Goal: Transaction & Acquisition: Purchase product/service

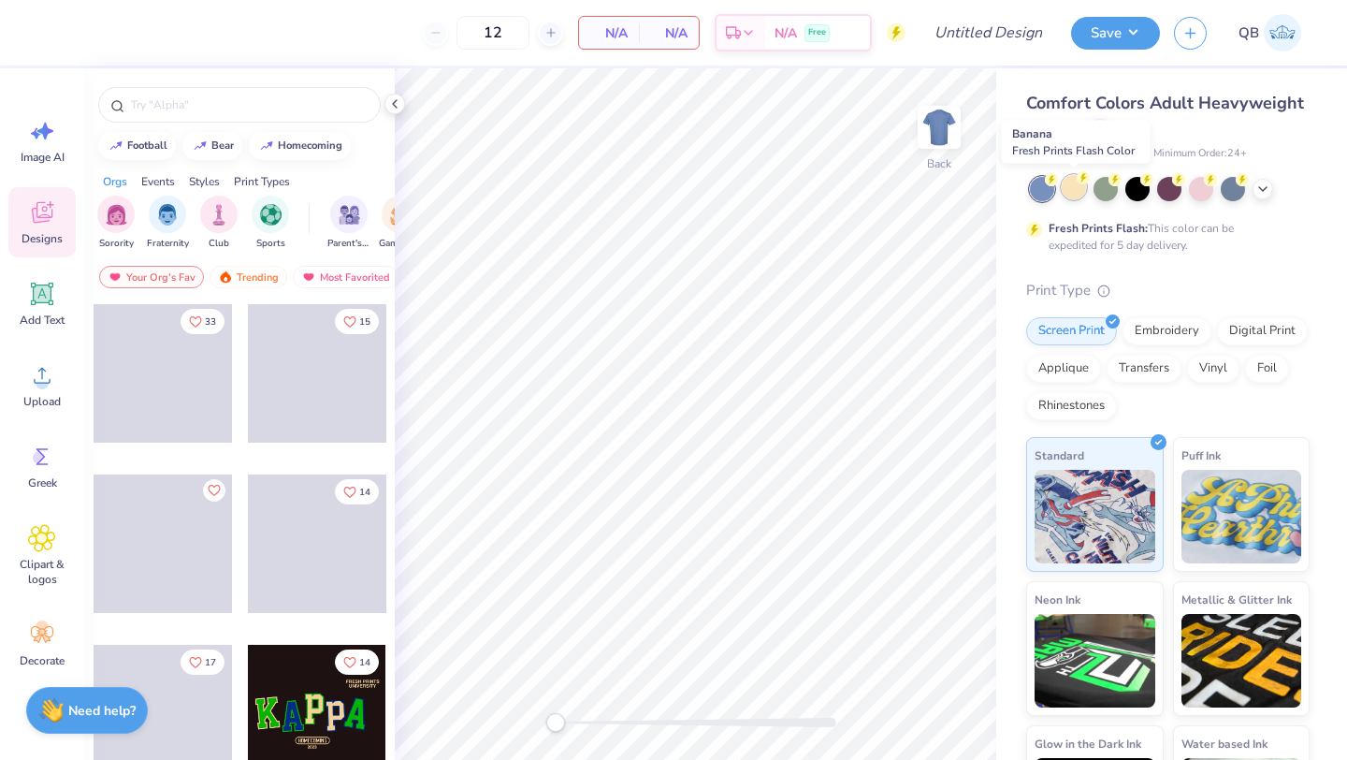
click at [1073, 183] on div at bounding box center [1074, 187] width 24 height 24
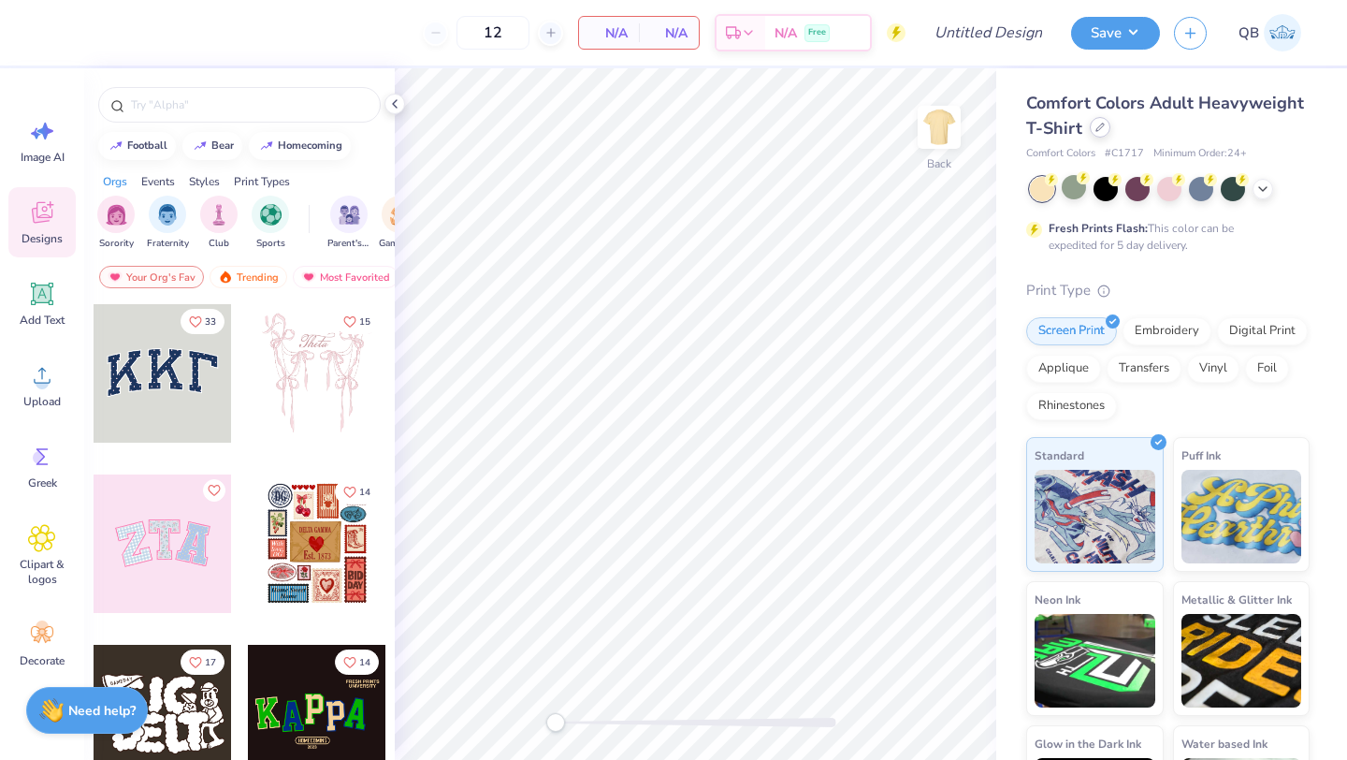
click at [1096, 127] on icon at bounding box center [1099, 126] width 7 height 7
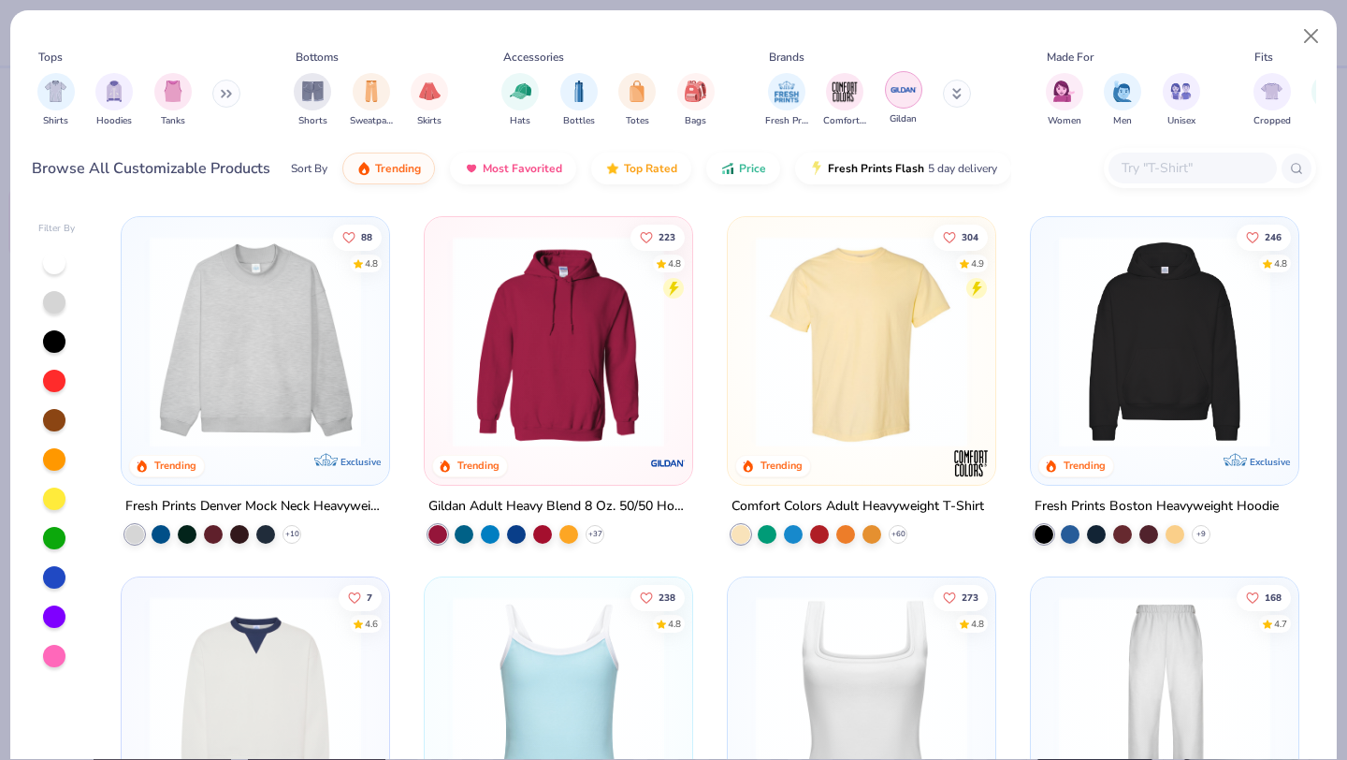
click at [897, 93] on img "filter for Gildan" at bounding box center [904, 90] width 28 height 28
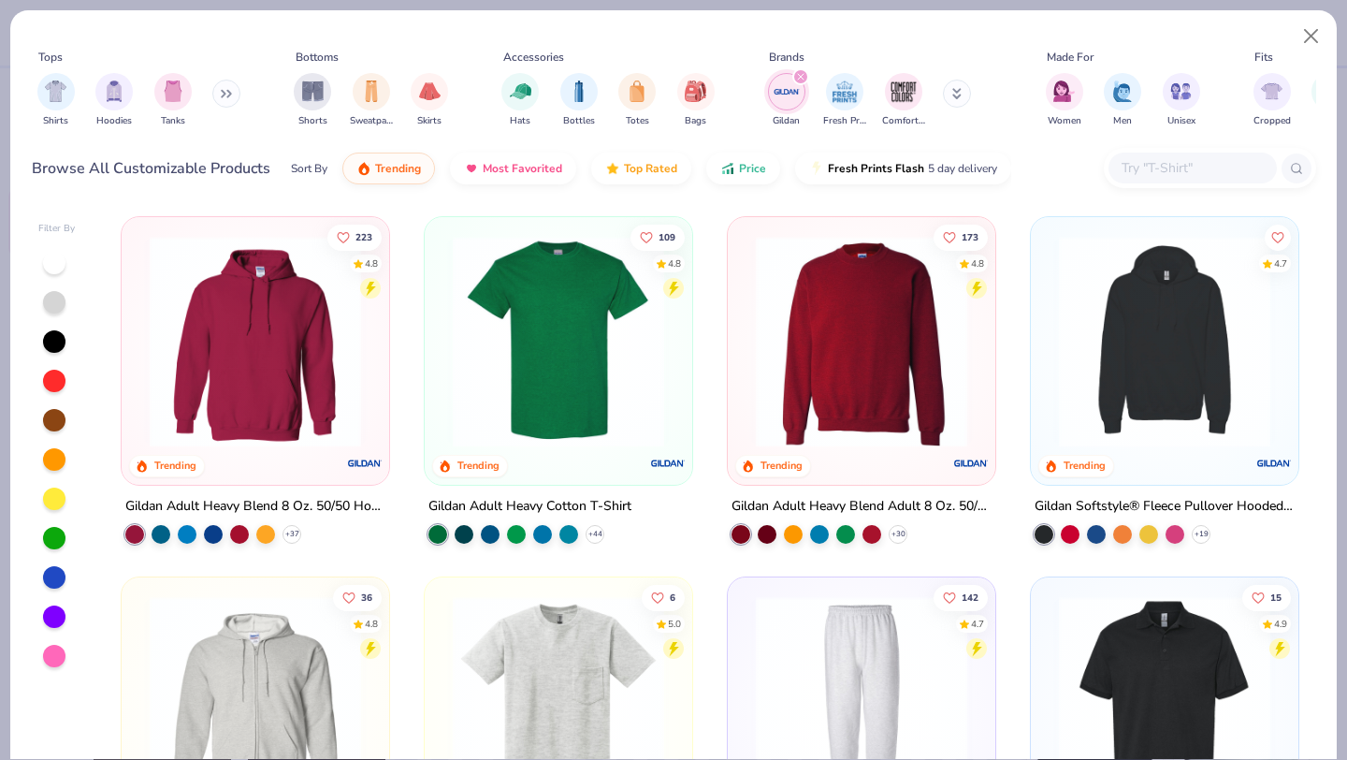
click at [479, 400] on img at bounding box center [558, 341] width 230 height 211
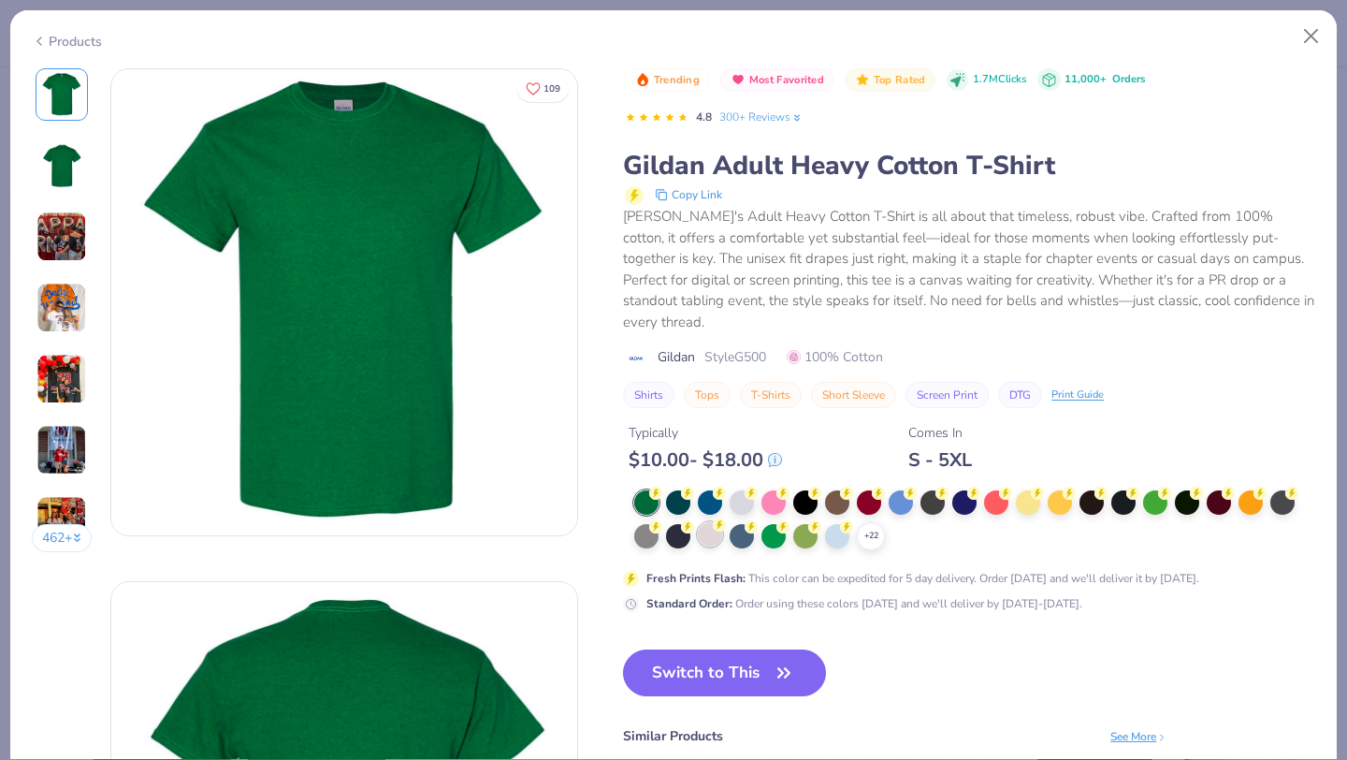
click at [710, 522] on div at bounding box center [710, 534] width 24 height 24
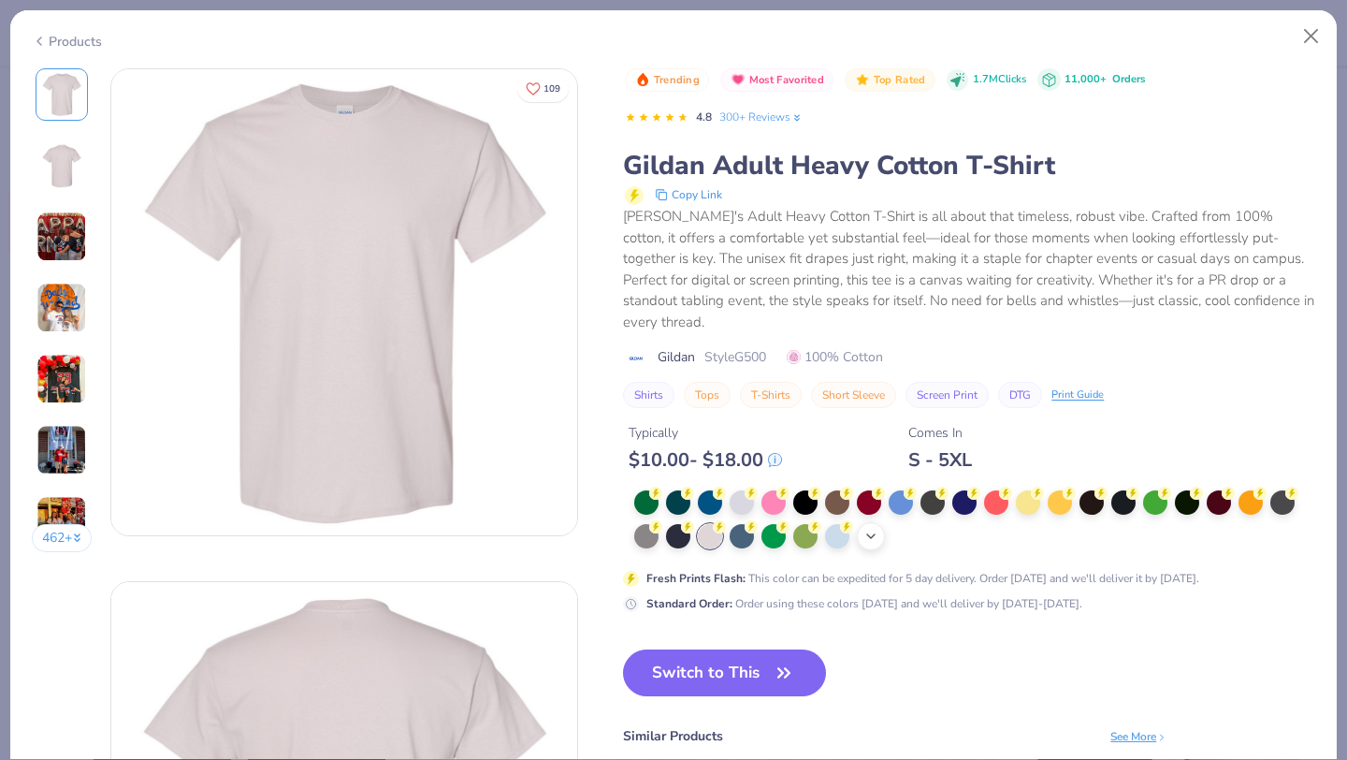
click at [864, 529] on icon at bounding box center [870, 536] width 15 height 15
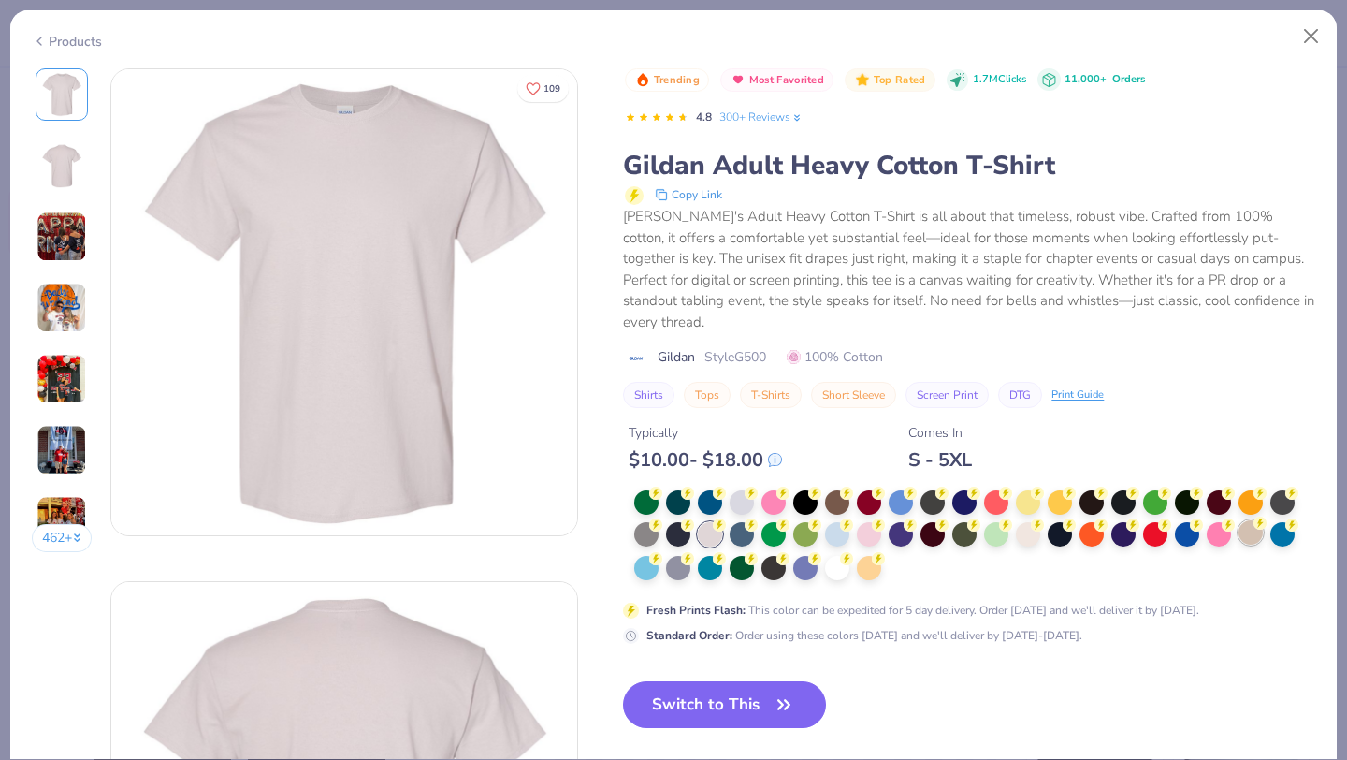
click at [1251, 525] on div at bounding box center [1251, 532] width 24 height 24
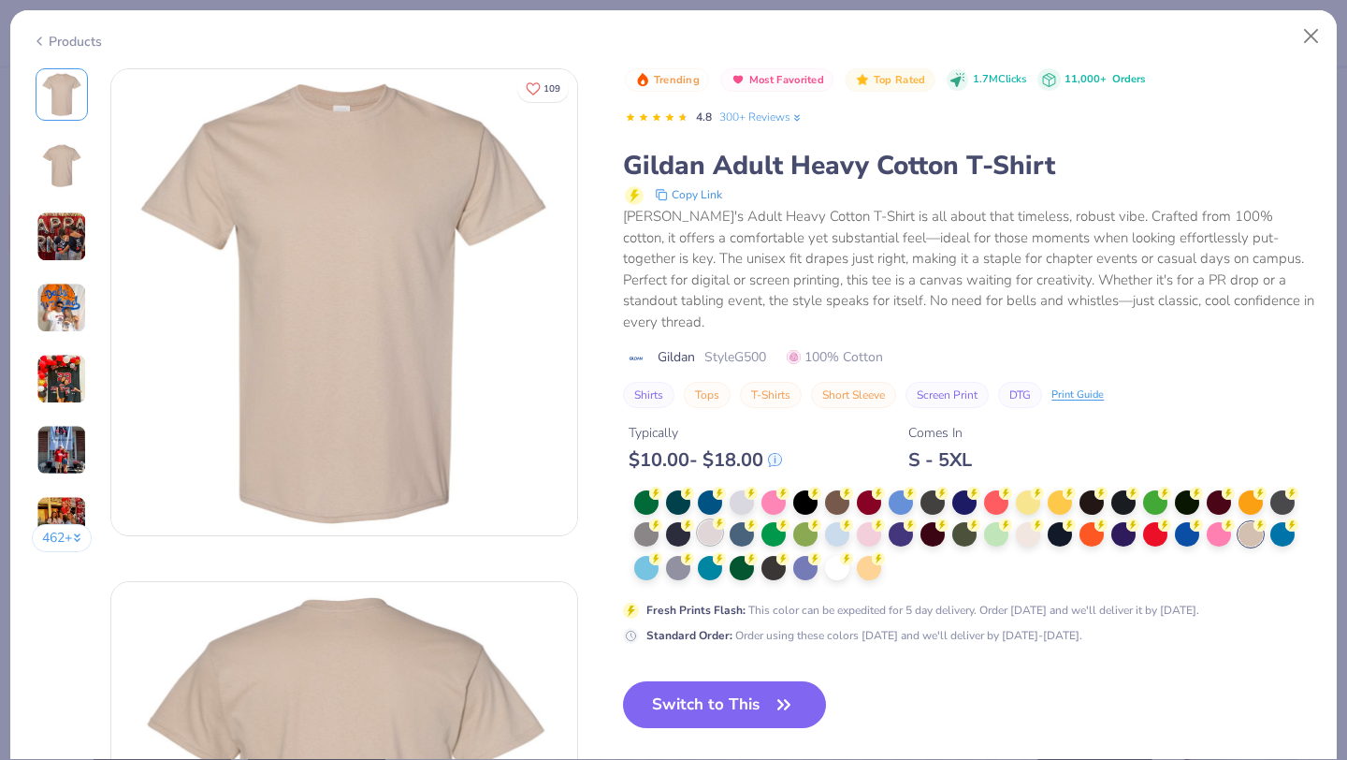
click at [714, 520] on div at bounding box center [710, 532] width 24 height 24
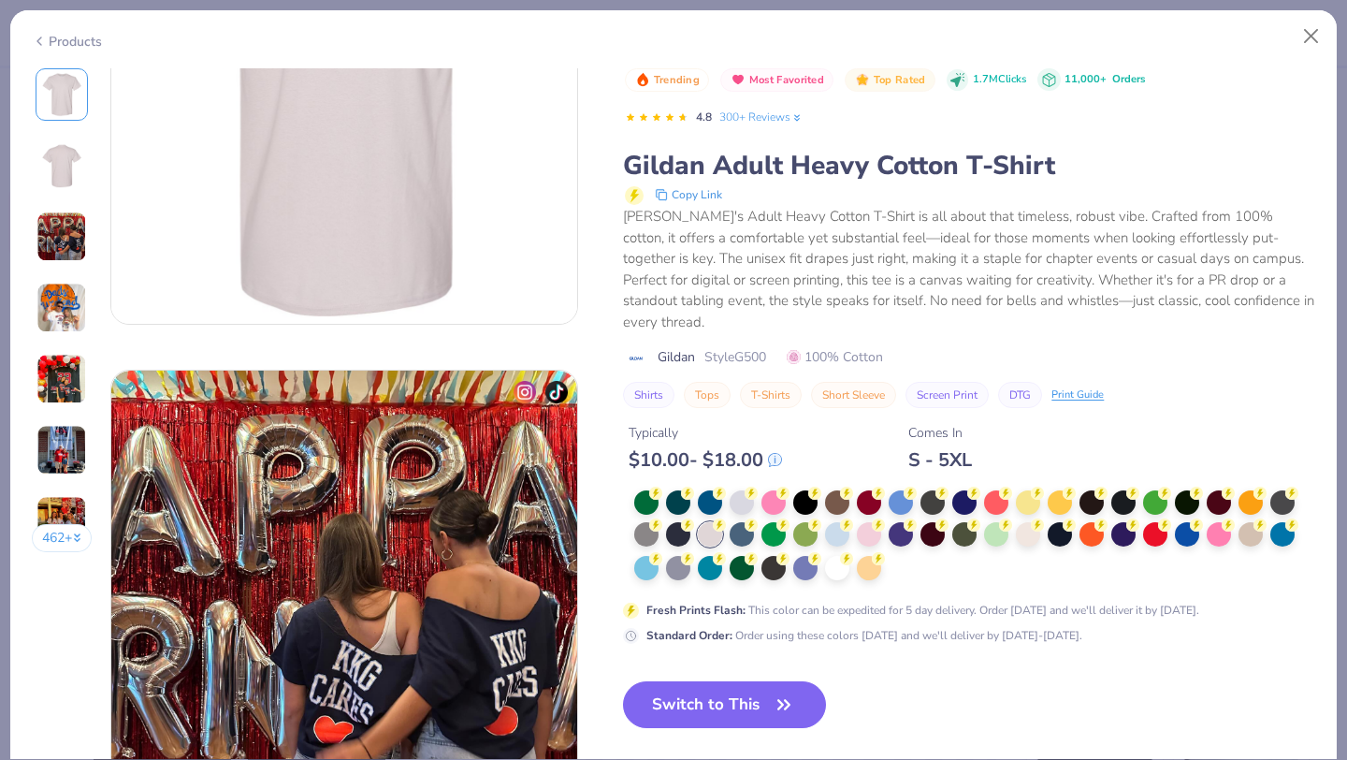
scroll to position [293, 0]
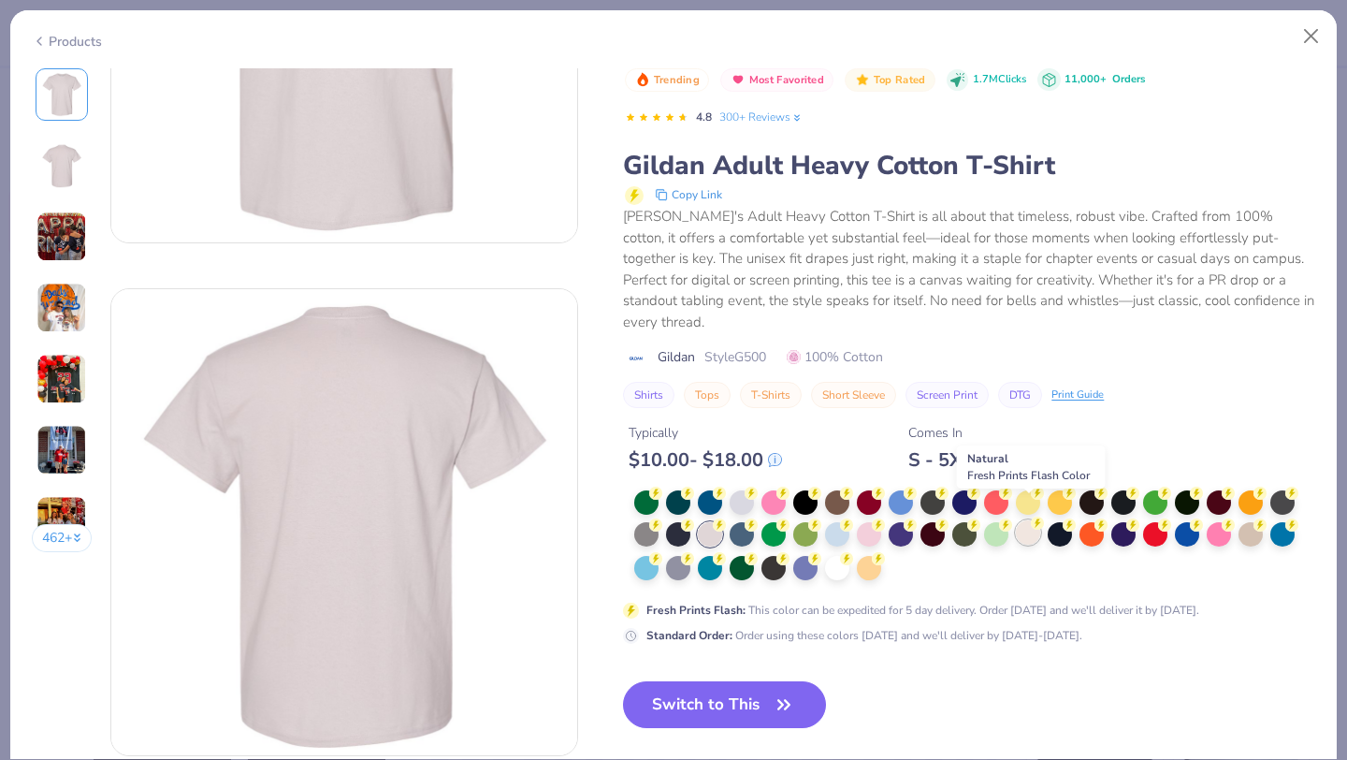
click at [1027, 520] on div at bounding box center [1028, 532] width 24 height 24
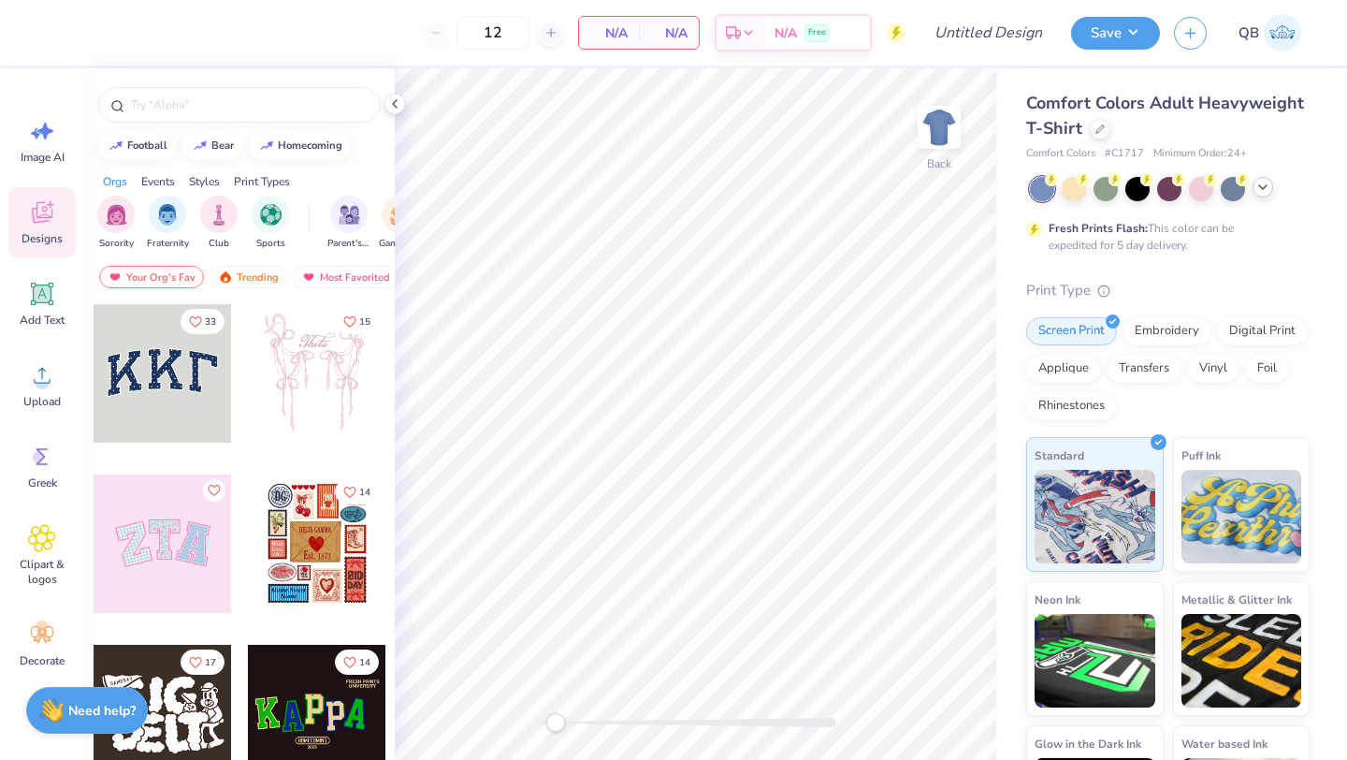
click at [1260, 195] on div at bounding box center [1263, 187] width 21 height 21
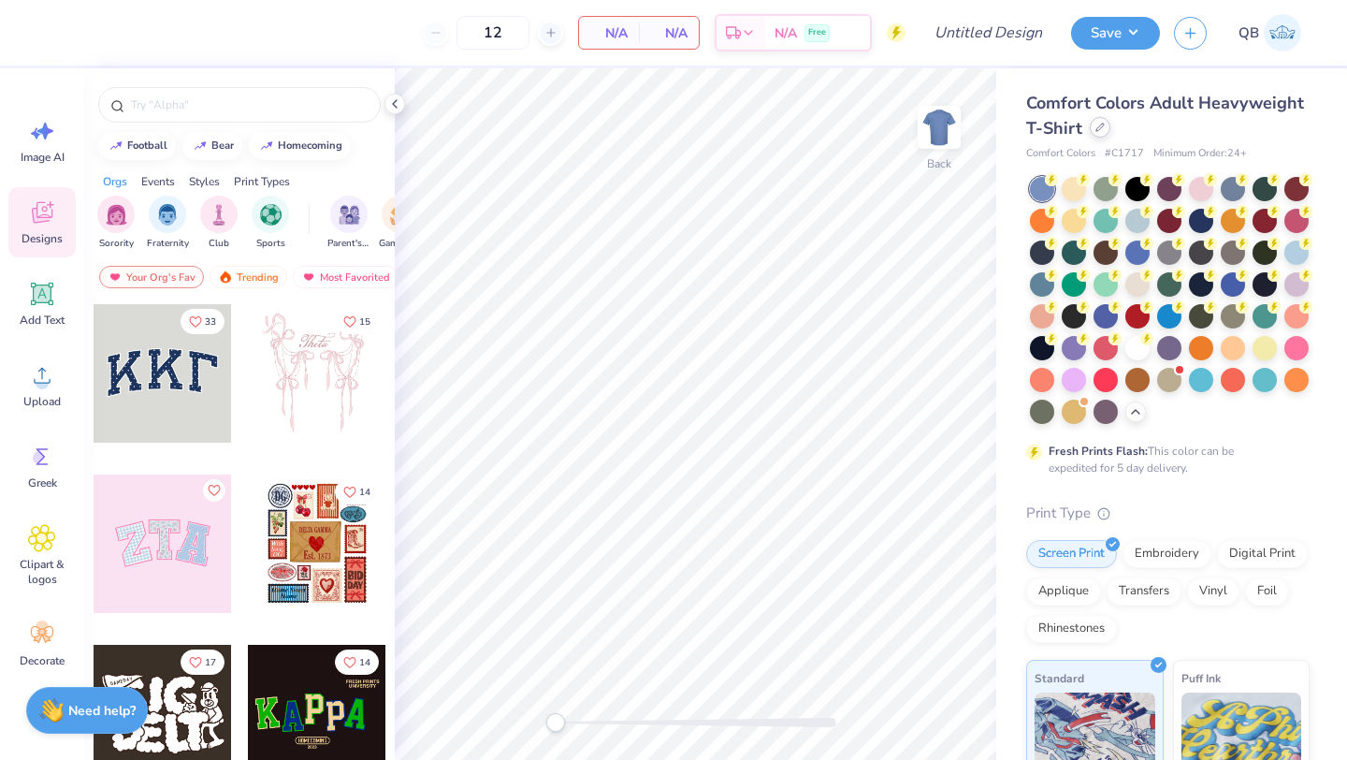
click at [1093, 124] on div at bounding box center [1100, 127] width 21 height 21
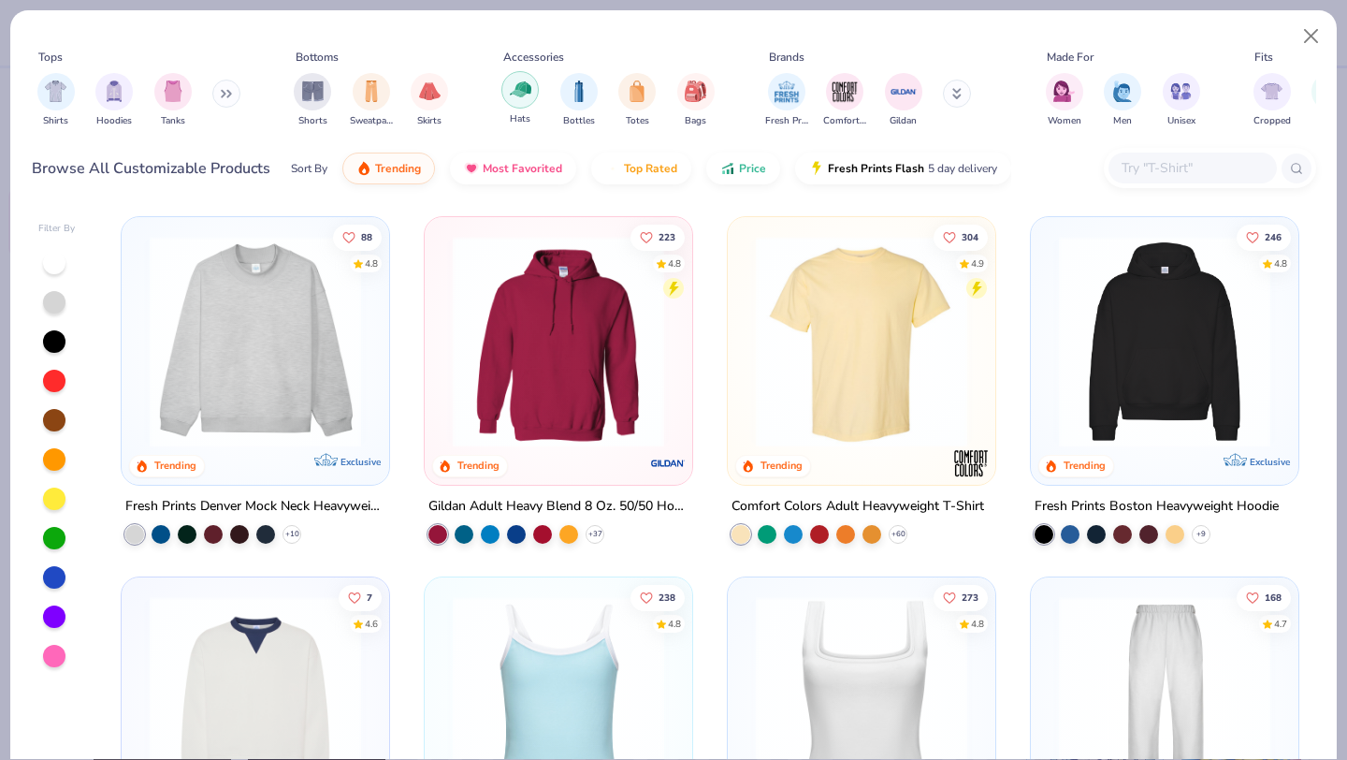
click at [510, 88] on img "filter for Hats" at bounding box center [521, 90] width 22 height 22
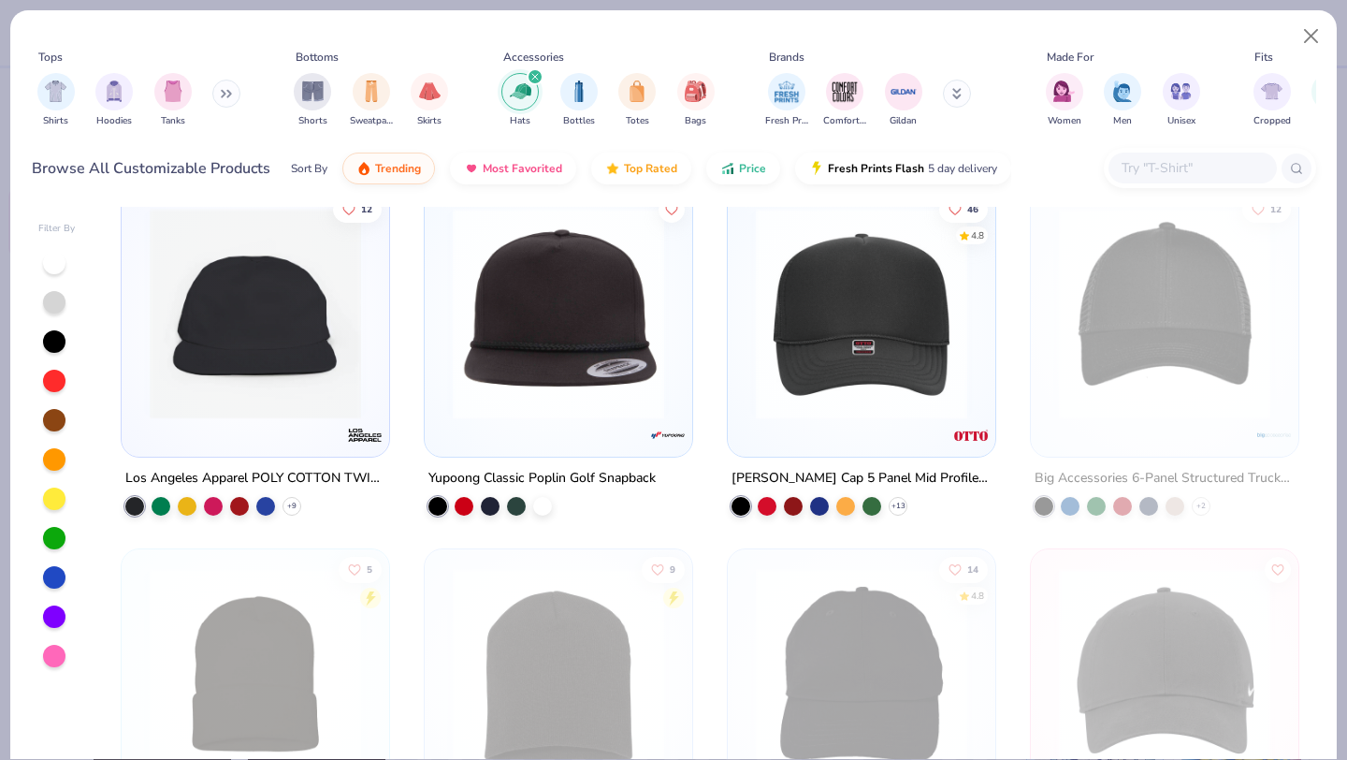
scroll to position [370, 0]
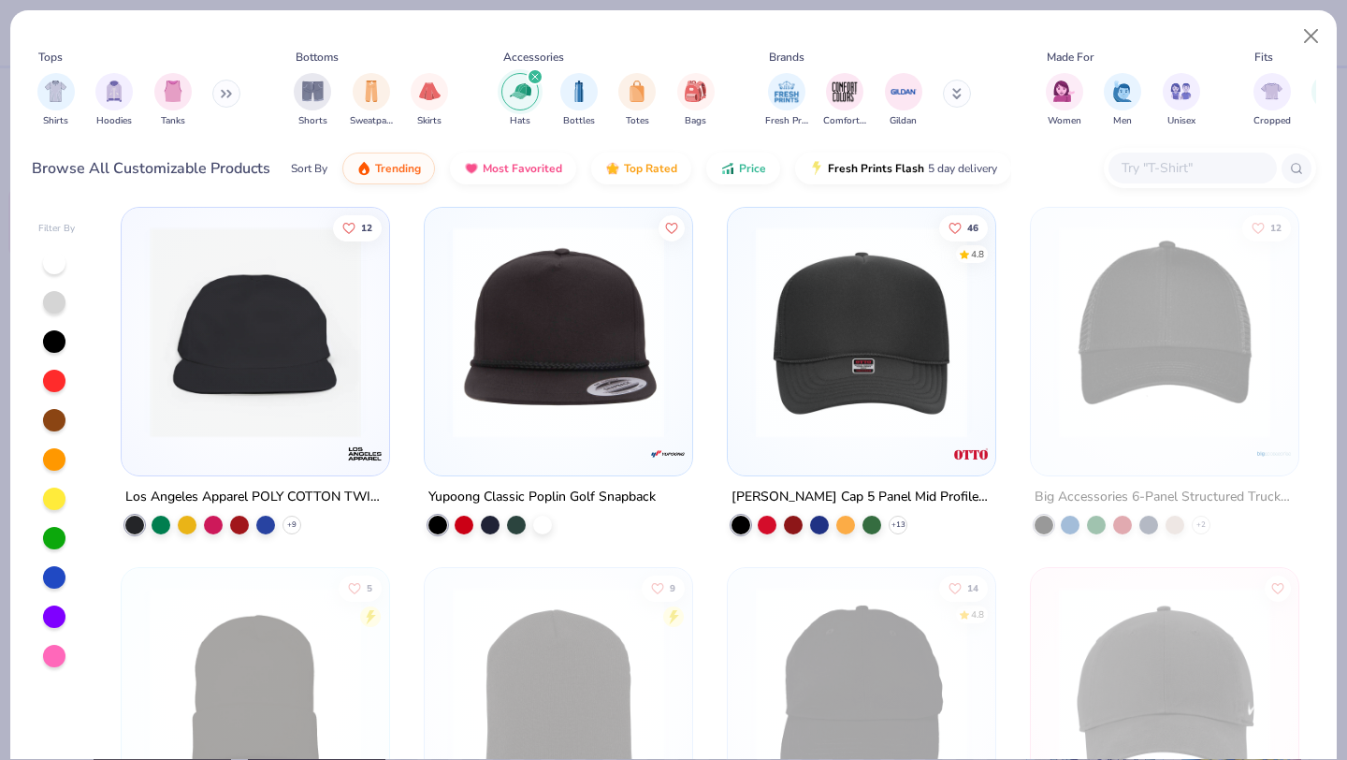
click at [876, 421] on img at bounding box center [862, 331] width 230 height 211
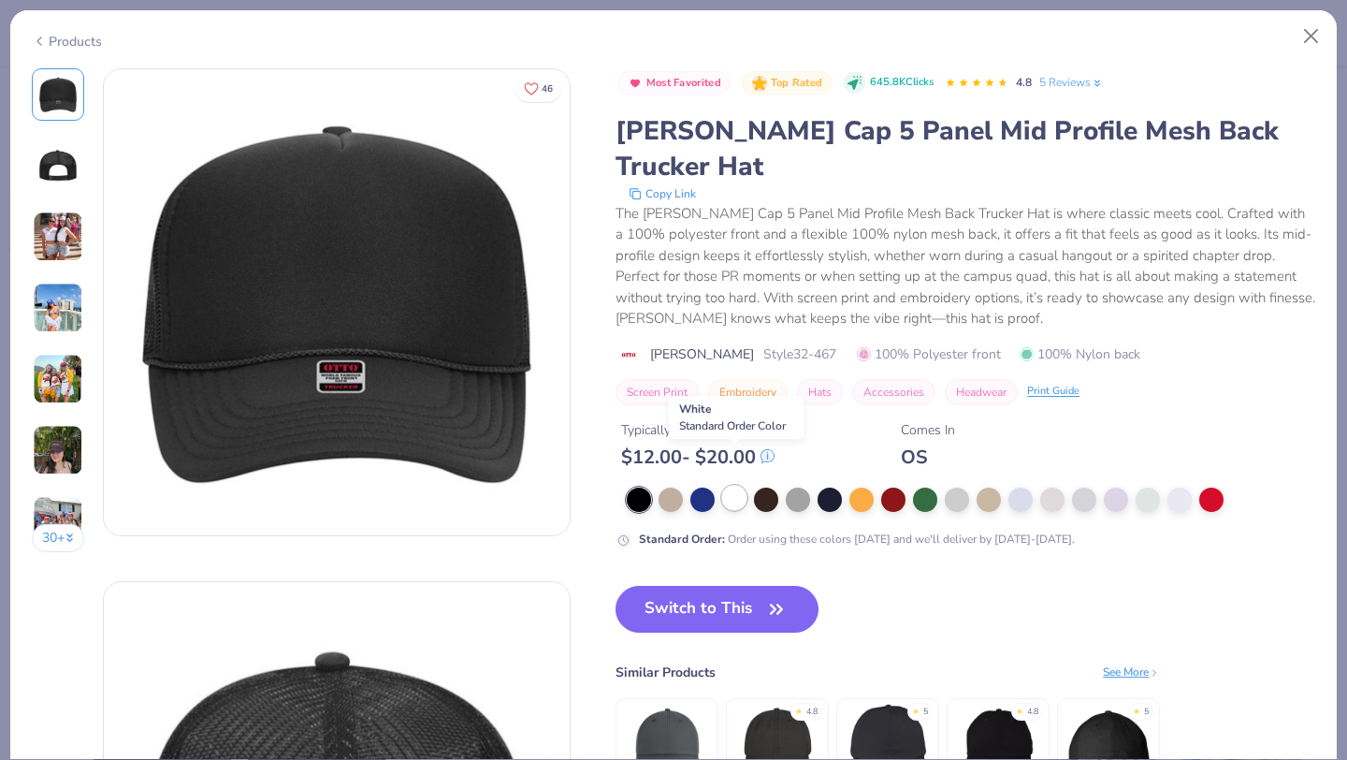
click at [741, 486] on div at bounding box center [734, 498] width 24 height 24
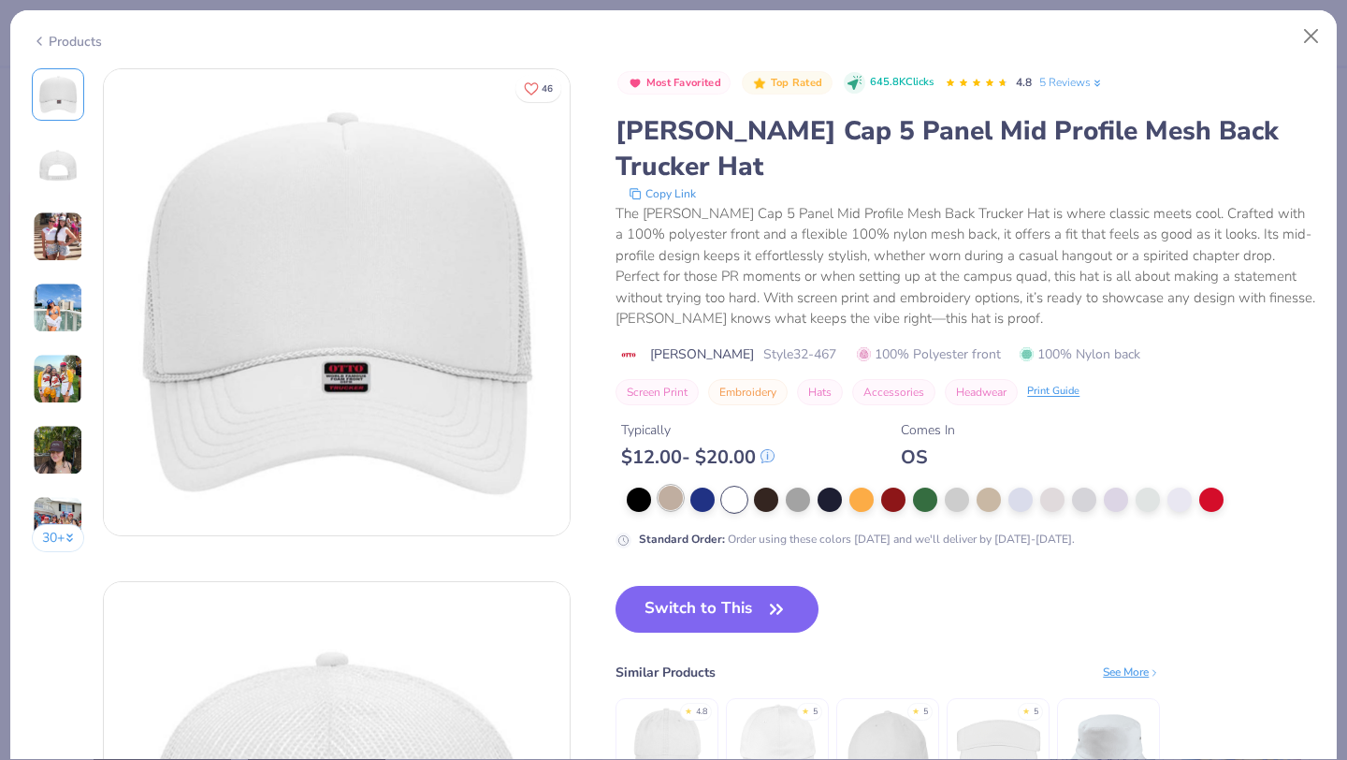
click at [674, 486] on div at bounding box center [671, 498] width 24 height 24
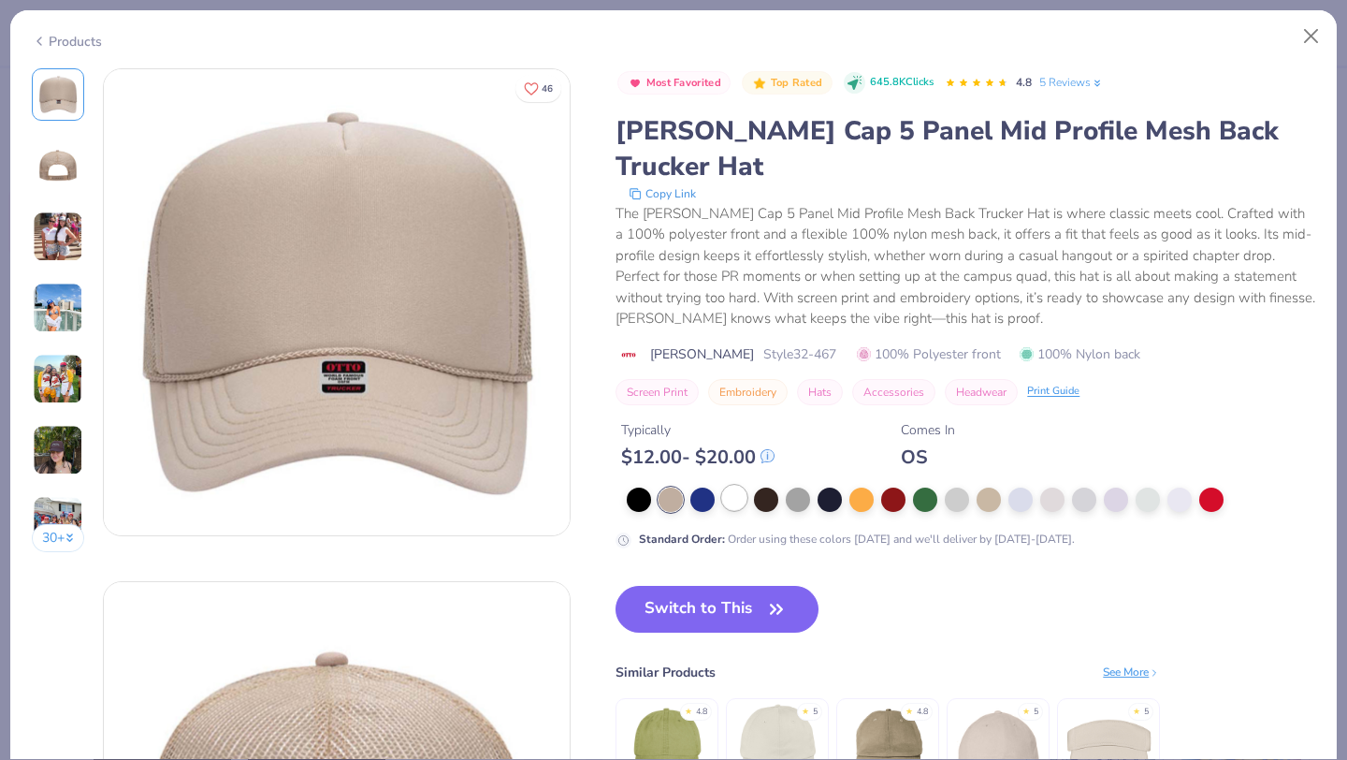
click at [729, 486] on div at bounding box center [734, 498] width 24 height 24
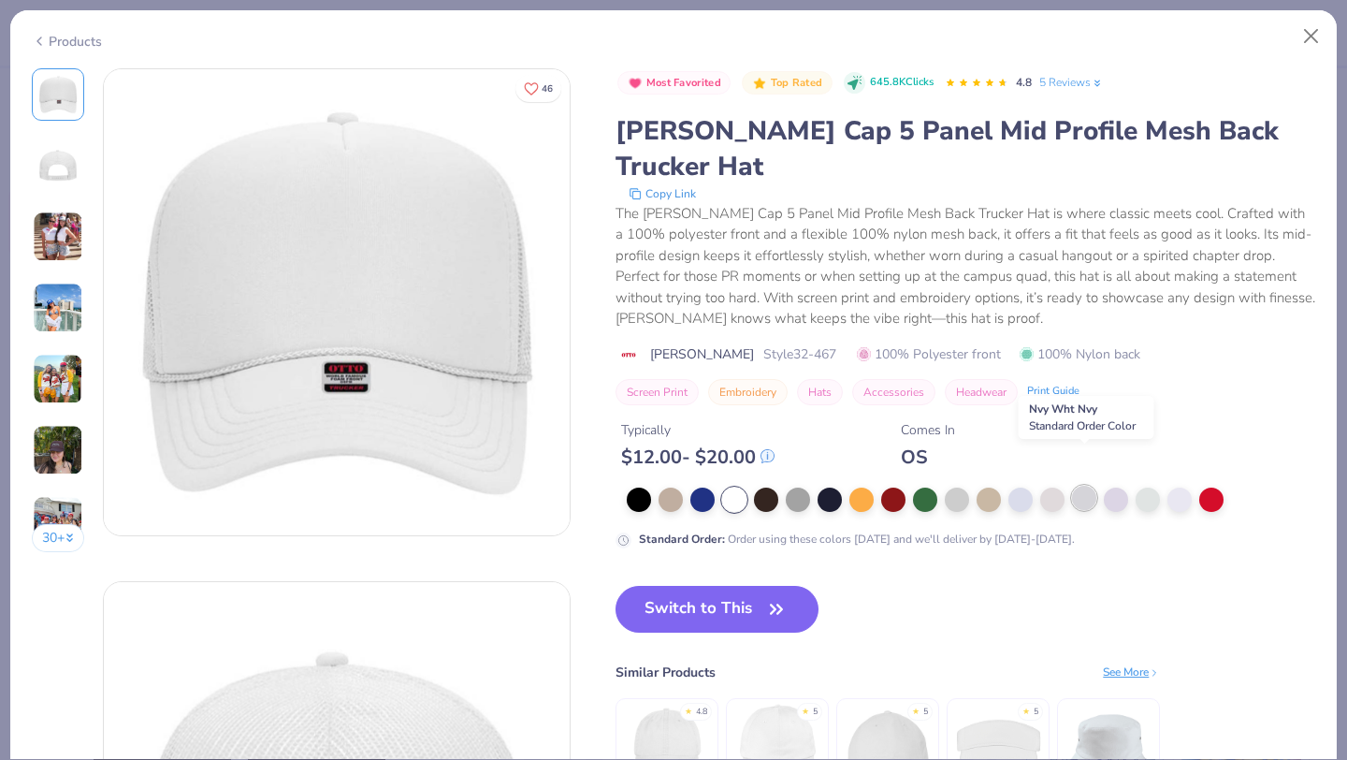
click at [1074, 486] on div at bounding box center [1084, 498] width 24 height 24
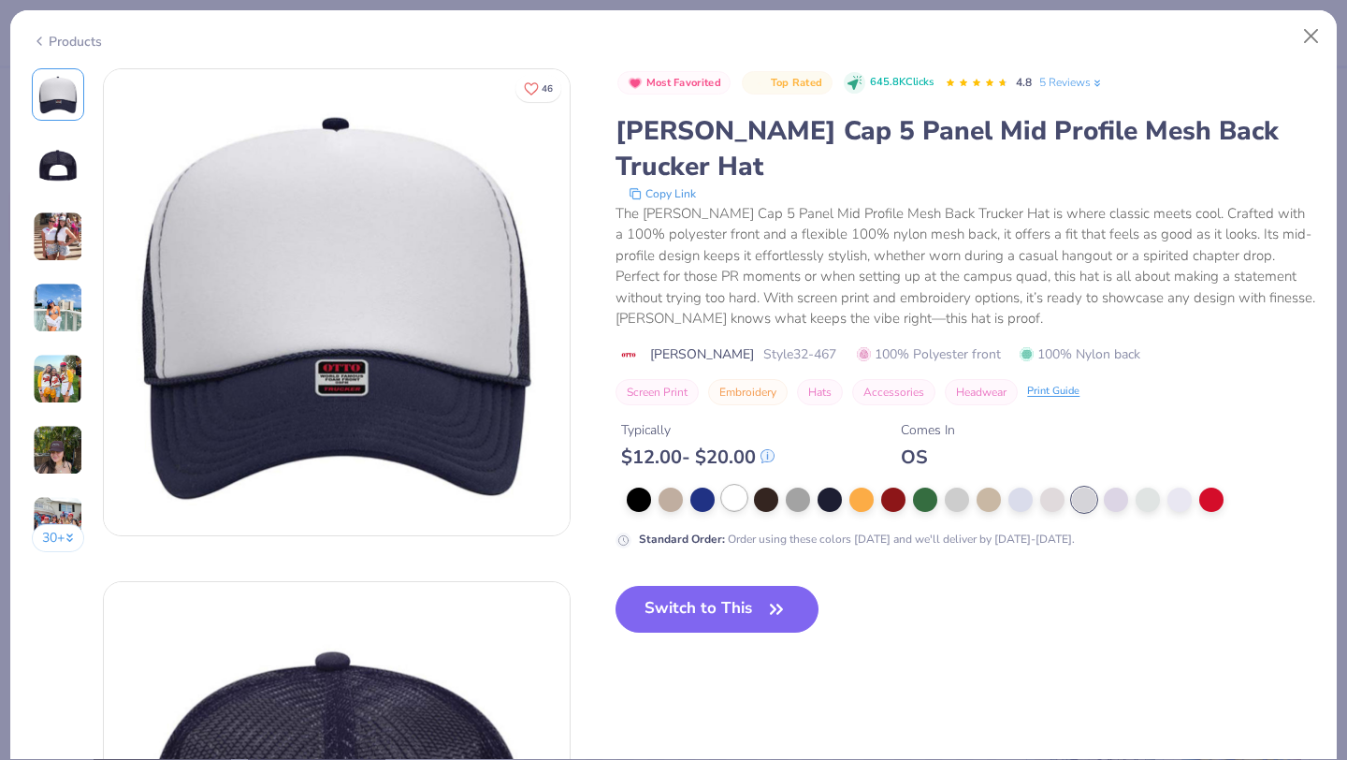
click at [726, 486] on div at bounding box center [734, 498] width 24 height 24
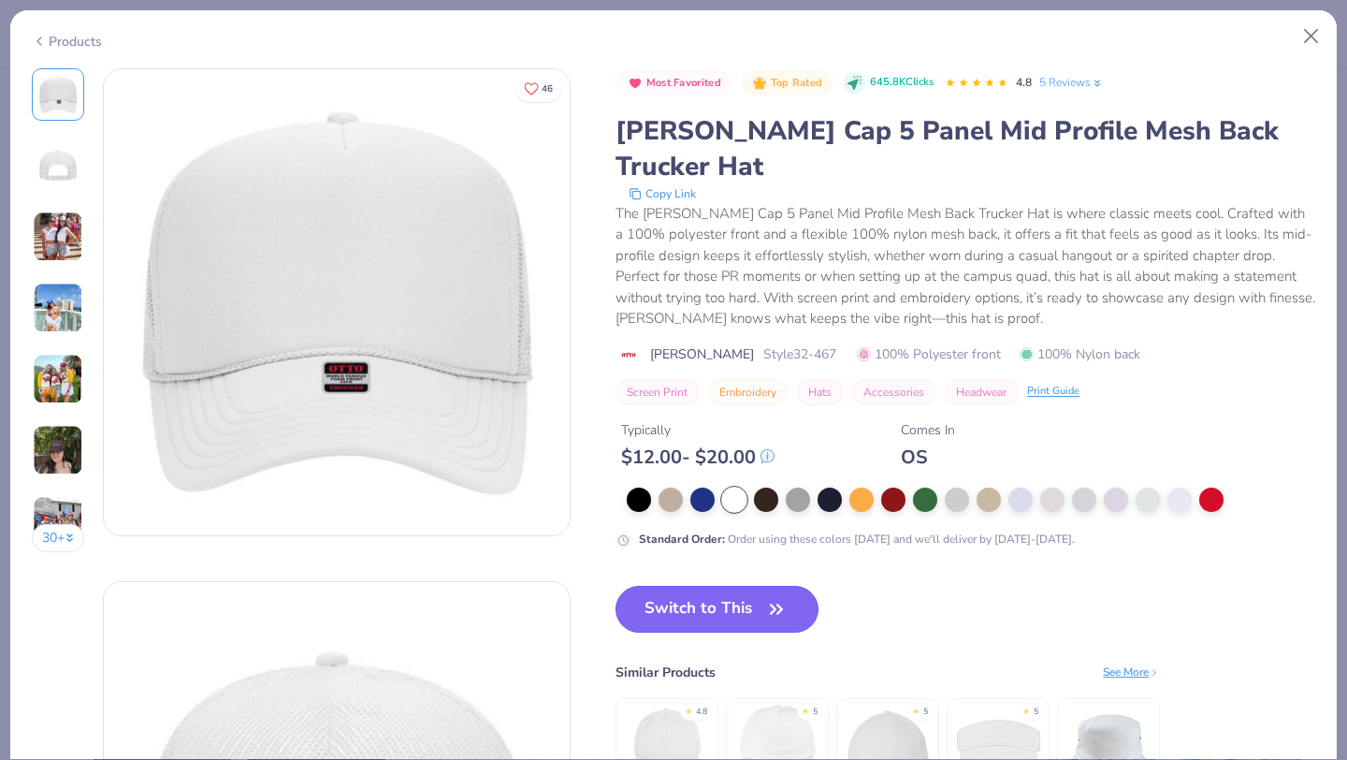
click at [733, 586] on button "Switch to This" at bounding box center [717, 609] width 203 height 47
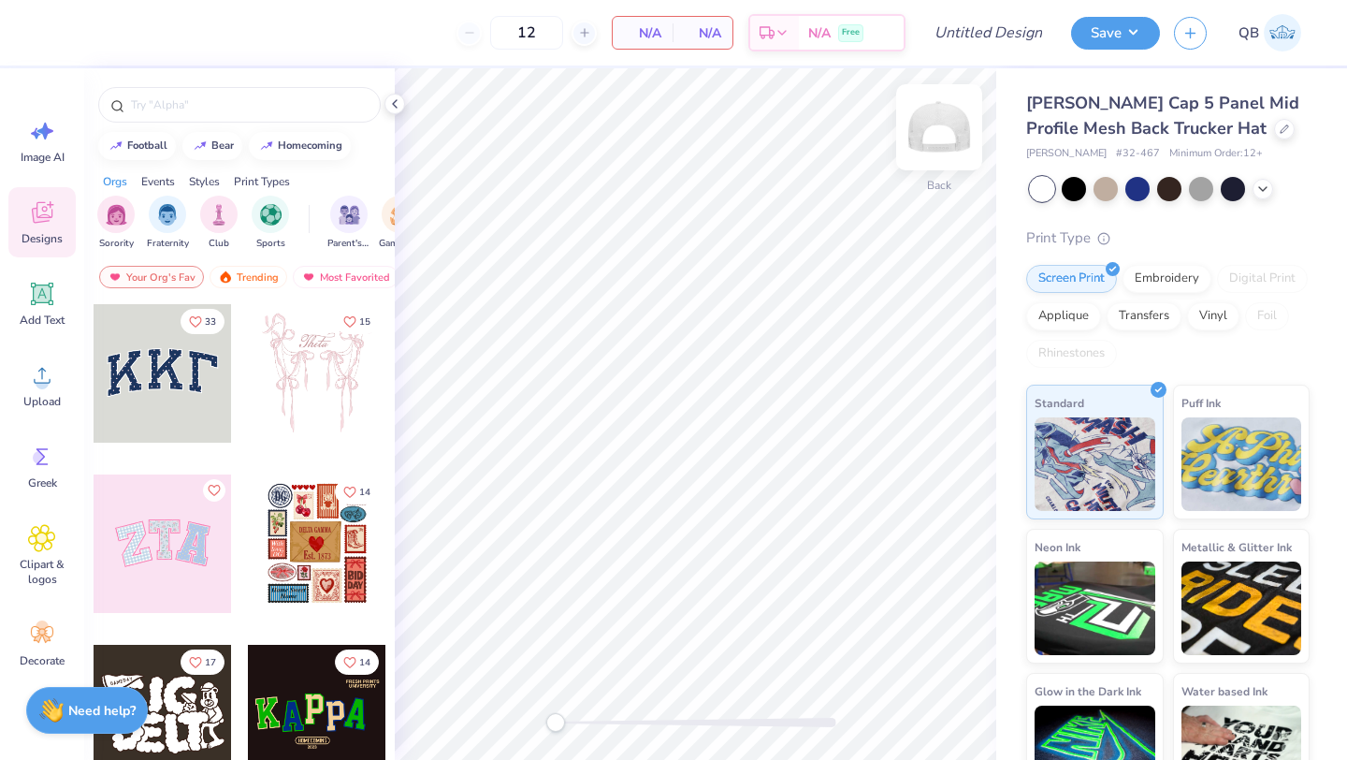
click at [930, 136] on img at bounding box center [939, 127] width 75 height 75
click at [54, 392] on div "Upload" at bounding box center [41, 385] width 67 height 70
click at [43, 301] on icon at bounding box center [43, 294] width 18 height 18
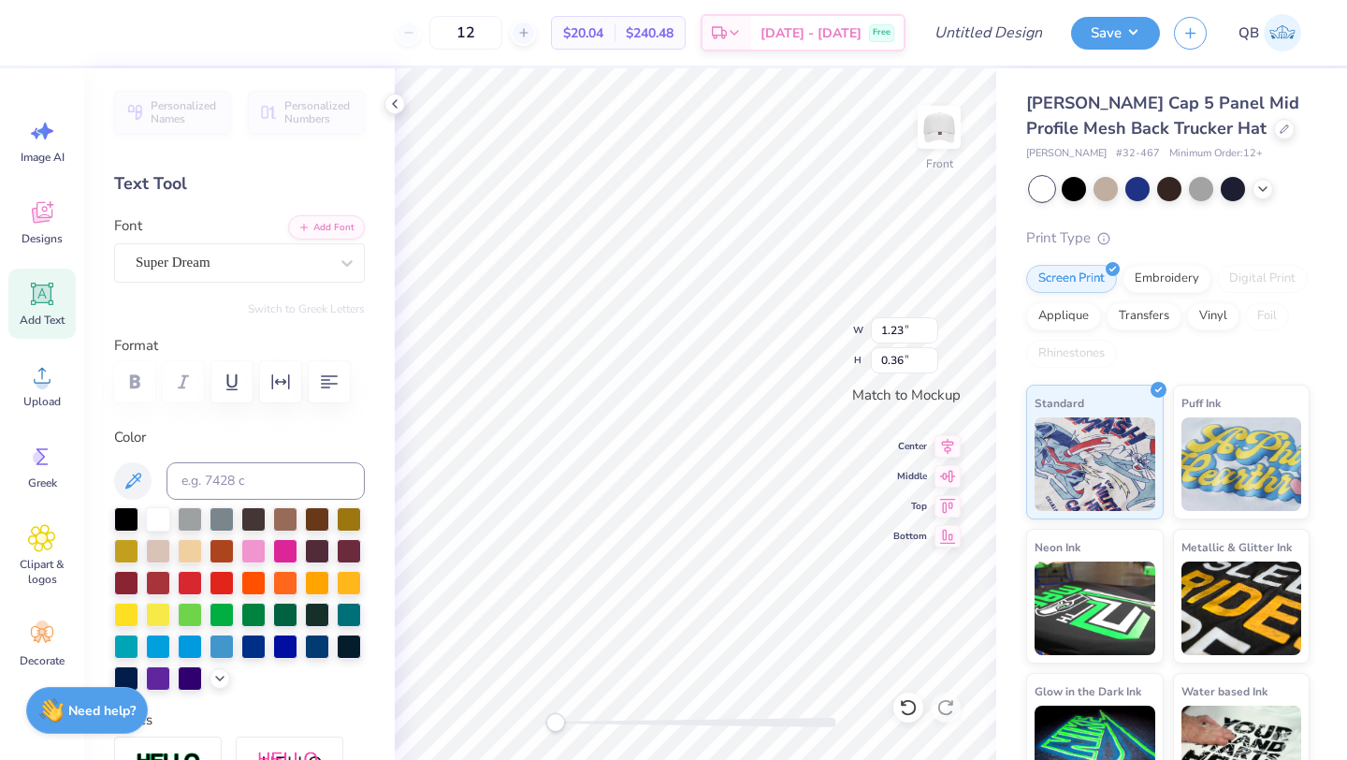
scroll to position [0, 3]
type textarea "DELTASIGS"
click at [223, 254] on div "Super Dream" at bounding box center [232, 262] width 196 height 29
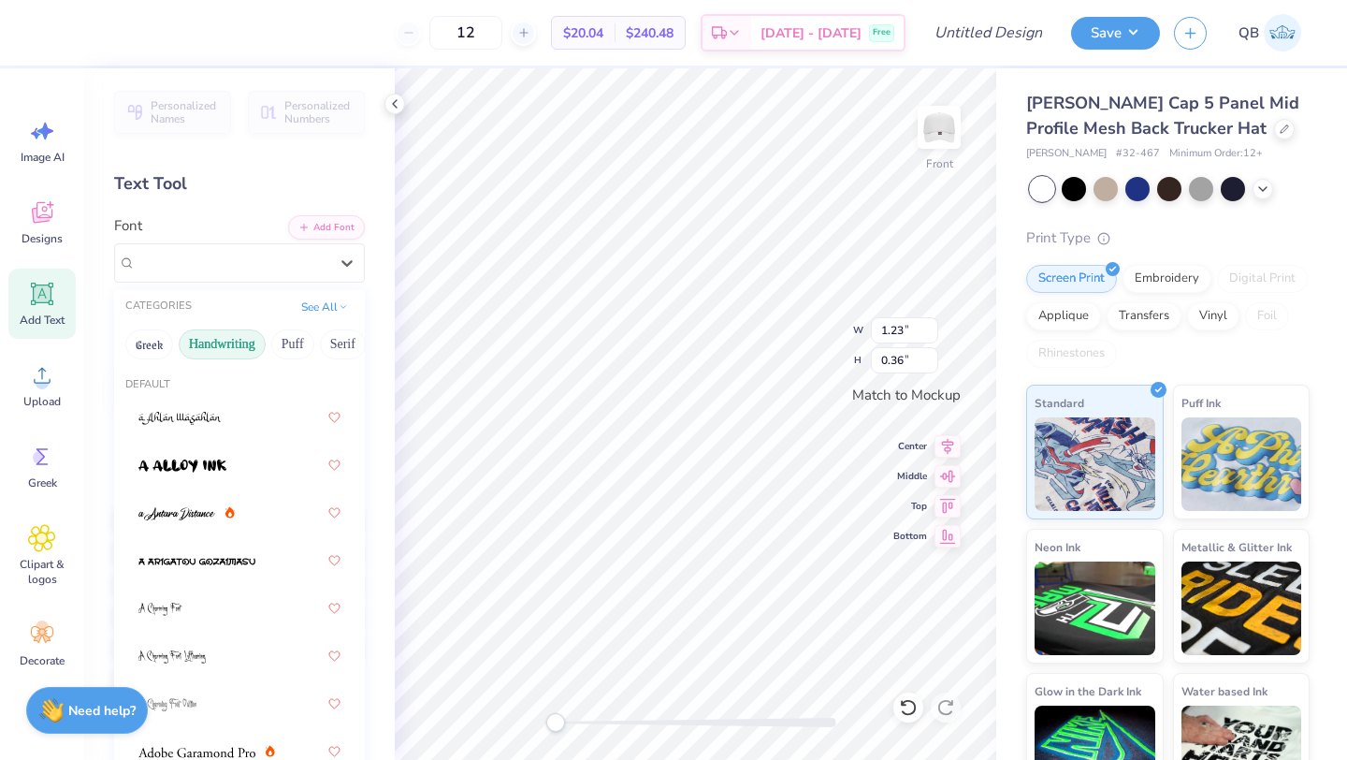
click at [223, 345] on button "Handwriting" at bounding box center [222, 344] width 87 height 30
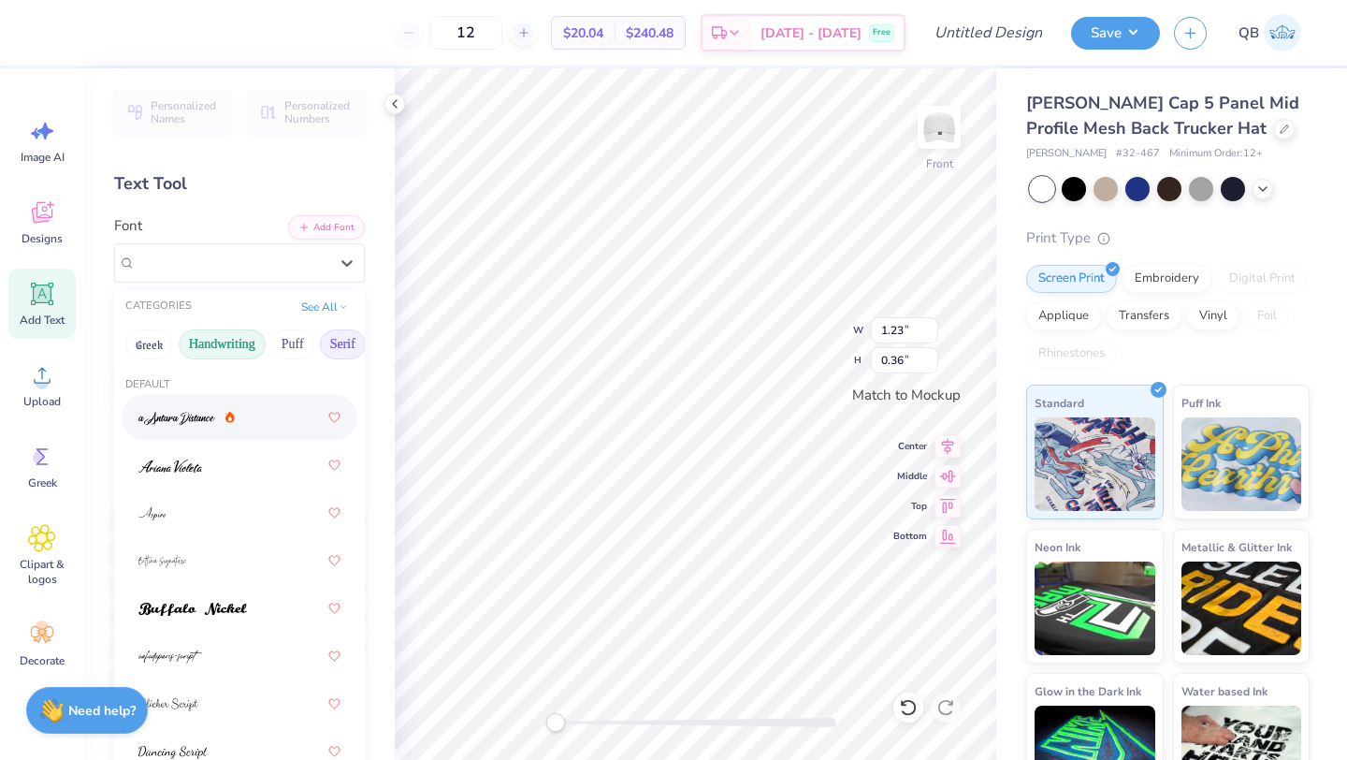
click at [339, 350] on button "Serif" at bounding box center [343, 344] width 46 height 30
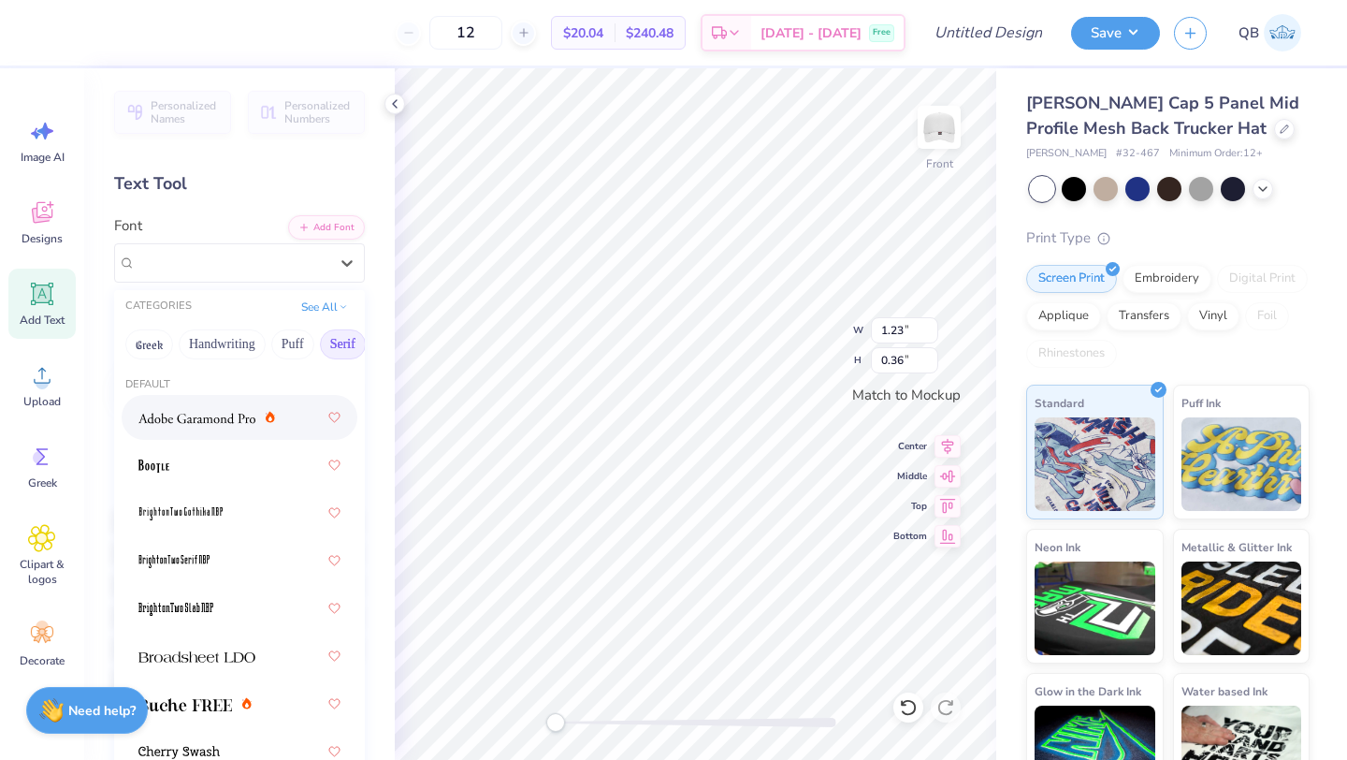
click at [260, 414] on div at bounding box center [206, 418] width 137 height 20
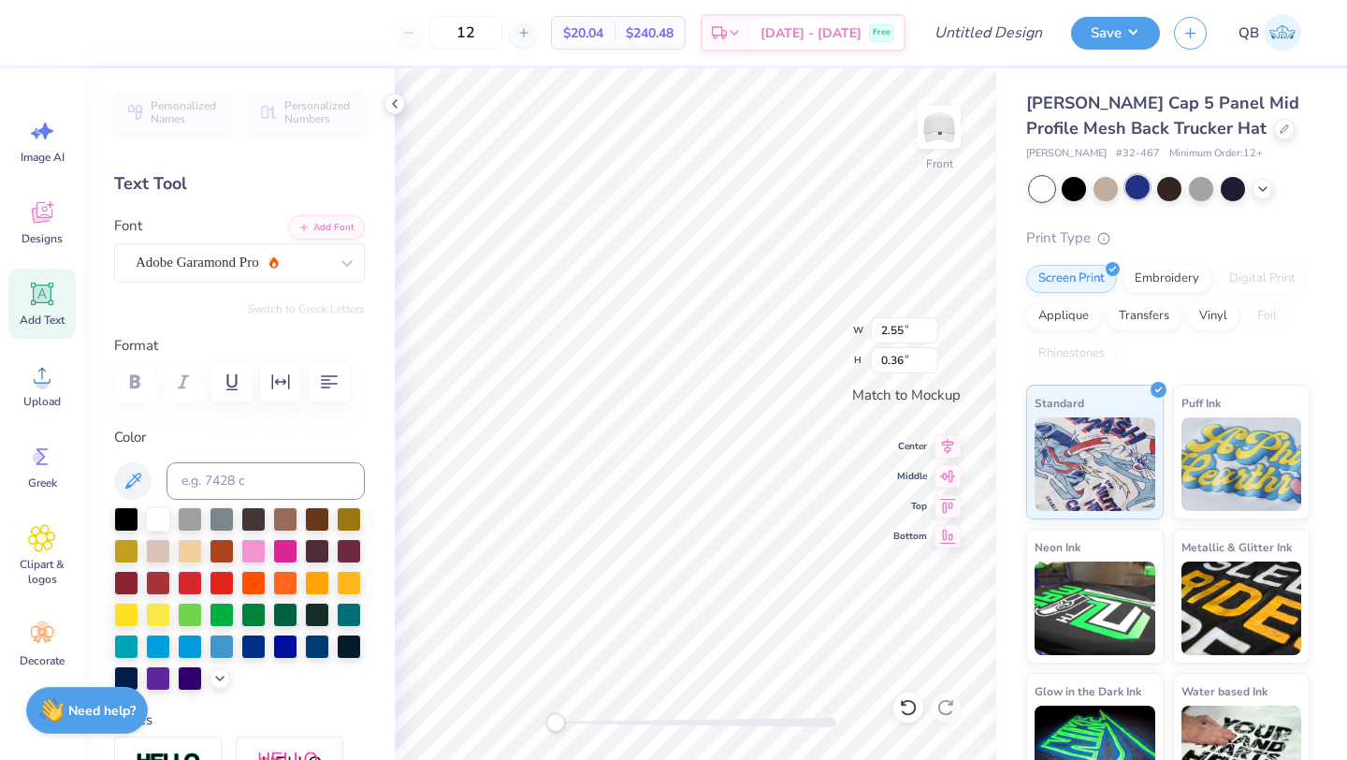
click at [1137, 192] on div at bounding box center [1137, 187] width 24 height 24
click at [1259, 193] on icon at bounding box center [1262, 187] width 15 height 15
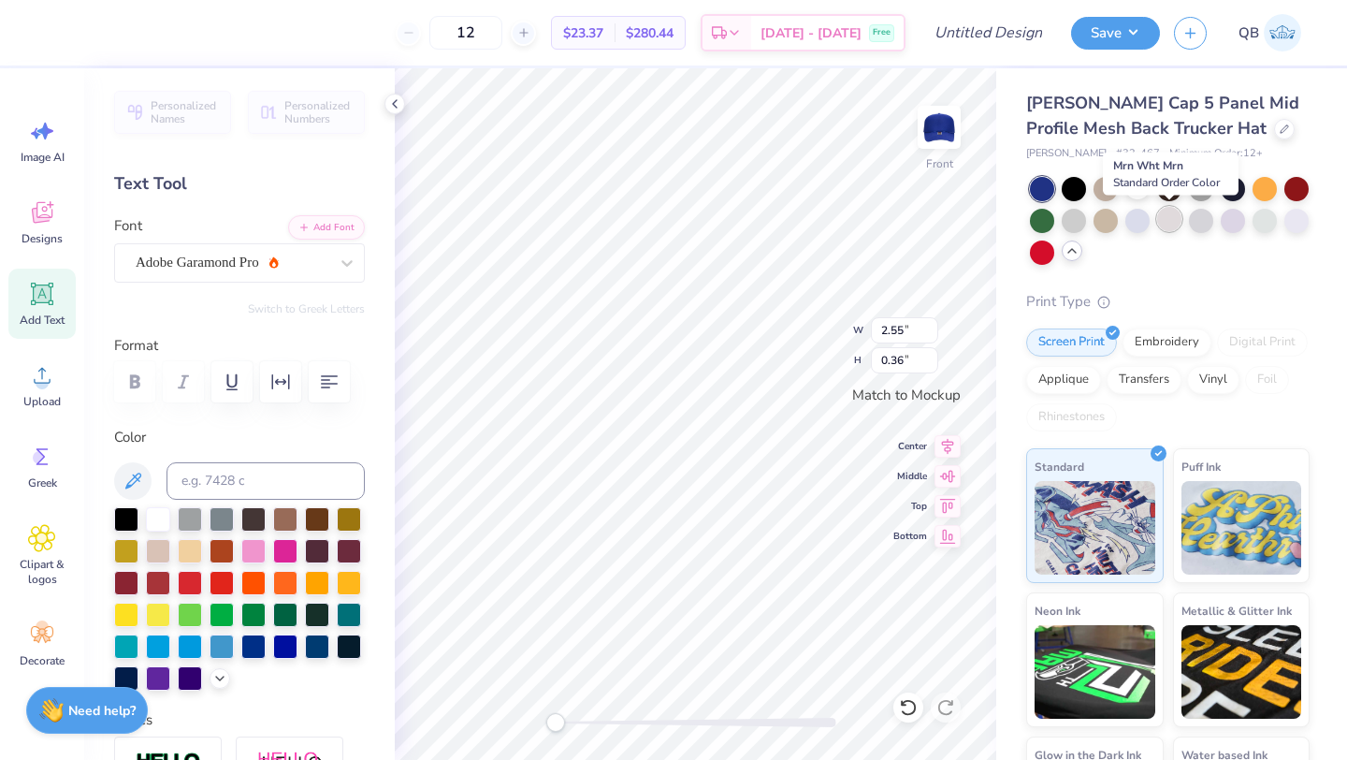
click at [1164, 220] on div at bounding box center [1169, 219] width 24 height 24
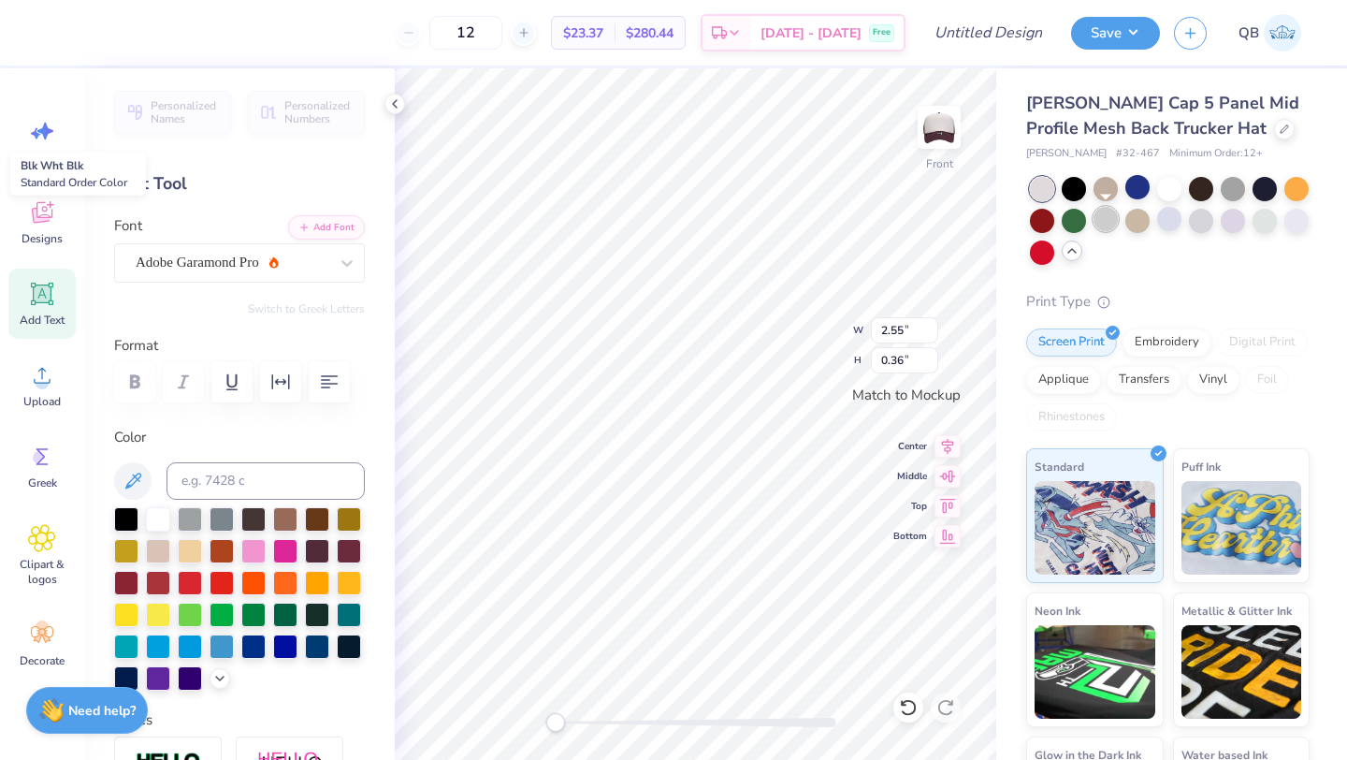
click at [1096, 221] on div at bounding box center [1106, 219] width 24 height 24
click at [1260, 221] on div at bounding box center [1265, 219] width 24 height 24
click at [1107, 185] on div at bounding box center [1106, 187] width 24 height 24
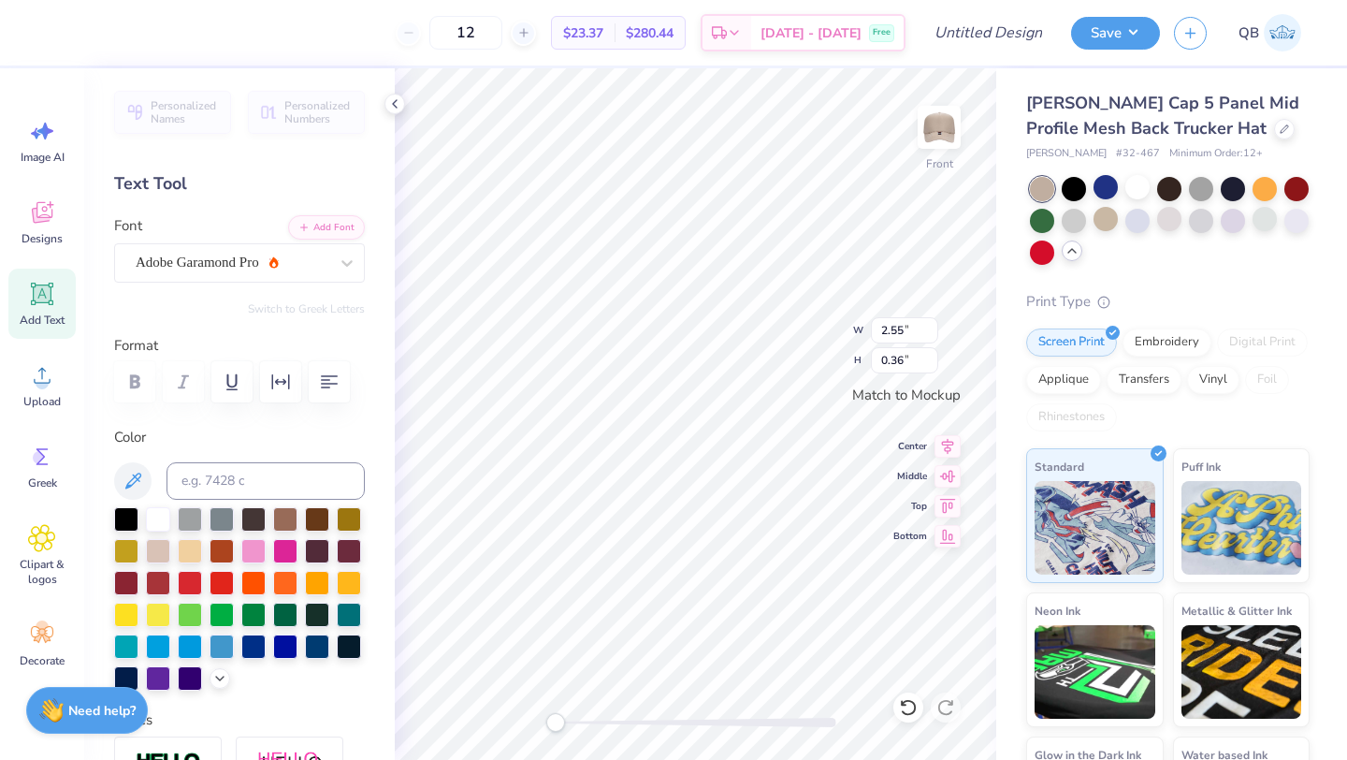
click at [1070, 250] on polyline at bounding box center [1071, 251] width 7 height 4
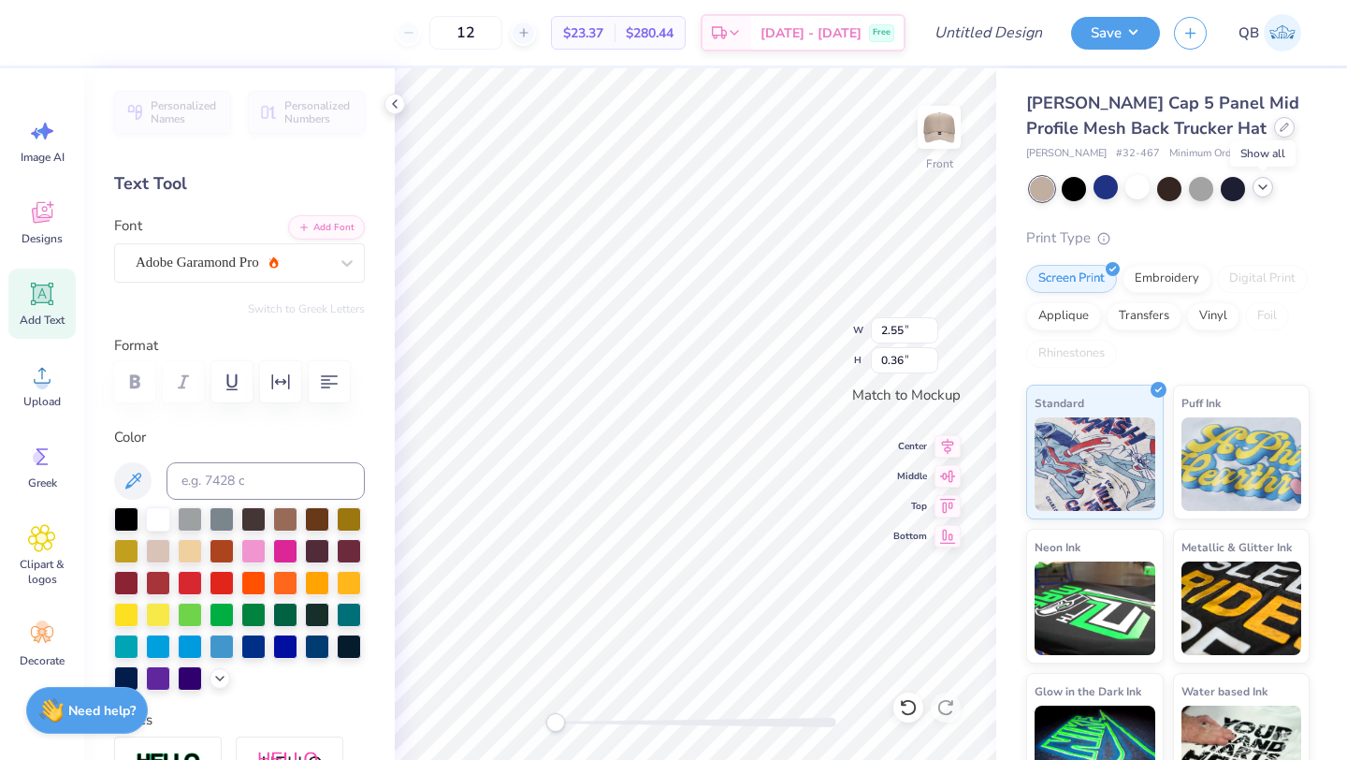
click at [1274, 134] on div at bounding box center [1284, 127] width 21 height 21
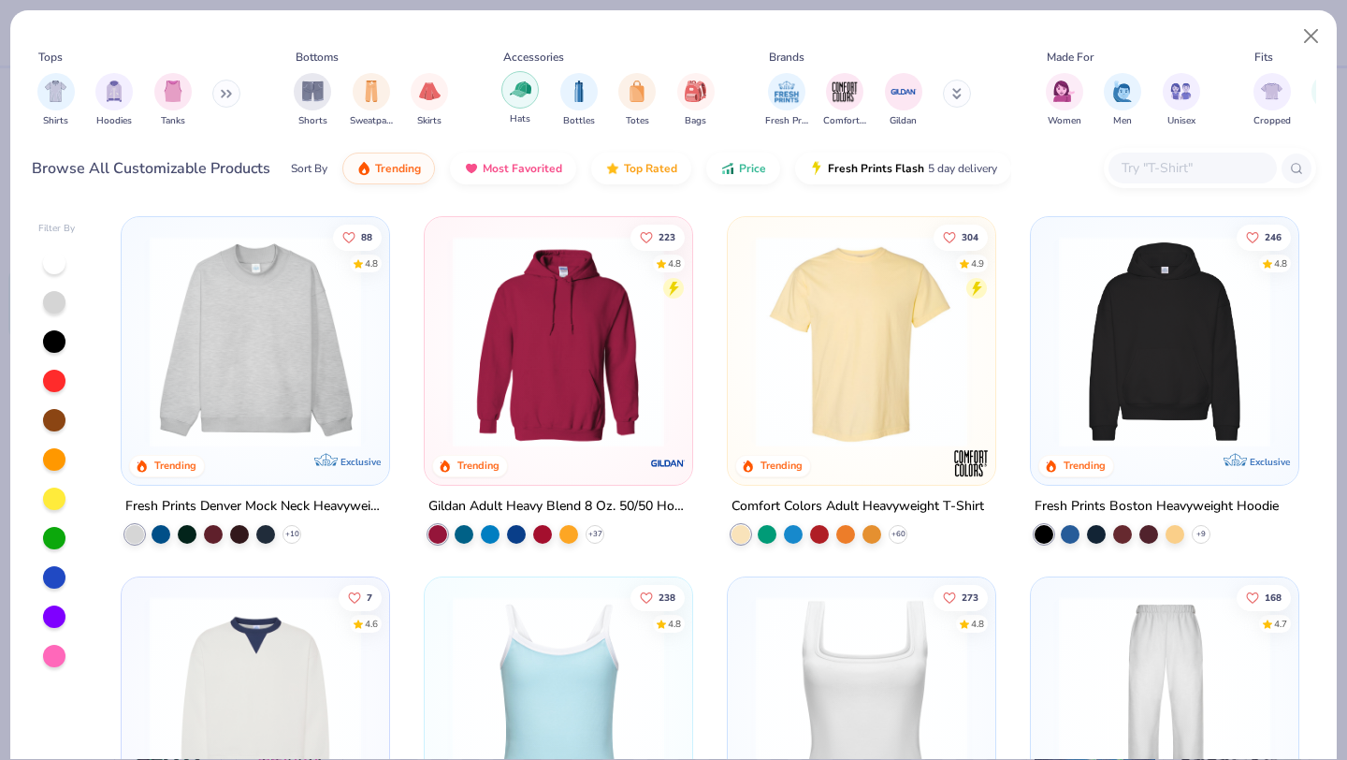
click at [523, 91] on img "filter for Hats" at bounding box center [521, 90] width 22 height 22
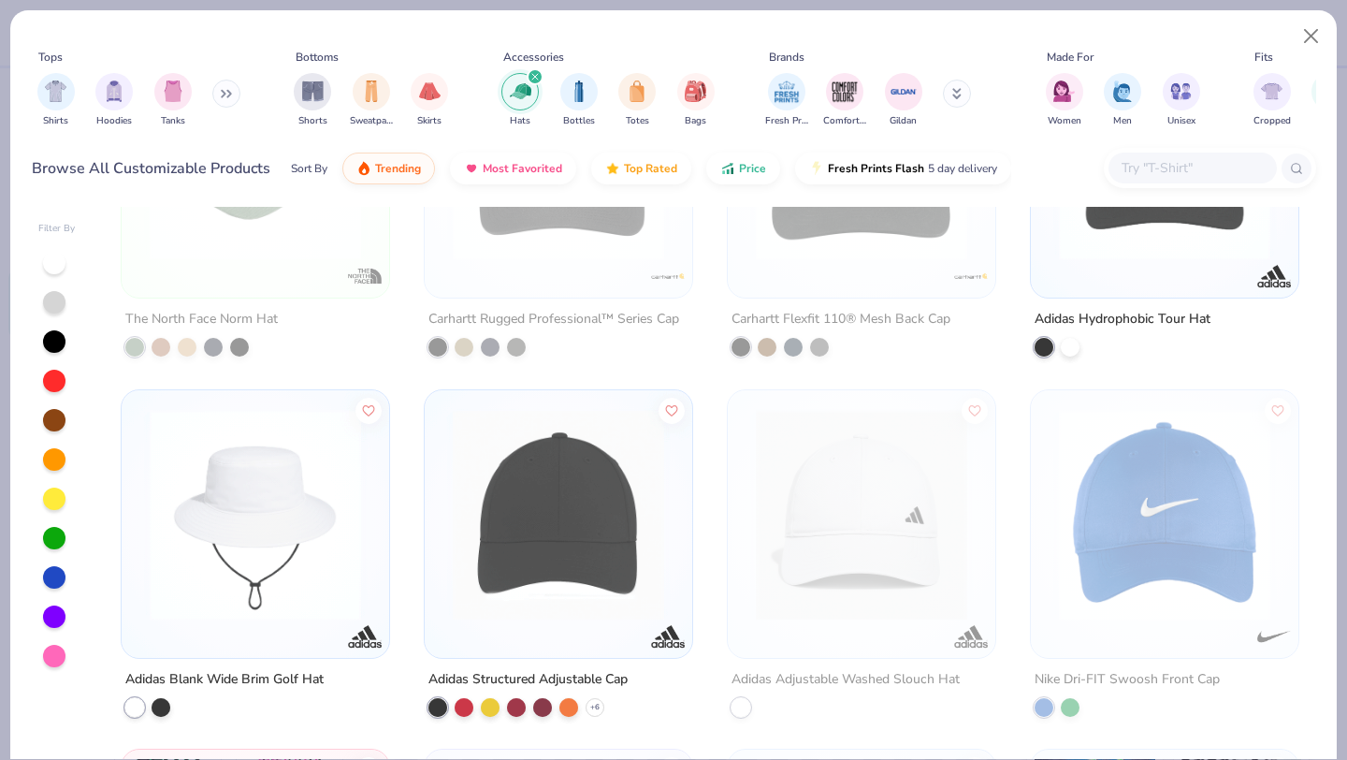
scroll to position [3549, 0]
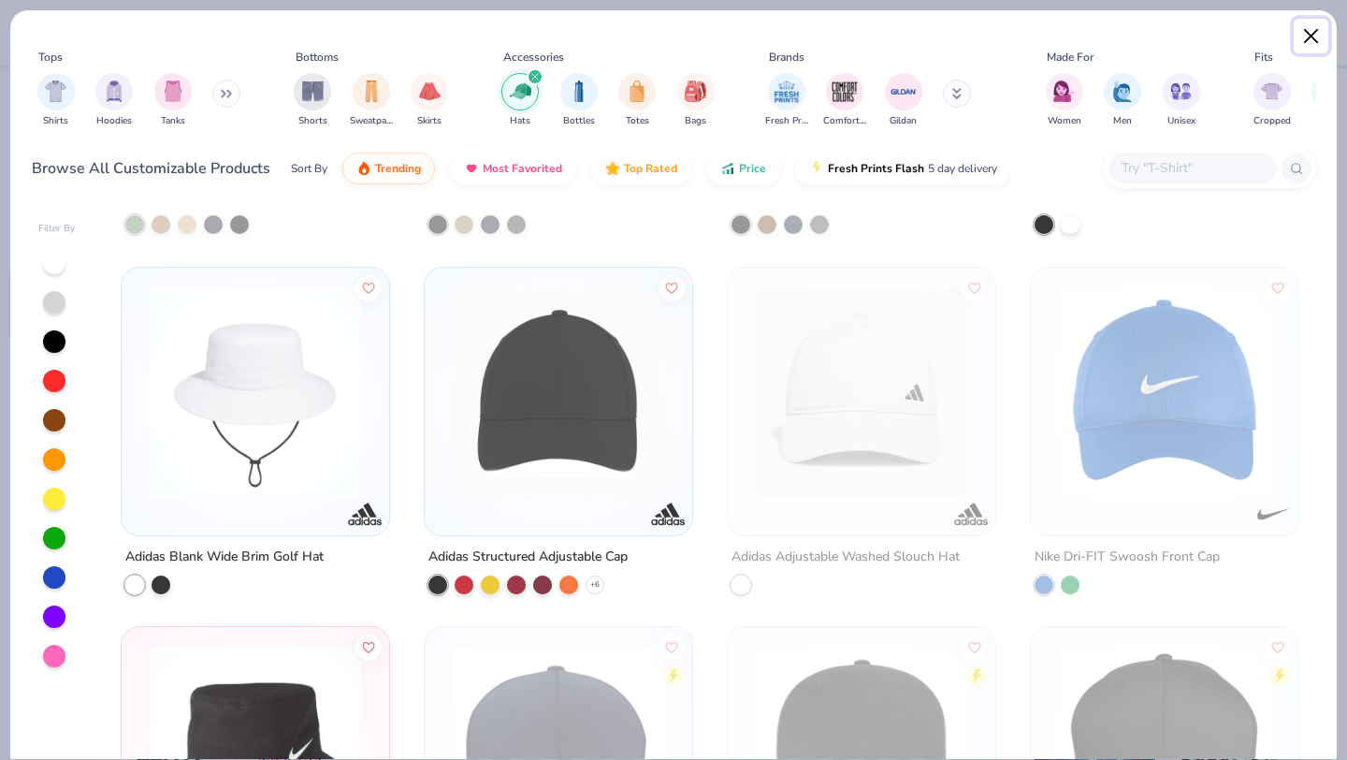
click at [1309, 38] on button "Close" at bounding box center [1312, 37] width 36 height 36
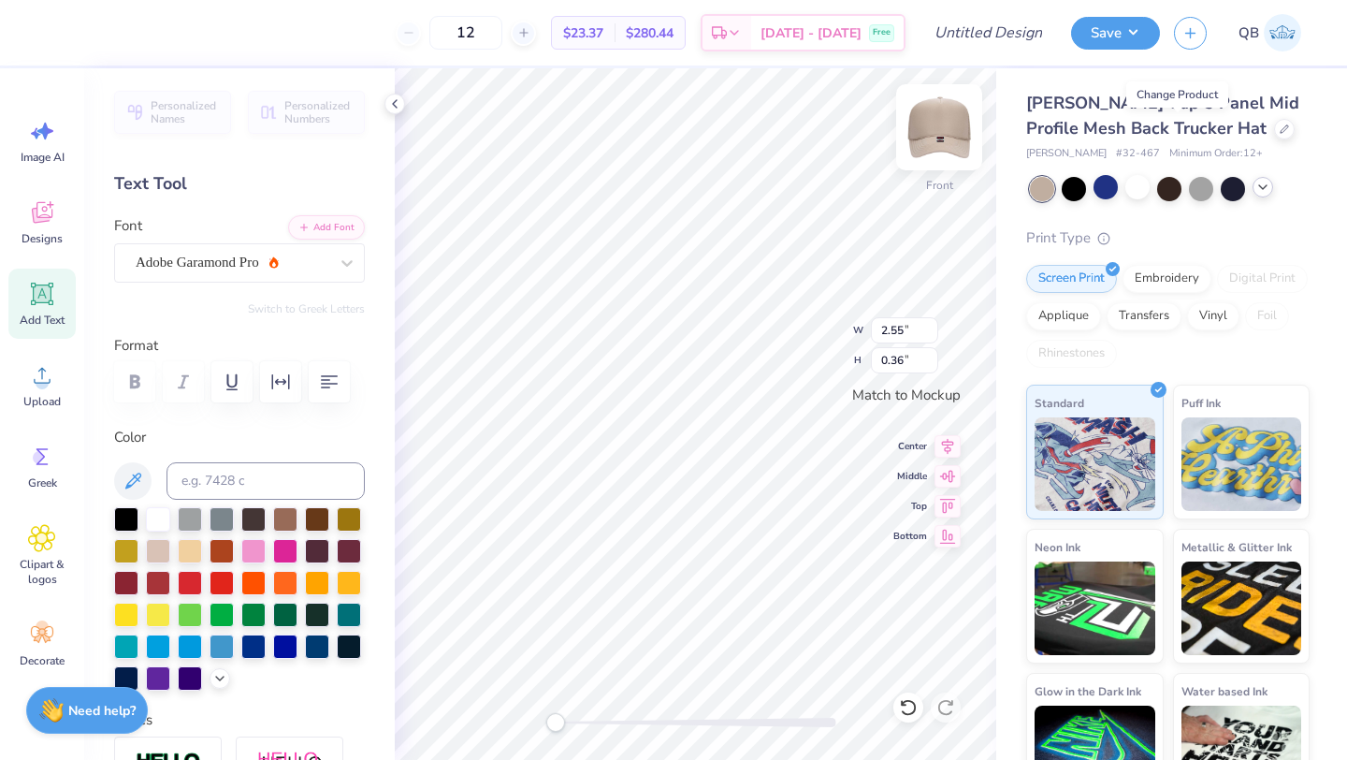
click at [936, 146] on img at bounding box center [939, 127] width 75 height 75
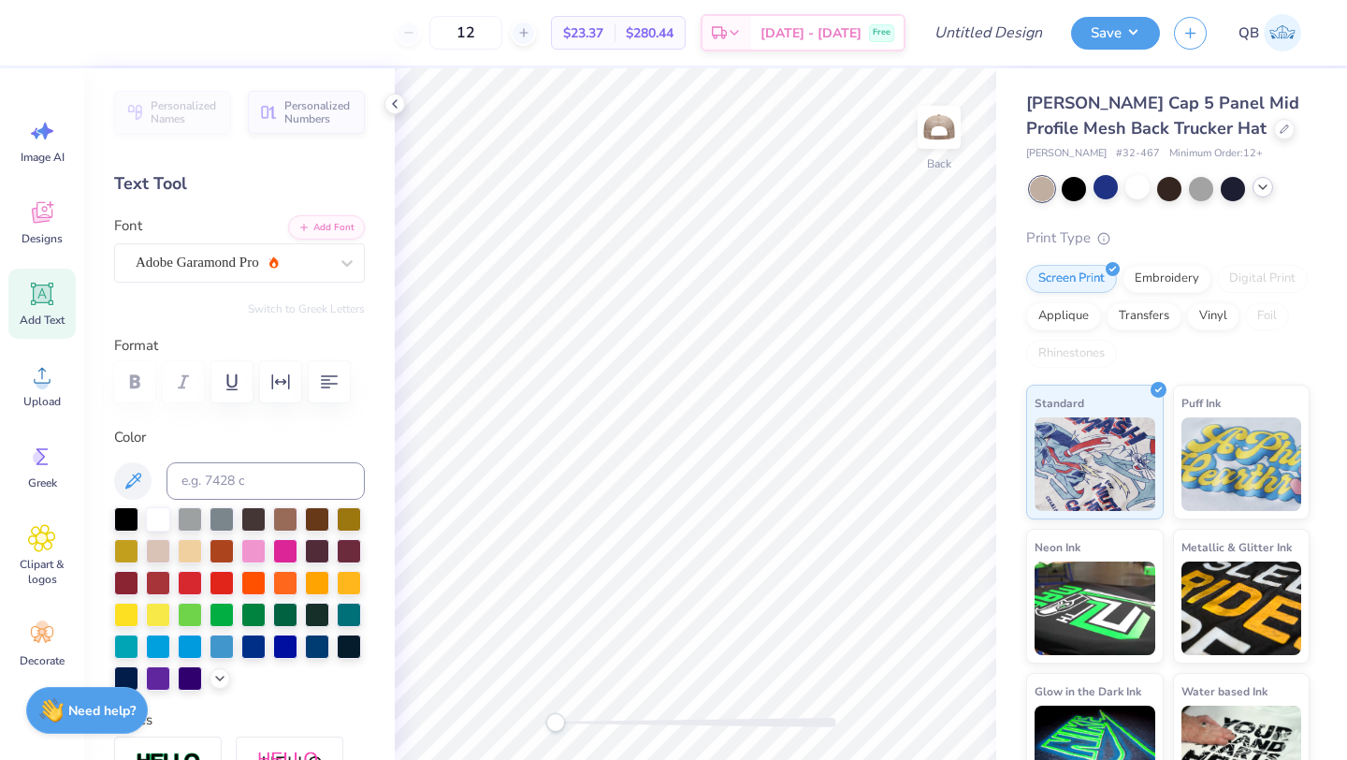
click at [1265, 188] on icon at bounding box center [1262, 187] width 15 height 15
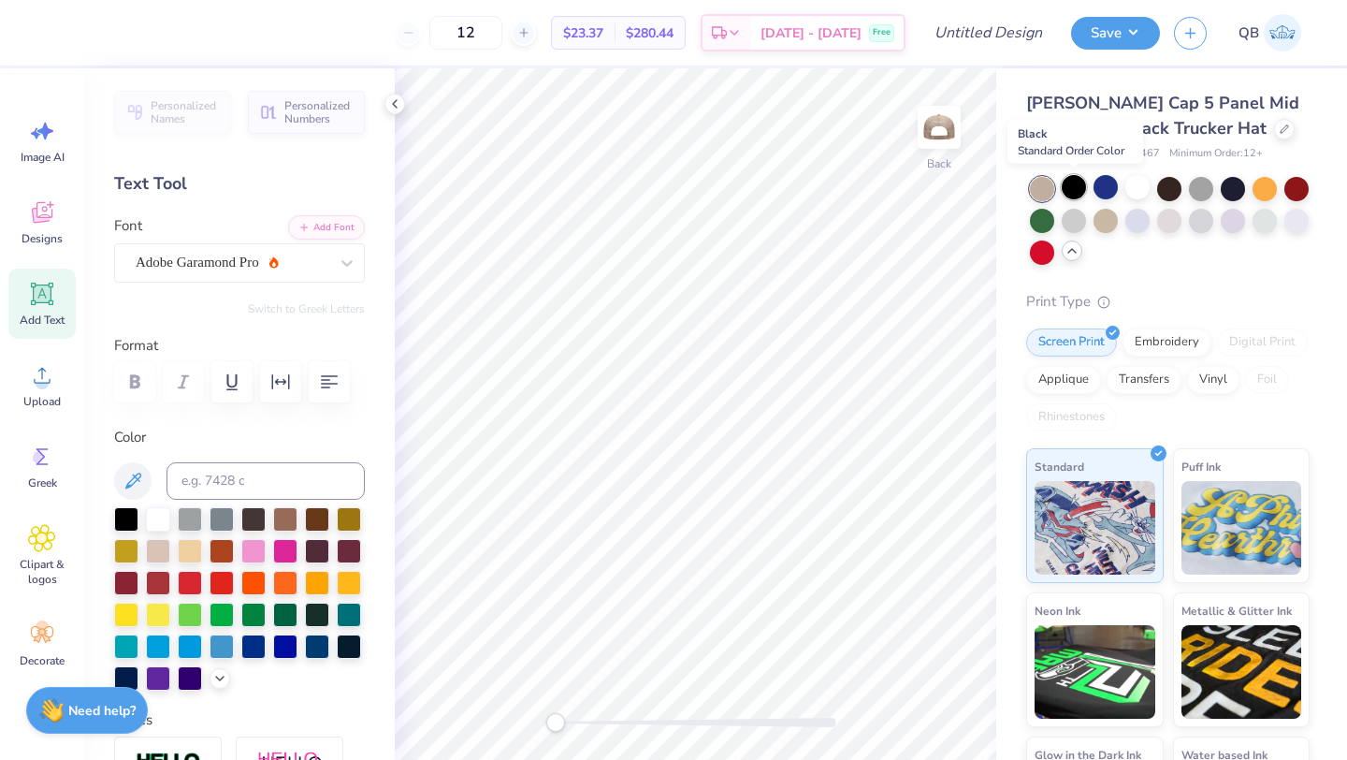
click at [1076, 187] on div at bounding box center [1074, 187] width 24 height 24
click at [1150, 190] on div at bounding box center [1137, 187] width 24 height 24
click at [951, 125] on img at bounding box center [939, 127] width 75 height 75
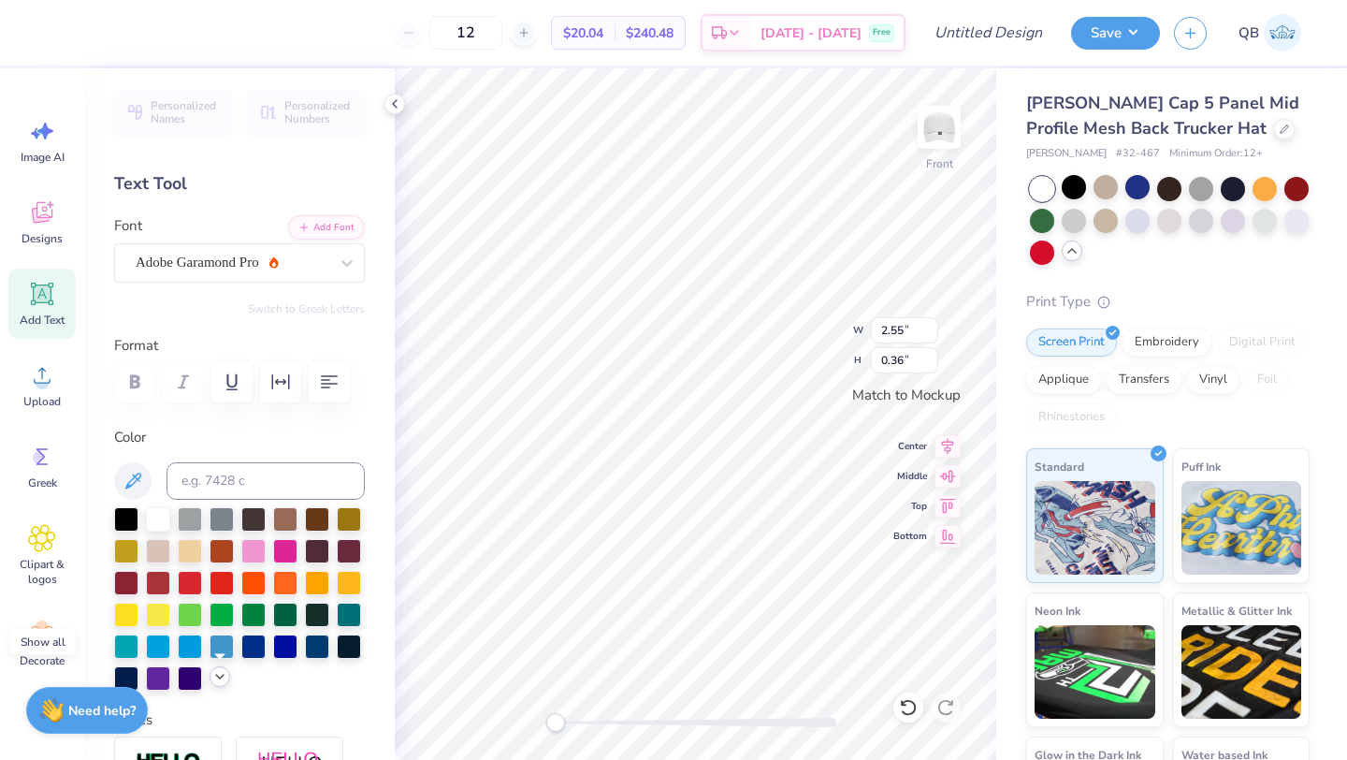
click at [218, 676] on icon at bounding box center [219, 676] width 15 height 15
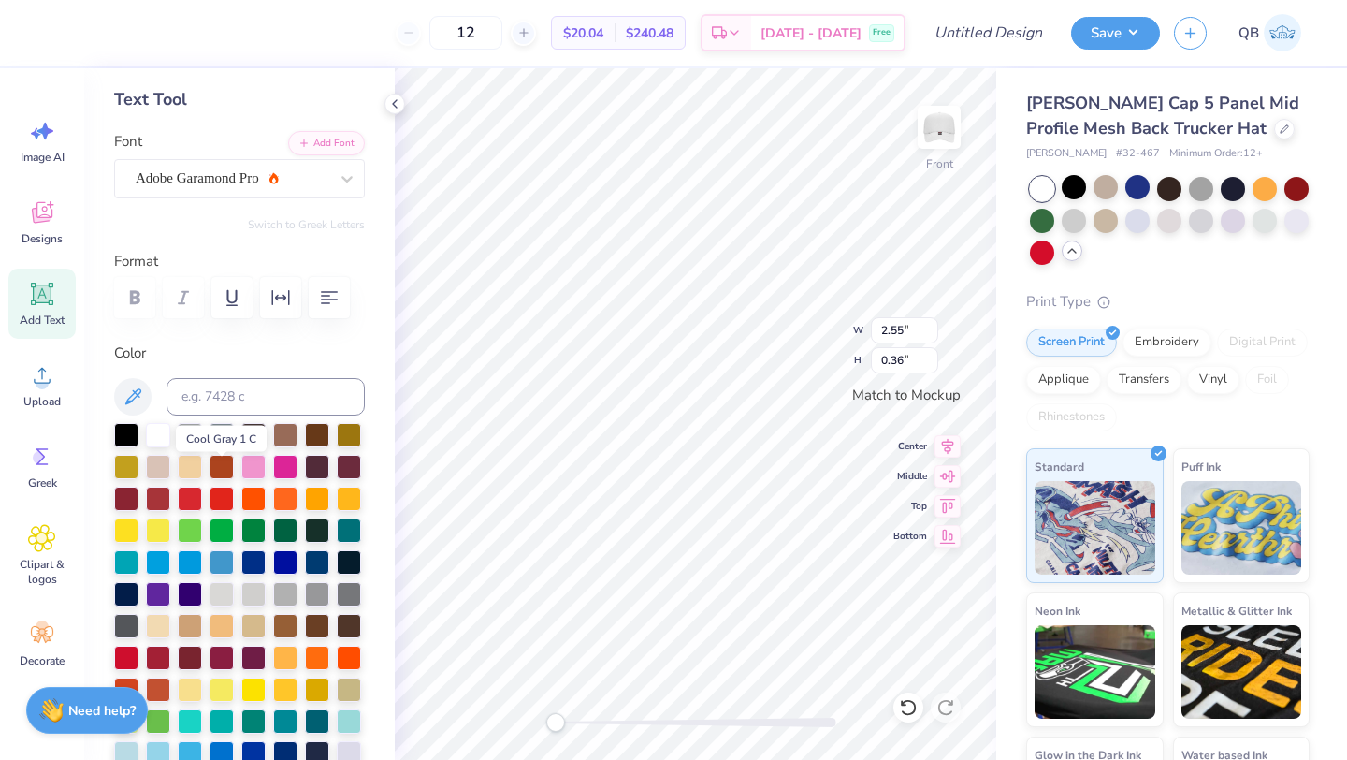
scroll to position [228, 0]
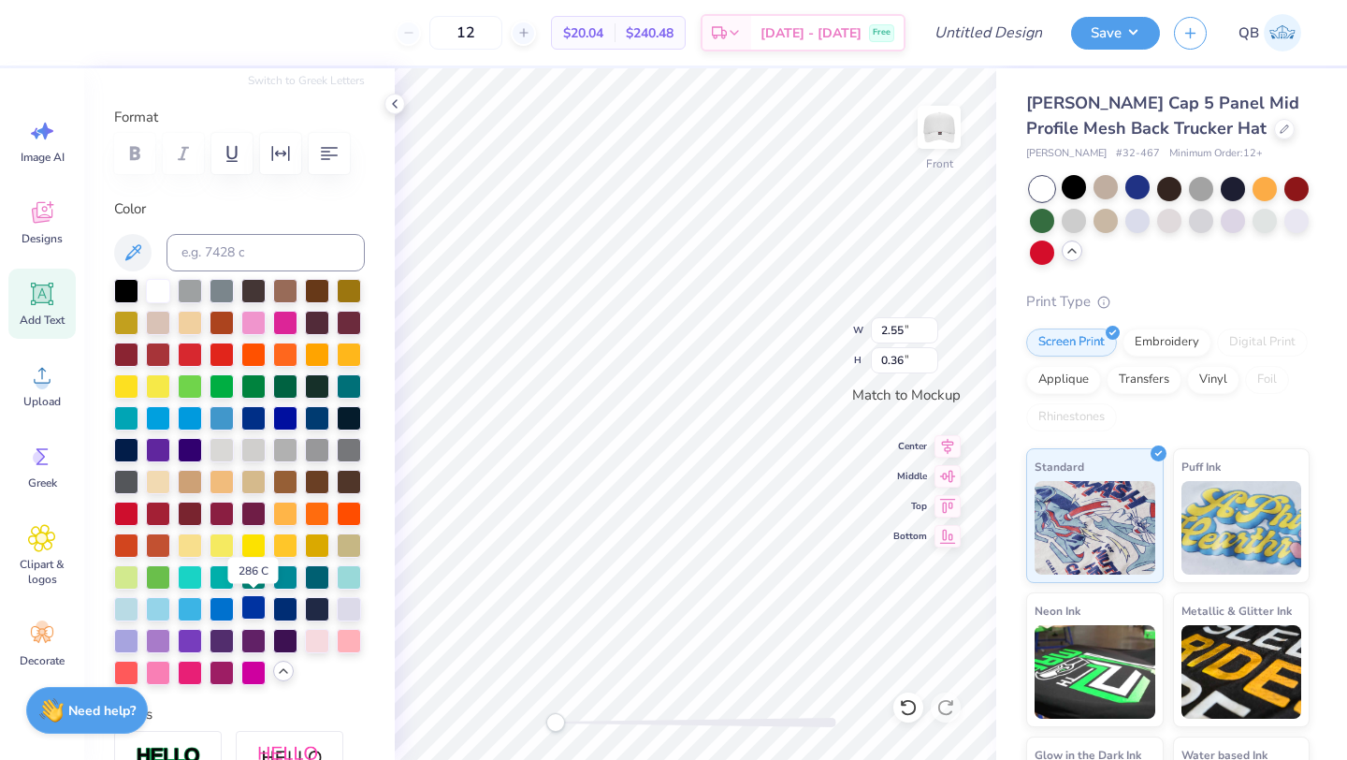
click at [255, 606] on div at bounding box center [253, 607] width 24 height 24
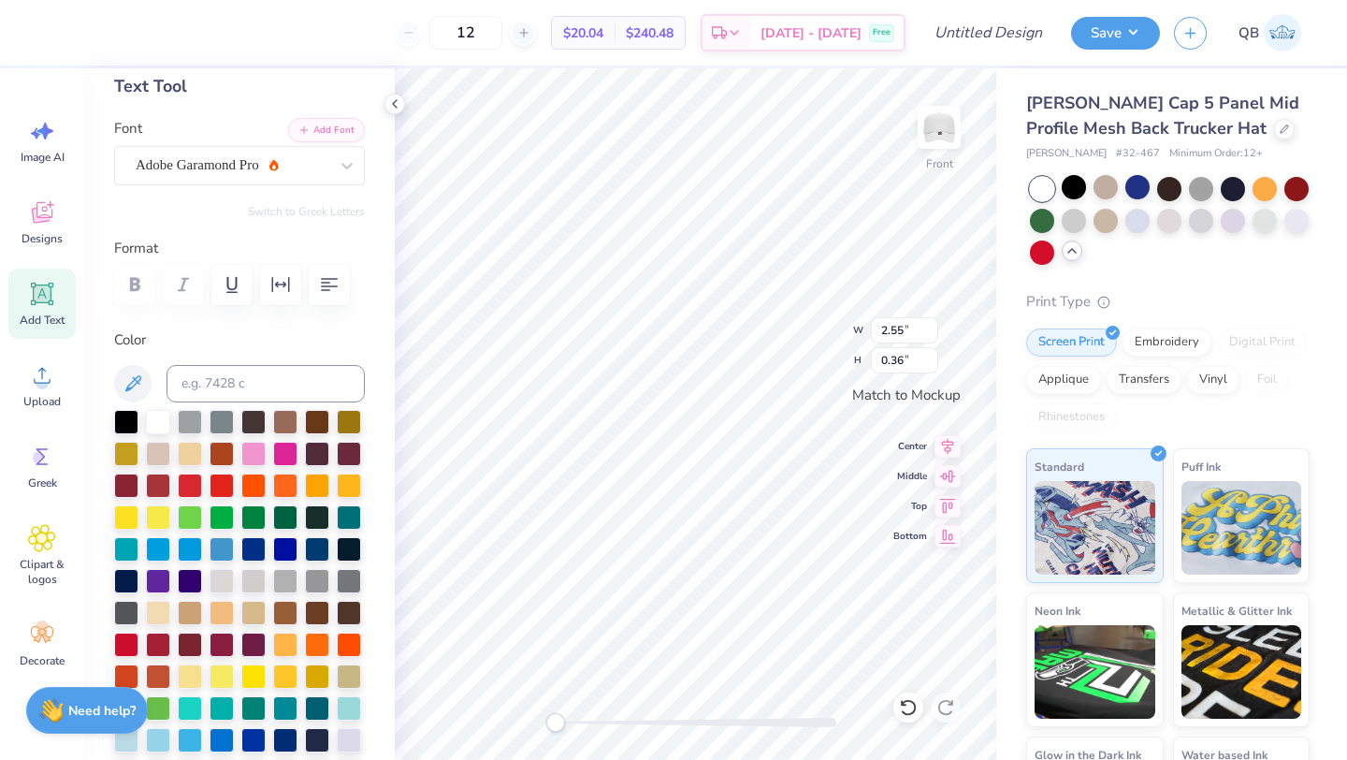
scroll to position [0, 0]
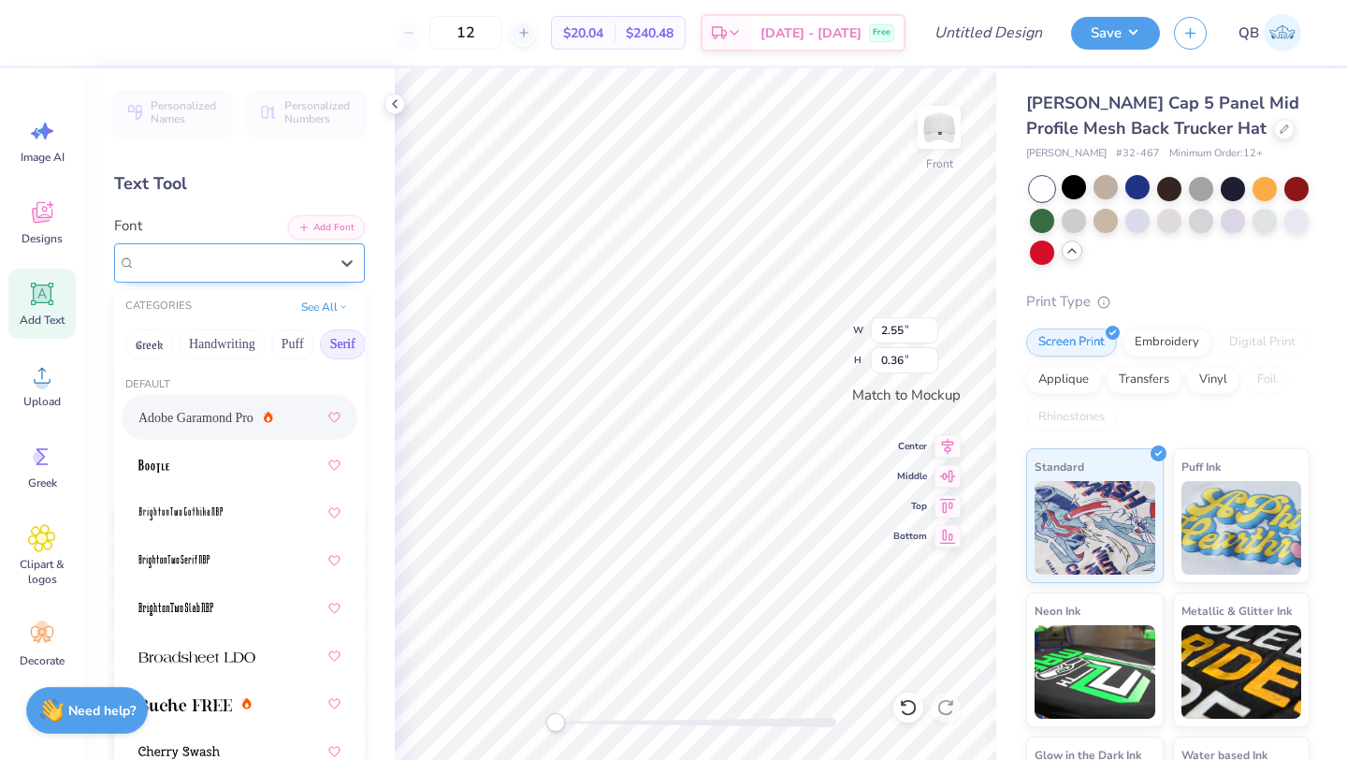
click at [214, 250] on div at bounding box center [232, 262] width 193 height 25
click at [229, 658] on img at bounding box center [196, 656] width 117 height 13
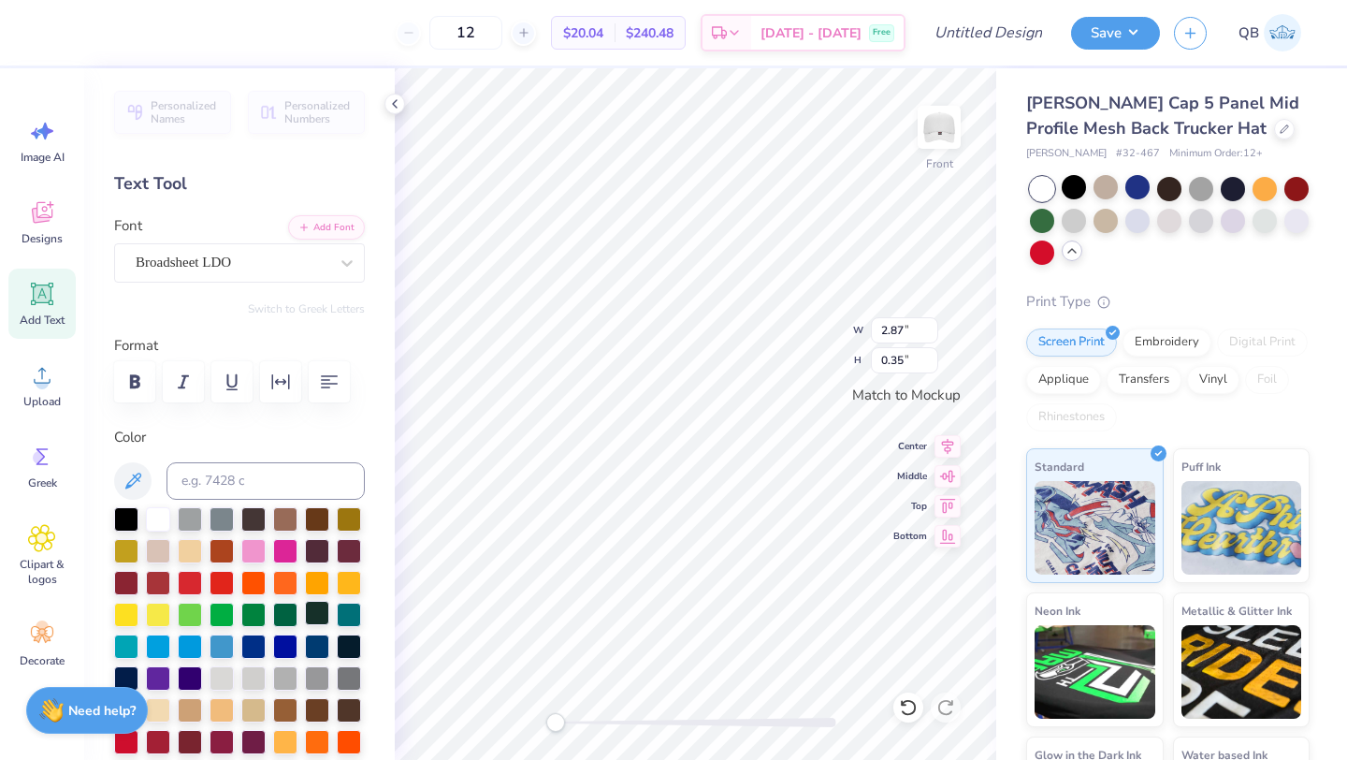
type input "2.42"
type input "0.30"
click at [925, 133] on img at bounding box center [939, 127] width 75 height 75
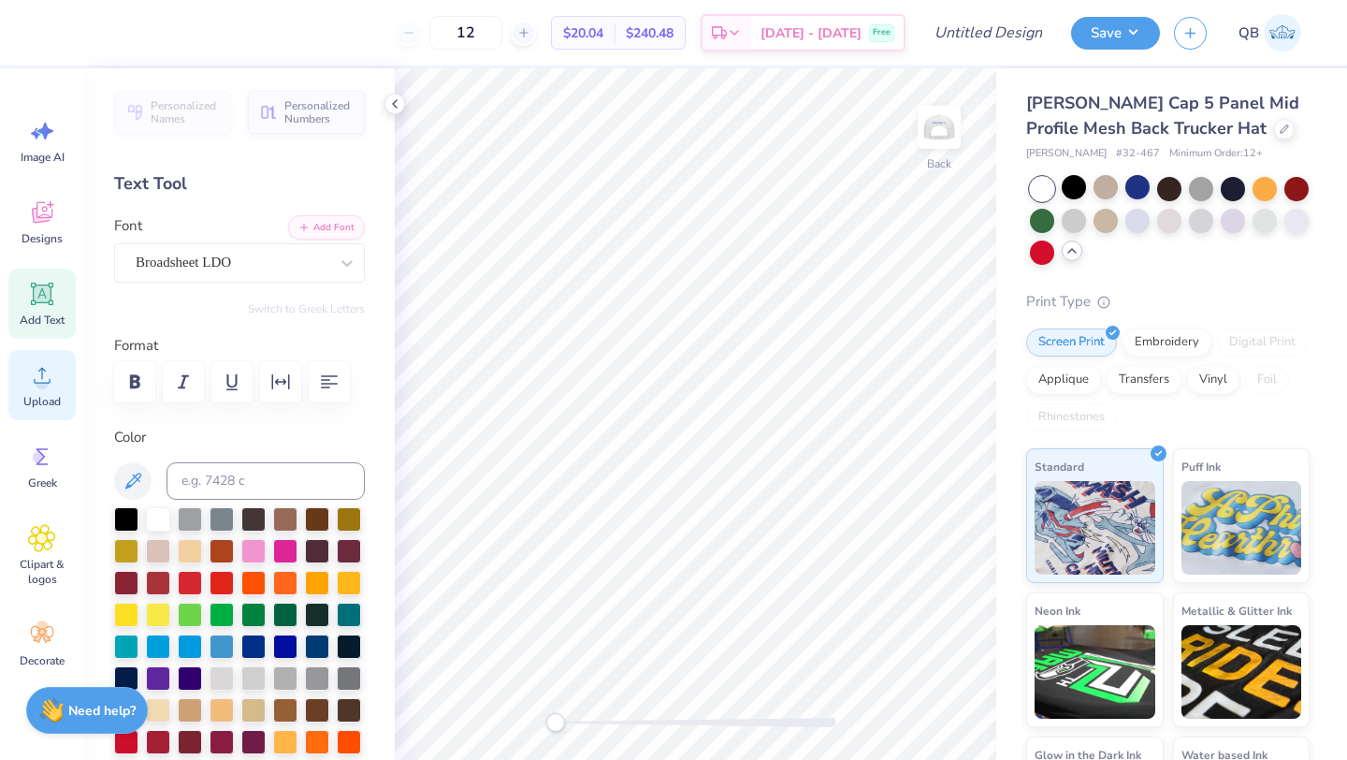
click at [37, 388] on icon at bounding box center [42, 375] width 28 height 28
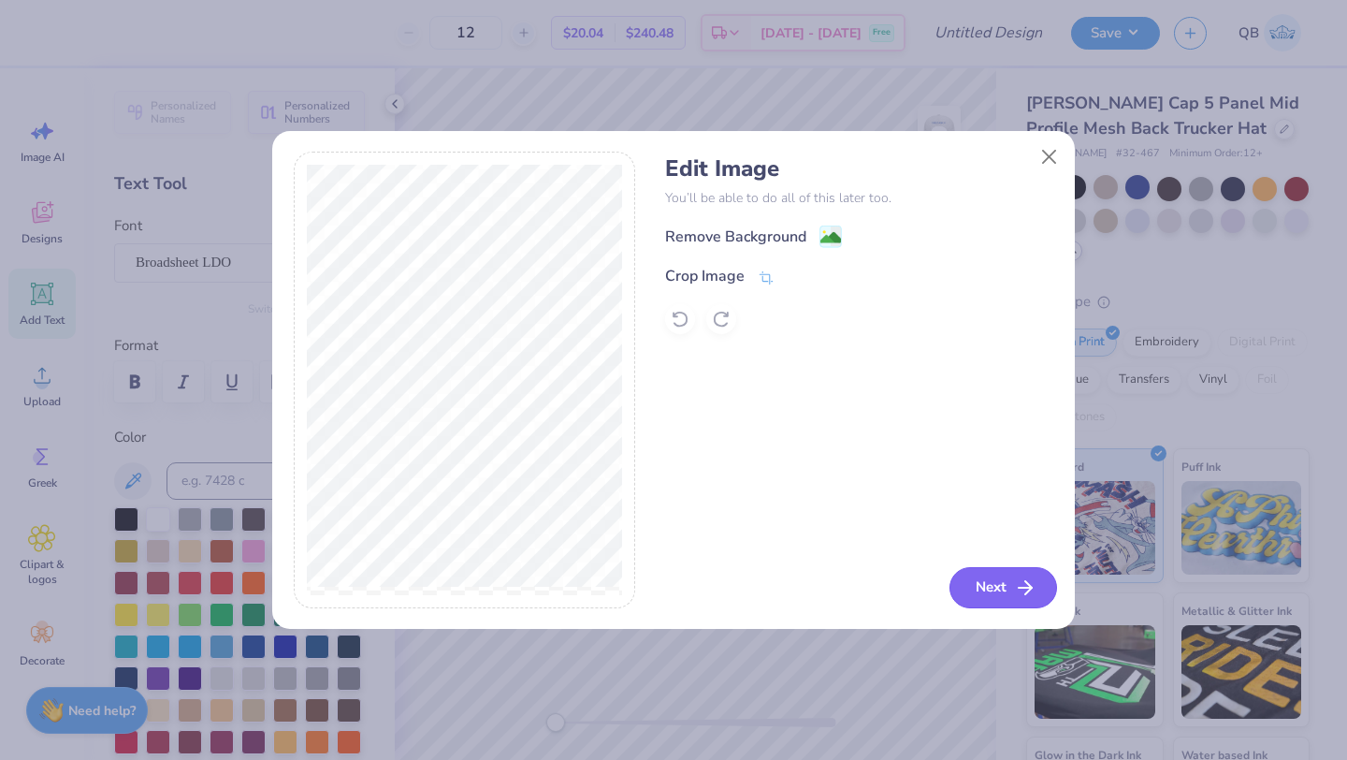
click at [999, 583] on button "Next" at bounding box center [1004, 587] width 108 height 41
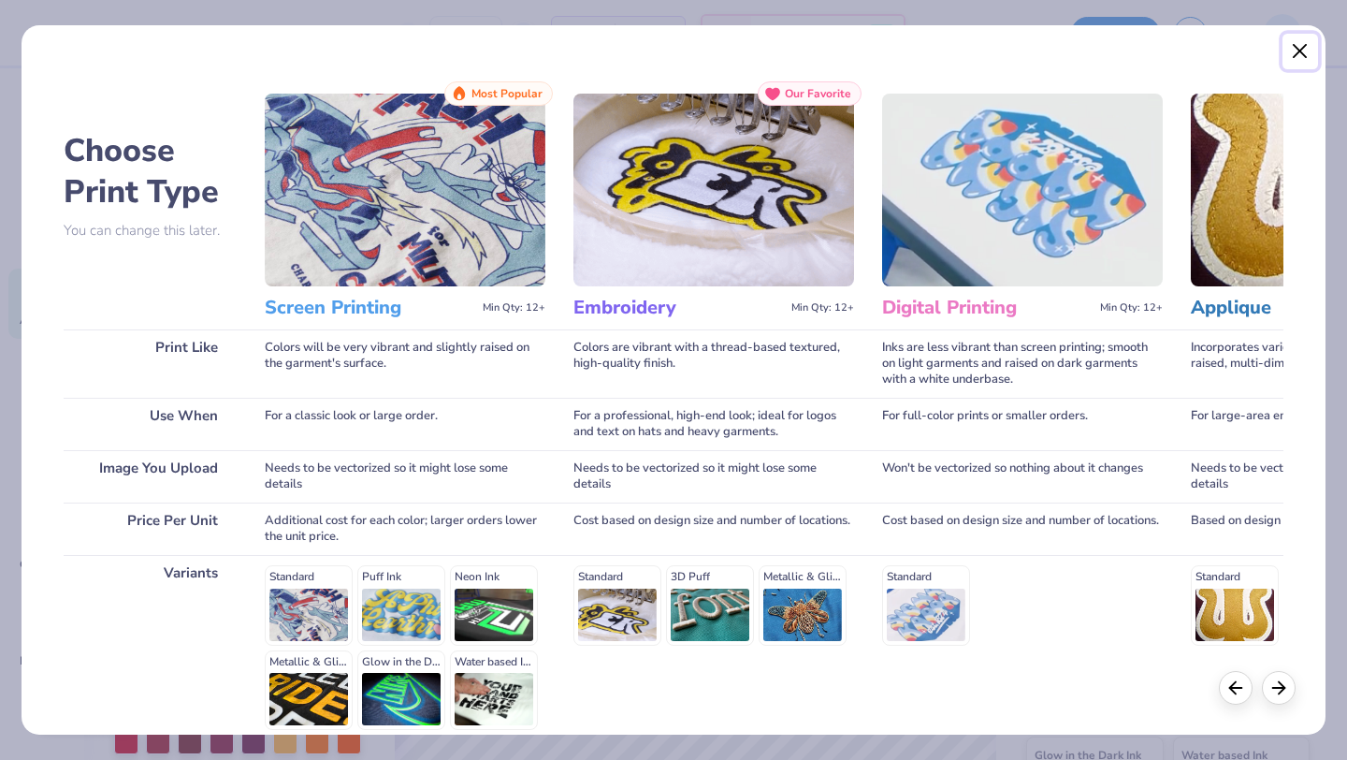
click at [1298, 63] on button "Close" at bounding box center [1301, 52] width 36 height 36
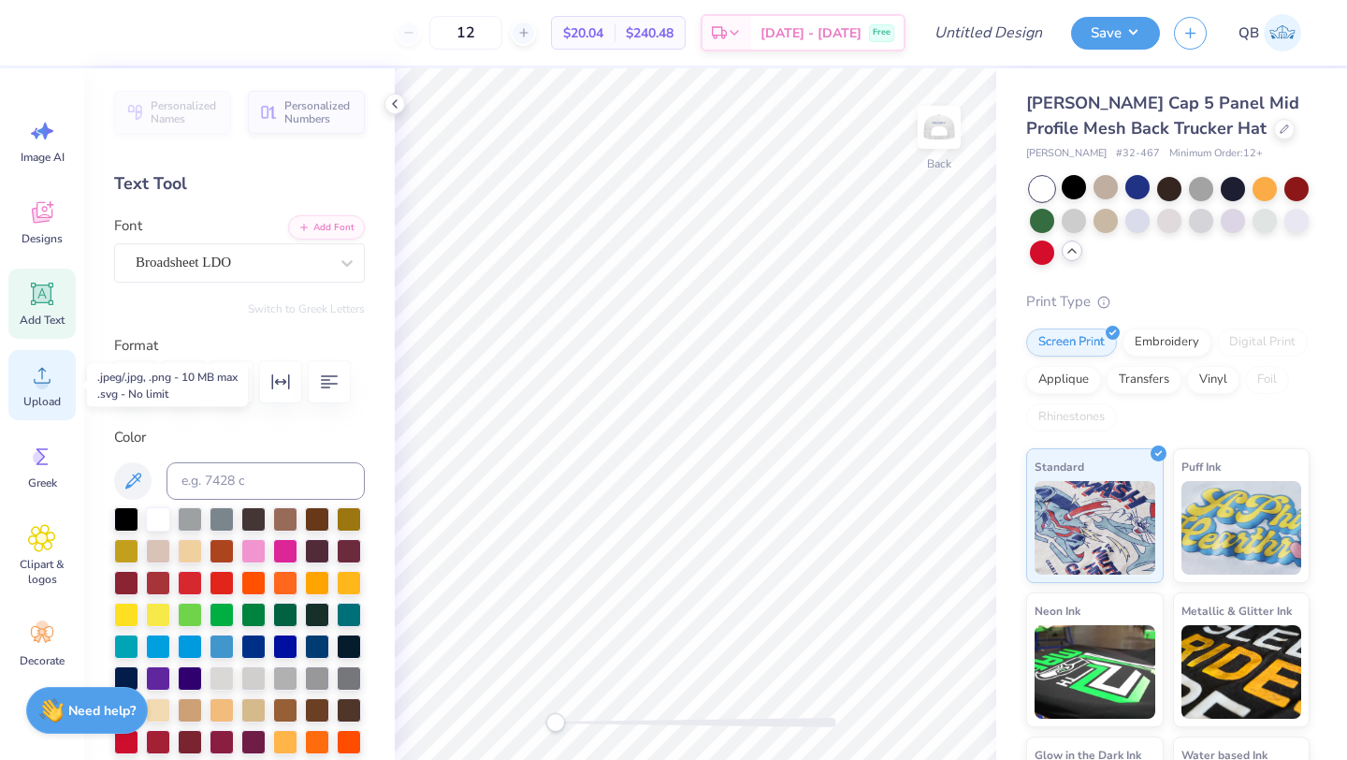
click at [51, 386] on icon at bounding box center [42, 375] width 28 height 28
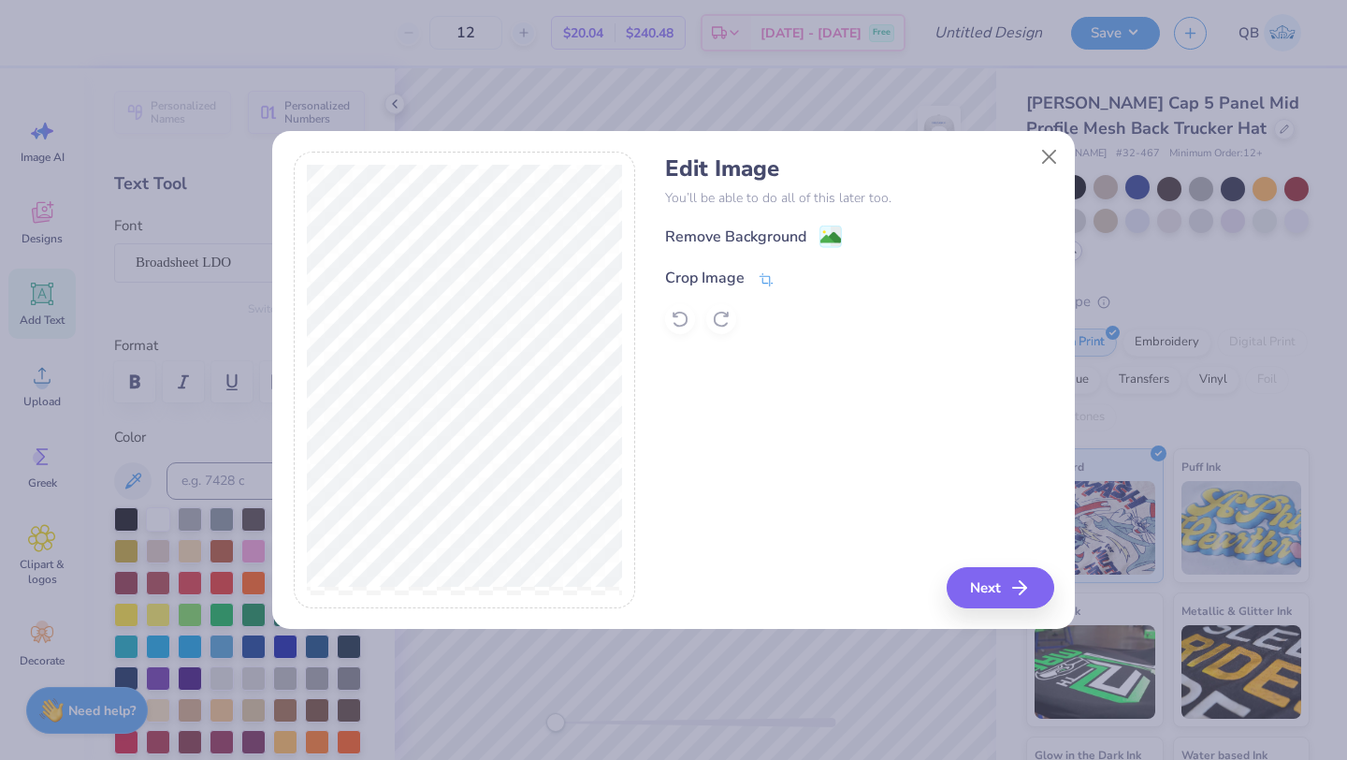
click at [774, 273] on icon at bounding box center [766, 279] width 17 height 17
click at [800, 278] on icon at bounding box center [797, 275] width 11 height 11
click at [832, 235] on image at bounding box center [830, 239] width 21 height 21
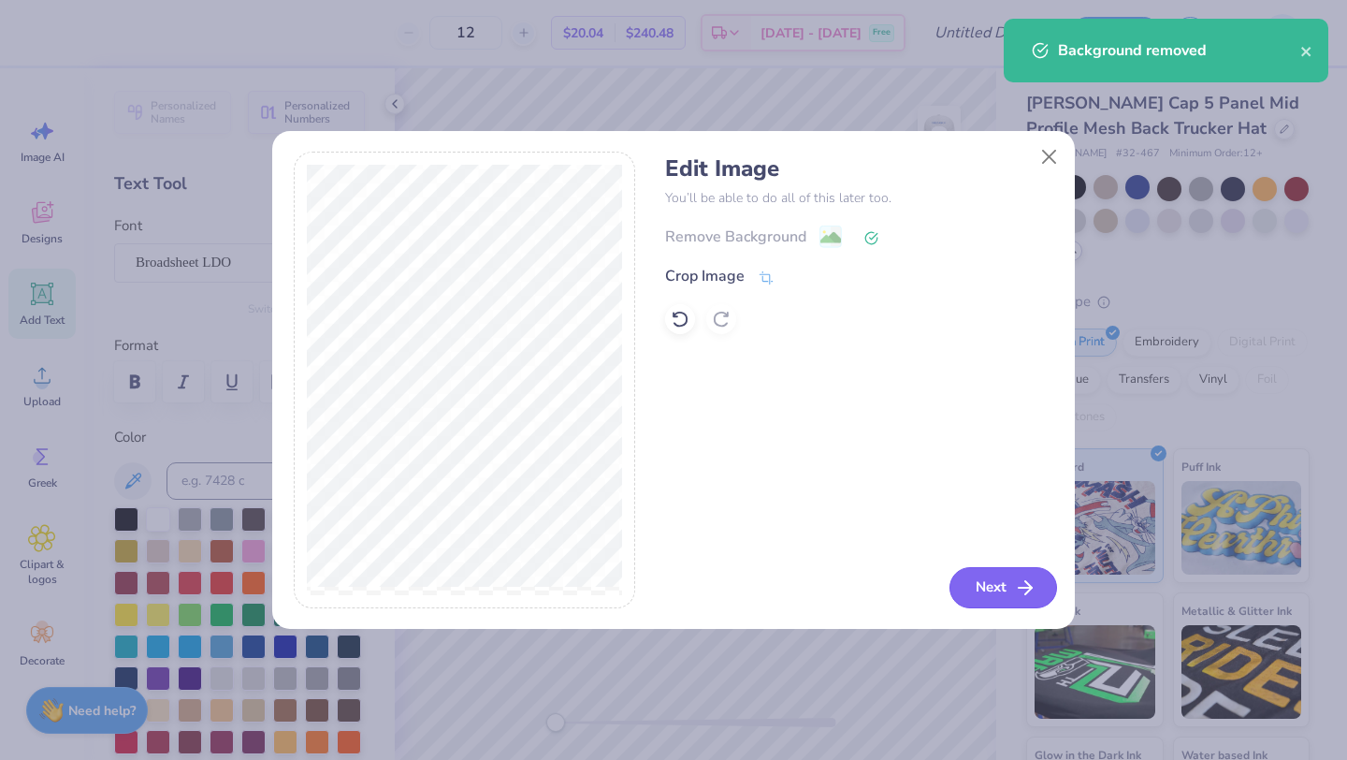
click at [989, 589] on button "Next" at bounding box center [1004, 587] width 108 height 41
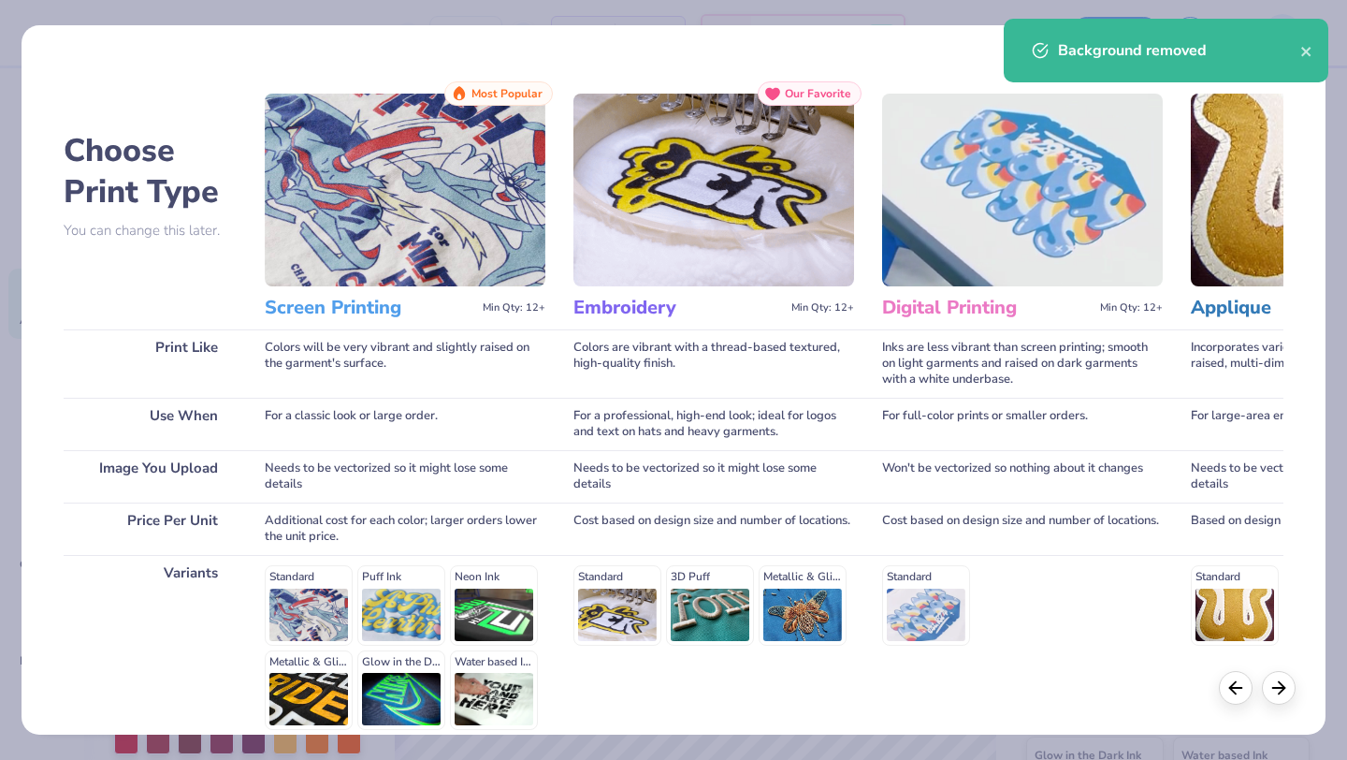
scroll to position [173, 0]
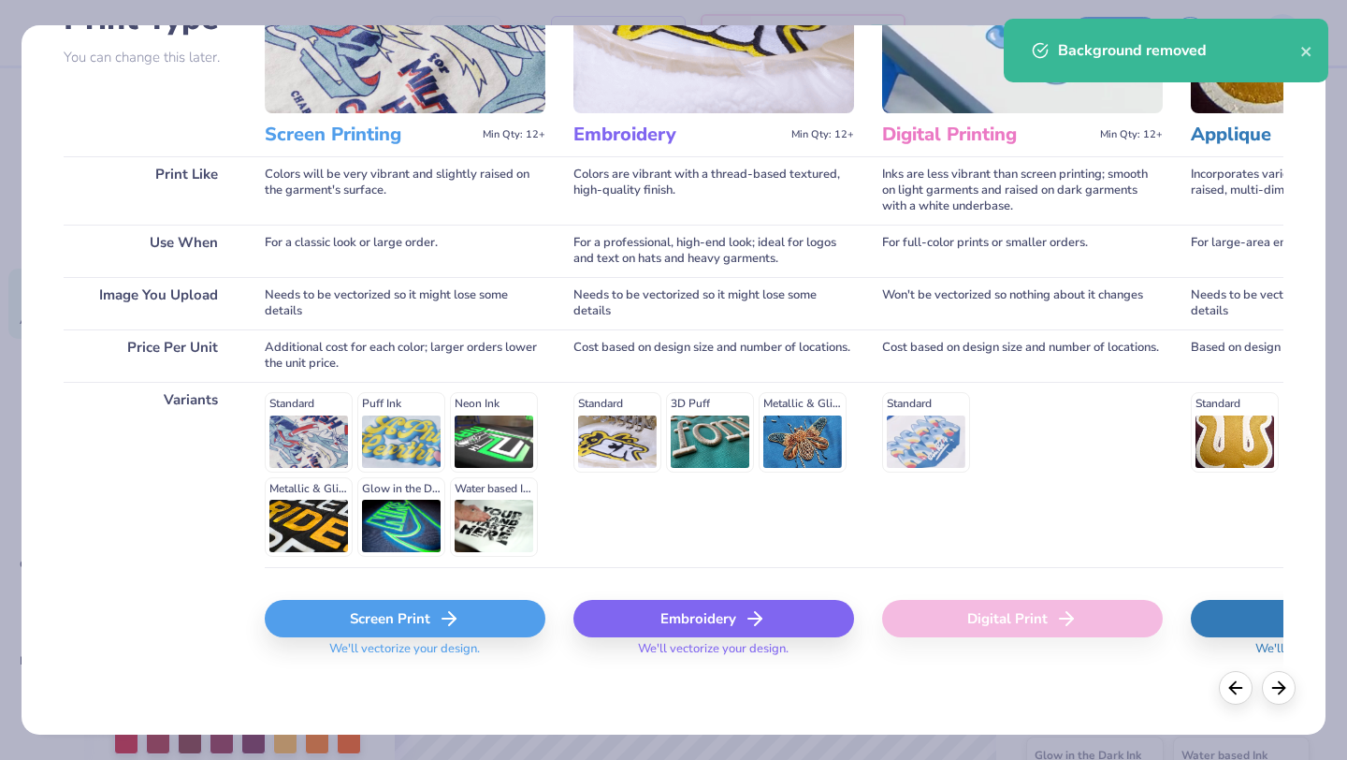
click at [435, 623] on div "Screen Print" at bounding box center [405, 618] width 281 height 37
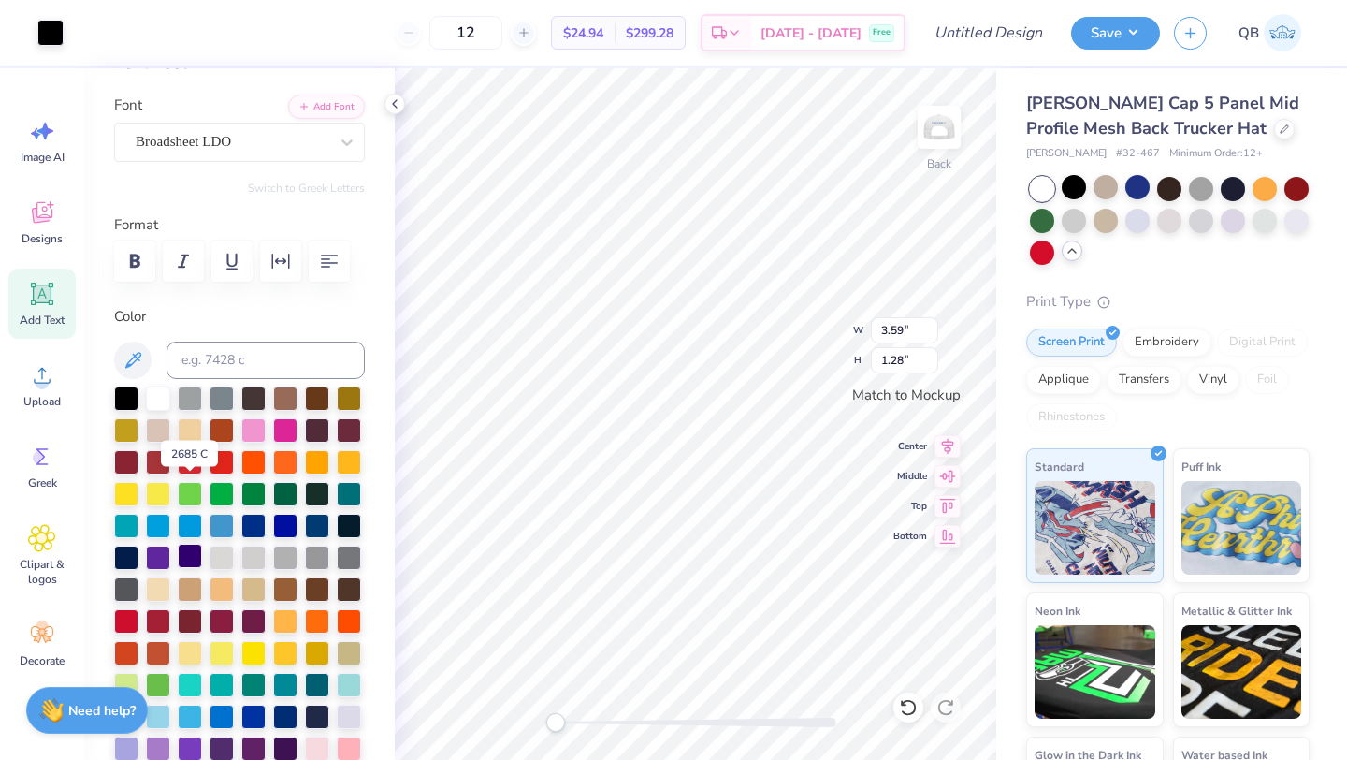
scroll to position [210, 0]
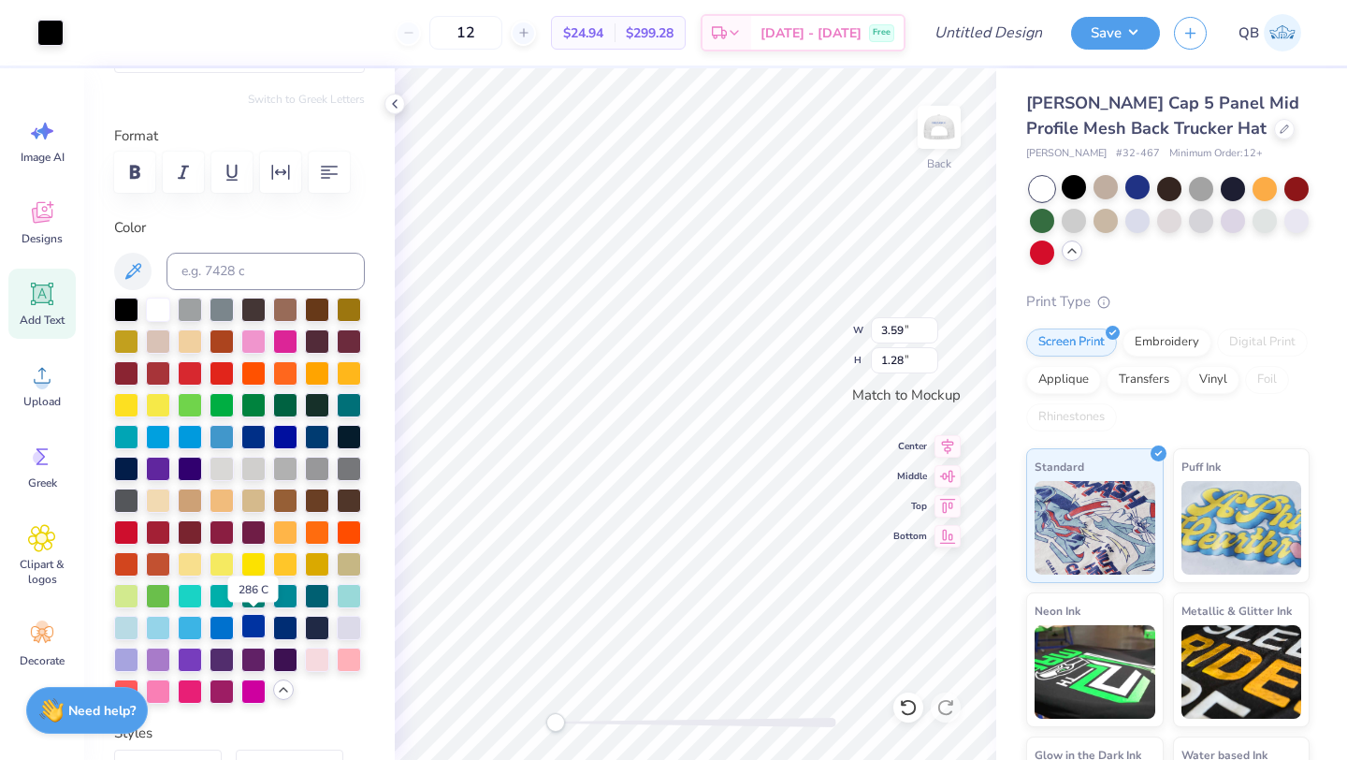
click at [256, 632] on div at bounding box center [253, 626] width 24 height 24
click at [48, 26] on div at bounding box center [50, 31] width 26 height 26
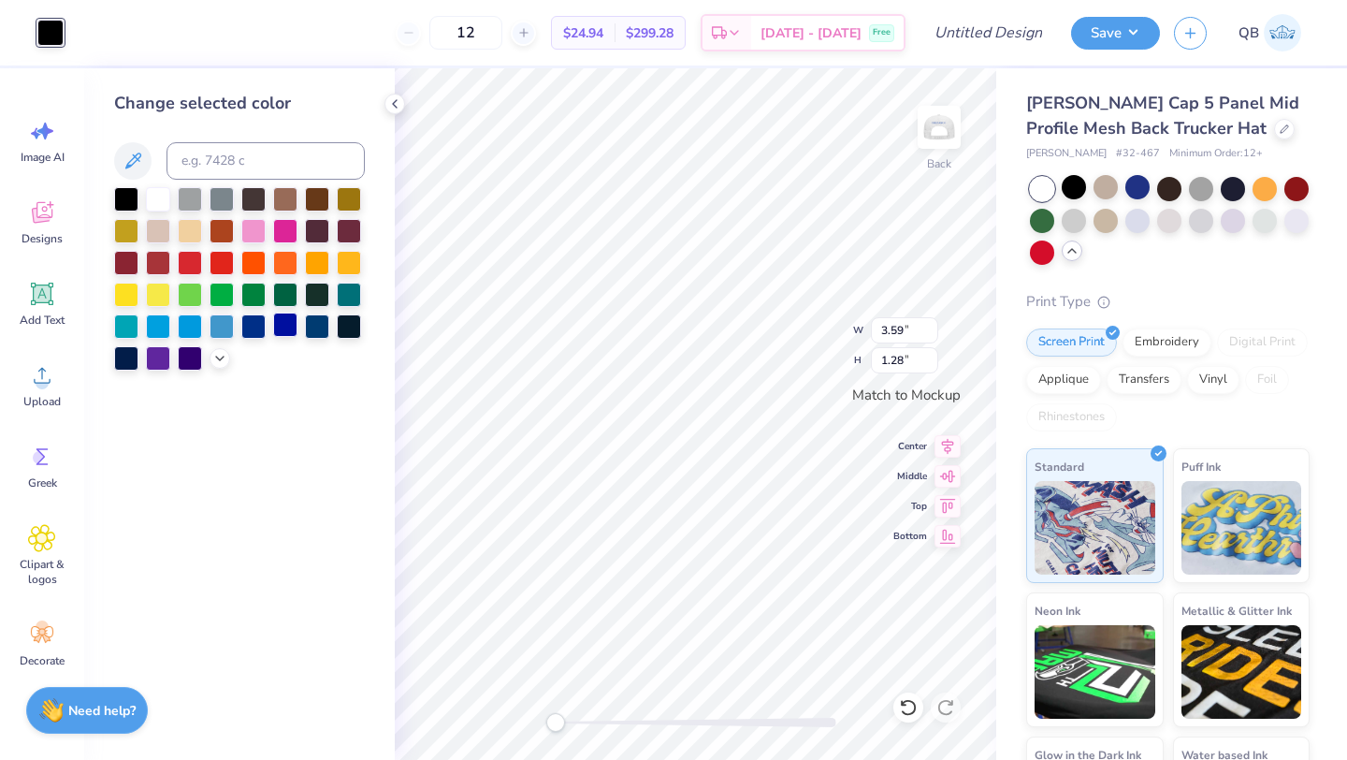
click at [282, 322] on div at bounding box center [285, 324] width 24 height 24
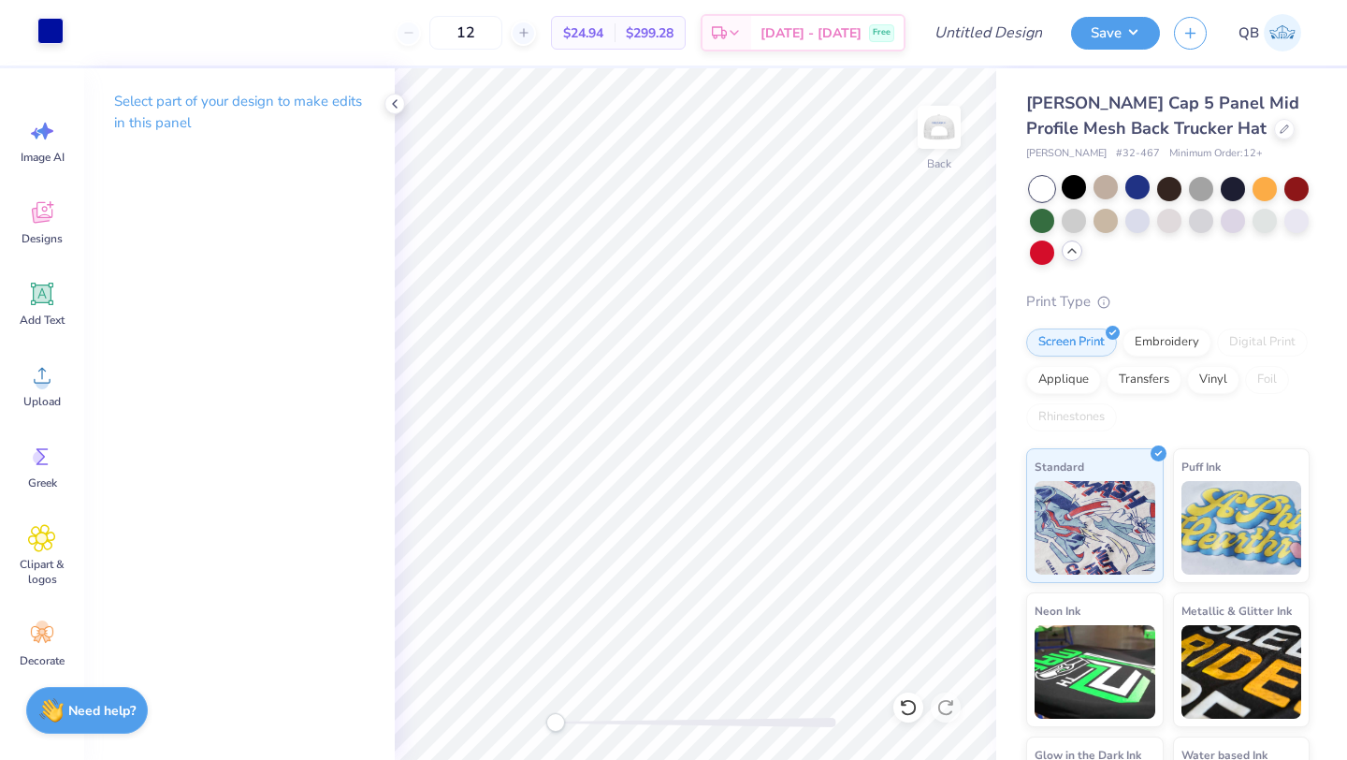
click at [42, 31] on div at bounding box center [50, 31] width 26 height 26
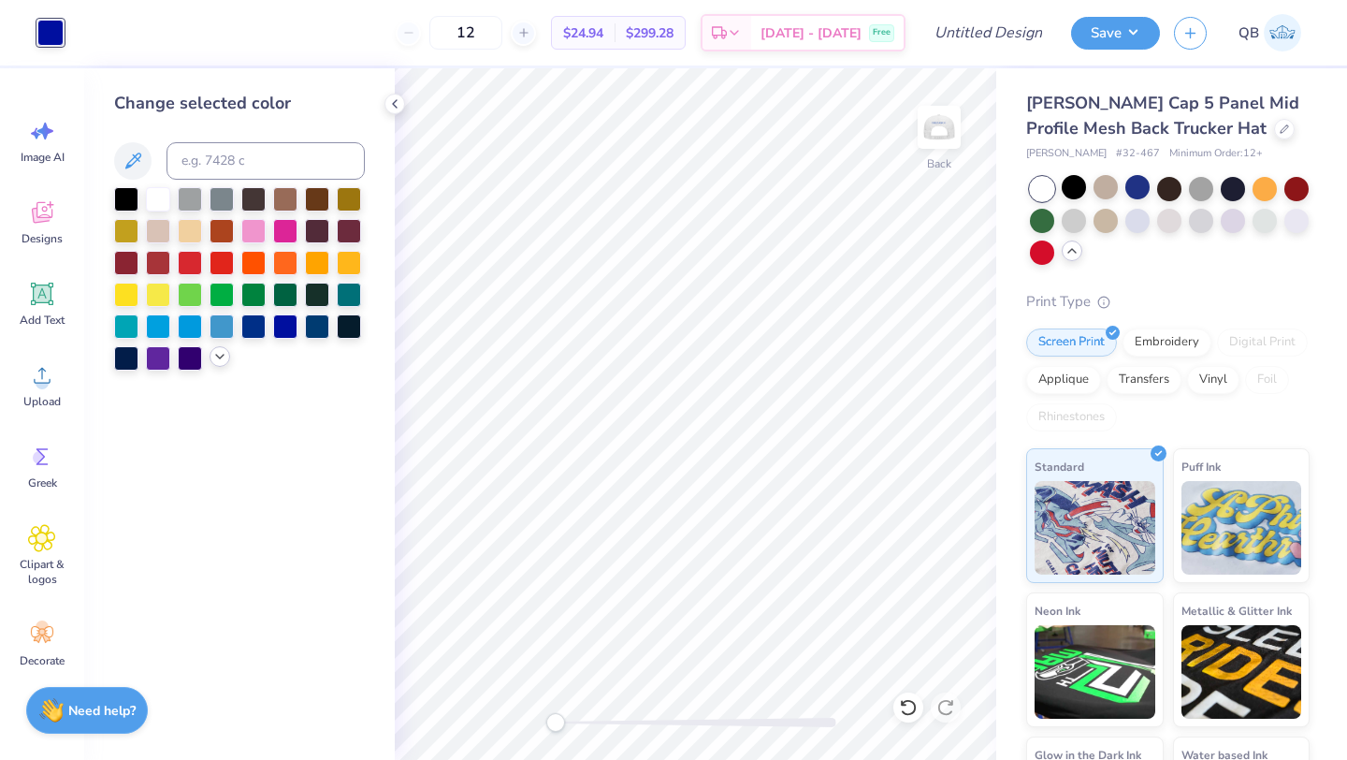
click at [214, 359] on icon at bounding box center [219, 356] width 15 height 15
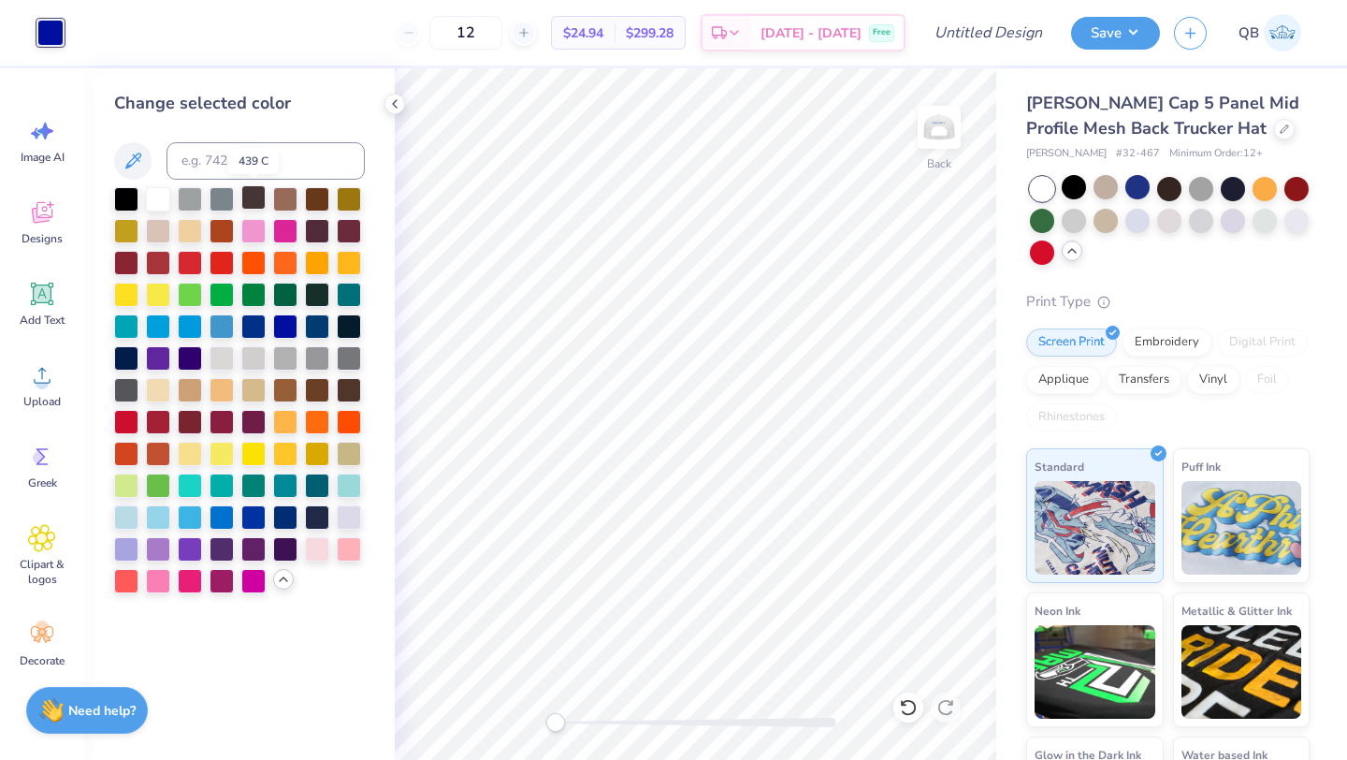
click at [254, 200] on div at bounding box center [253, 197] width 24 height 24
click at [947, 126] on img at bounding box center [939, 127] width 75 height 75
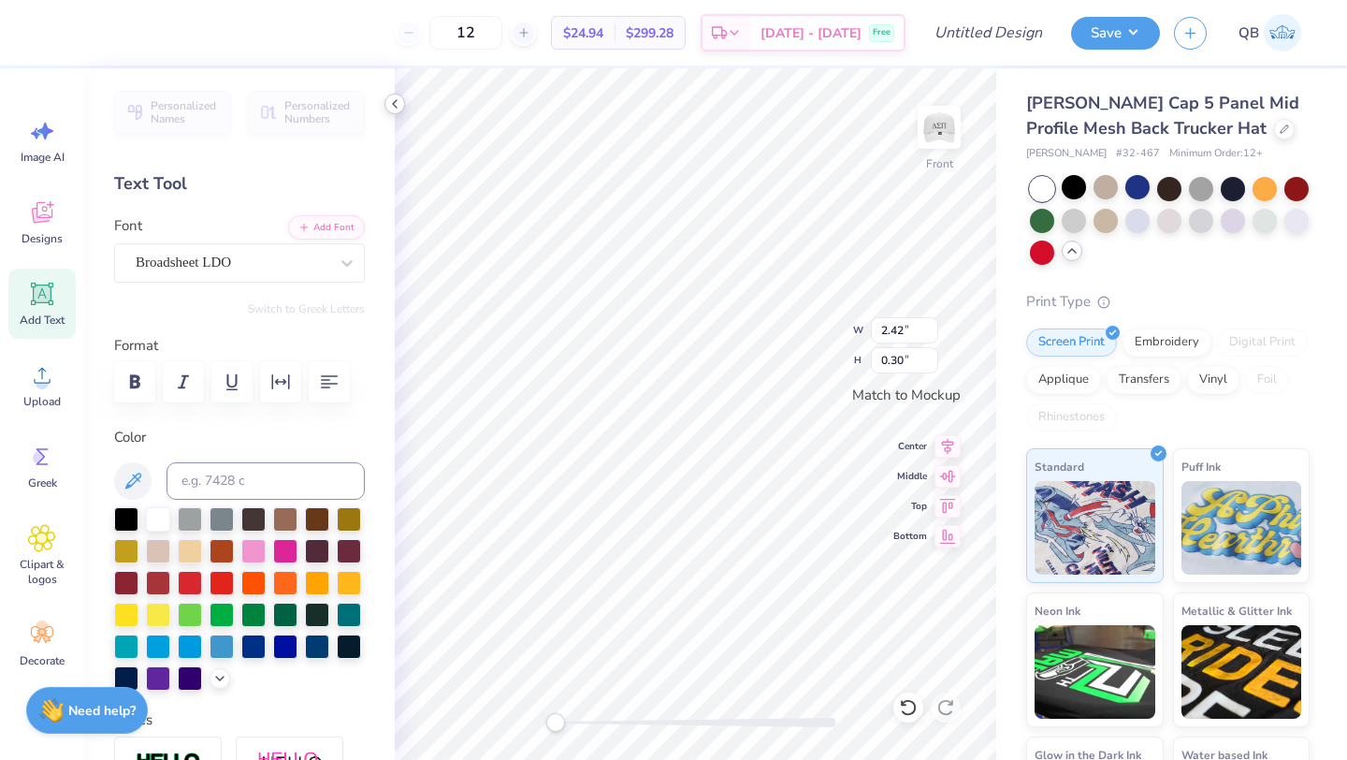
click at [393, 107] on icon at bounding box center [394, 103] width 15 height 15
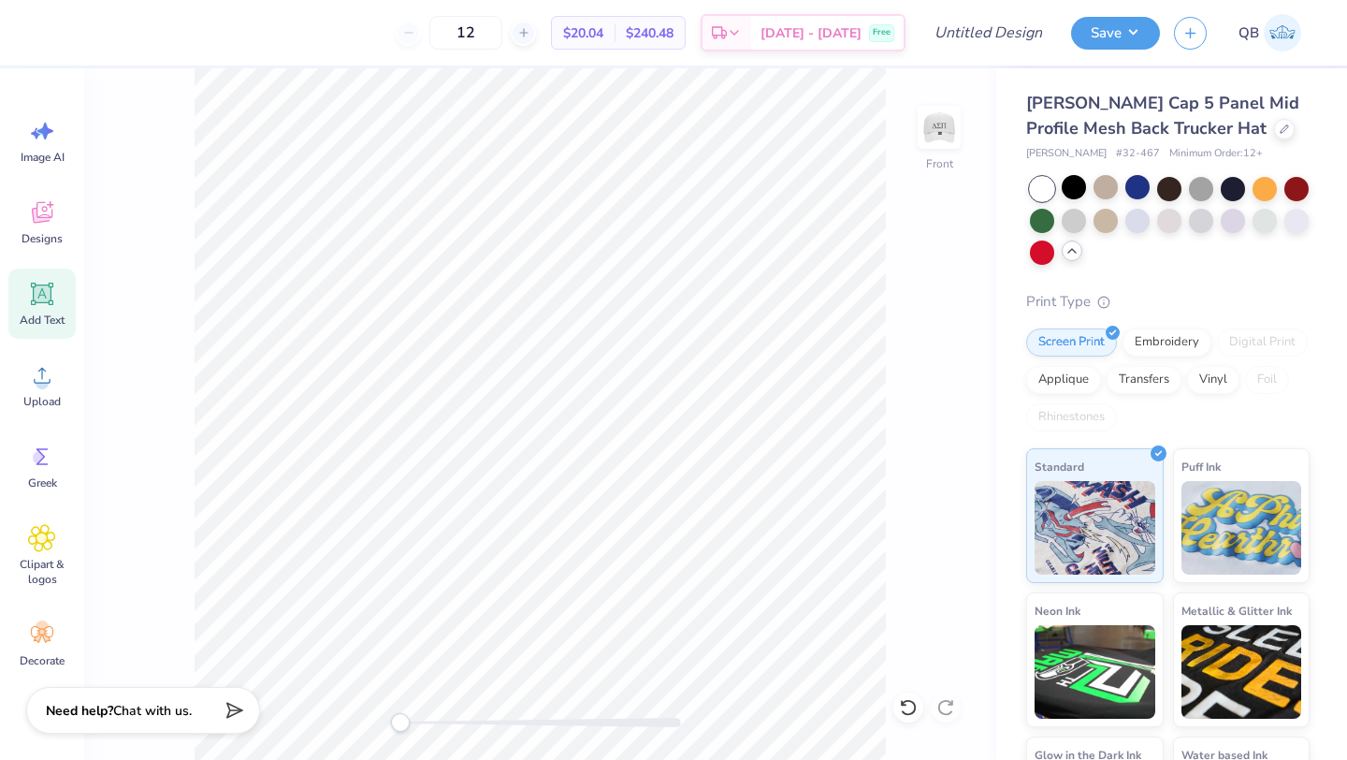
click at [24, 301] on div "Add Text" at bounding box center [41, 303] width 67 height 70
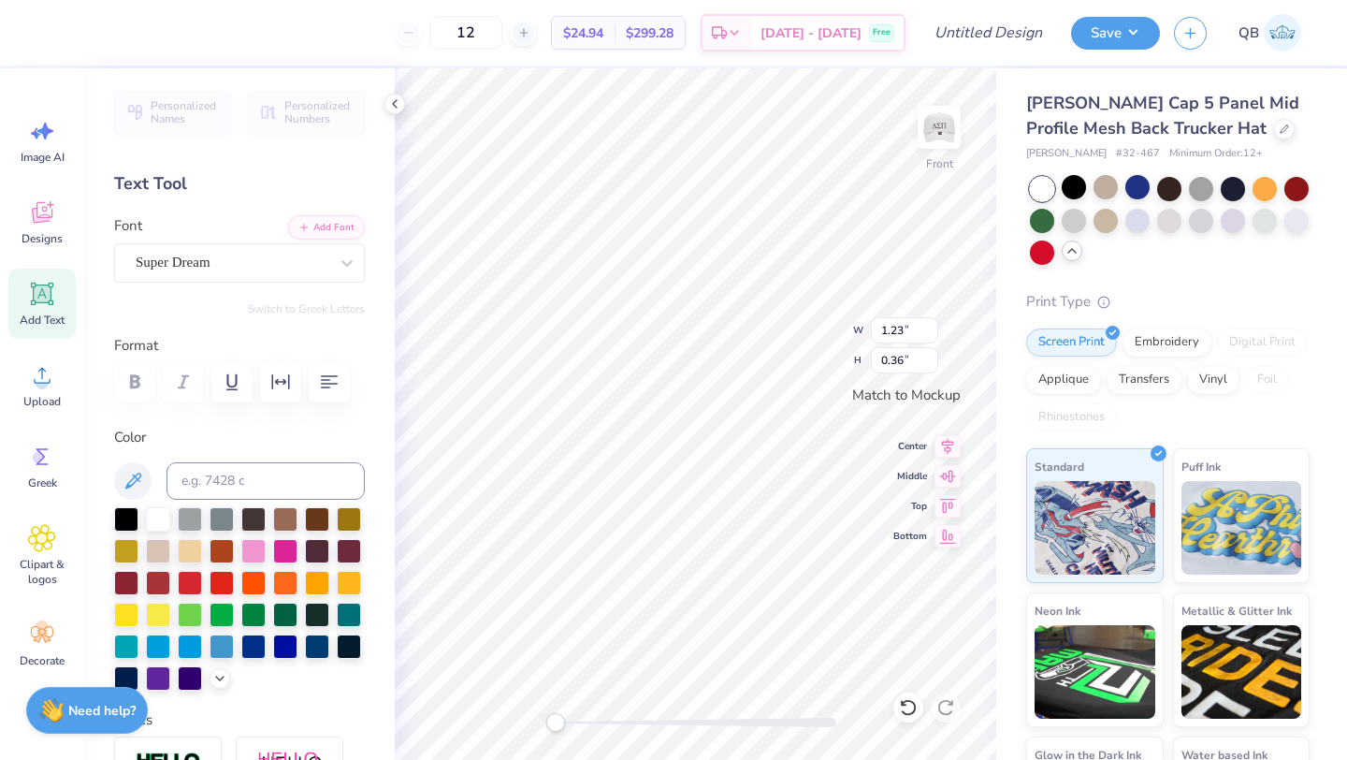
scroll to position [0, 2]
type textarea "Deltasigs"
click at [31, 26] on div at bounding box center [18, 32] width 37 height 65
click at [254, 522] on div at bounding box center [253, 517] width 24 height 24
click at [214, 264] on div "Super Dream" at bounding box center [232, 262] width 196 height 29
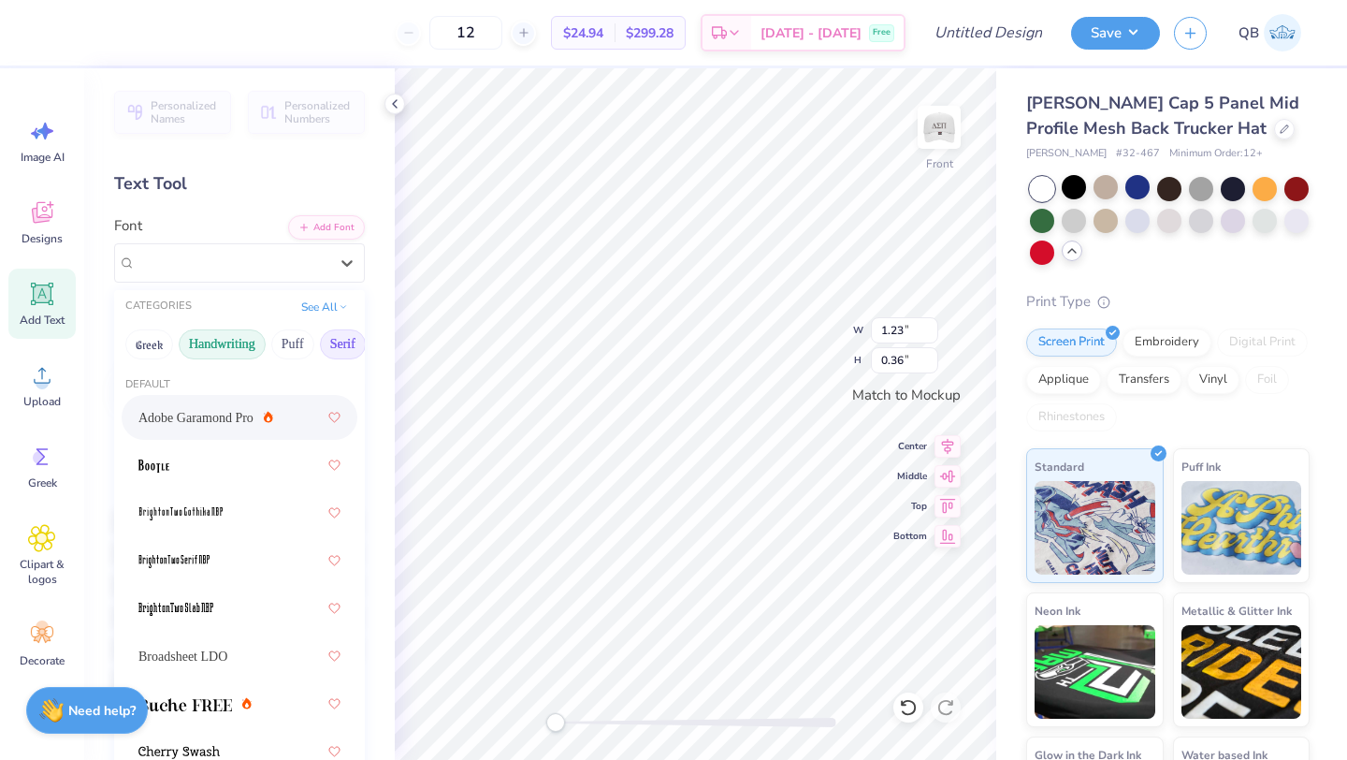
click at [244, 346] on button "Handwriting" at bounding box center [222, 344] width 87 height 30
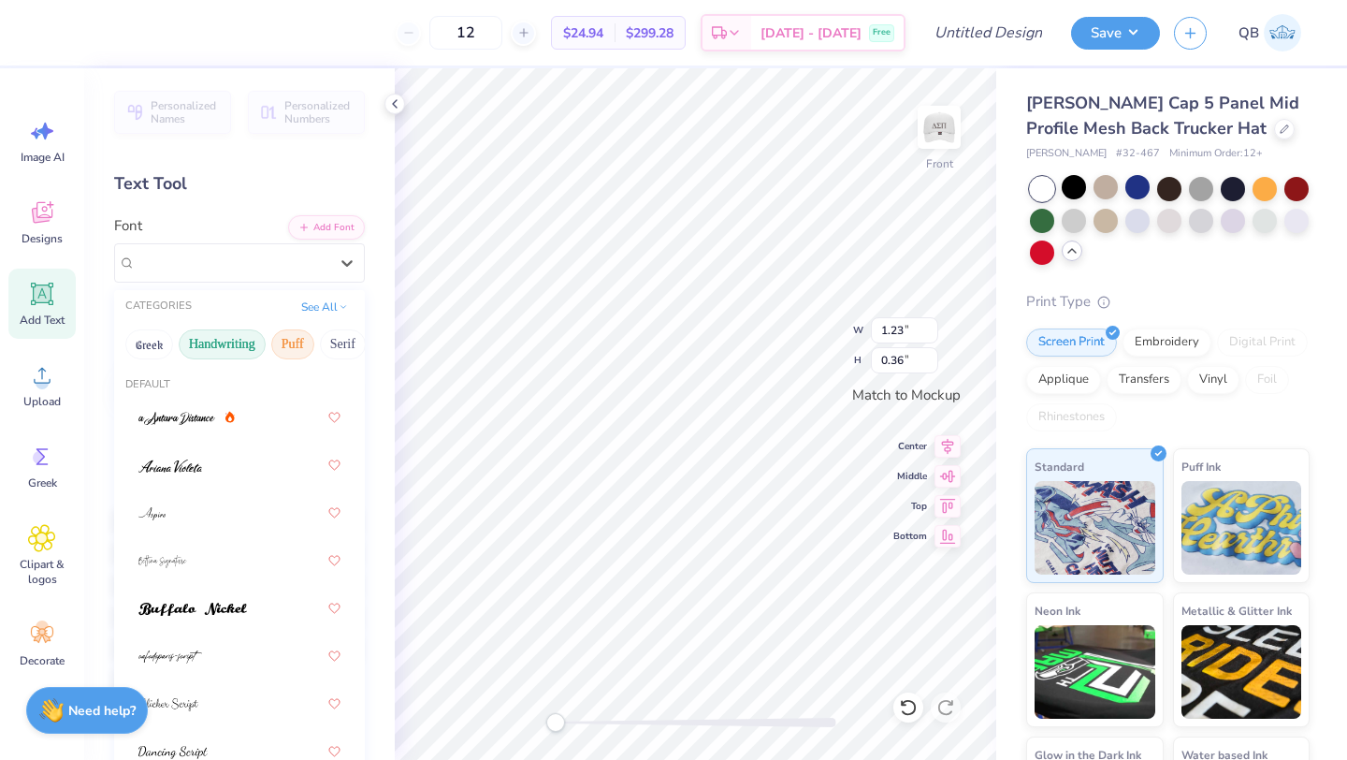
click at [304, 343] on button "Puff" at bounding box center [292, 344] width 43 height 30
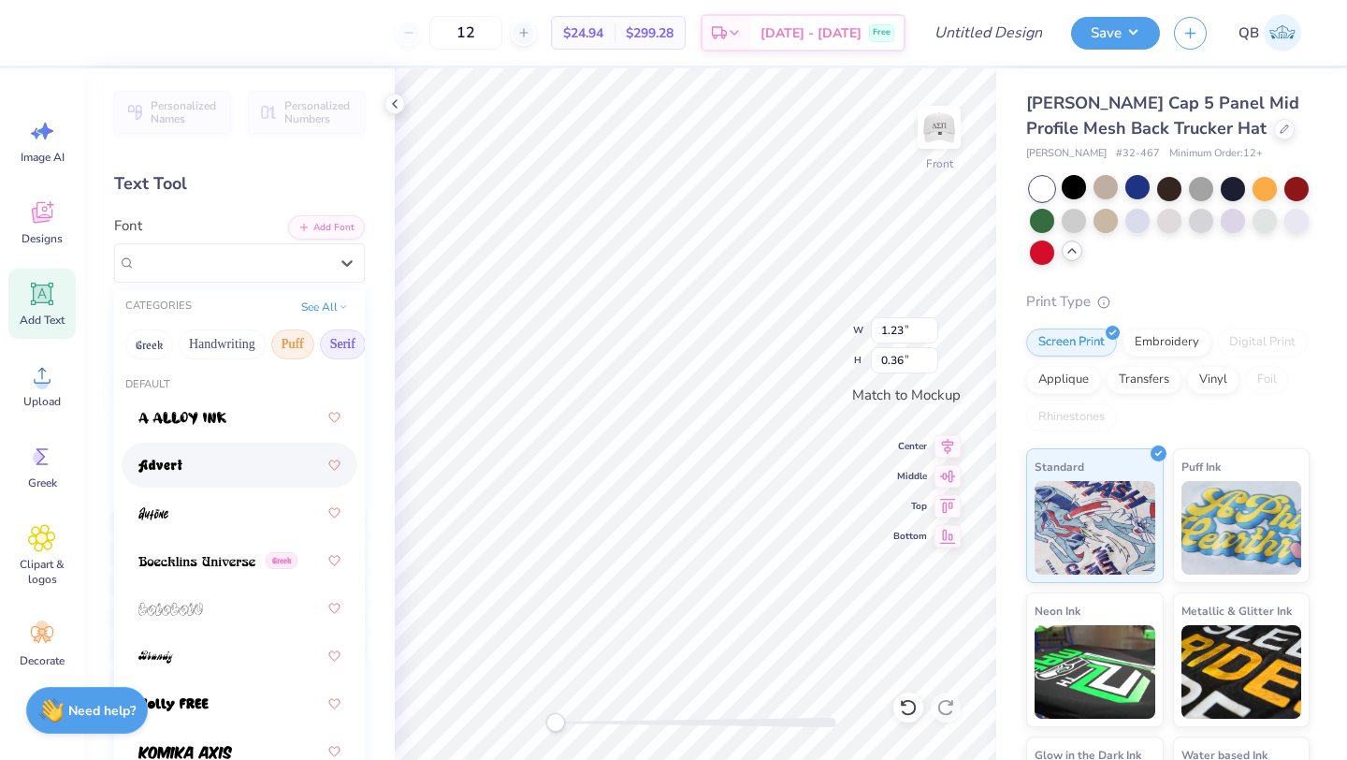
click at [328, 341] on button "Serif" at bounding box center [343, 344] width 46 height 30
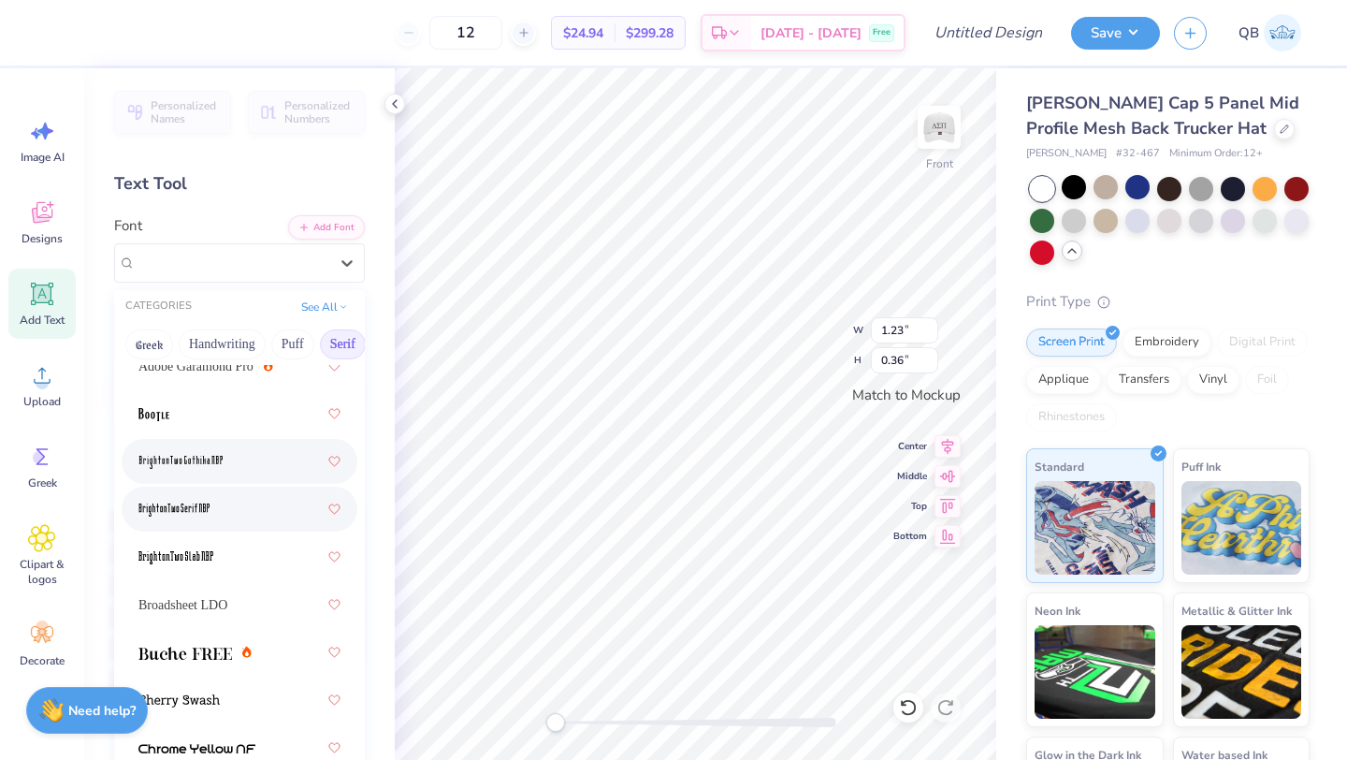
scroll to position [51, 0]
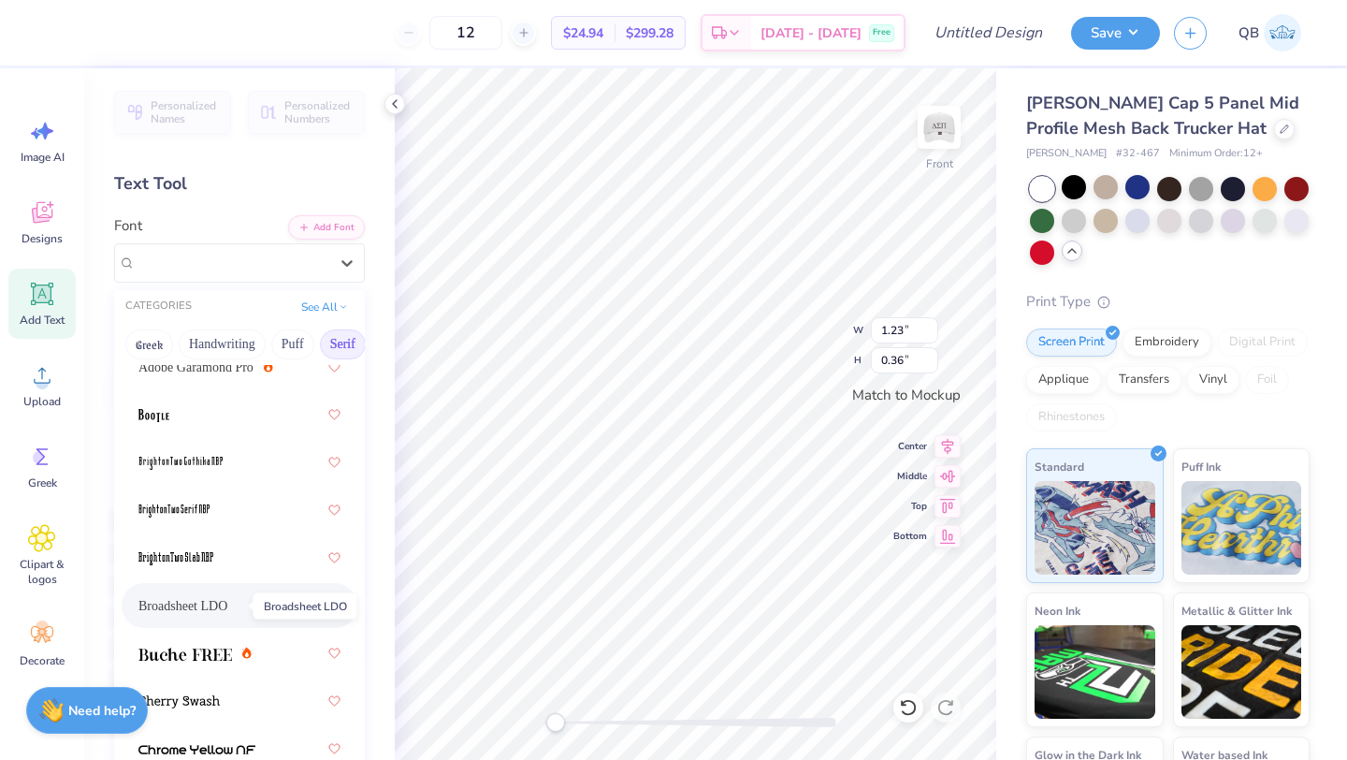
click at [227, 605] on span "Broadsheet LDO" at bounding box center [182, 606] width 89 height 20
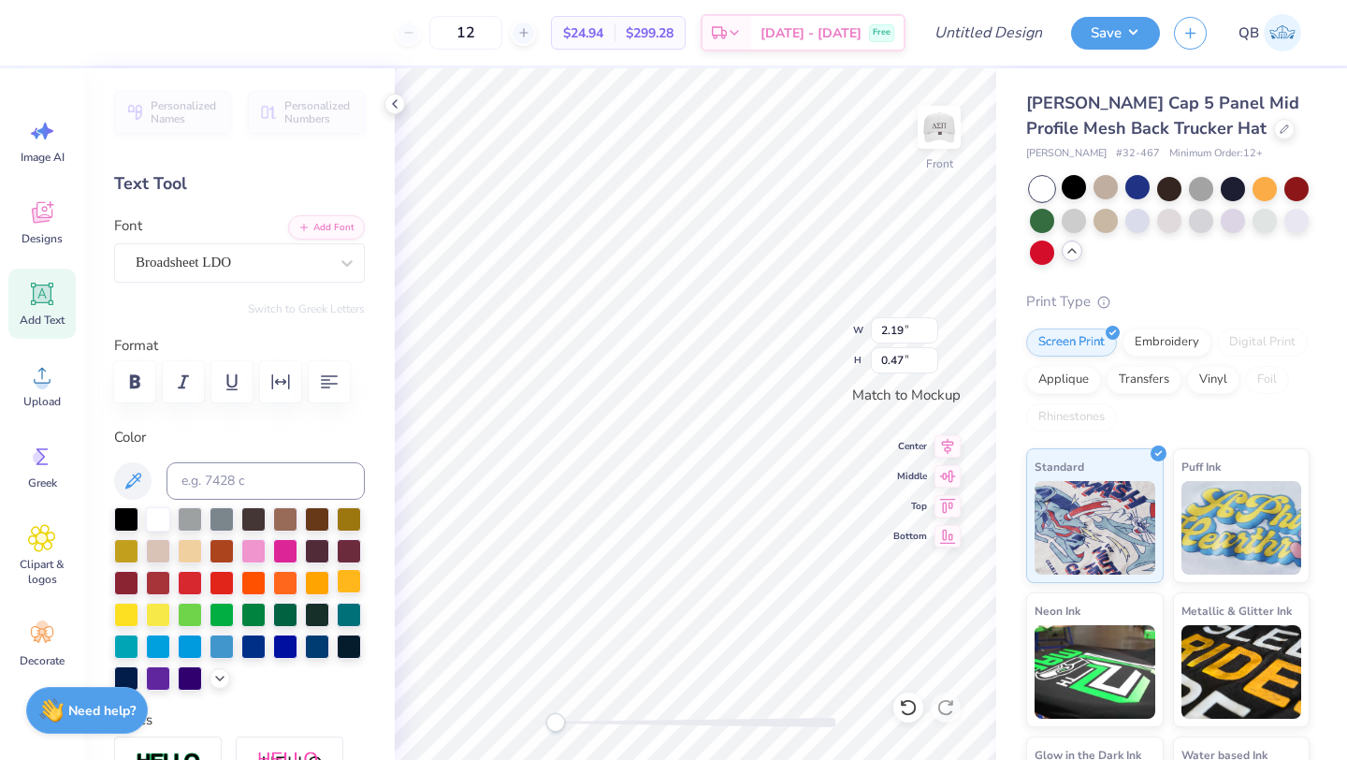
type textarea "DeltaSigs"
click at [936, 135] on img at bounding box center [939, 127] width 75 height 75
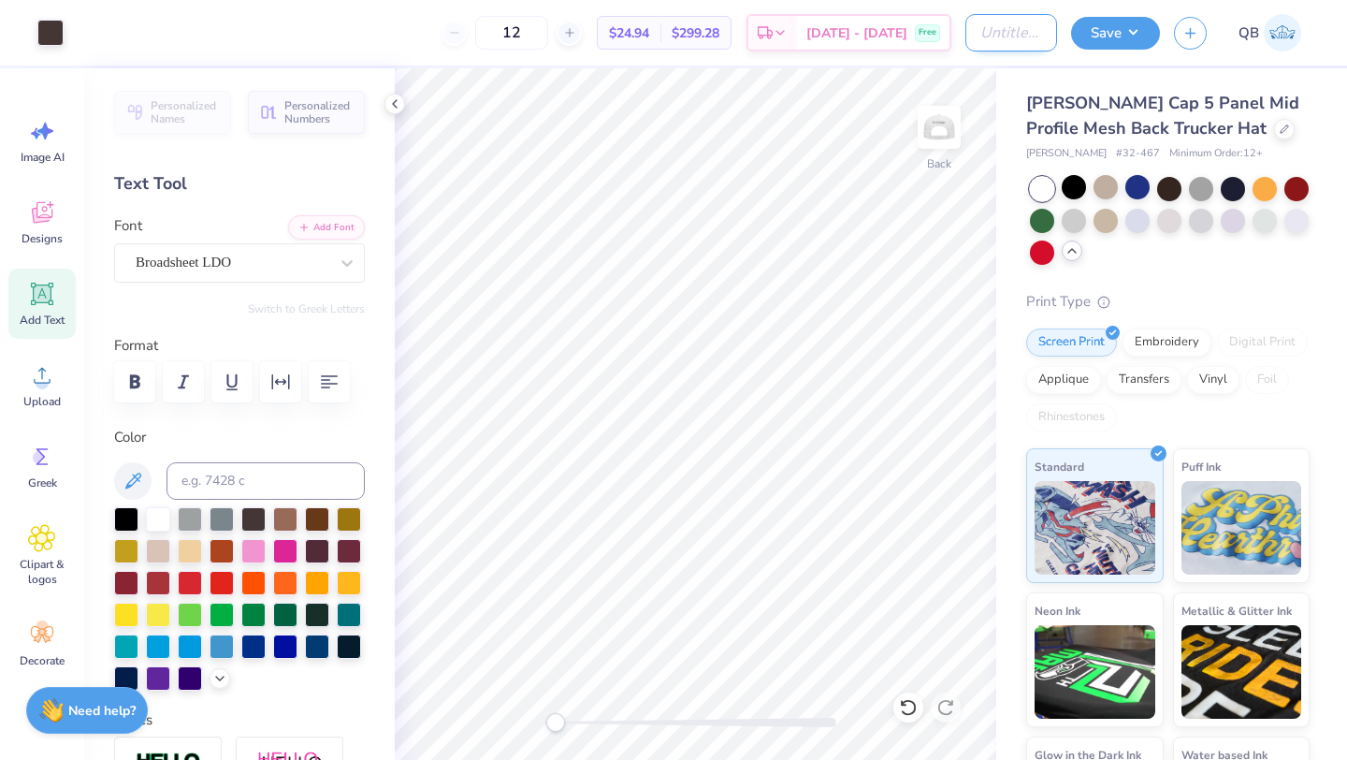
click at [990, 33] on input "Design Title" at bounding box center [1011, 32] width 92 height 37
type input "dsp hats"
click at [1100, 33] on button "Save" at bounding box center [1115, 30] width 89 height 33
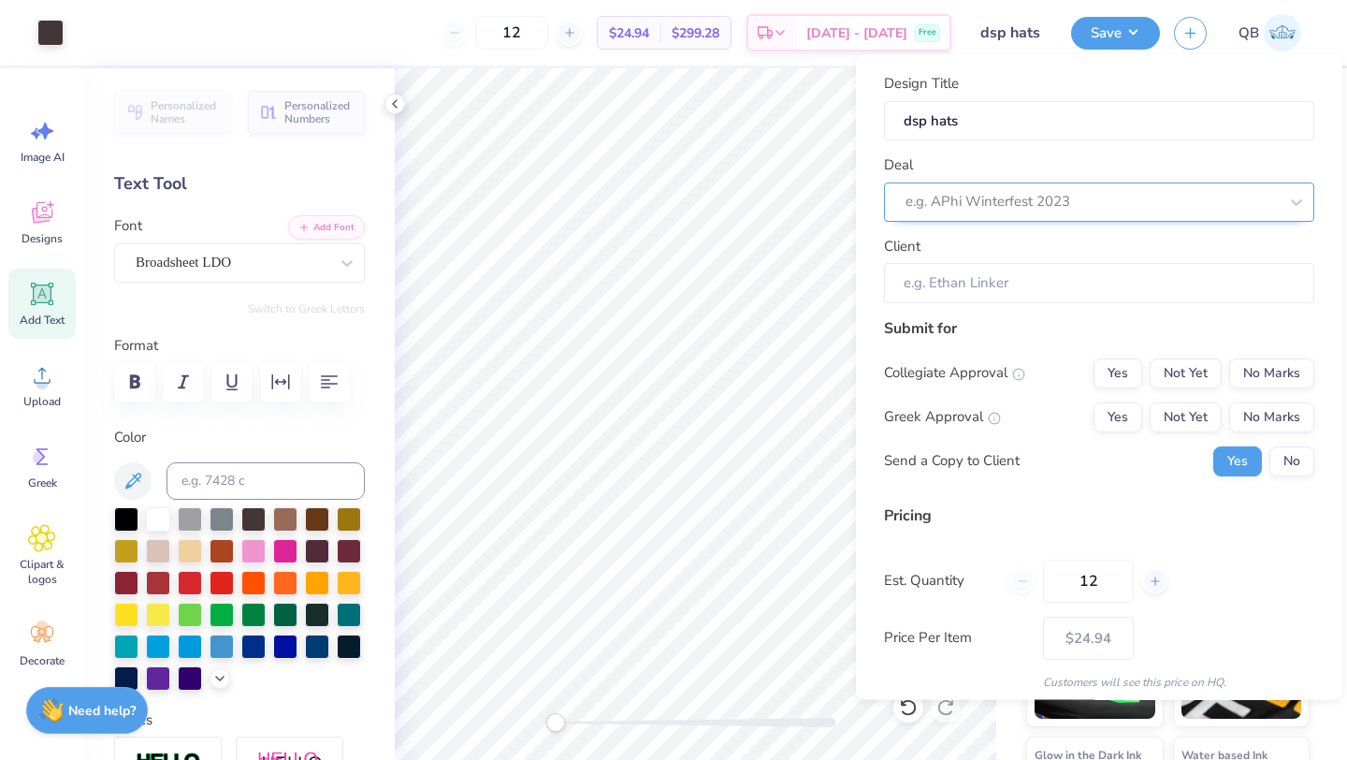
click at [985, 209] on div at bounding box center [1092, 201] width 372 height 25
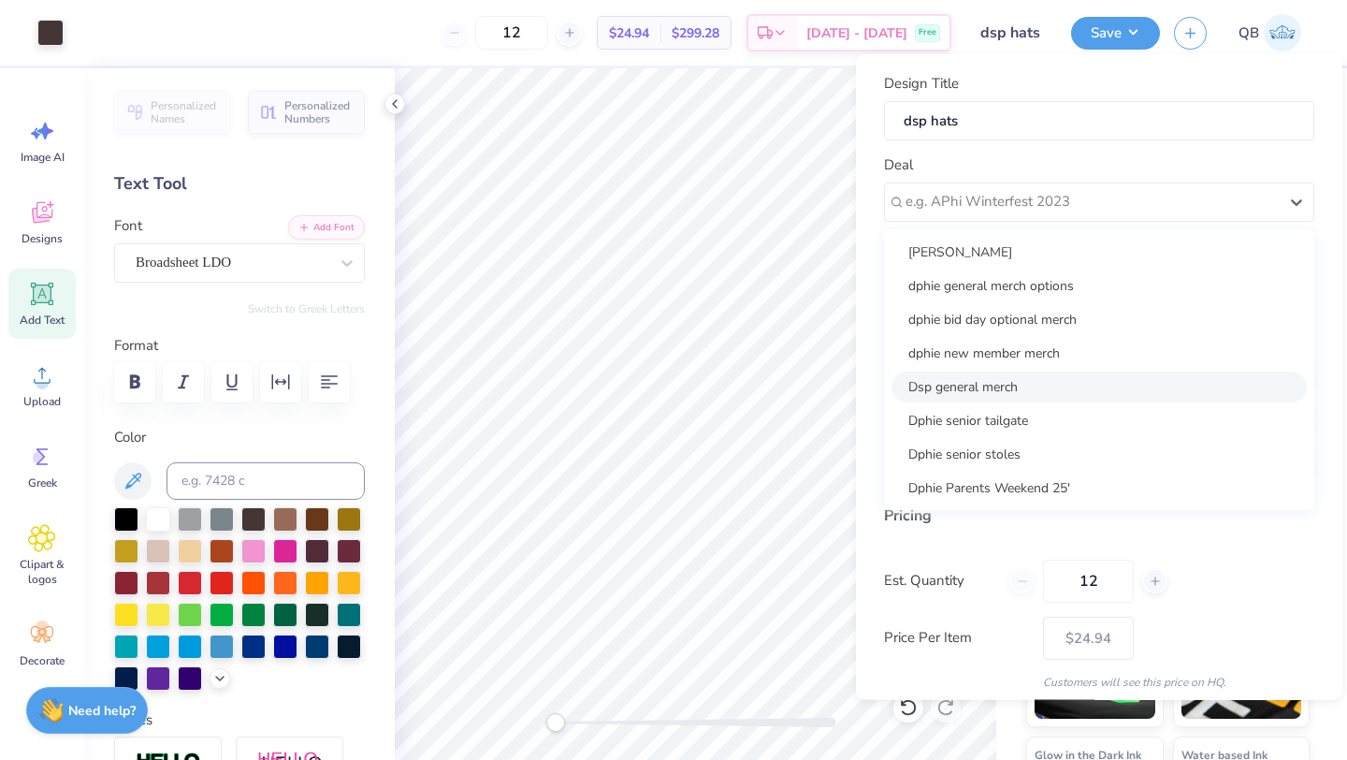
click at [993, 391] on div "Dsp general merch" at bounding box center [1099, 385] width 415 height 31
type input "Andrea Salinas"
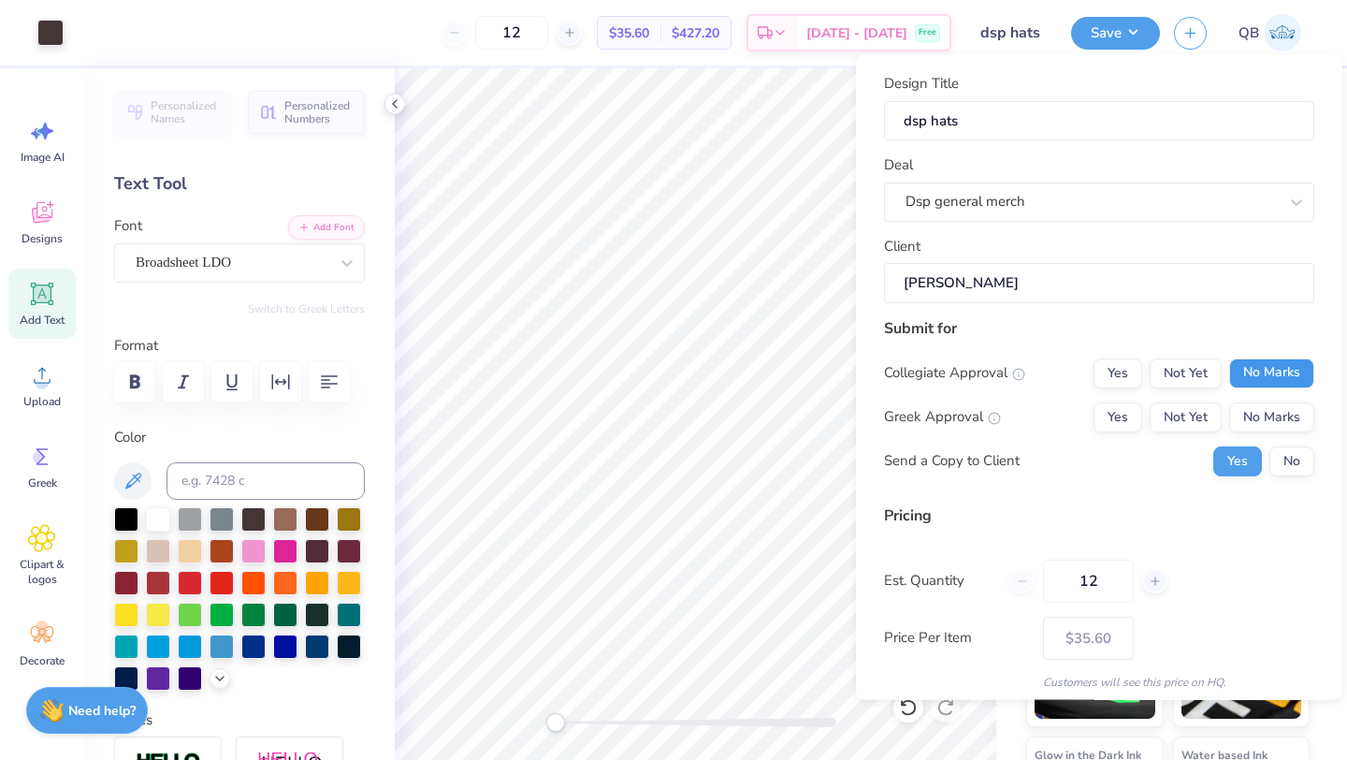
click at [1313, 366] on button "No Marks" at bounding box center [1271, 372] width 85 height 30
click at [1123, 417] on button "Yes" at bounding box center [1118, 416] width 49 height 30
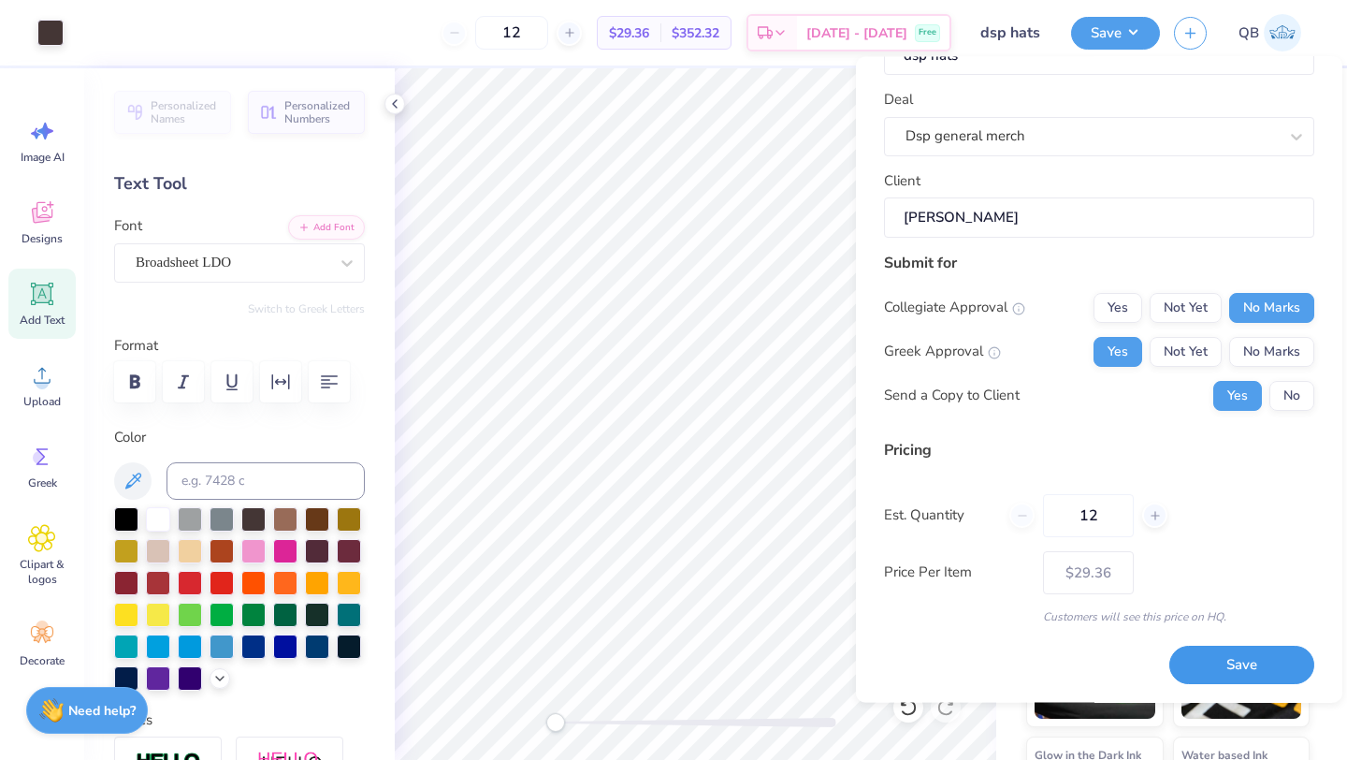
click at [1244, 663] on button "Save" at bounding box center [1241, 665] width 145 height 38
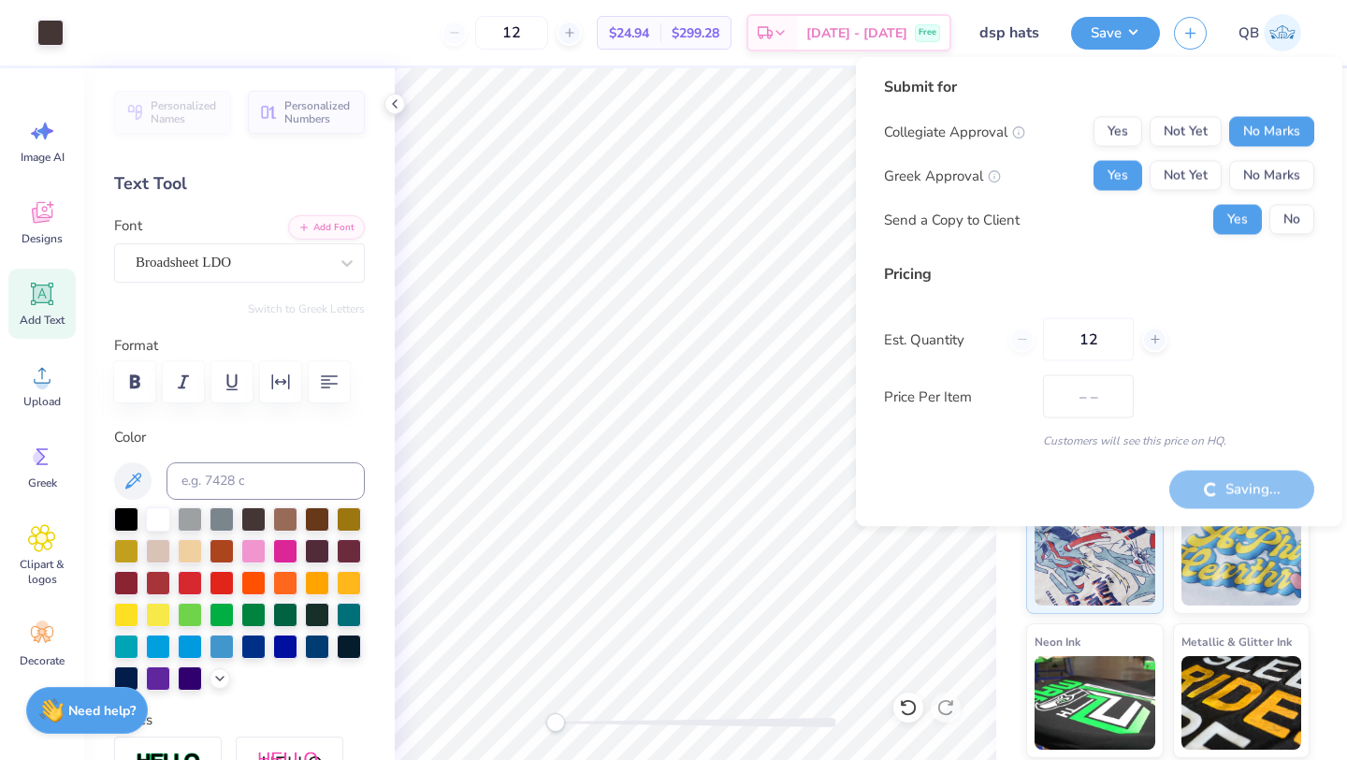
type input "$29.36"
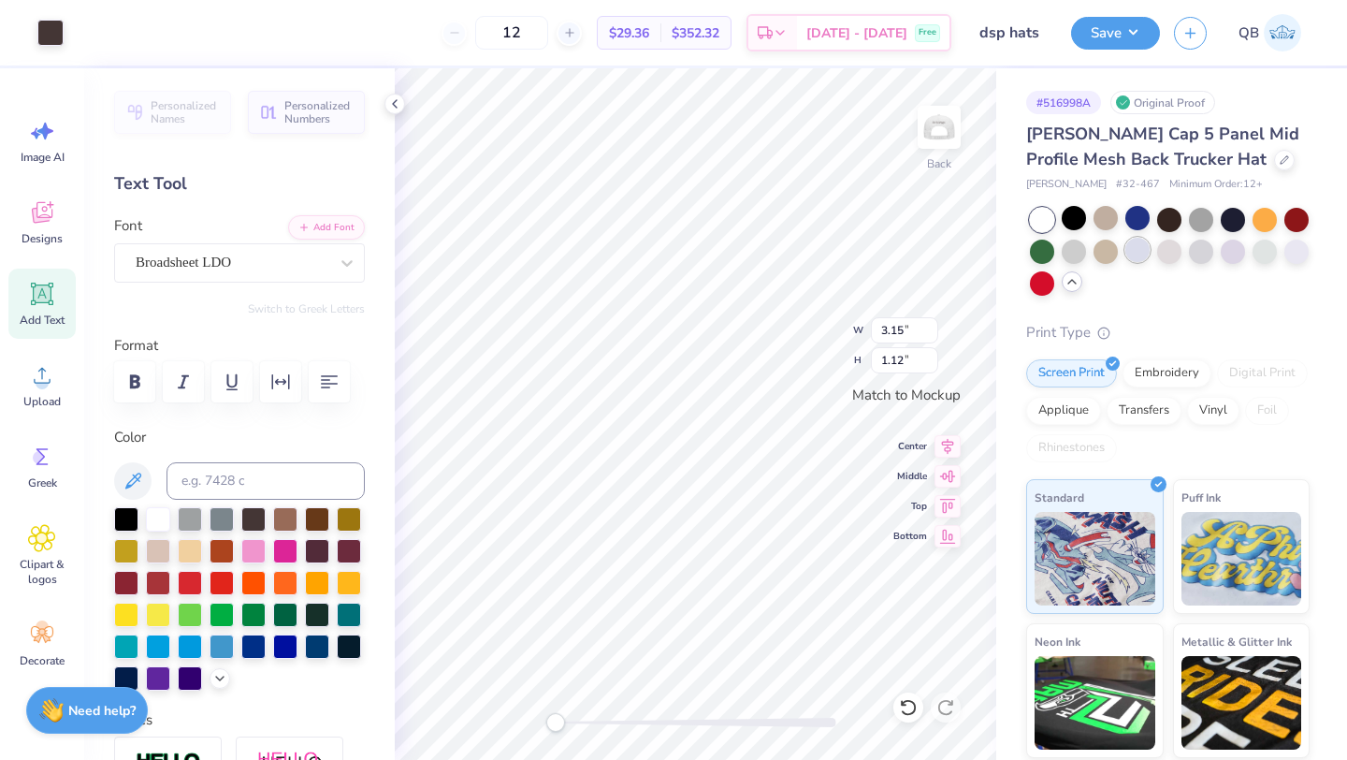
click at [1132, 246] on div at bounding box center [1137, 250] width 24 height 24
click at [1231, 254] on div at bounding box center [1233, 250] width 24 height 24
click at [1266, 254] on div at bounding box center [1265, 250] width 24 height 24
click at [1299, 261] on div at bounding box center [1296, 250] width 24 height 24
click at [1262, 258] on div at bounding box center [1265, 250] width 24 height 24
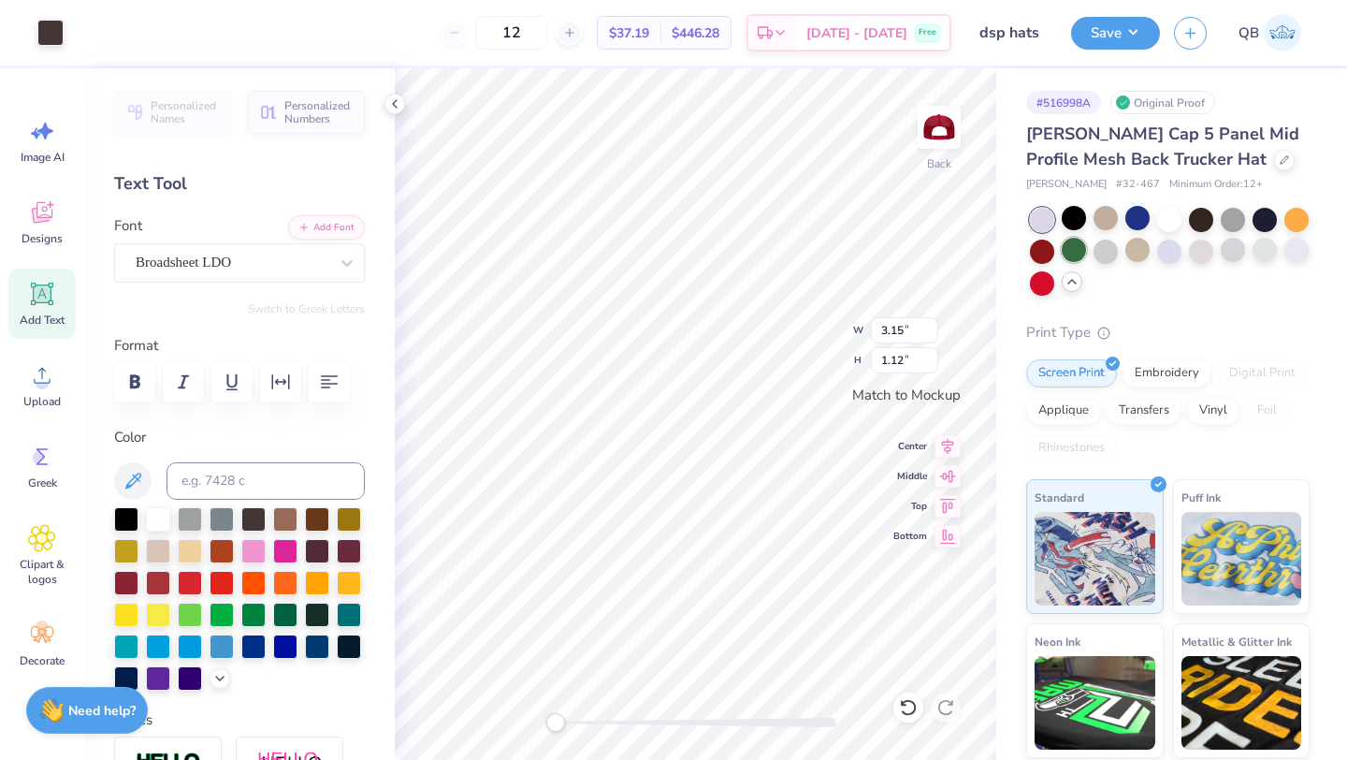
click at [1075, 249] on div at bounding box center [1074, 250] width 24 height 24
click at [1260, 252] on div at bounding box center [1265, 250] width 24 height 24
click at [49, 25] on div at bounding box center [50, 31] width 26 height 26
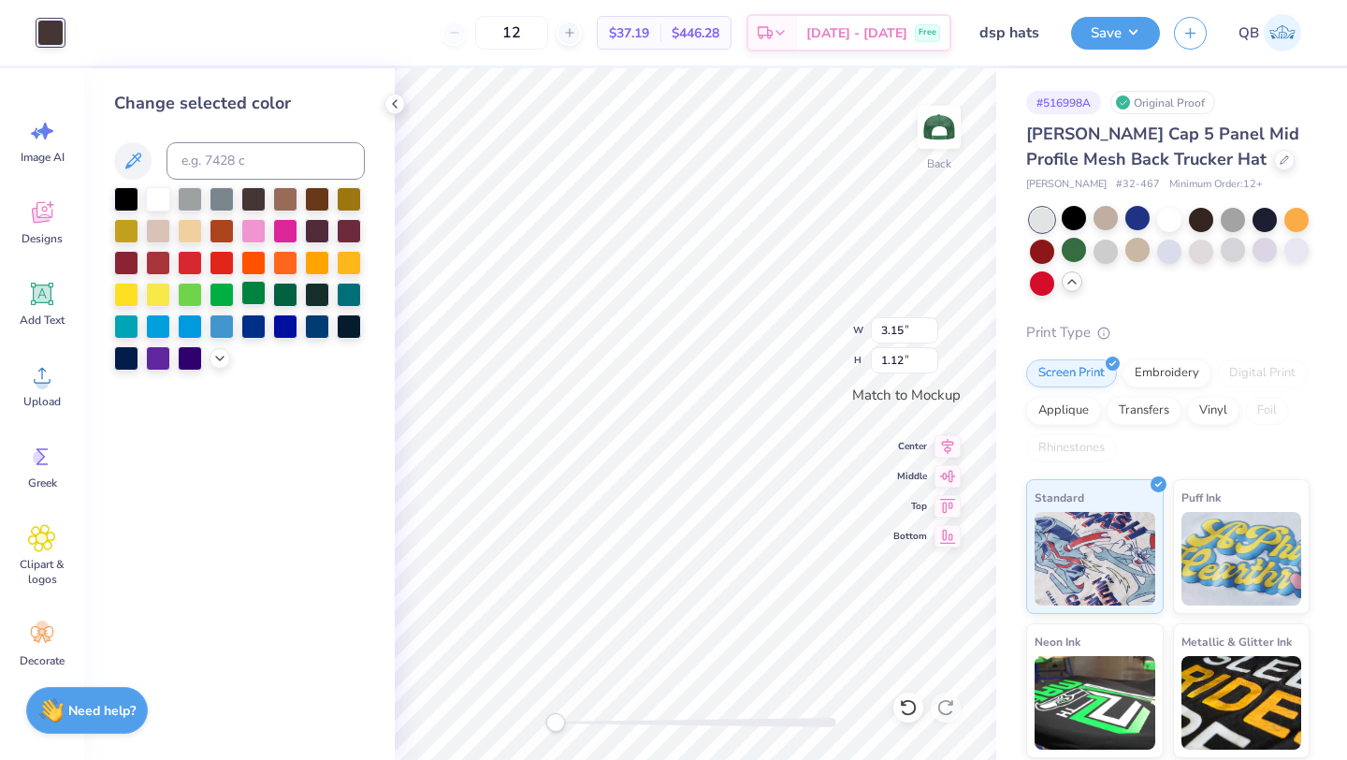
click at [256, 294] on div at bounding box center [253, 293] width 24 height 24
click at [284, 291] on div at bounding box center [285, 293] width 24 height 24
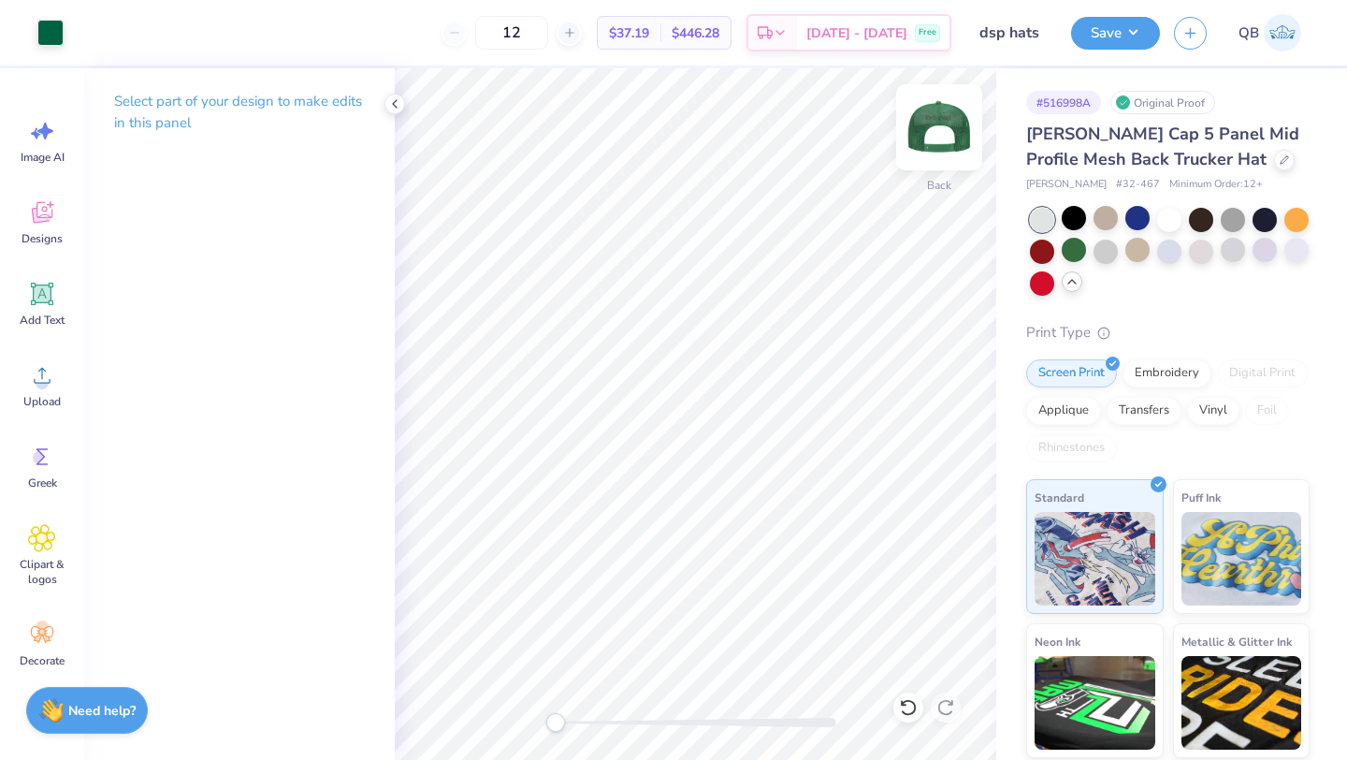
click at [939, 126] on img at bounding box center [939, 127] width 75 height 75
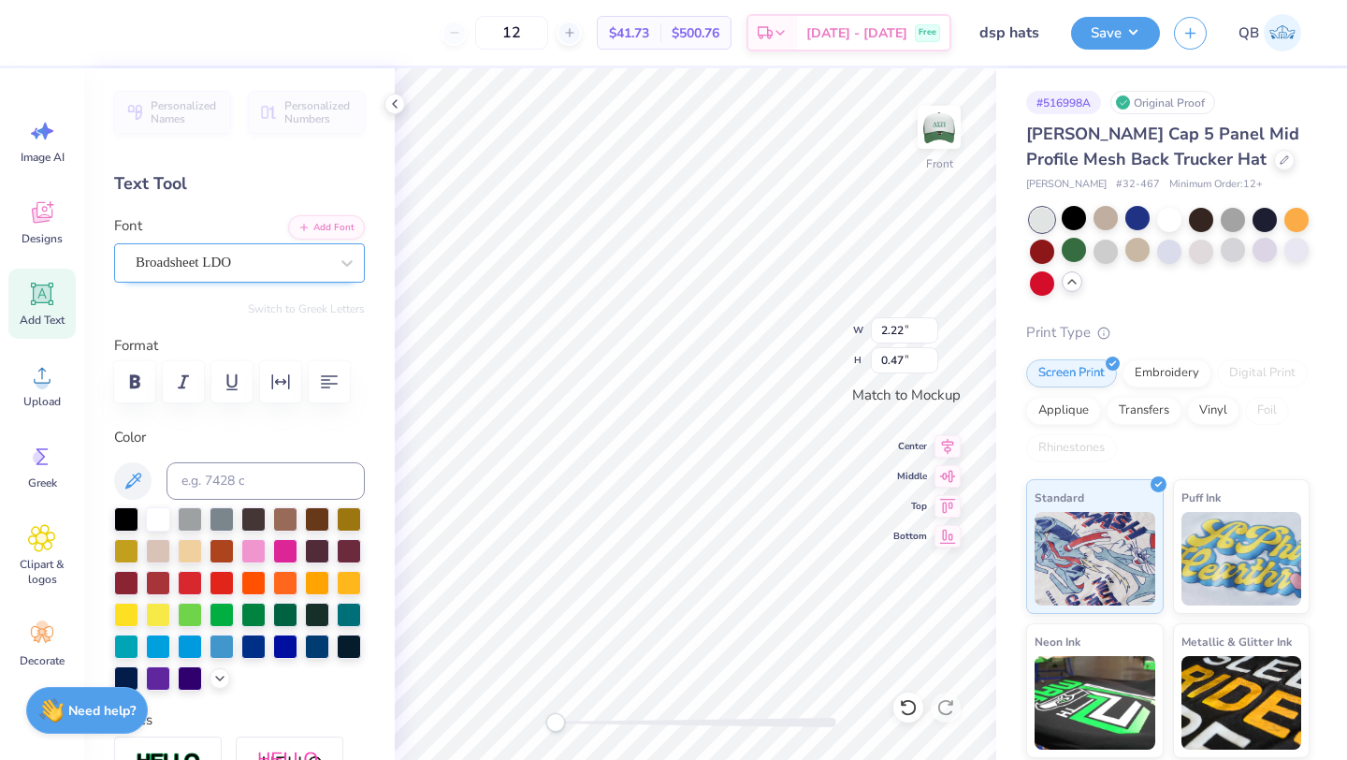
click at [260, 264] on div "Broadsheet LDO" at bounding box center [232, 262] width 196 height 29
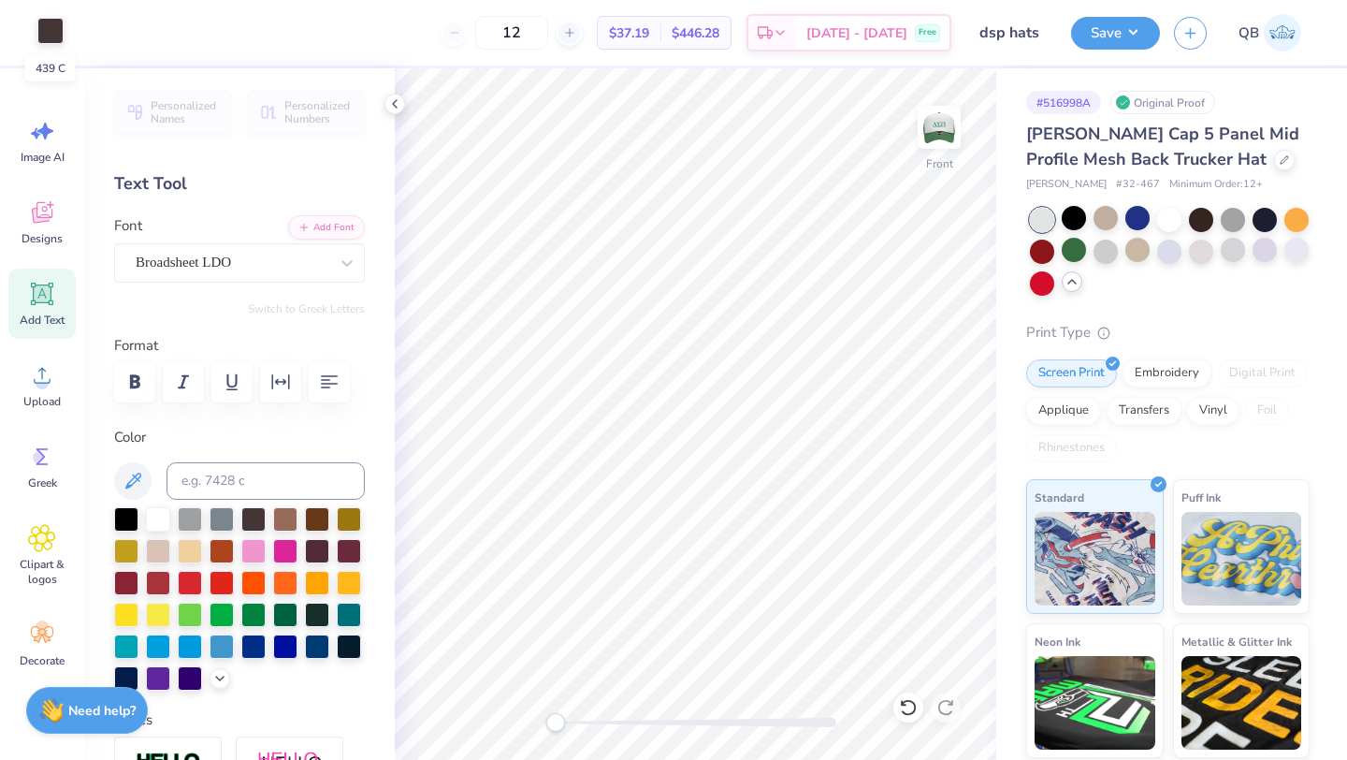
click at [42, 23] on div at bounding box center [50, 31] width 26 height 26
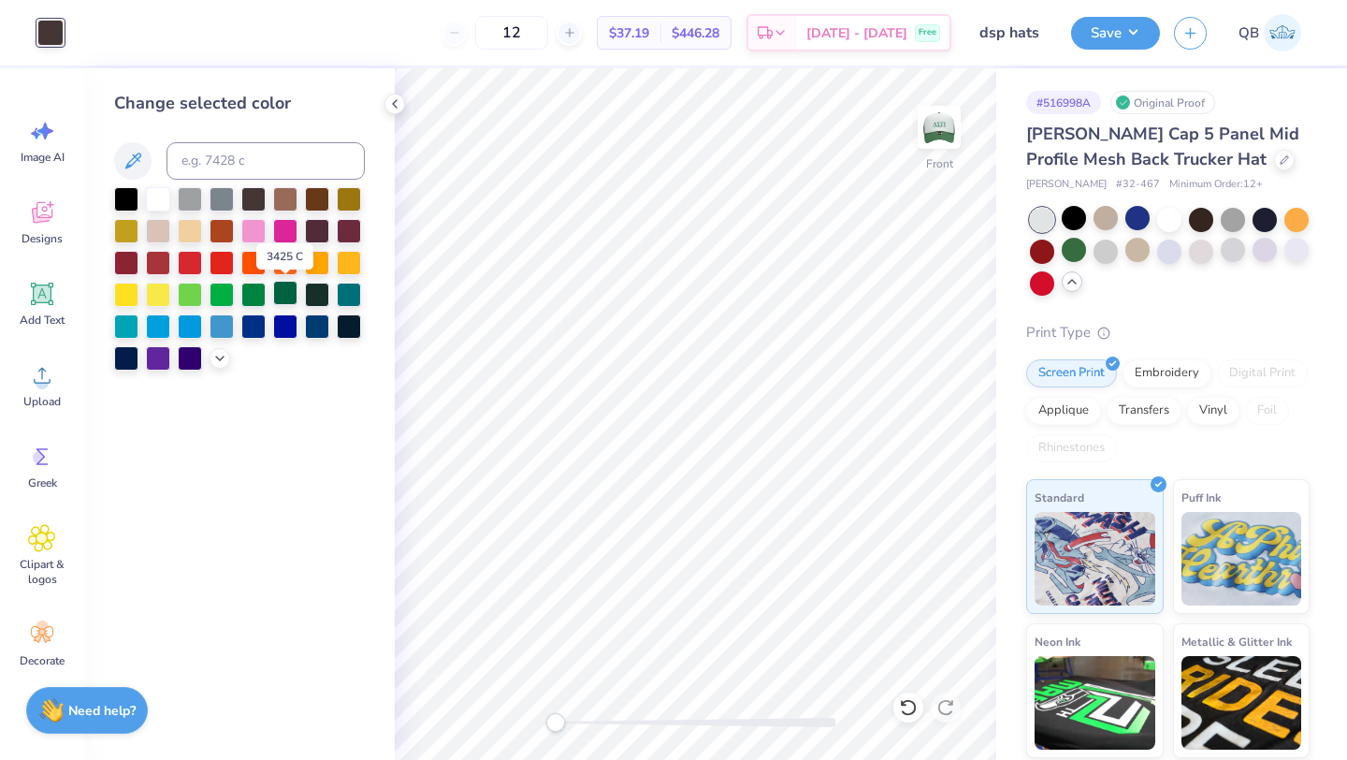
click at [287, 293] on div at bounding box center [285, 293] width 24 height 24
click at [934, 132] on img at bounding box center [939, 127] width 75 height 75
click at [934, 132] on img at bounding box center [939, 127] width 37 height 37
click at [1140, 23] on button "Save" at bounding box center [1115, 30] width 89 height 33
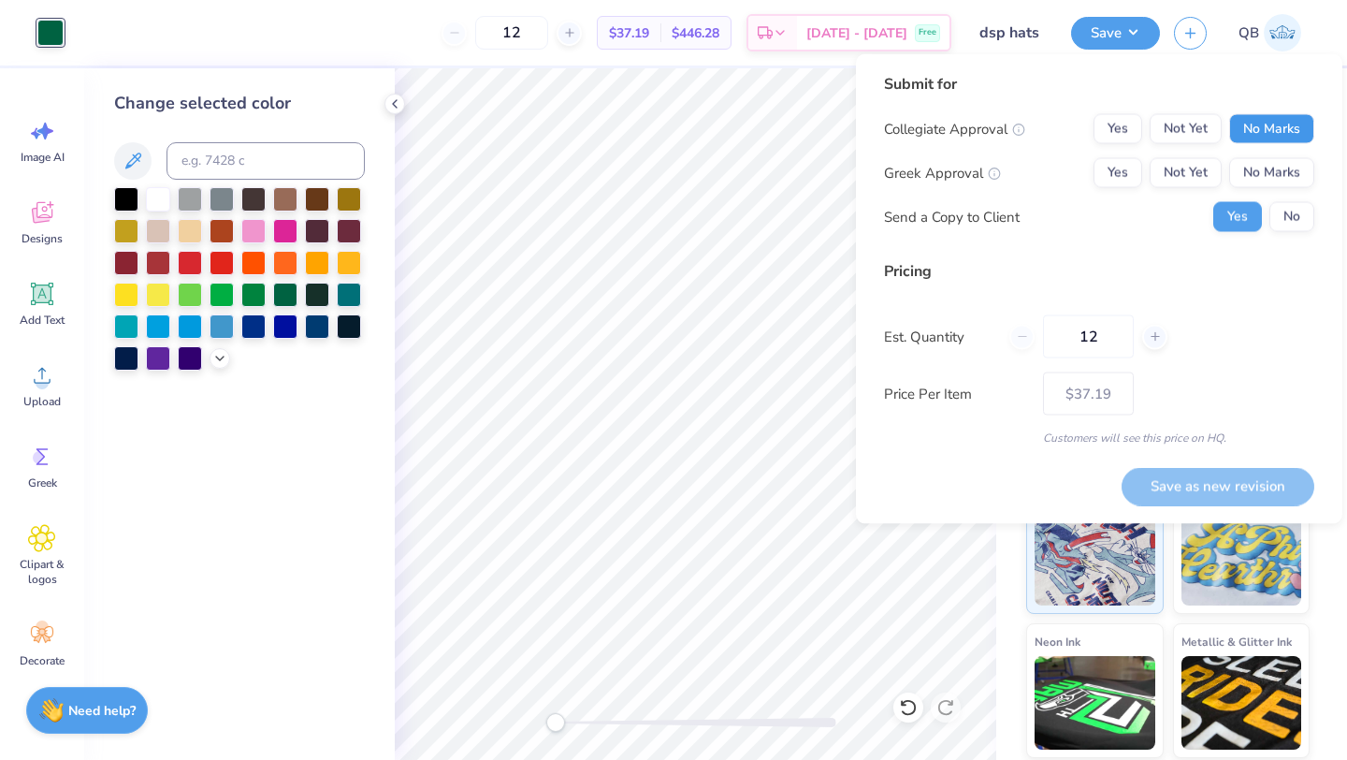
click at [1268, 133] on button "No Marks" at bounding box center [1271, 129] width 85 height 30
click at [1132, 167] on button "Yes" at bounding box center [1118, 173] width 49 height 30
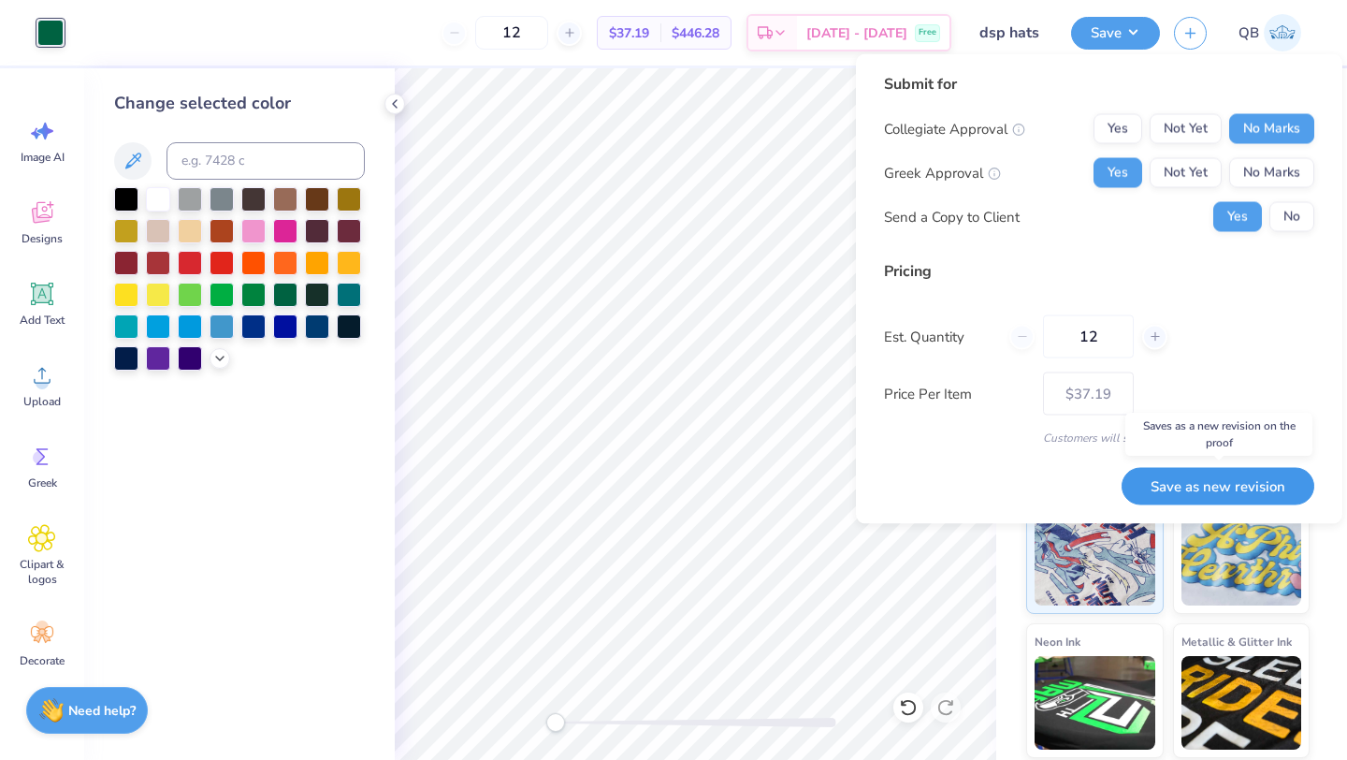
click at [1215, 486] on button "Save as new revision" at bounding box center [1218, 486] width 193 height 38
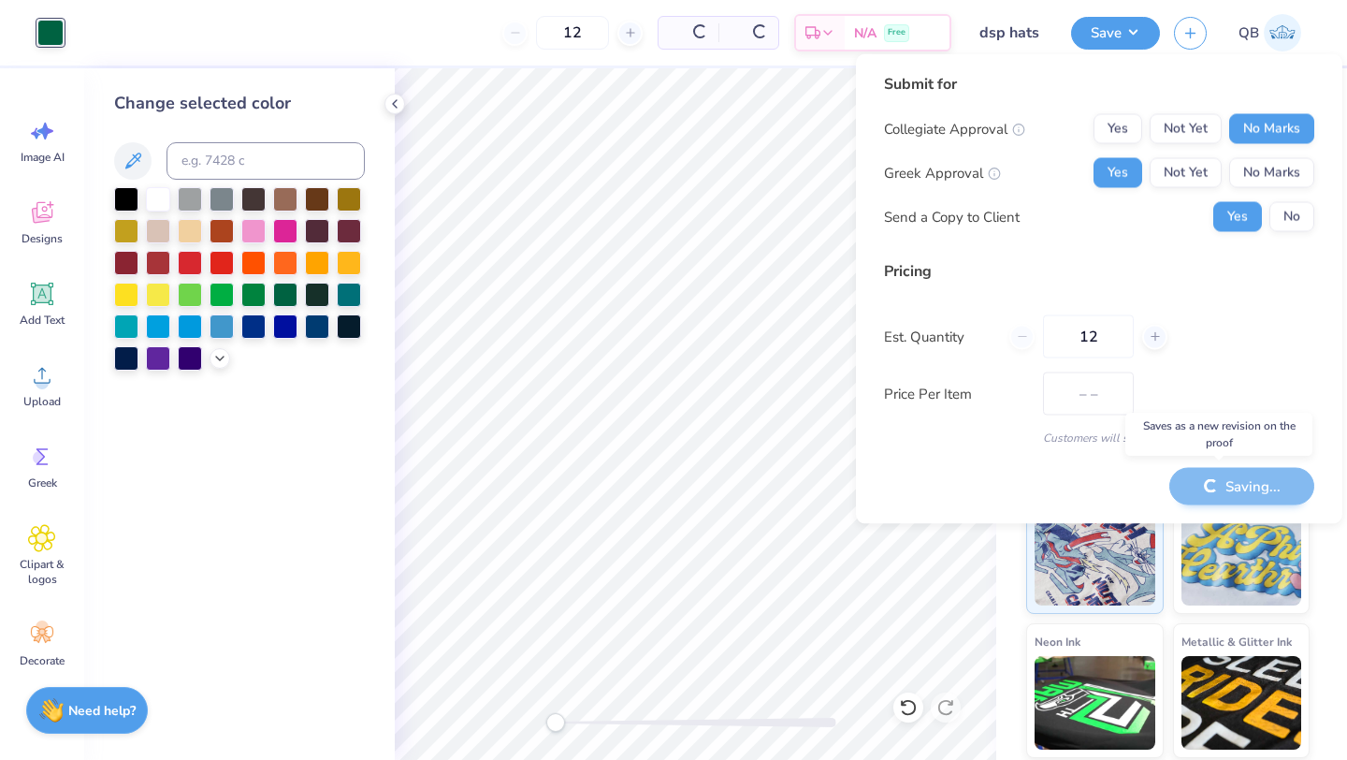
click at [1215, 486] on div "Saving..." at bounding box center [1241, 486] width 145 height 38
type input "$37.19"
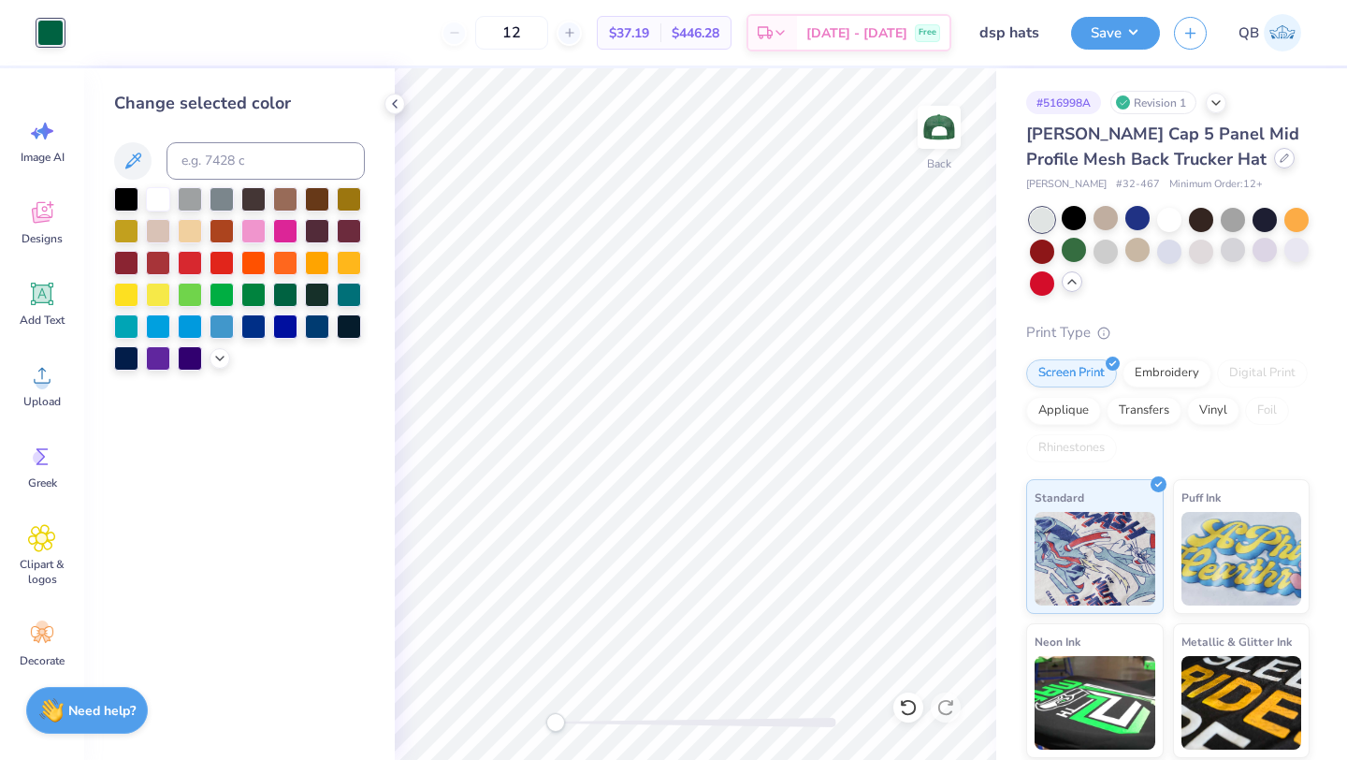
click at [1280, 155] on icon at bounding box center [1284, 157] width 9 height 9
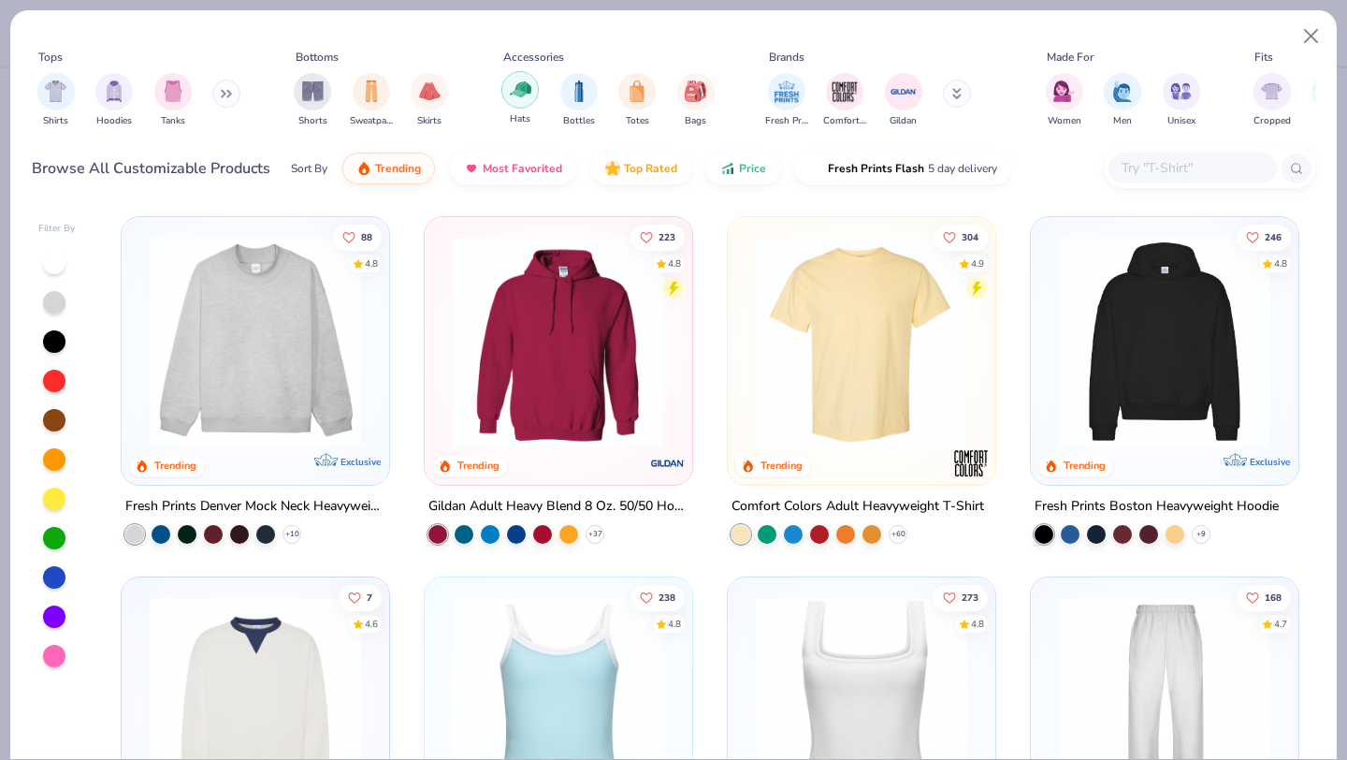
click at [527, 94] on img "filter for Hats" at bounding box center [521, 90] width 22 height 22
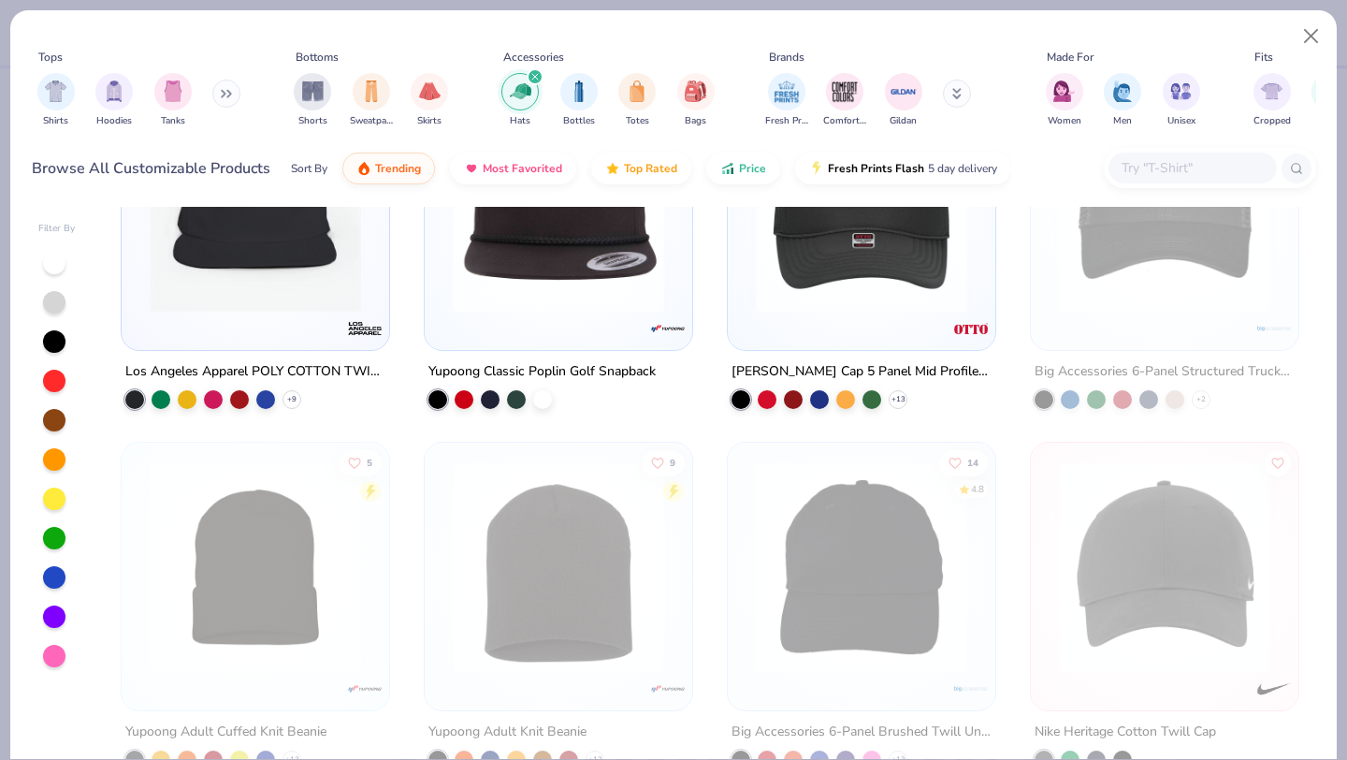
scroll to position [369, 0]
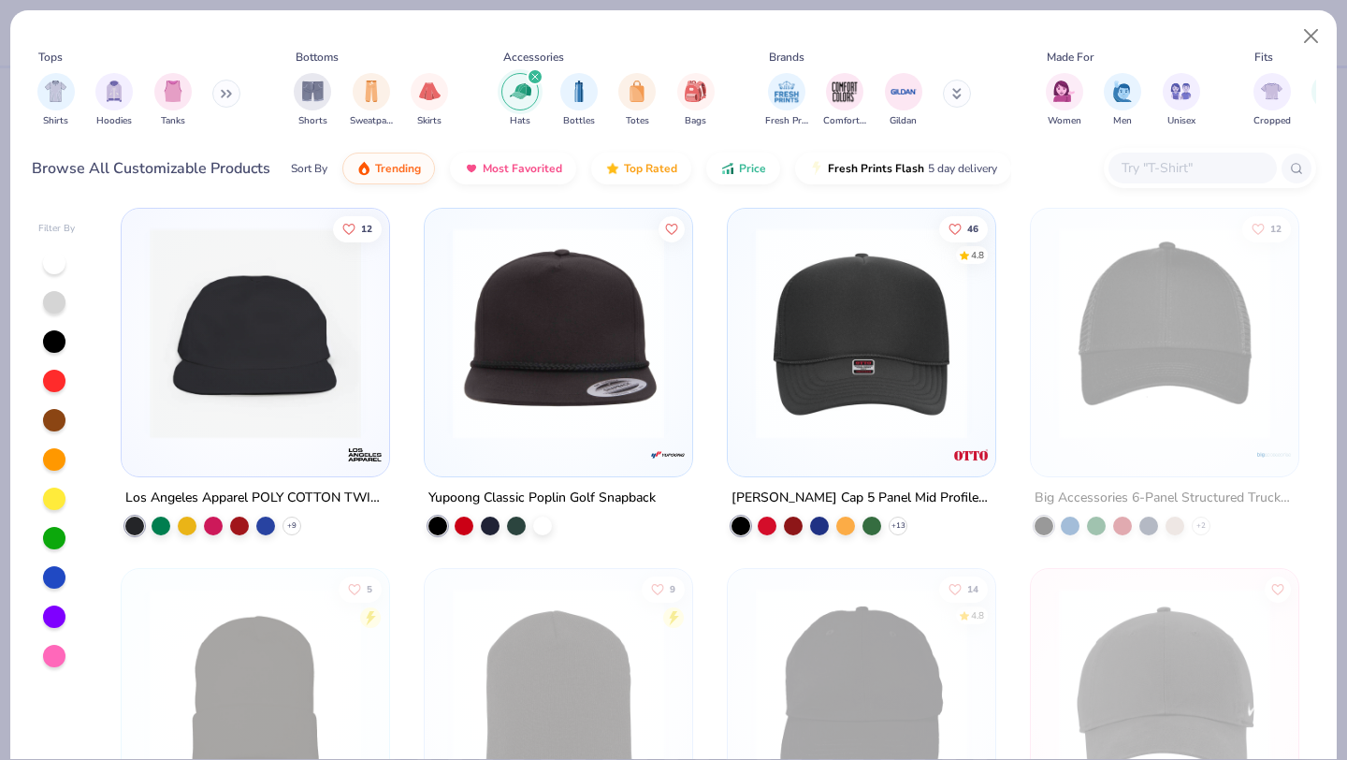
click at [844, 416] on img at bounding box center [862, 332] width 230 height 211
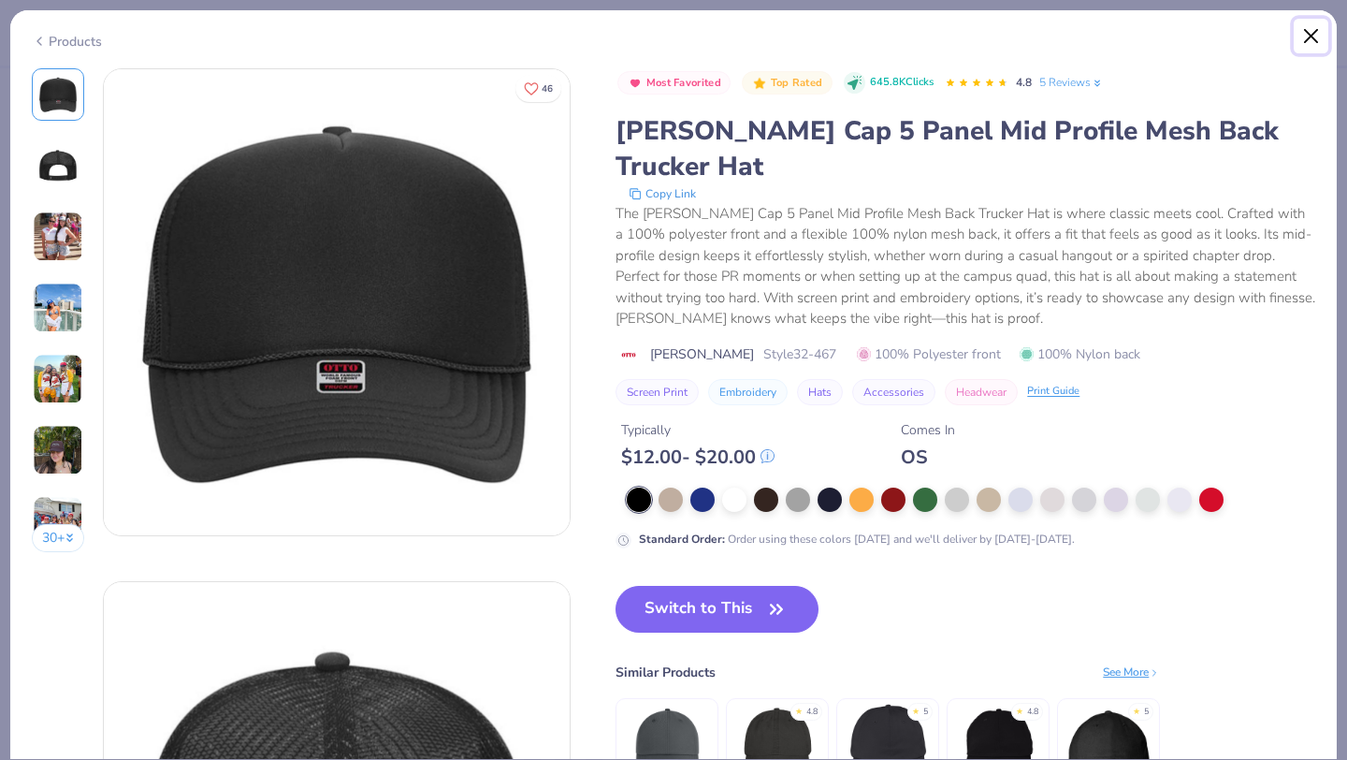
click at [1312, 38] on button "Close" at bounding box center [1312, 37] width 36 height 36
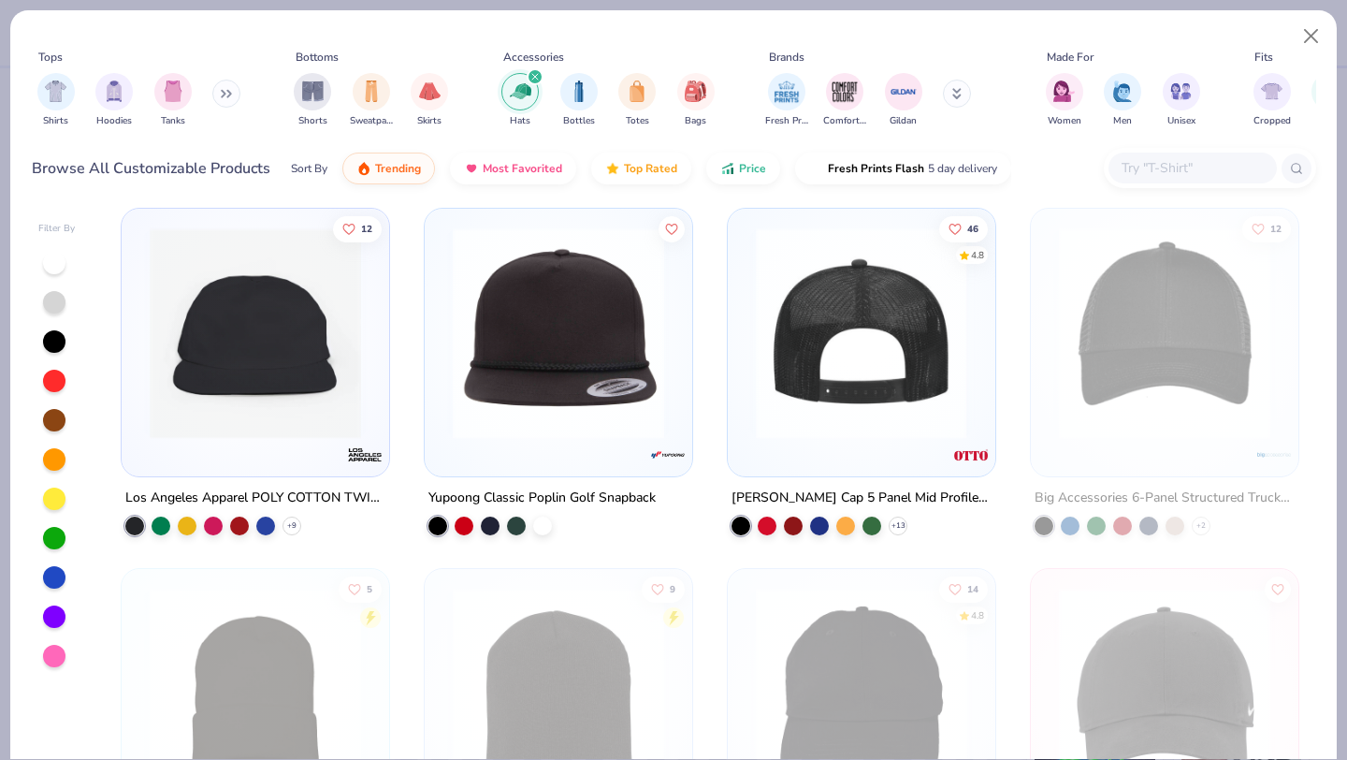
click at [747, 414] on img at bounding box center [631, 332] width 230 height 211
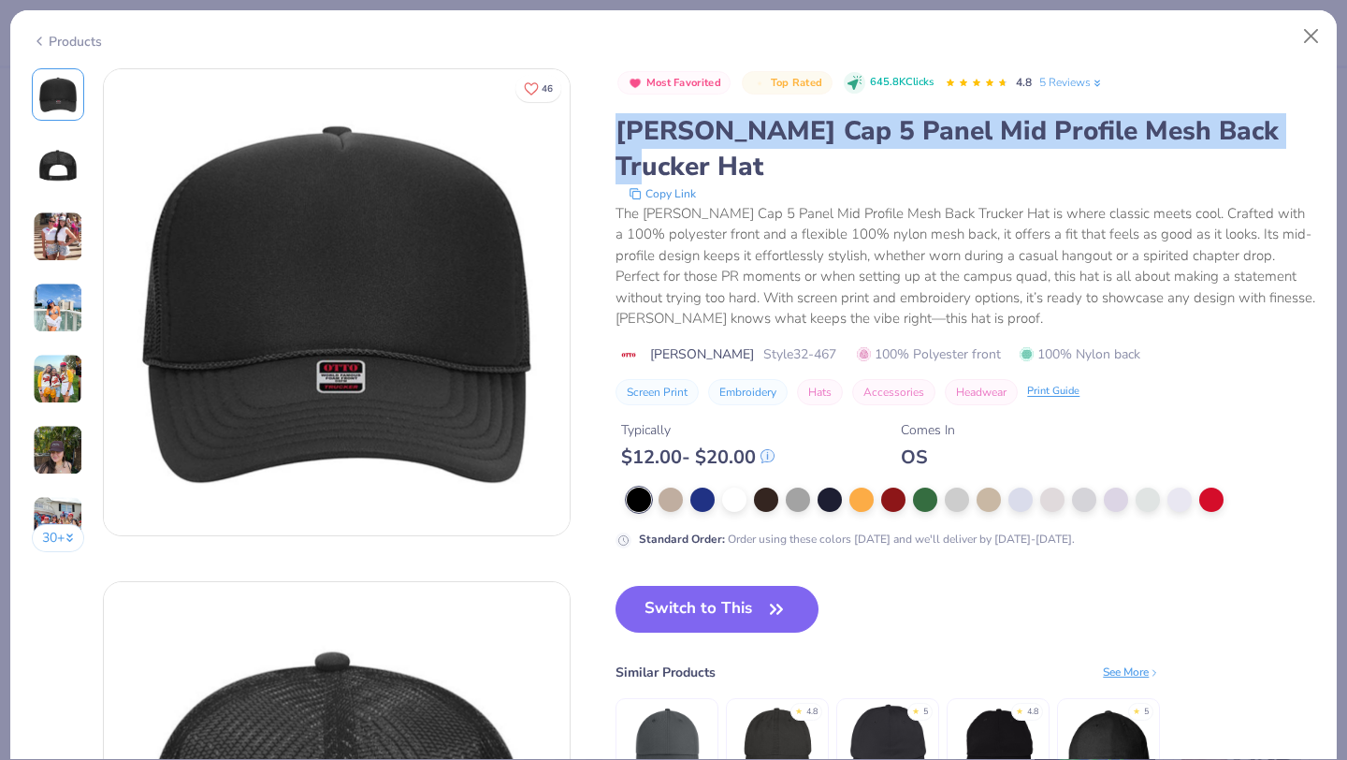
drag, startPoint x: 617, startPoint y: 130, endPoint x: 1269, endPoint y: 140, distance: 651.2
click at [1269, 140] on div "Otto Cap 5 Panel Mid Profile Mesh Back Trucker Hat" at bounding box center [966, 148] width 700 height 71
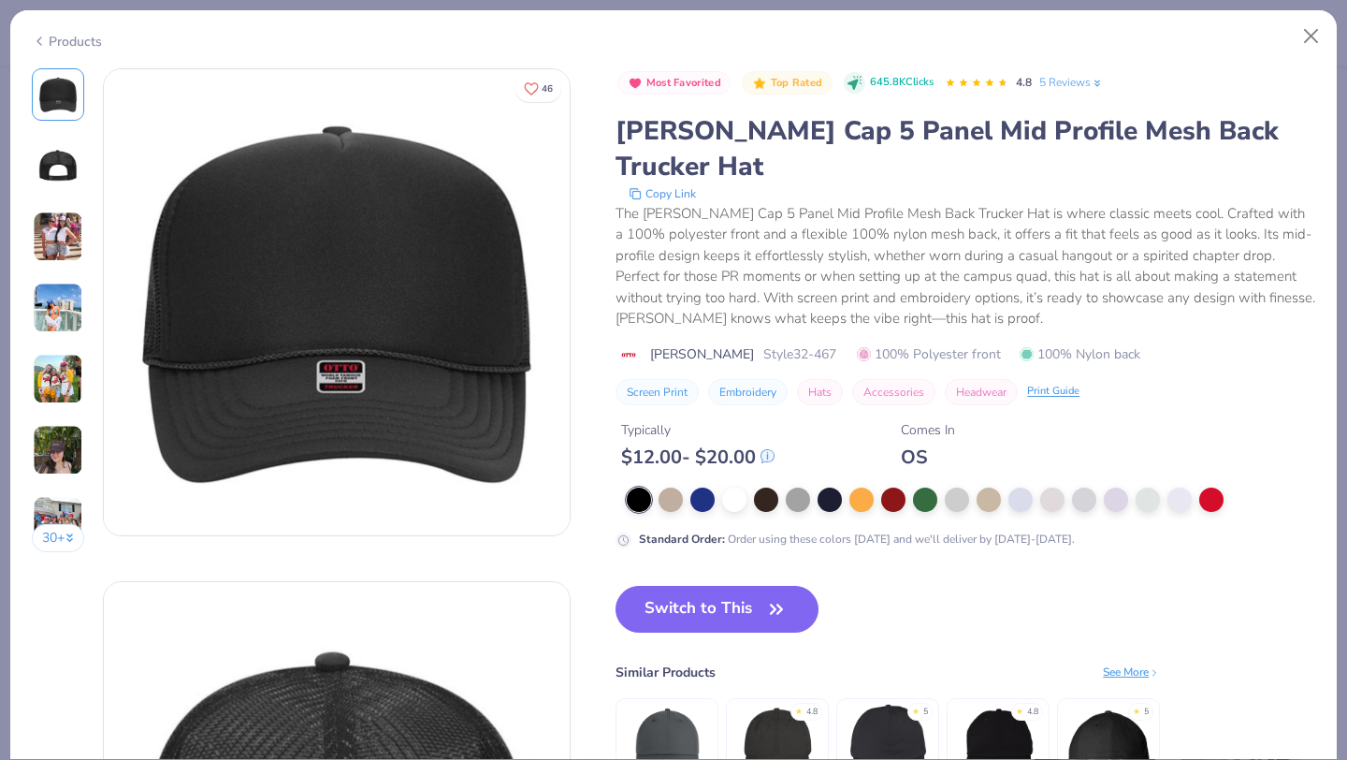
click at [684, 203] on div "The Otto Cap 5 Panel Mid Profile Mesh Back Trucker Hat is where classic meets c…" at bounding box center [966, 266] width 700 height 126
click at [670, 184] on button "Copy Link" at bounding box center [662, 193] width 79 height 19
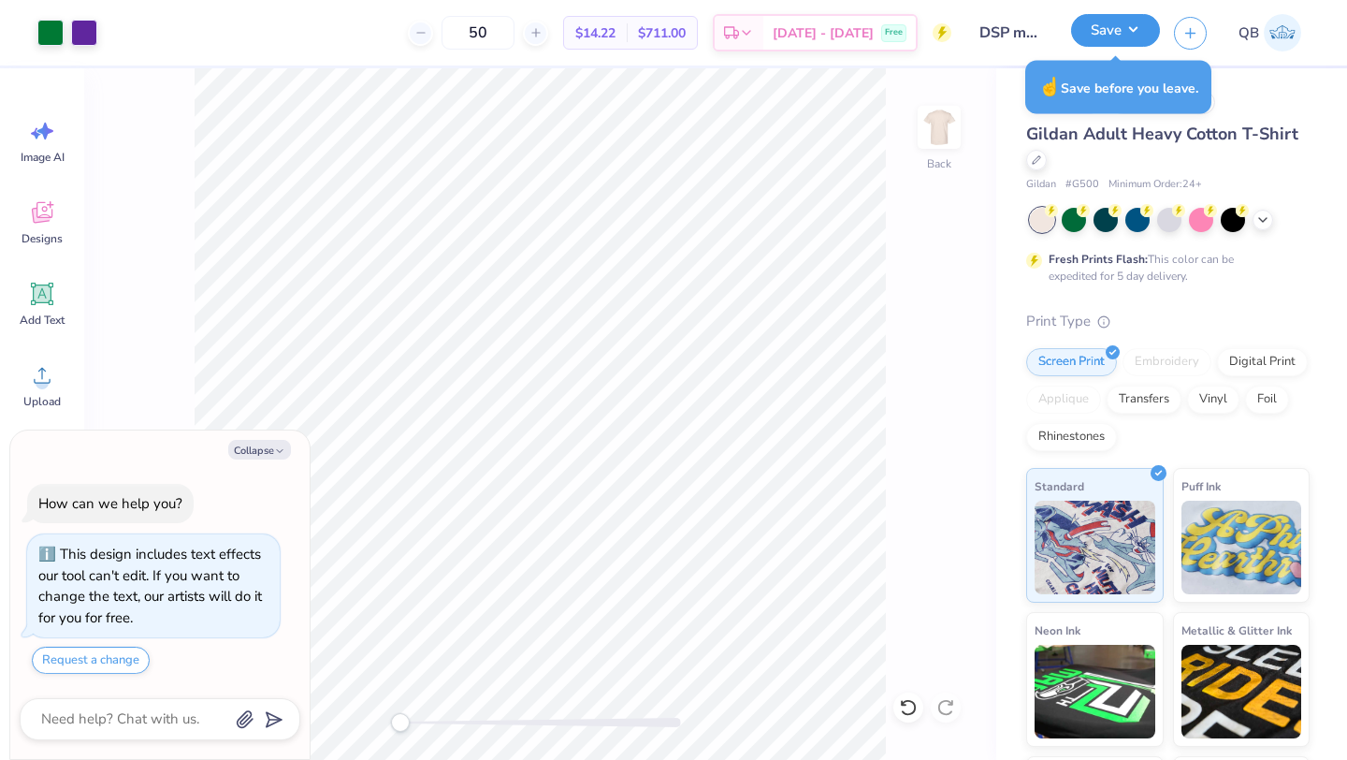
click at [1112, 33] on button "Save" at bounding box center [1115, 30] width 89 height 33
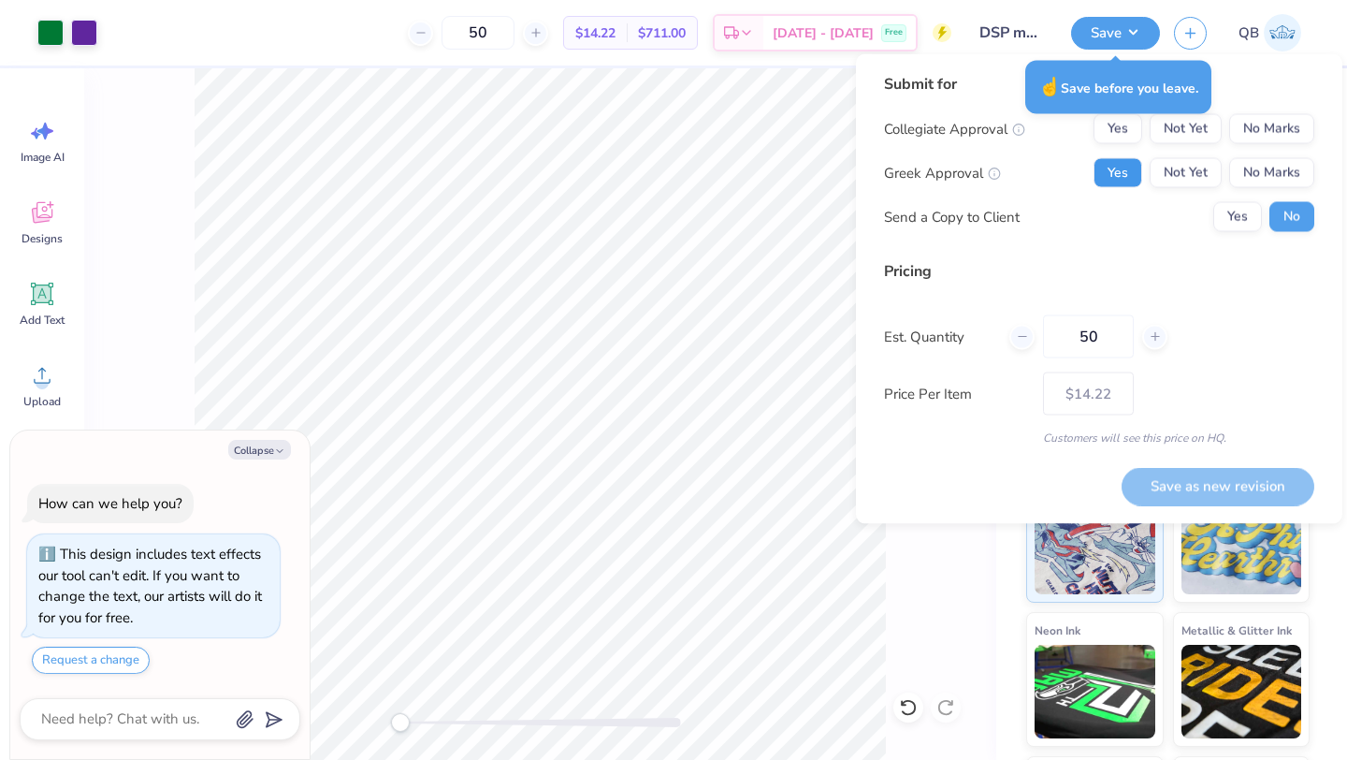
click at [1119, 176] on button "Yes" at bounding box center [1118, 173] width 49 height 30
click at [1304, 136] on button "No Marks" at bounding box center [1271, 129] width 85 height 30
click at [1211, 482] on button "Save as new revision" at bounding box center [1218, 486] width 193 height 38
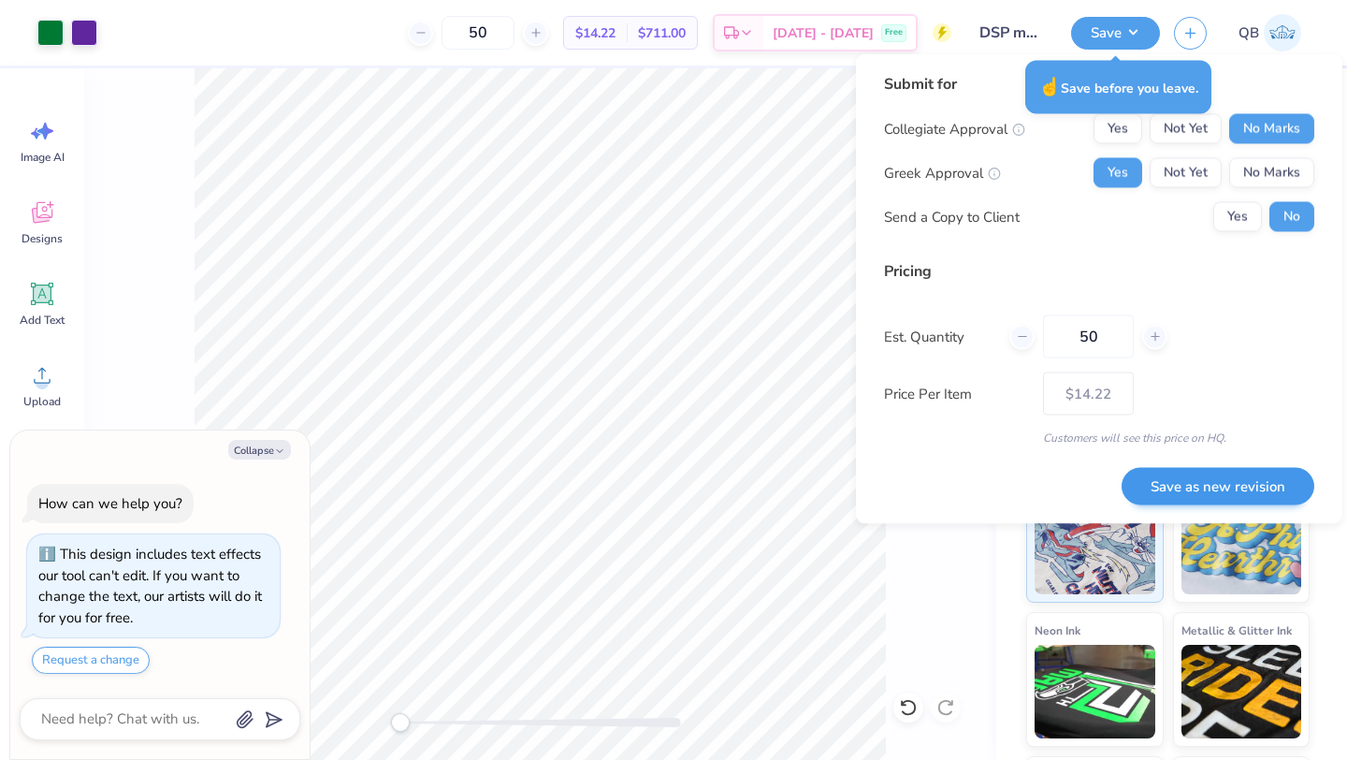
type textarea "x"
type input "– –"
type textarea "x"
type input "$14.22"
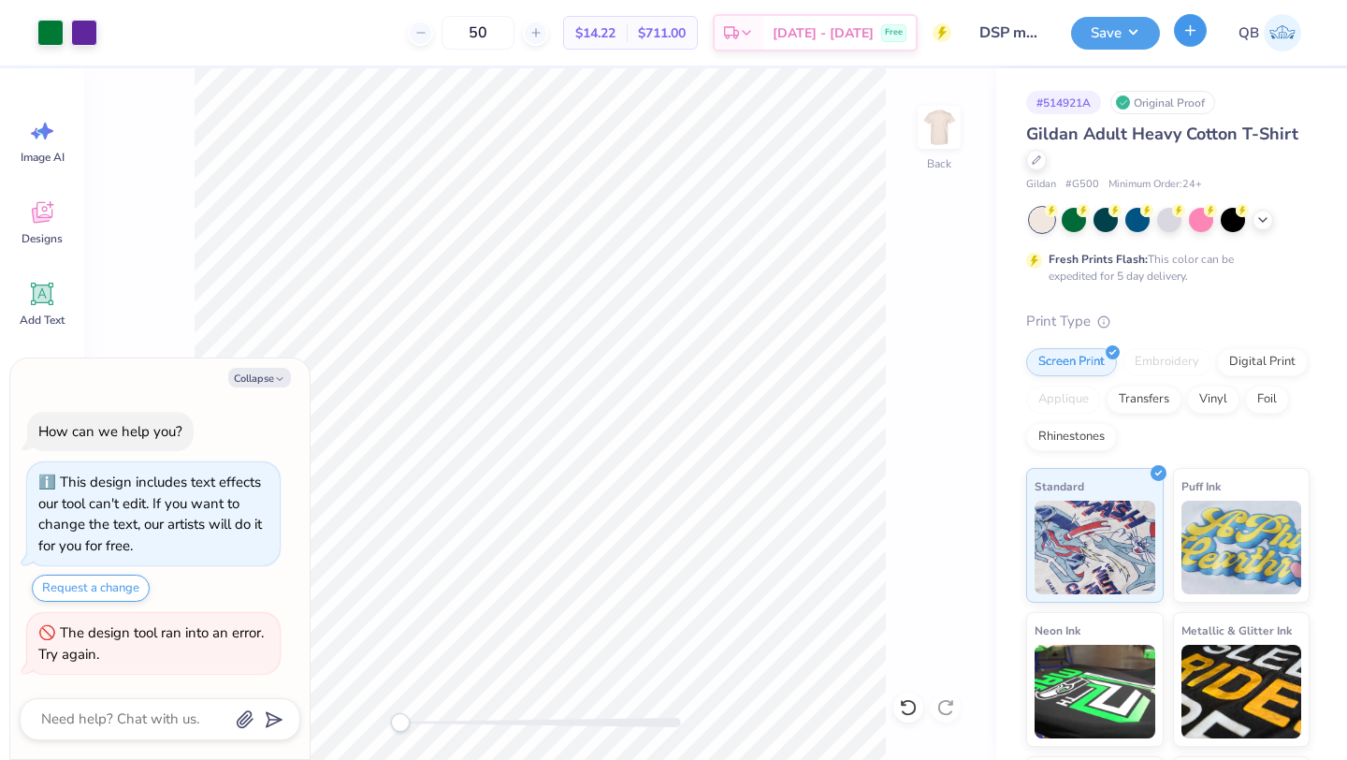
click at [1195, 27] on icon "button" at bounding box center [1190, 30] width 16 height 16
click at [1190, 36] on icon "button" at bounding box center [1190, 30] width 16 height 16
click at [1034, 160] on icon at bounding box center [1036, 157] width 9 height 9
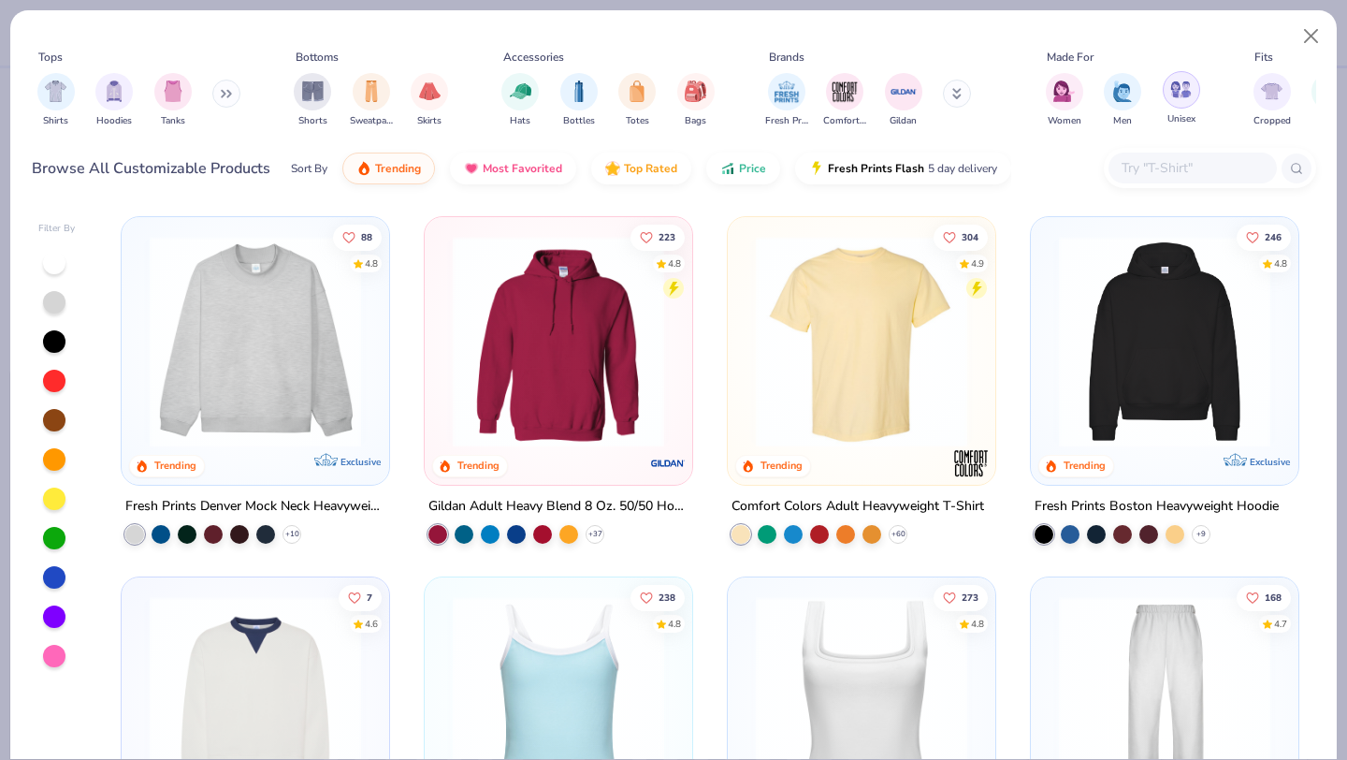
click at [1193, 90] on div "filter for Unisex" at bounding box center [1181, 89] width 37 height 37
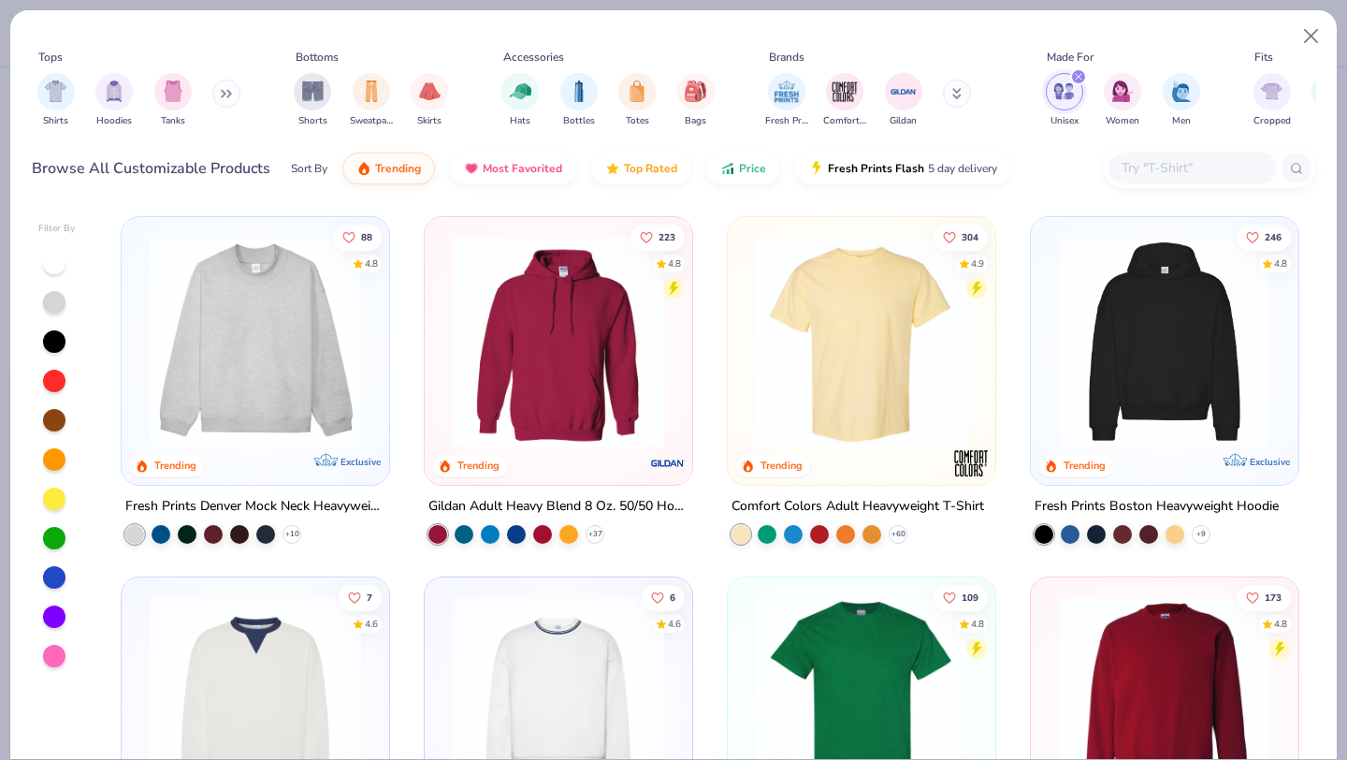
click at [223, 94] on button at bounding box center [226, 94] width 28 height 28
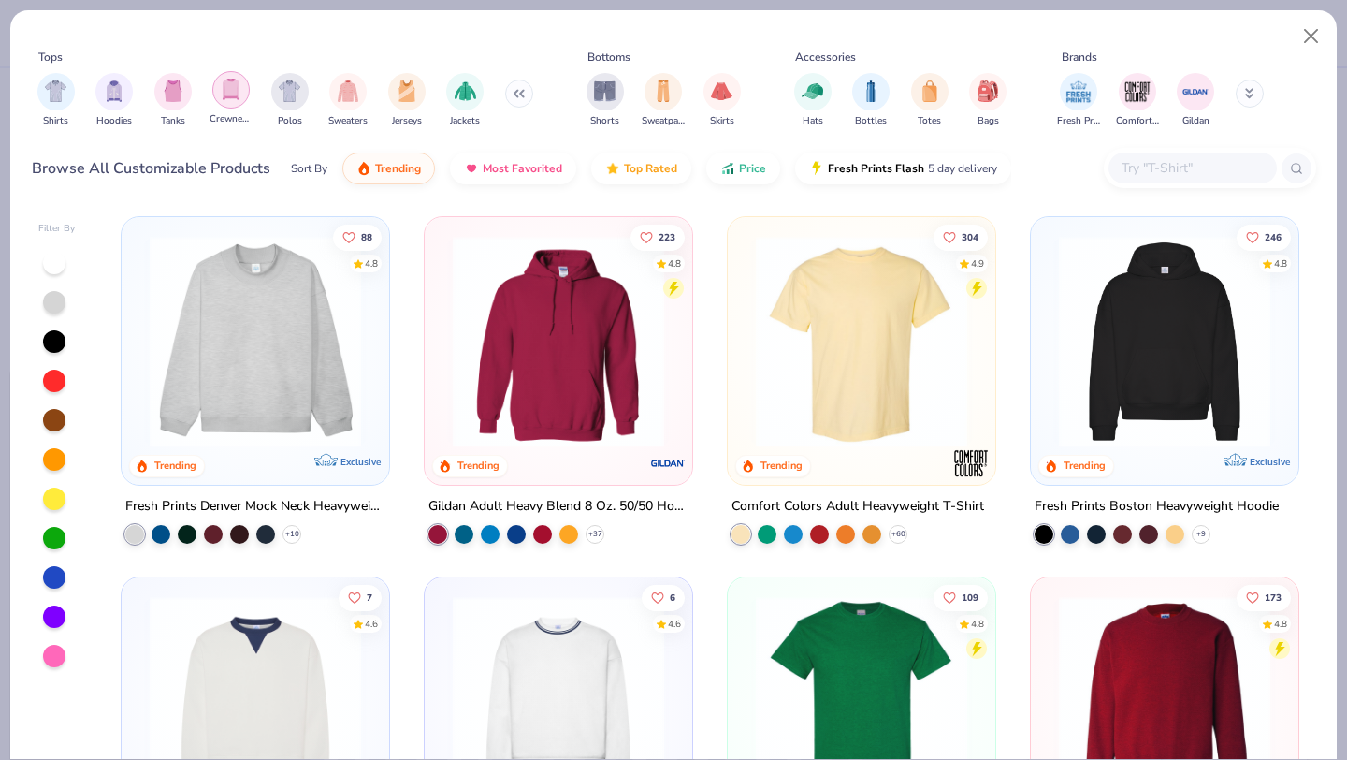
click at [234, 93] on img "filter for Crewnecks" at bounding box center [231, 90] width 21 height 22
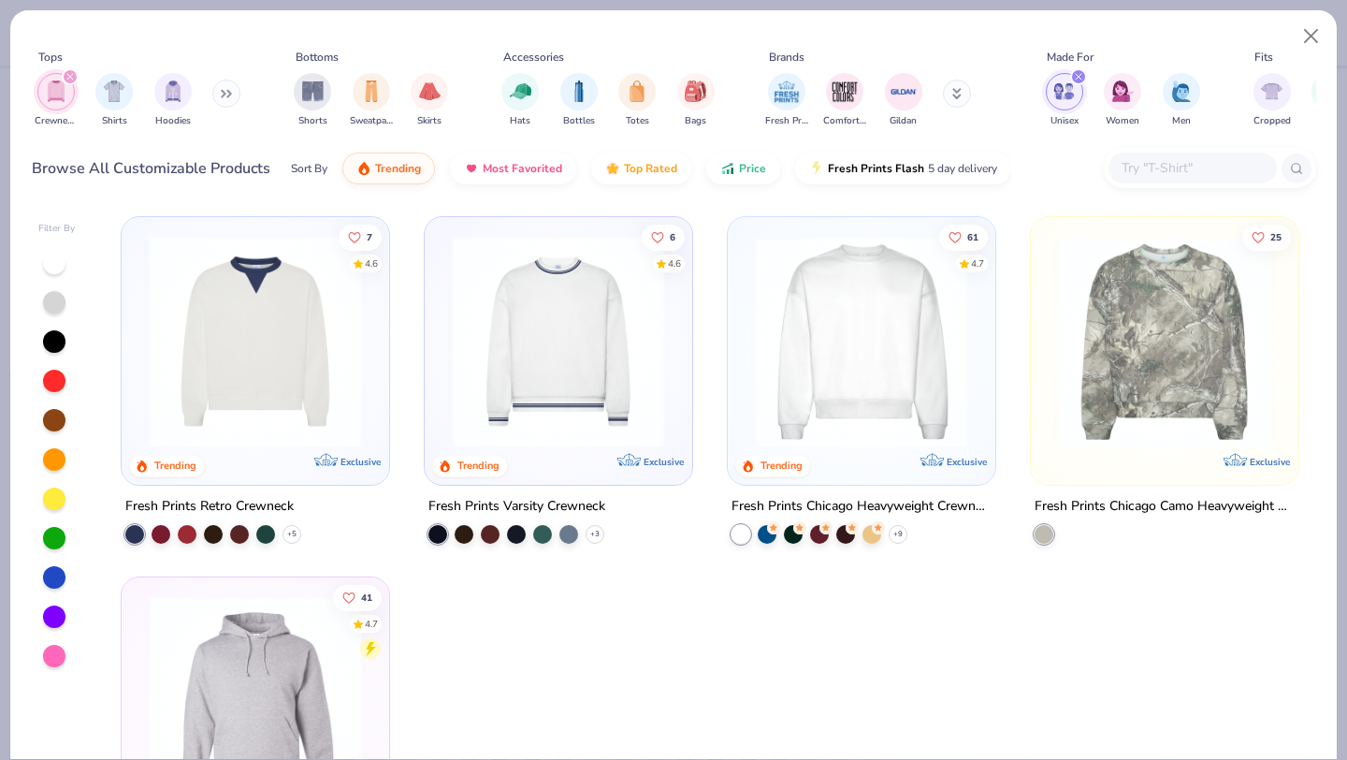
click at [69, 79] on icon "filter for Crewnecks" at bounding box center [69, 76] width 7 height 7
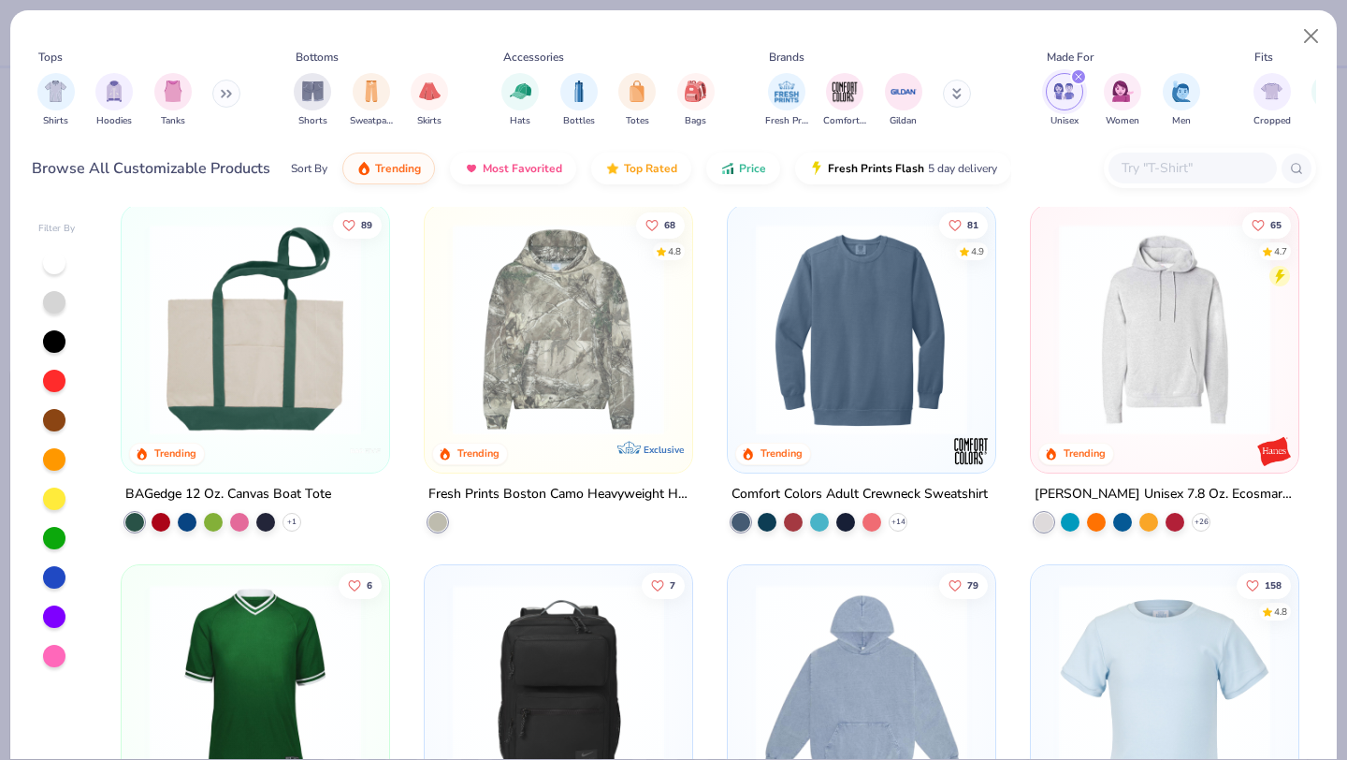
scroll to position [1324, 0]
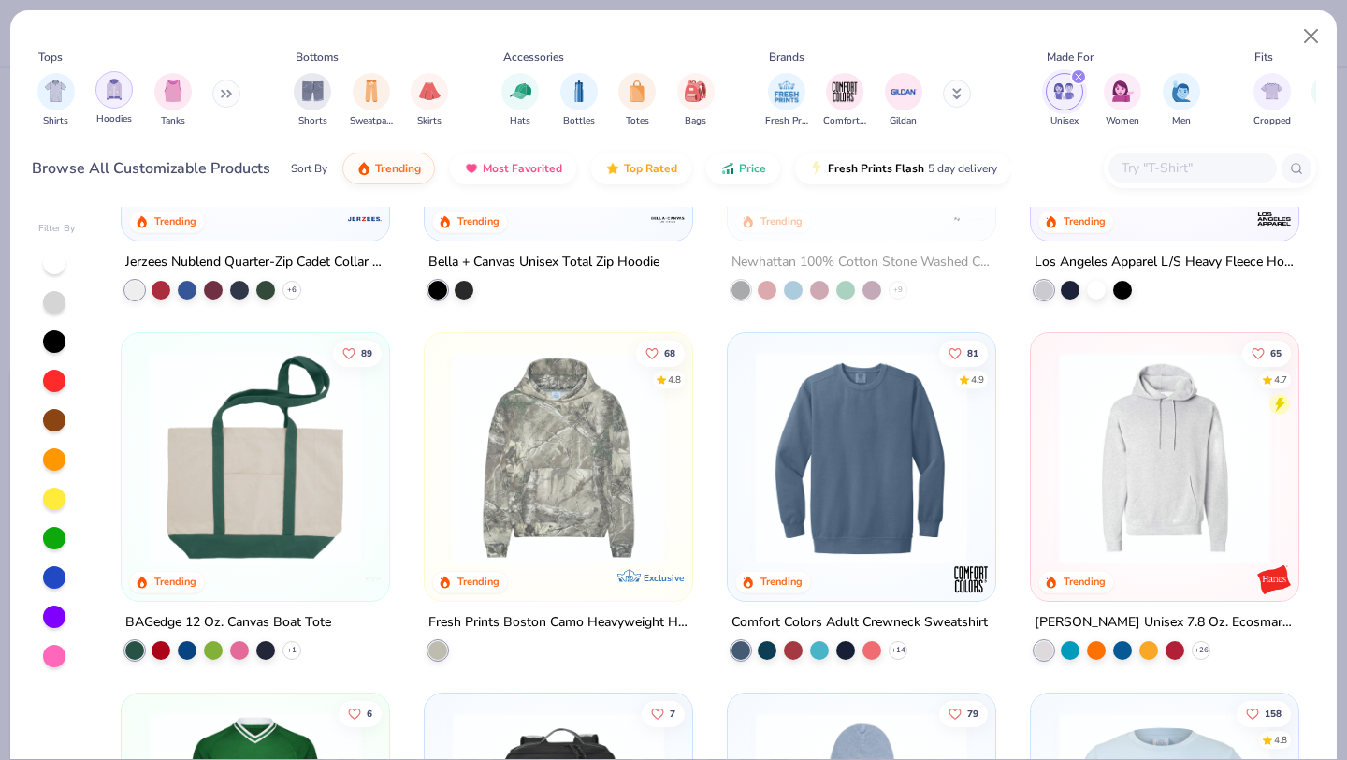
click at [123, 95] on img "filter for Hoodies" at bounding box center [114, 90] width 21 height 22
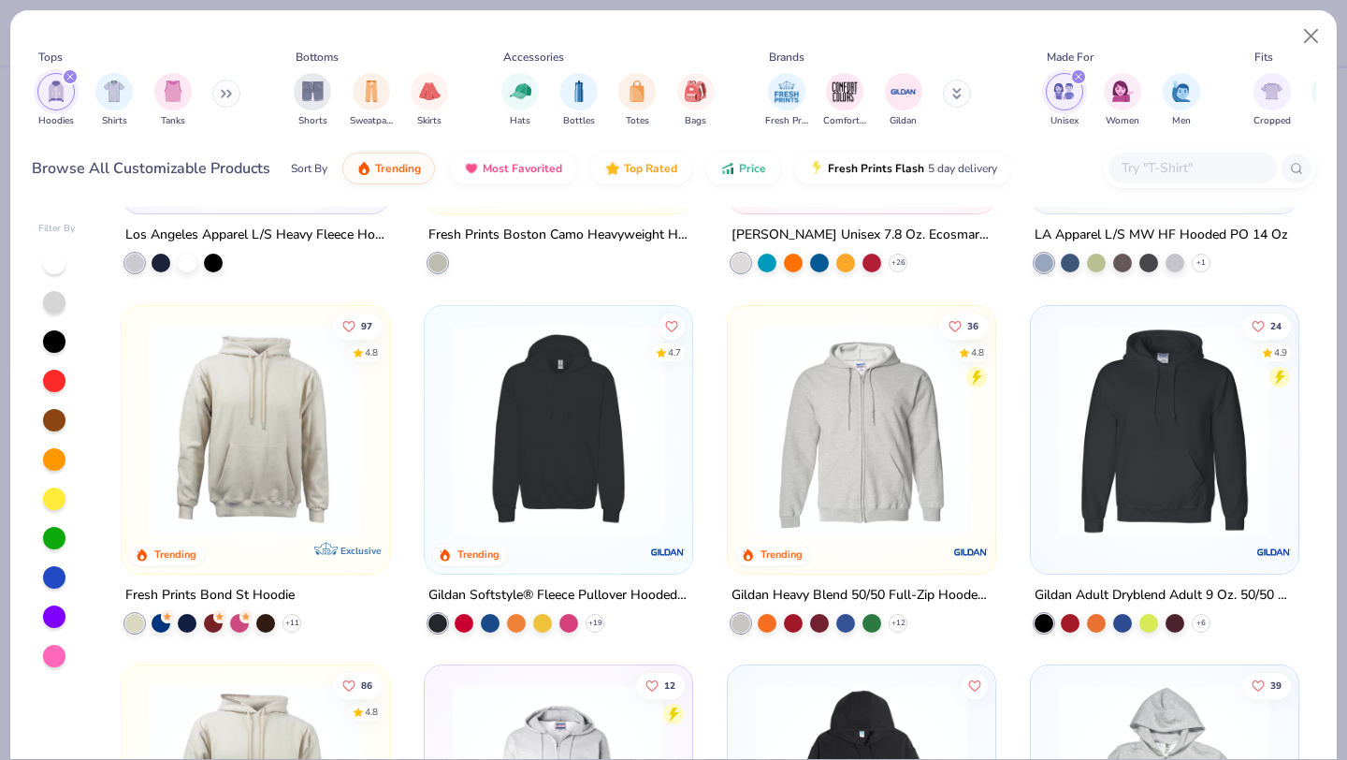
scroll to position [178, 0]
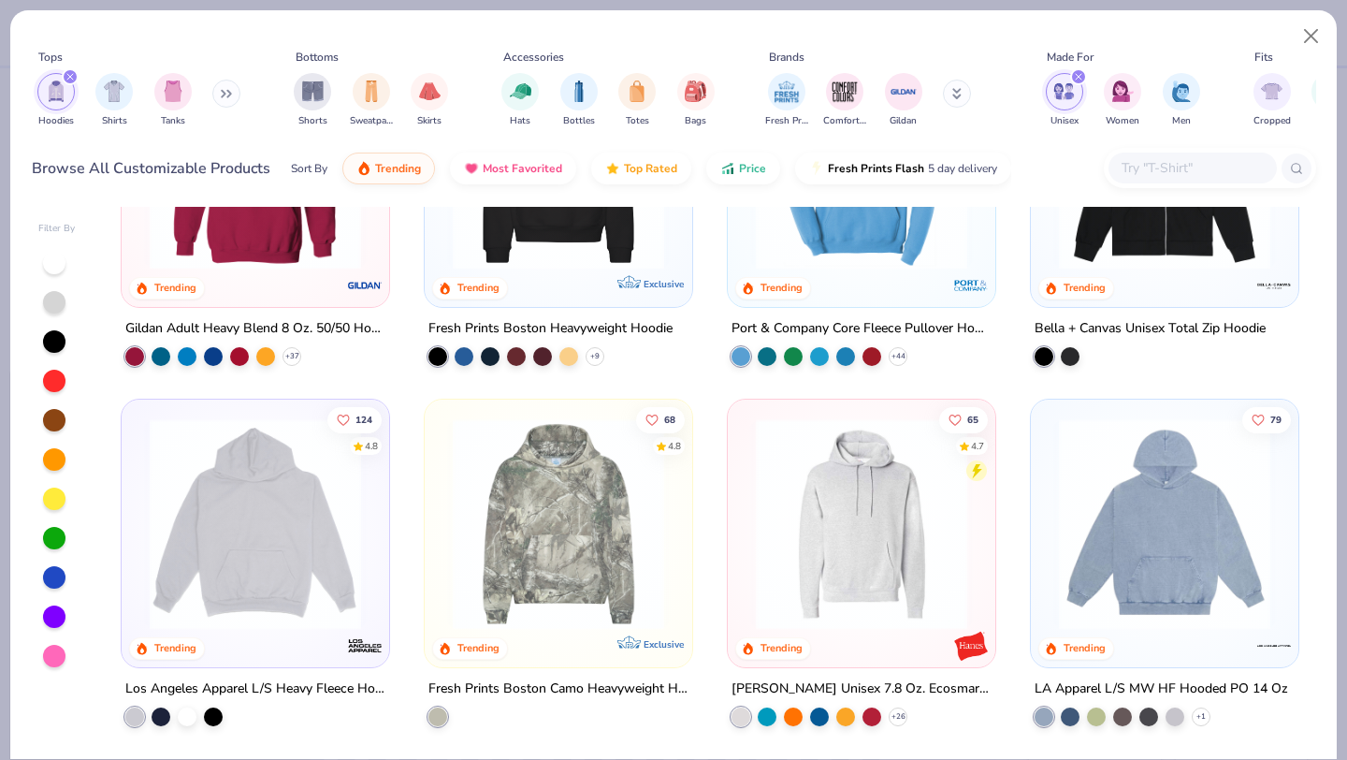
click at [70, 75] on icon "filter for Hoodies" at bounding box center [69, 76] width 7 height 7
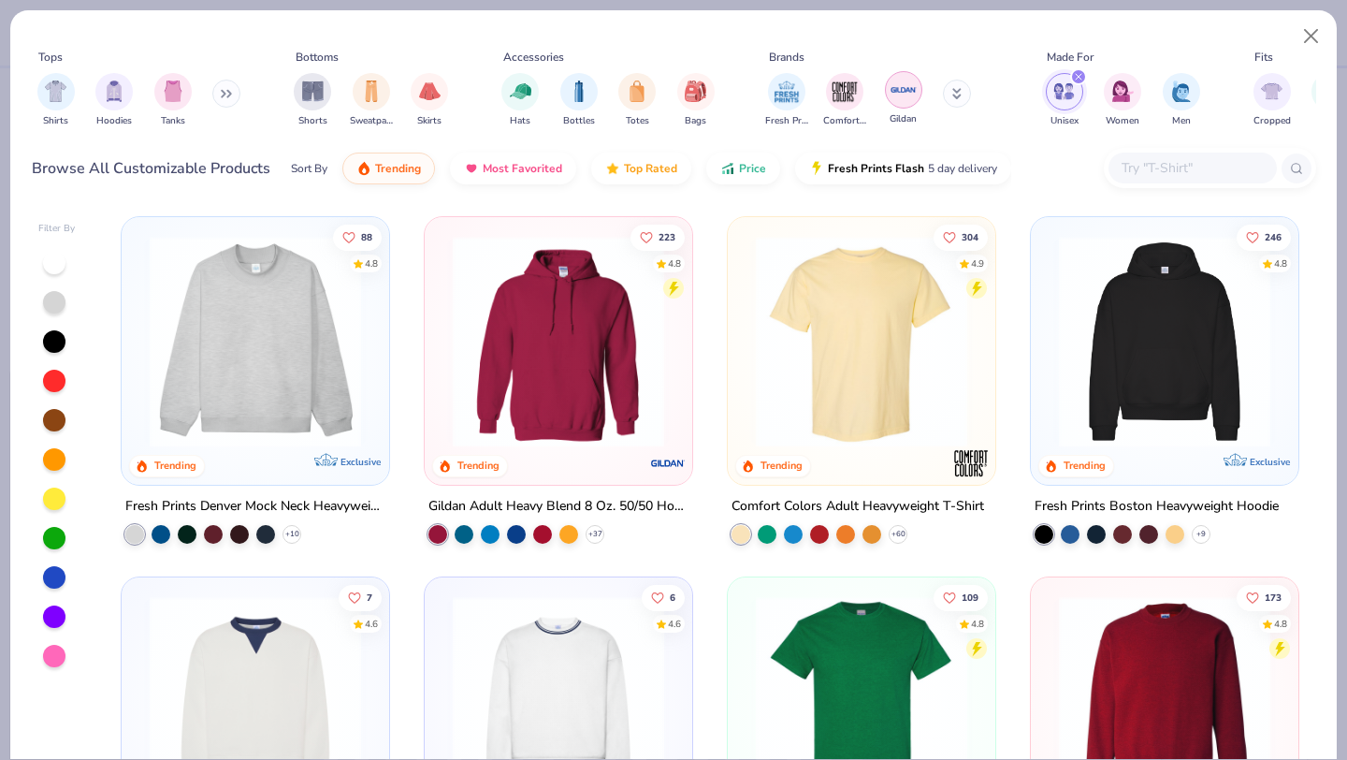
click at [909, 96] on img "filter for Gildan" at bounding box center [904, 90] width 28 height 28
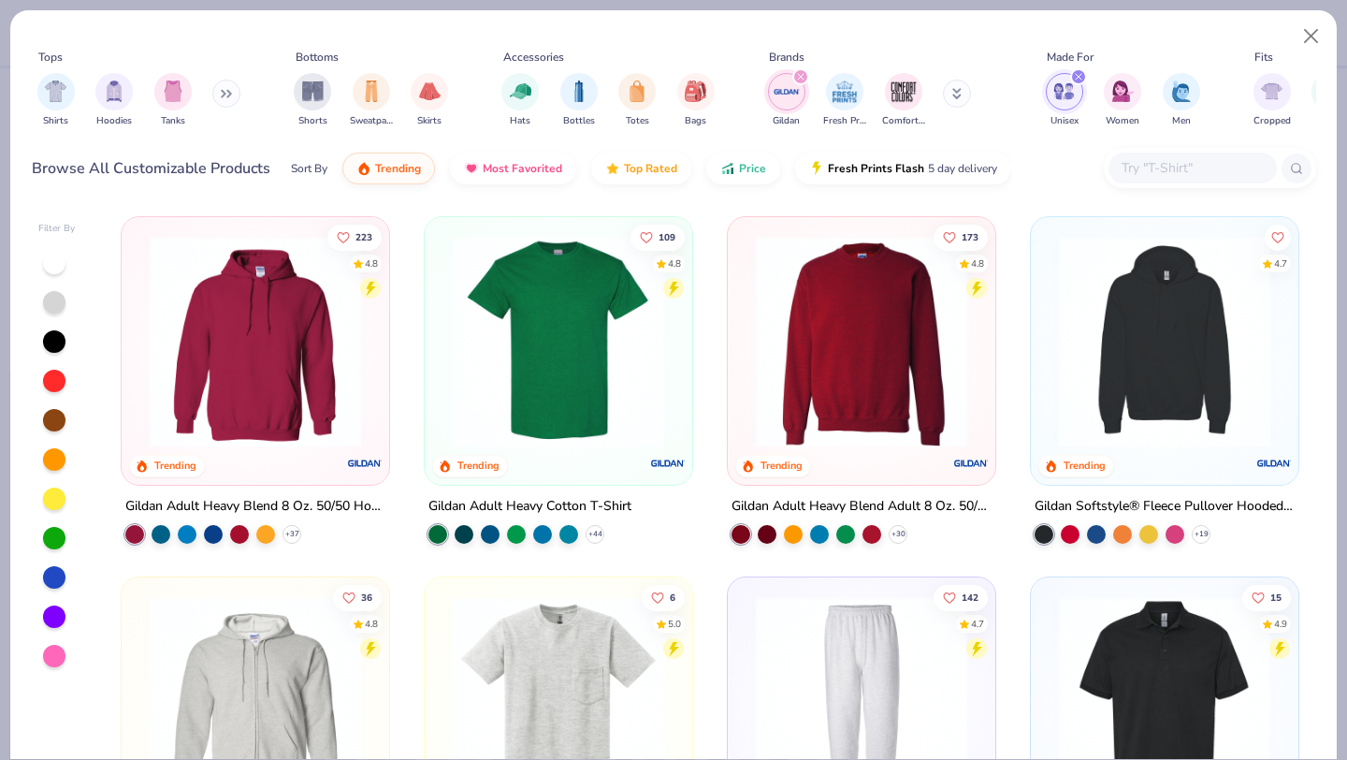
click at [906, 404] on img at bounding box center [862, 341] width 230 height 211
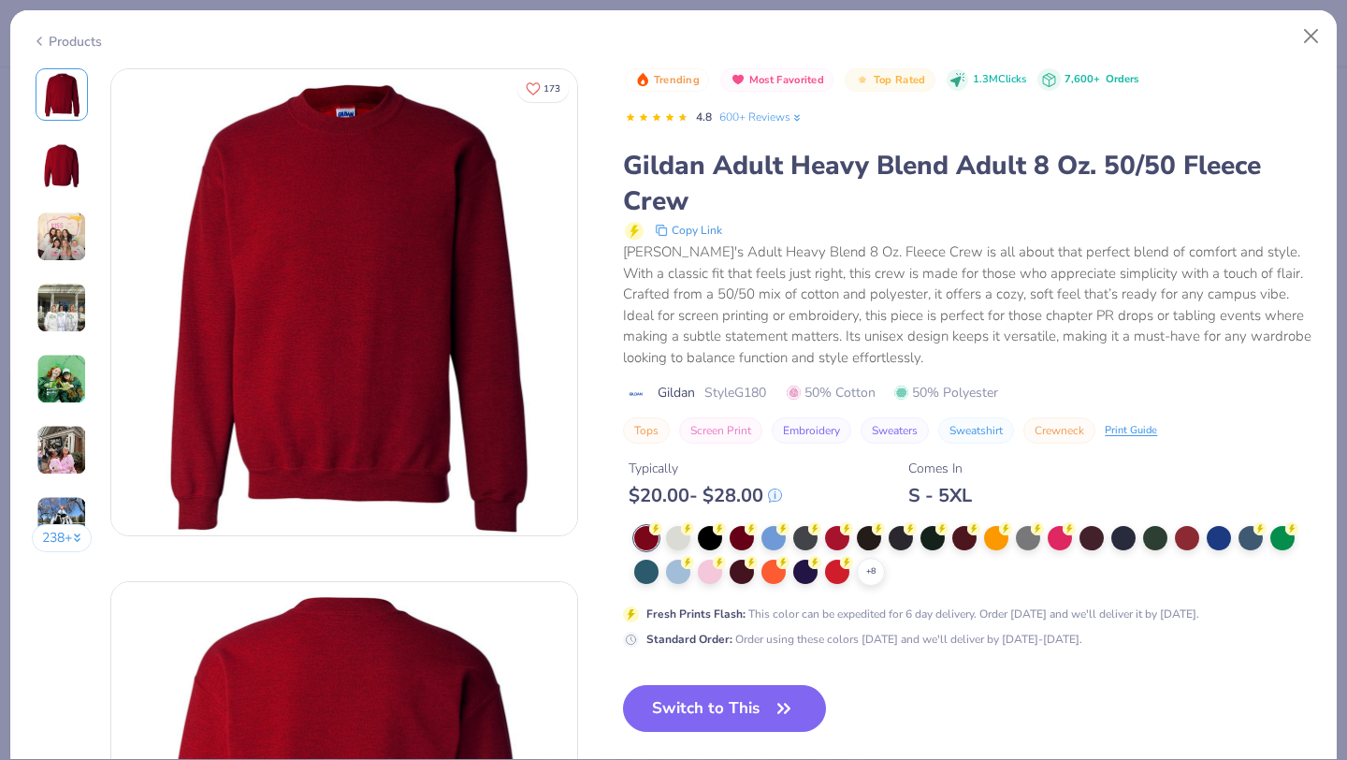
click at [664, 540] on div "+ 8" at bounding box center [974, 556] width 681 height 60
click at [678, 543] on div at bounding box center [678, 536] width 24 height 24
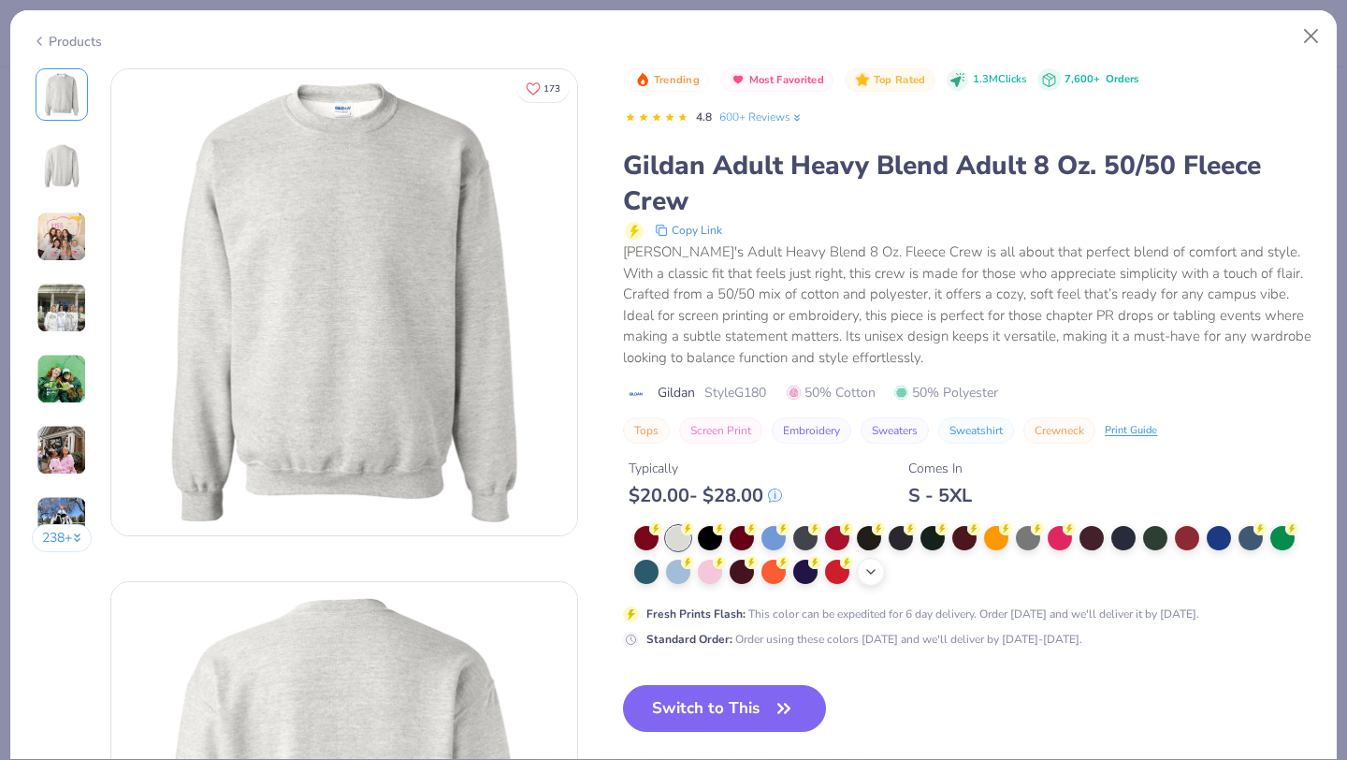
click at [872, 572] on icon at bounding box center [870, 571] width 15 height 15
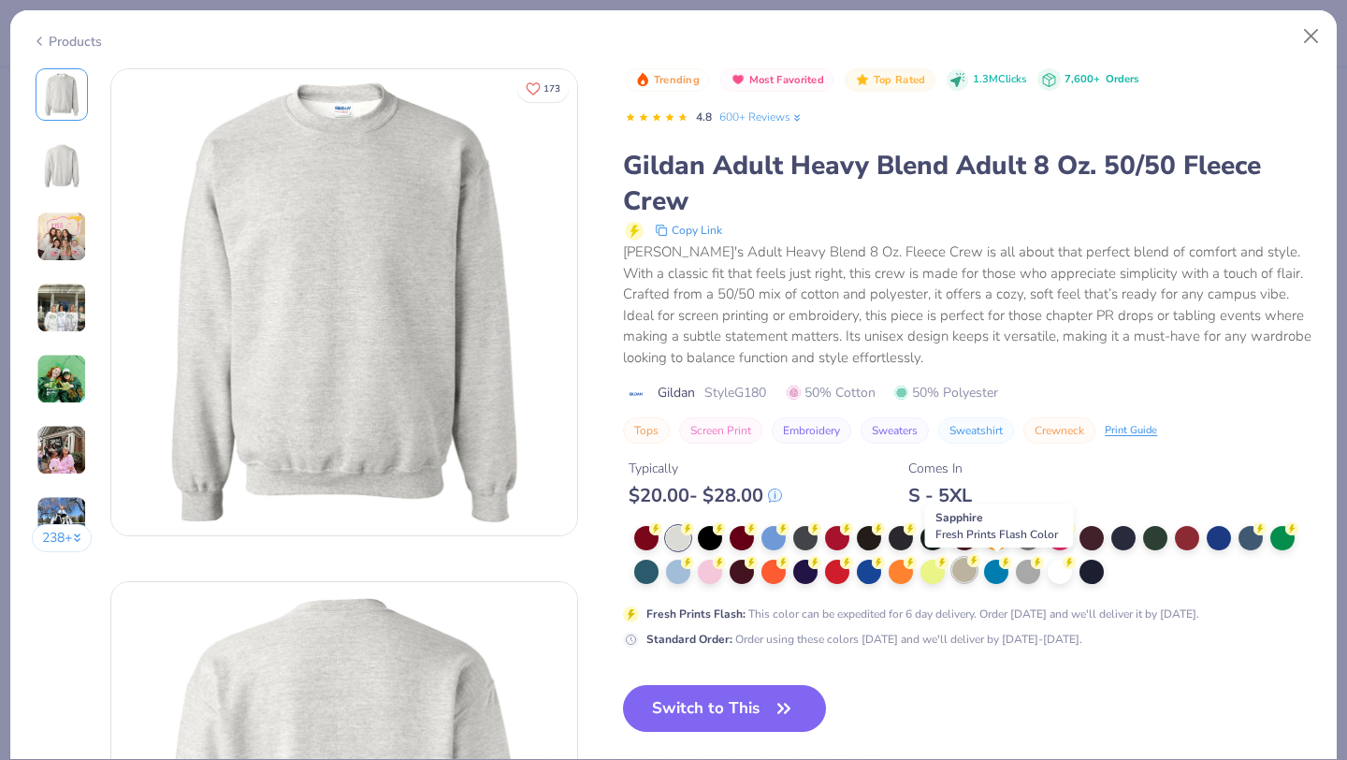
click at [973, 575] on div at bounding box center [964, 570] width 24 height 24
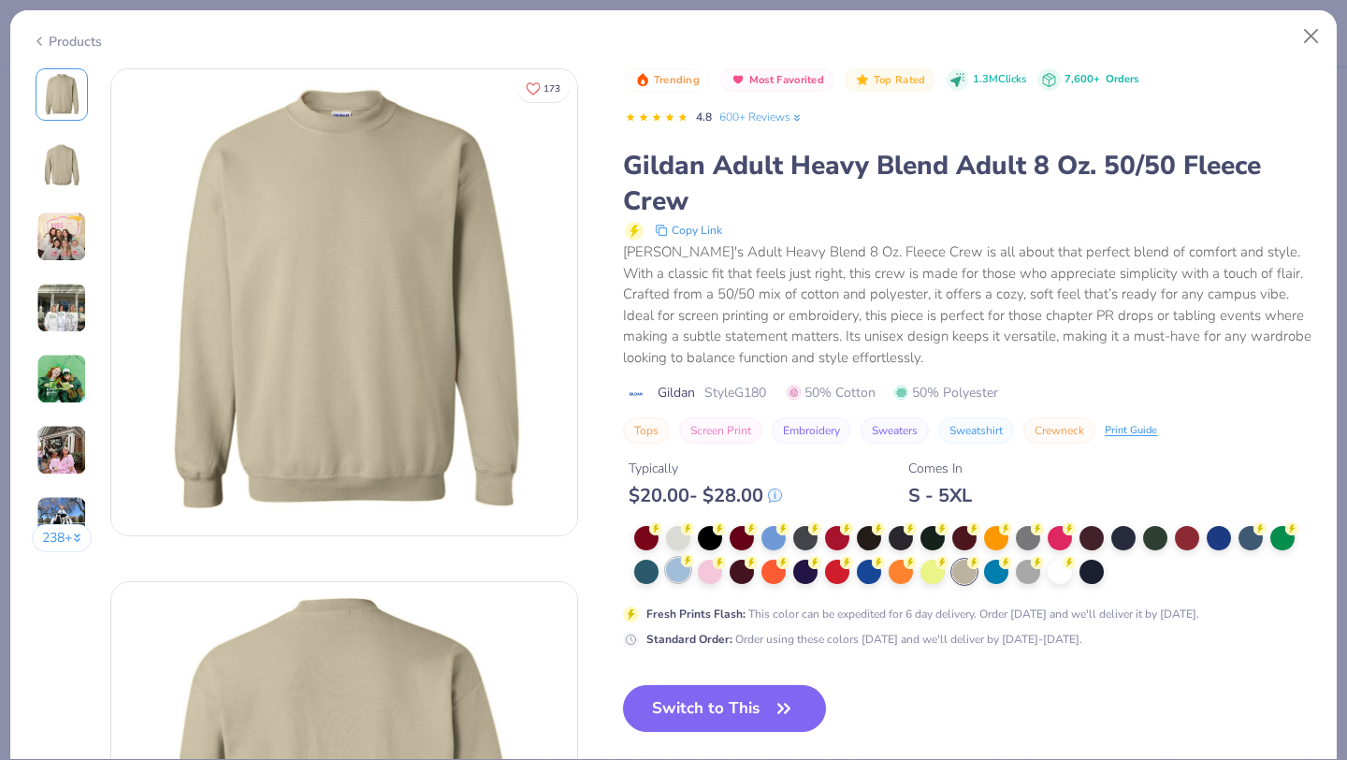
click at [689, 575] on div at bounding box center [678, 570] width 24 height 24
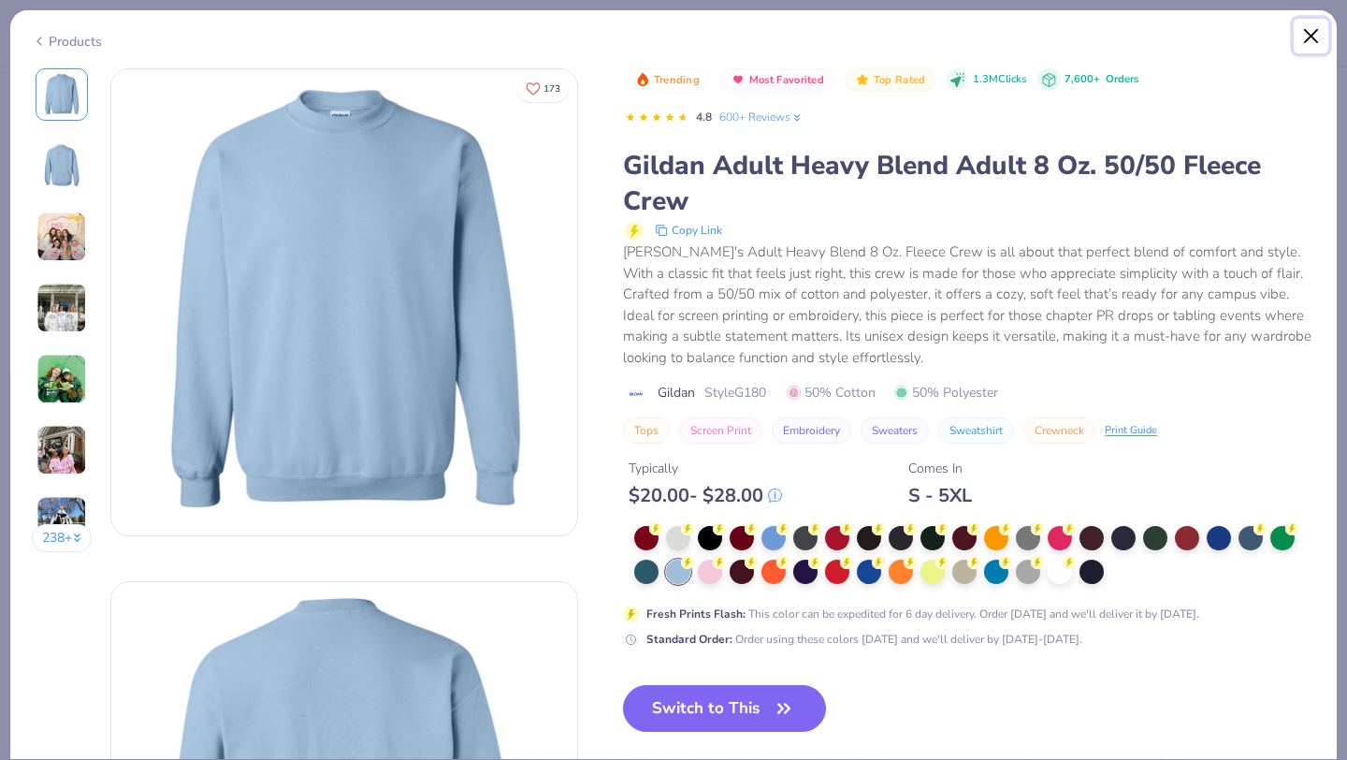
click at [1305, 36] on button "Close" at bounding box center [1312, 37] width 36 height 36
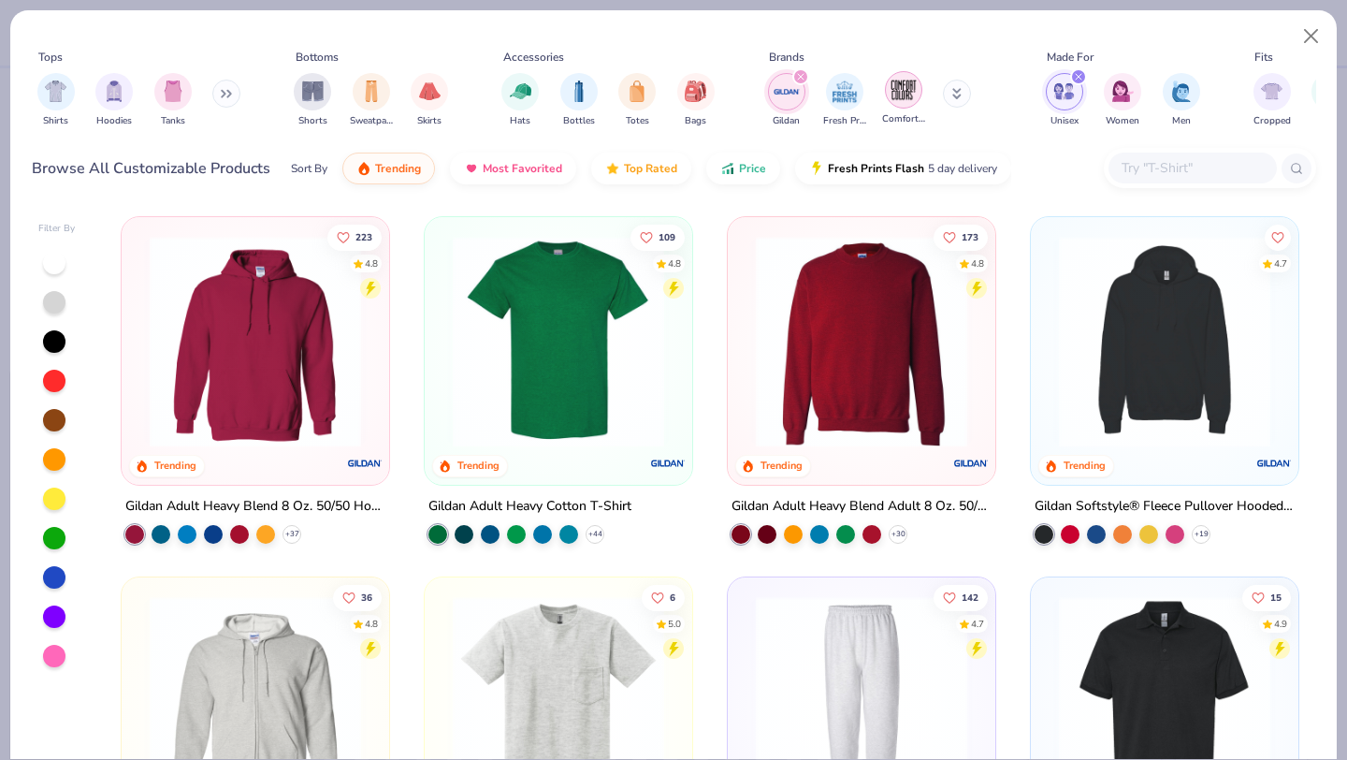
click at [906, 98] on img "filter for Comfort Colors" at bounding box center [904, 90] width 28 height 28
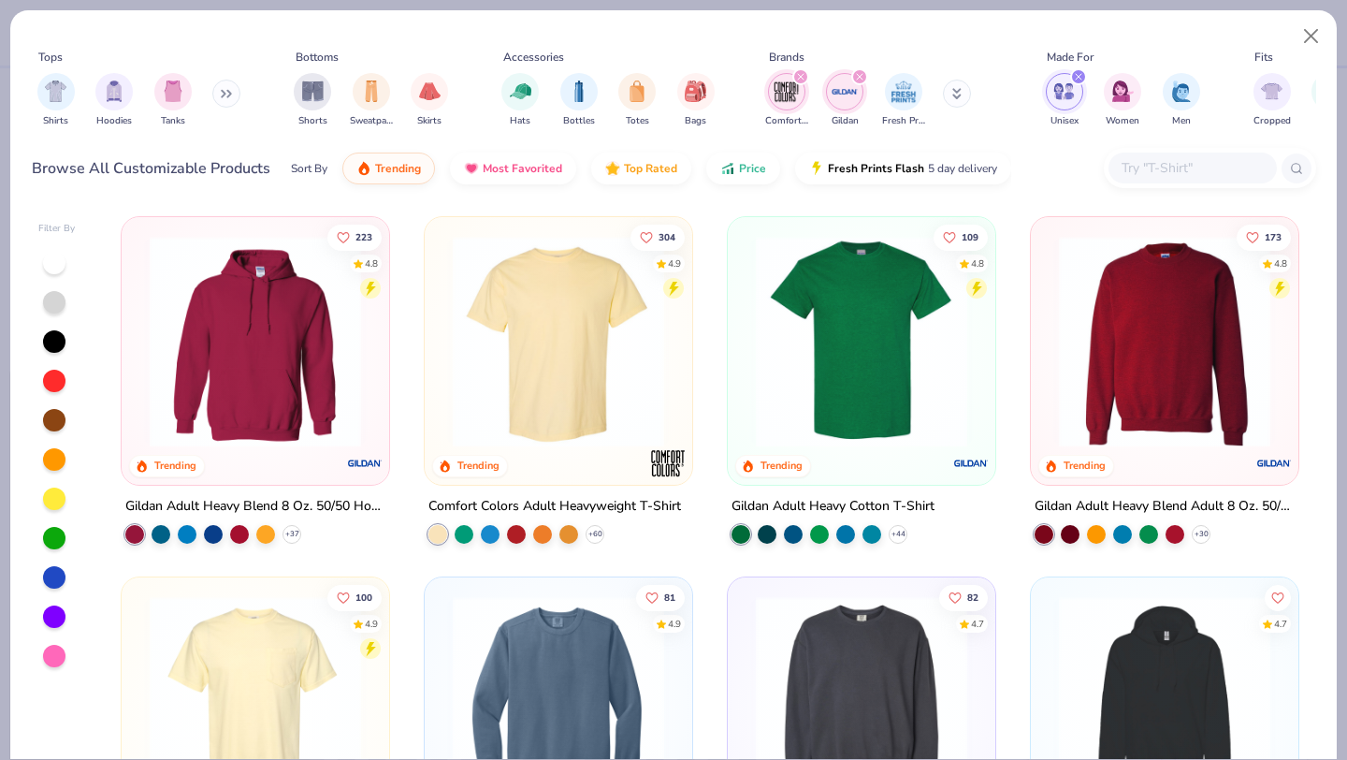
scroll to position [330, 0]
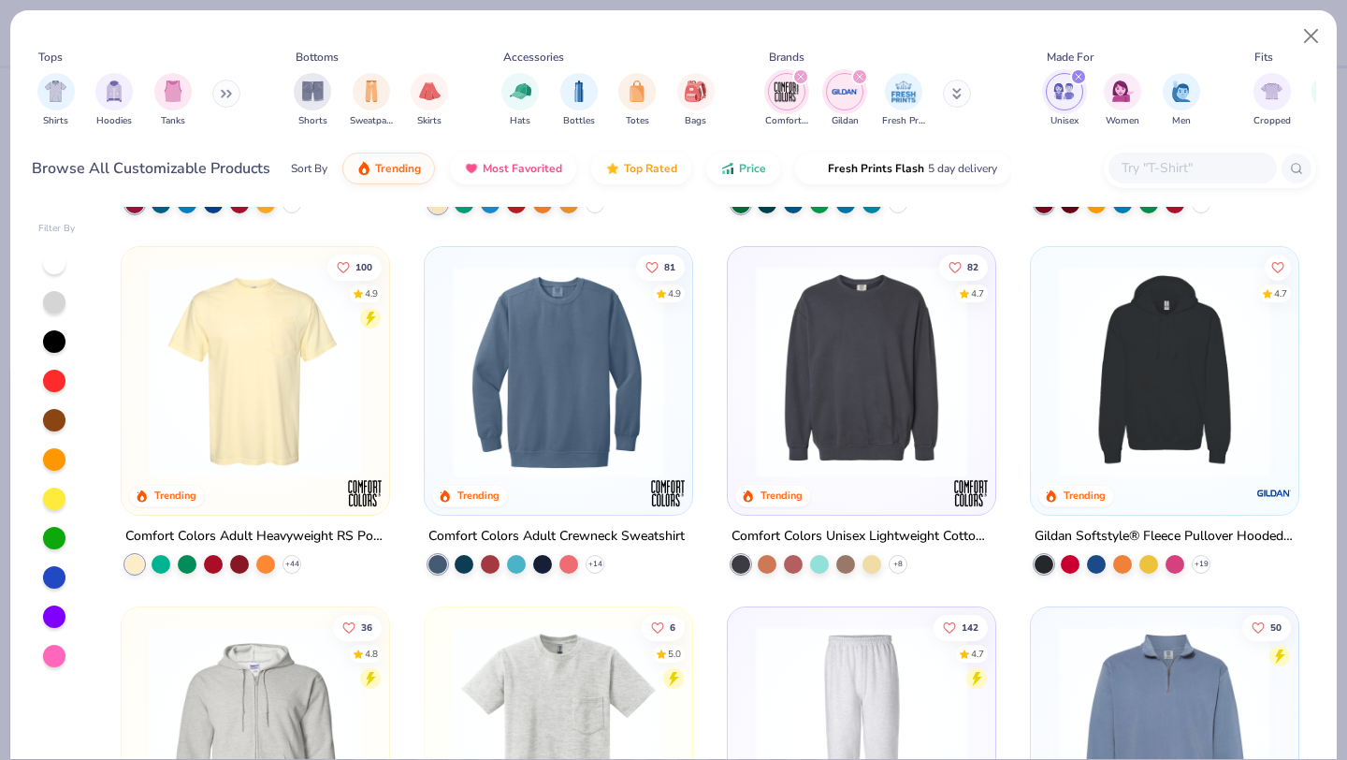
click at [488, 353] on img at bounding box center [558, 371] width 230 height 211
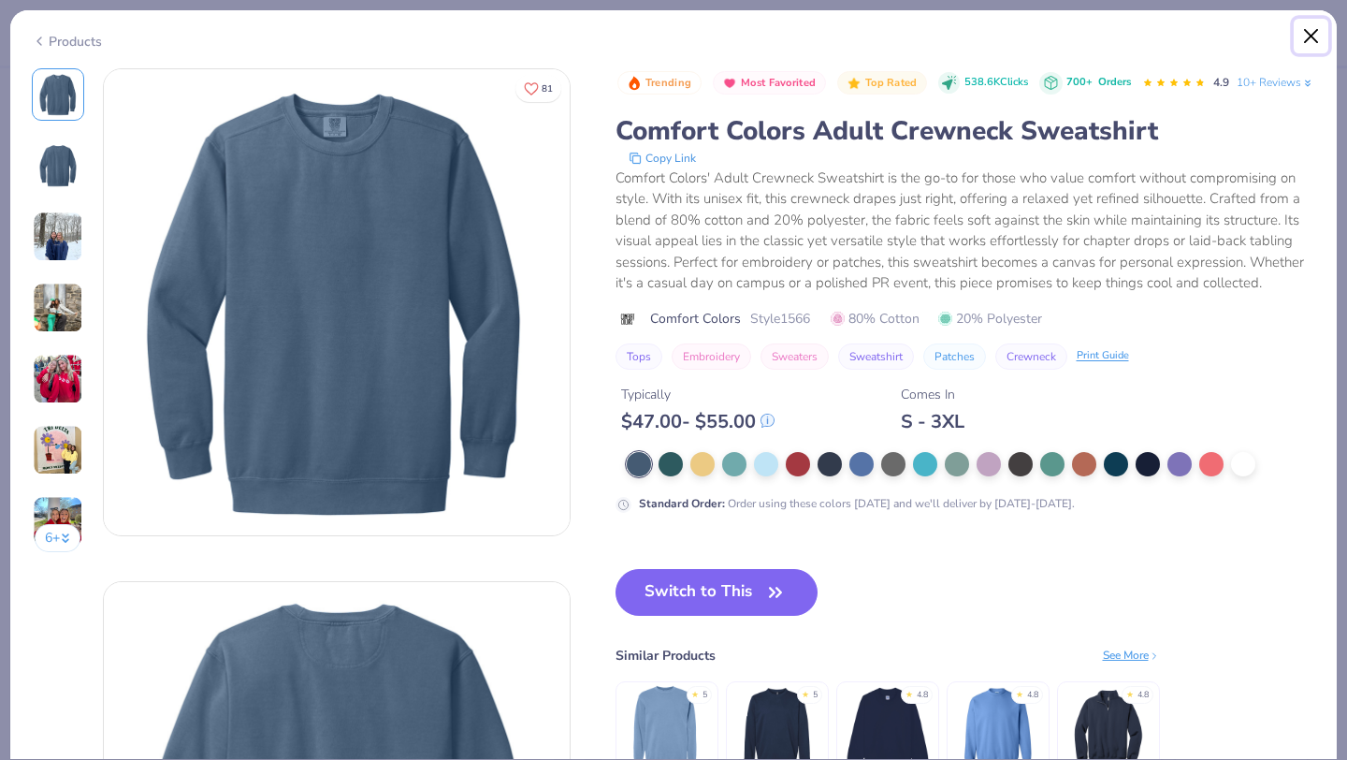
click at [1311, 30] on button "Close" at bounding box center [1312, 37] width 36 height 36
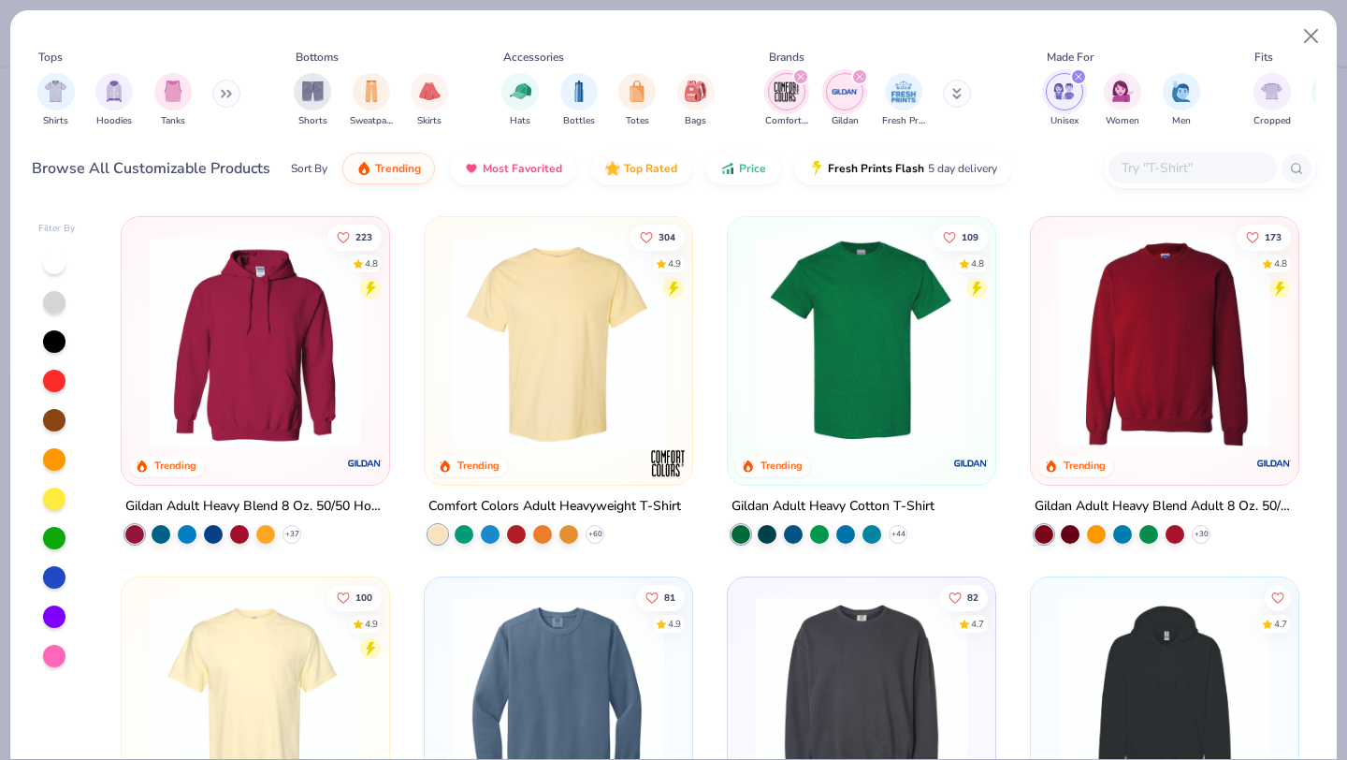
click at [1144, 366] on img at bounding box center [1165, 341] width 230 height 211
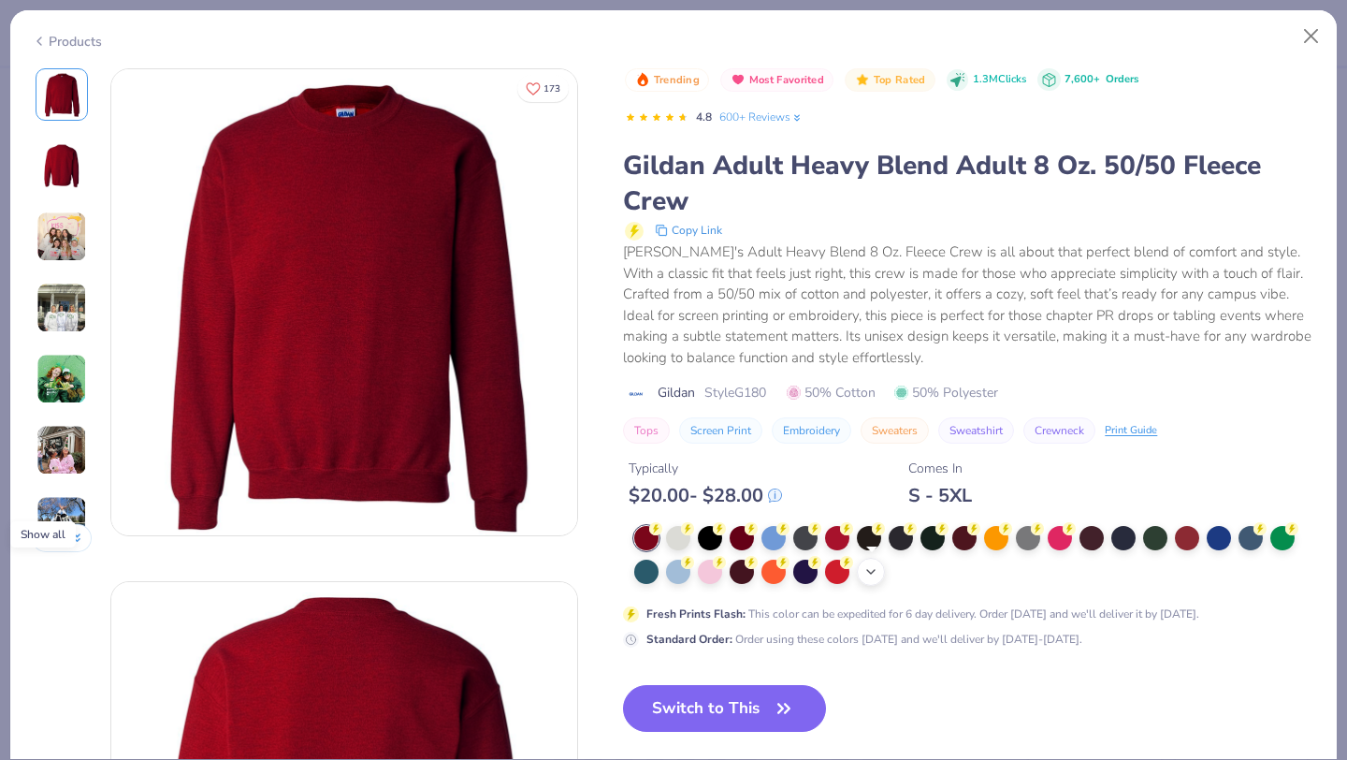
click at [877, 576] on icon at bounding box center [870, 571] width 15 height 15
click at [966, 567] on div at bounding box center [964, 570] width 24 height 24
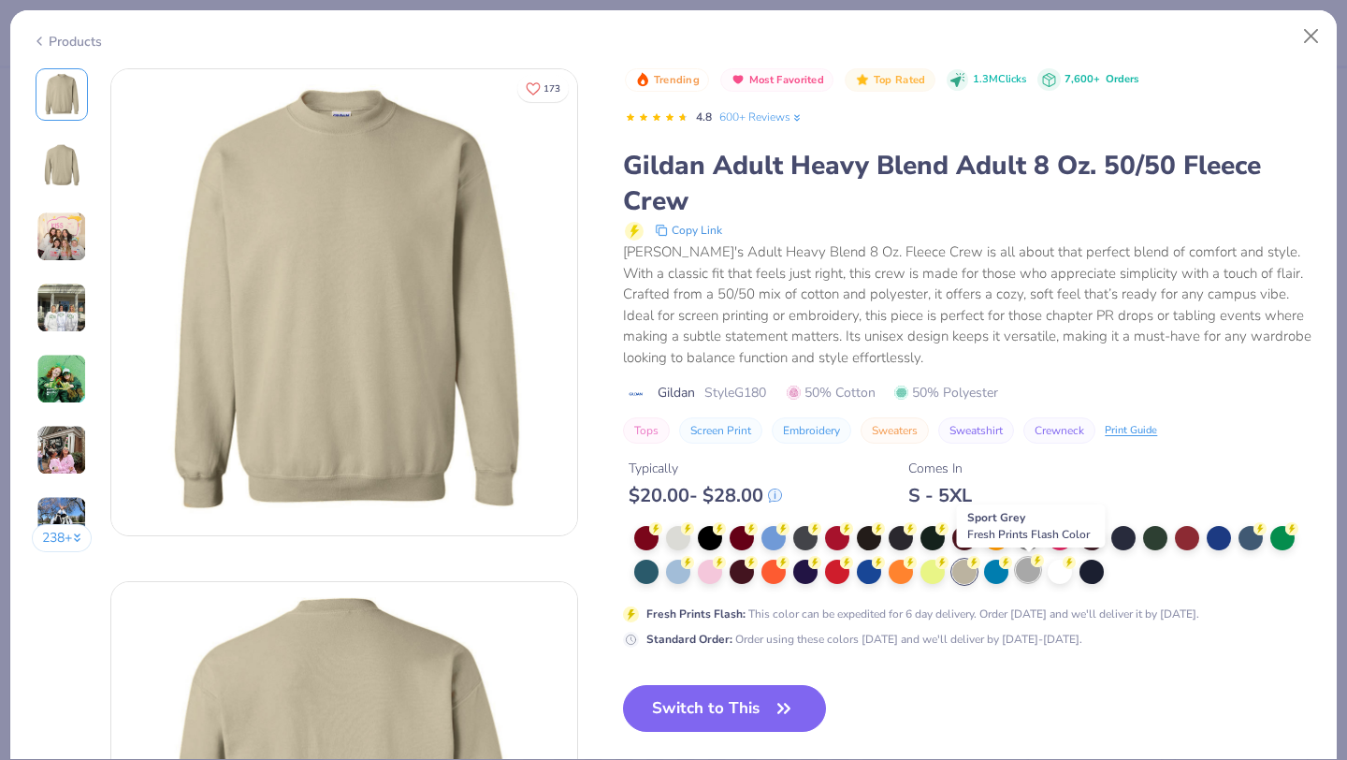
click at [1037, 565] on circle at bounding box center [1037, 560] width 13 height 13
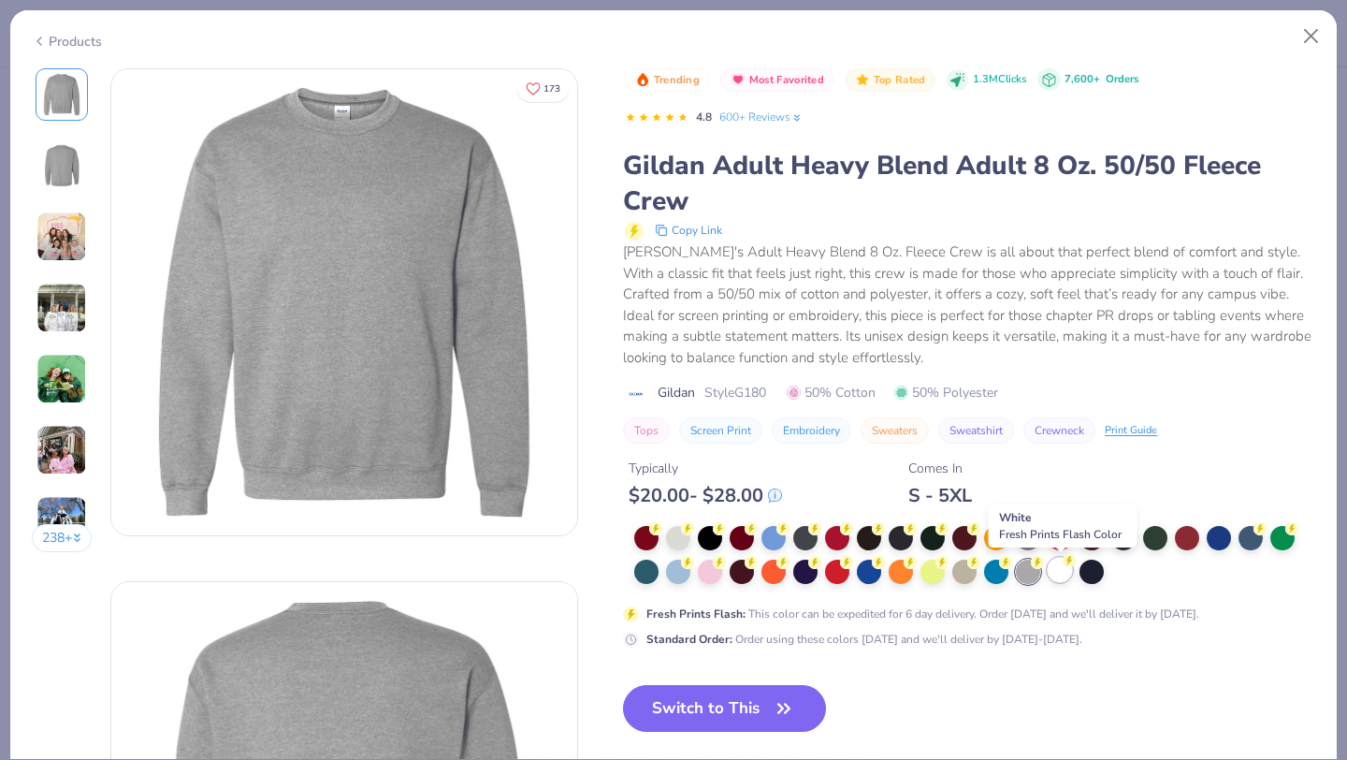
click at [1059, 569] on div at bounding box center [1060, 570] width 24 height 24
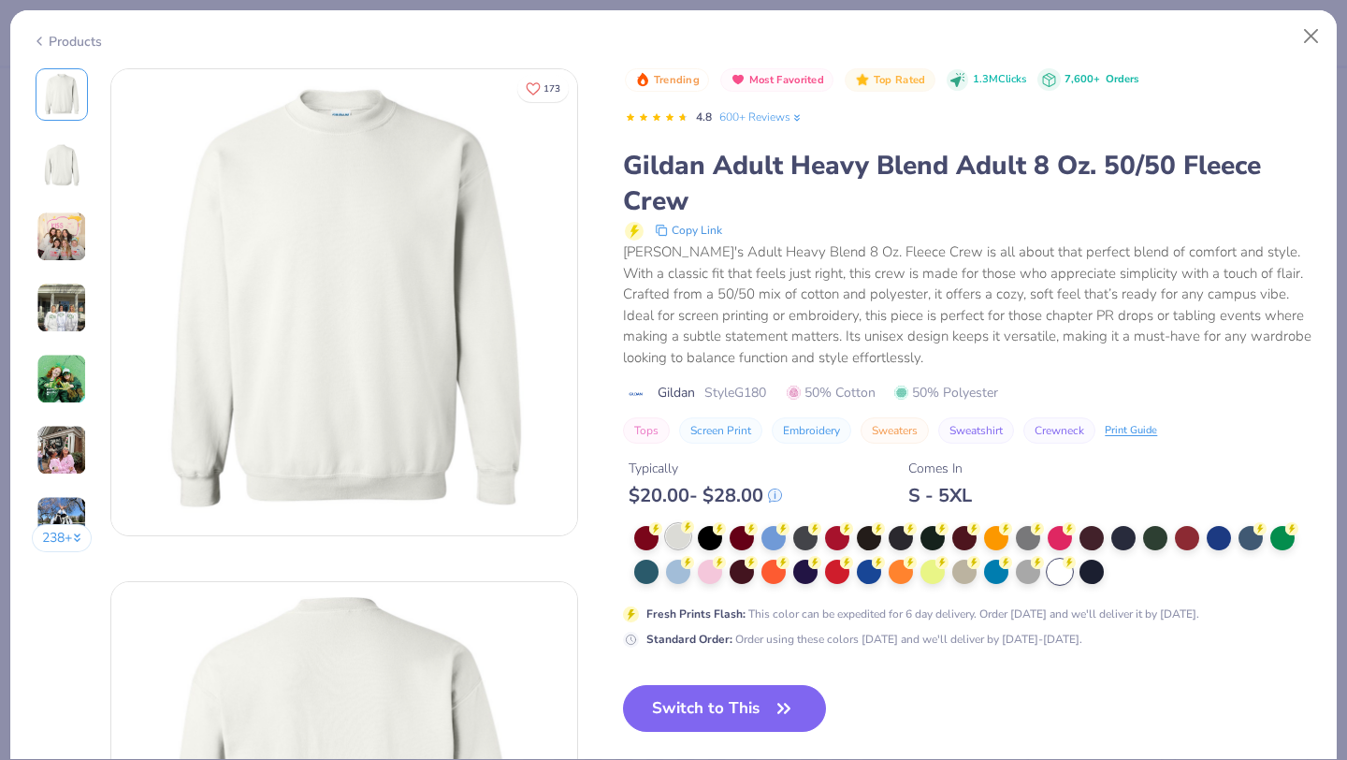
click at [681, 540] on div at bounding box center [678, 536] width 24 height 24
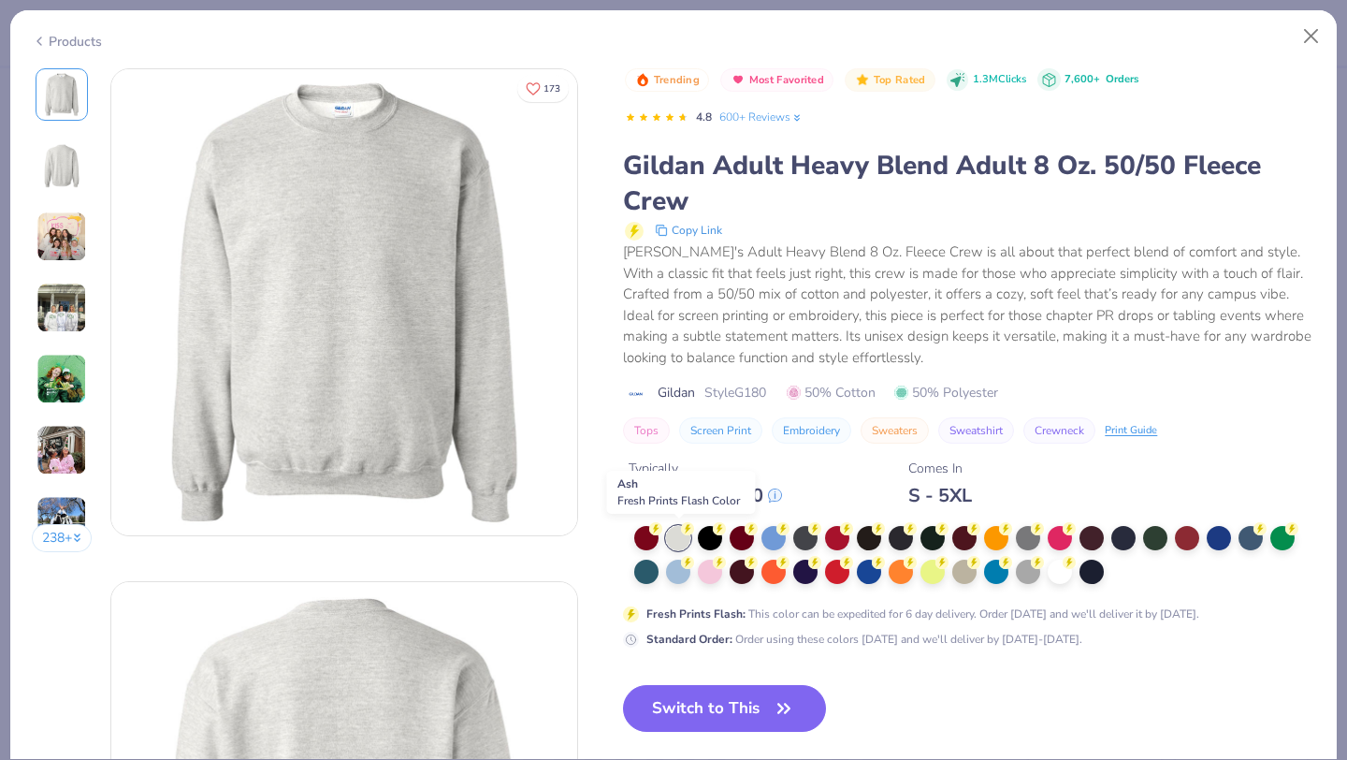
click at [681, 540] on div at bounding box center [678, 538] width 24 height 24
click at [965, 569] on div at bounding box center [964, 570] width 24 height 24
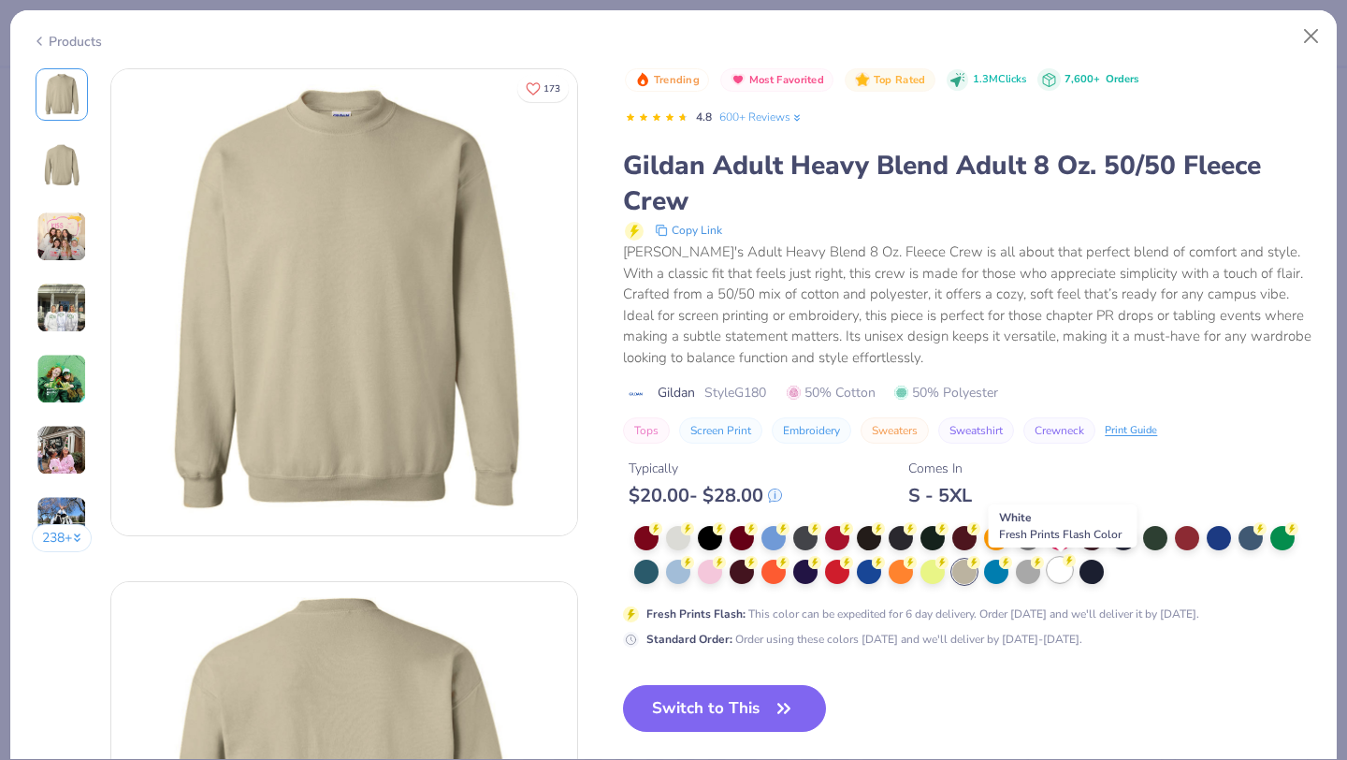
click at [1063, 569] on div at bounding box center [1060, 570] width 24 height 24
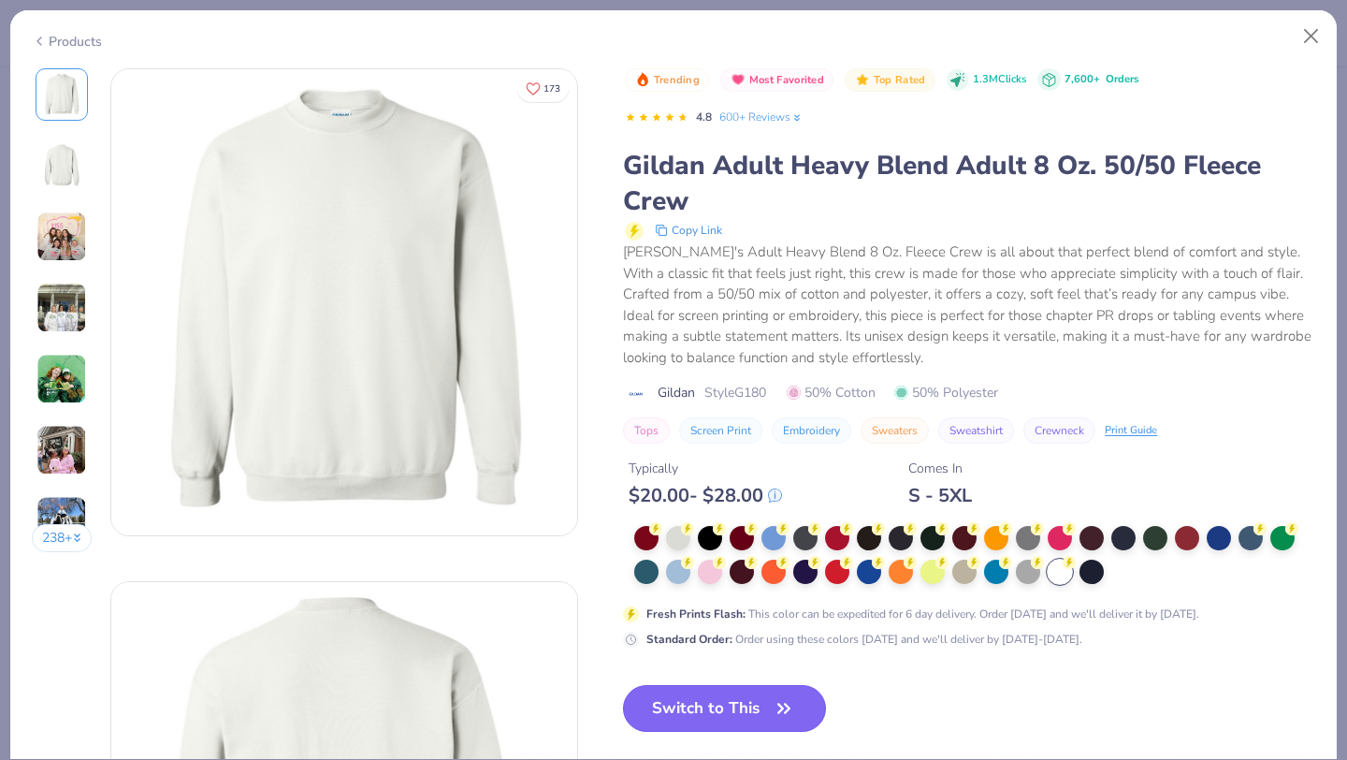
click at [718, 710] on button "Switch to This" at bounding box center [724, 708] width 203 height 47
click at [660, 709] on button "Switch to This" at bounding box center [724, 708] width 203 height 47
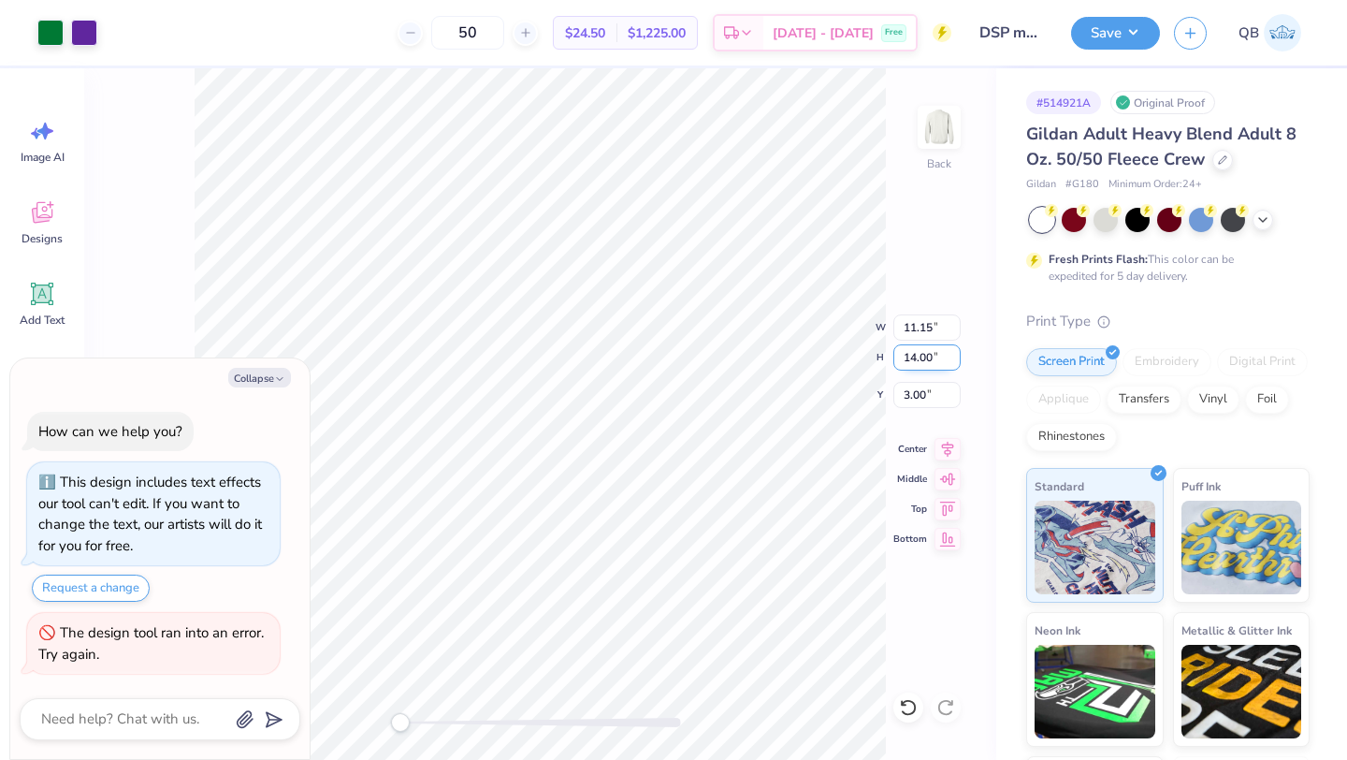
click at [785, 346] on div "Back W 11.15 11.15 " H 14.00 14.00 " Y 3.00 3.00 " Center Middle Top Bottom" at bounding box center [540, 413] width 912 height 691
click at [259, 380] on button "Collapse" at bounding box center [259, 378] width 63 height 20
type textarea "x"
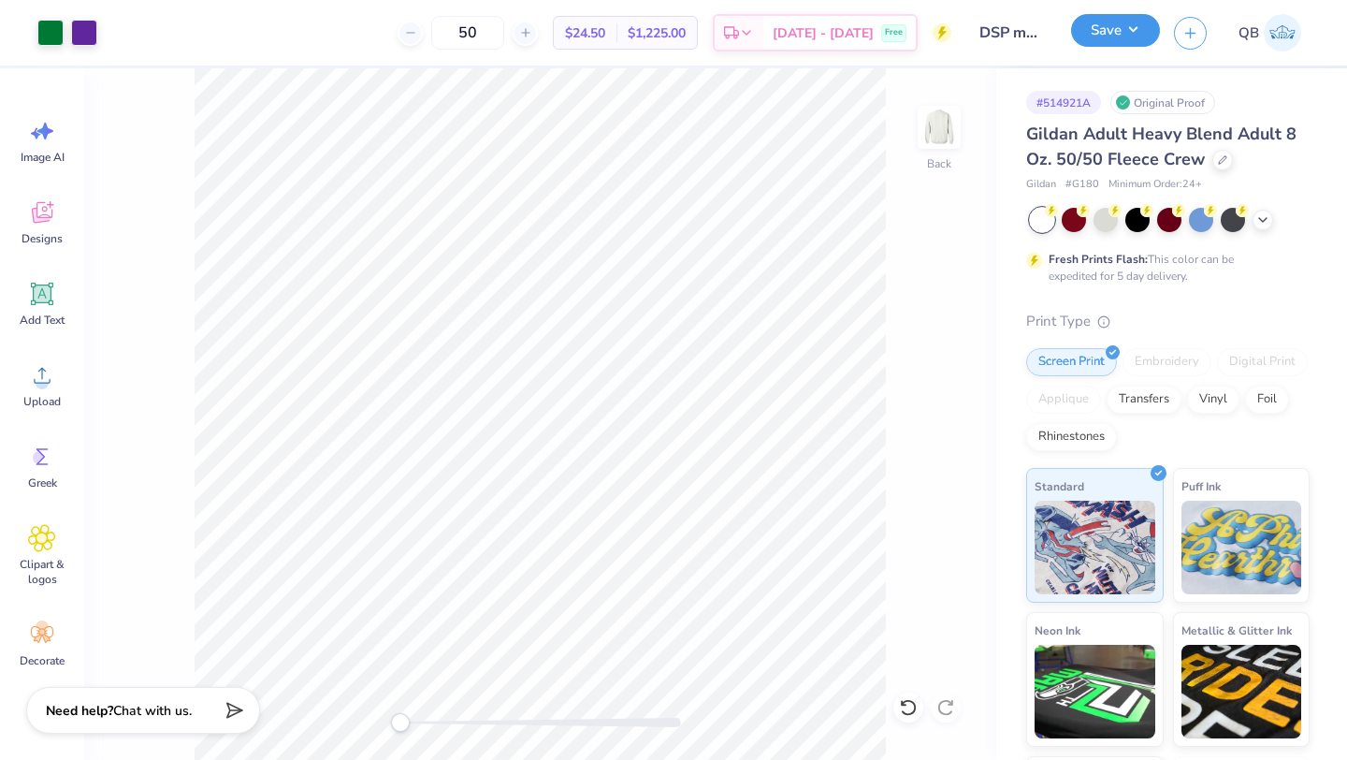
click at [1101, 37] on button "Save" at bounding box center [1115, 30] width 89 height 33
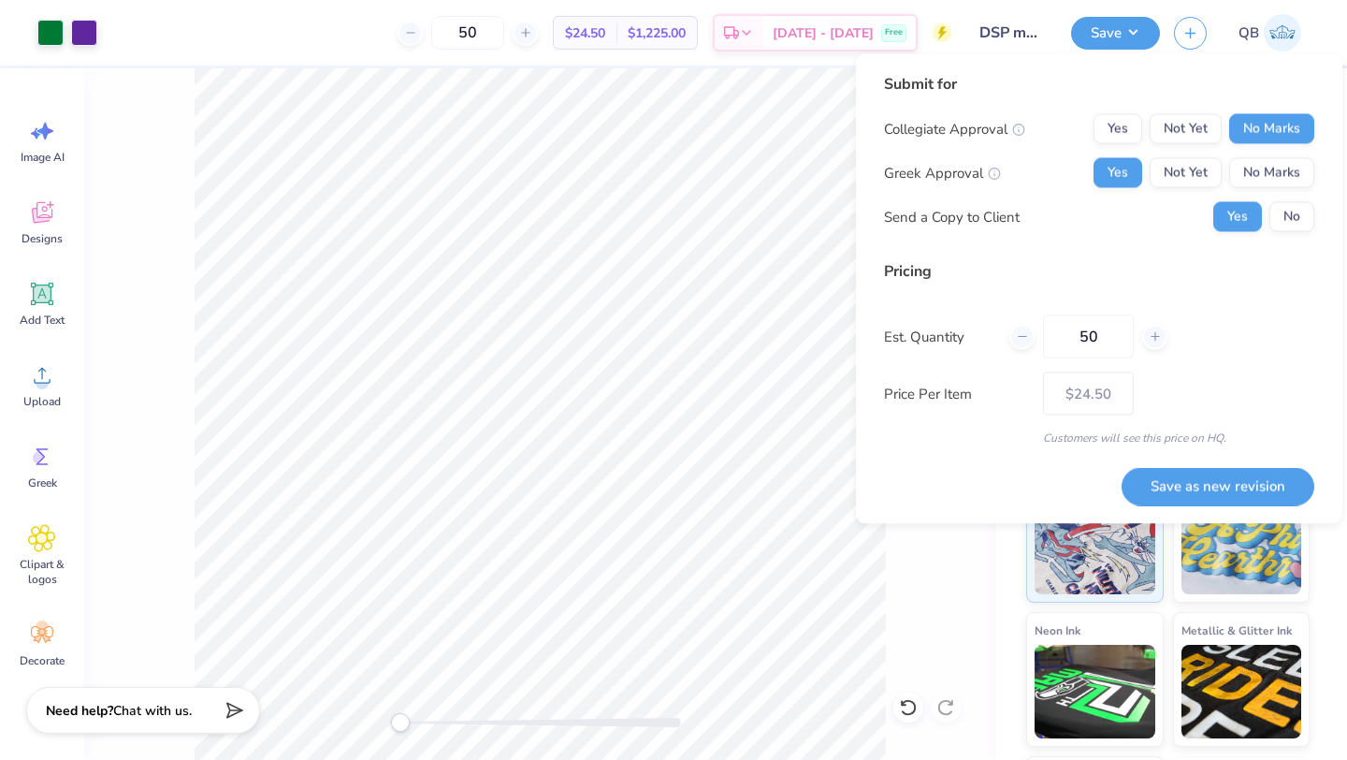
click at [898, 573] on div "Back" at bounding box center [540, 413] width 912 height 691
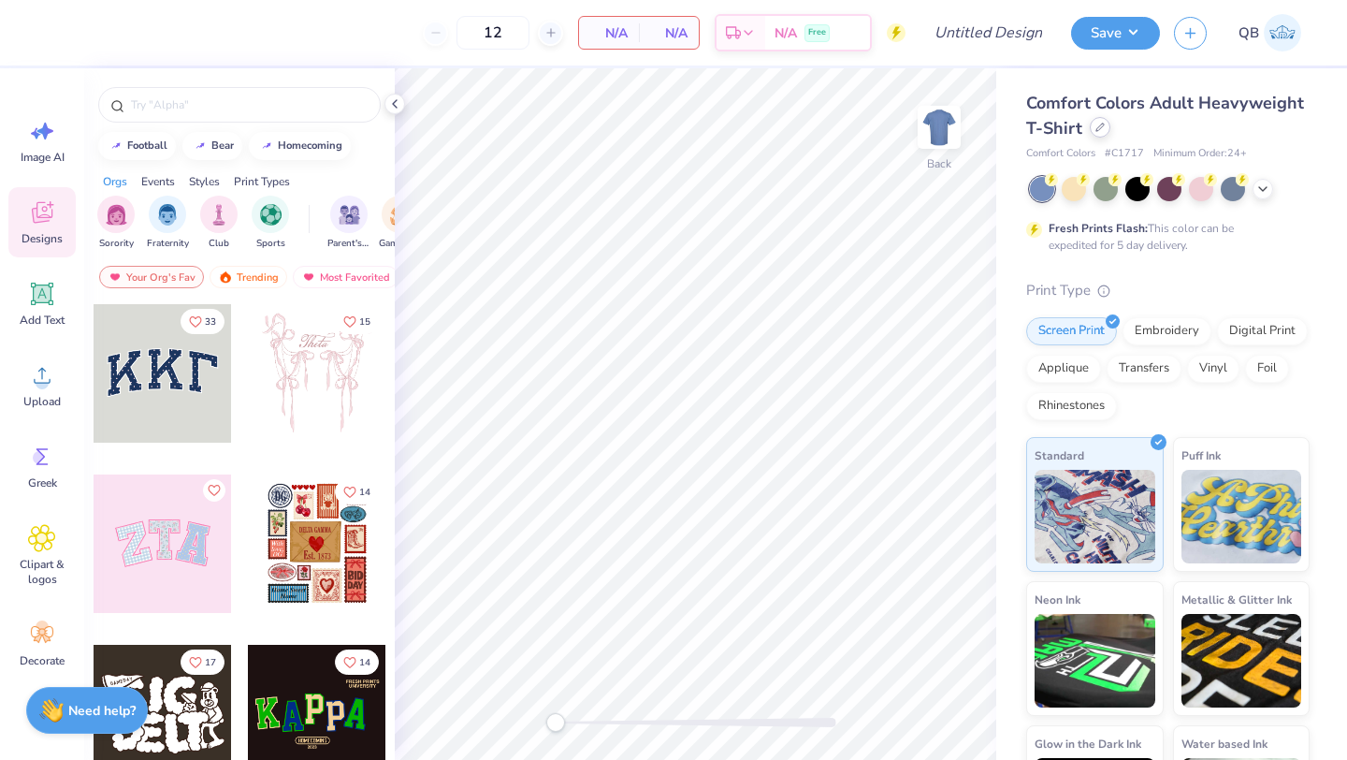
click at [1097, 130] on icon at bounding box center [1099, 127] width 9 height 9
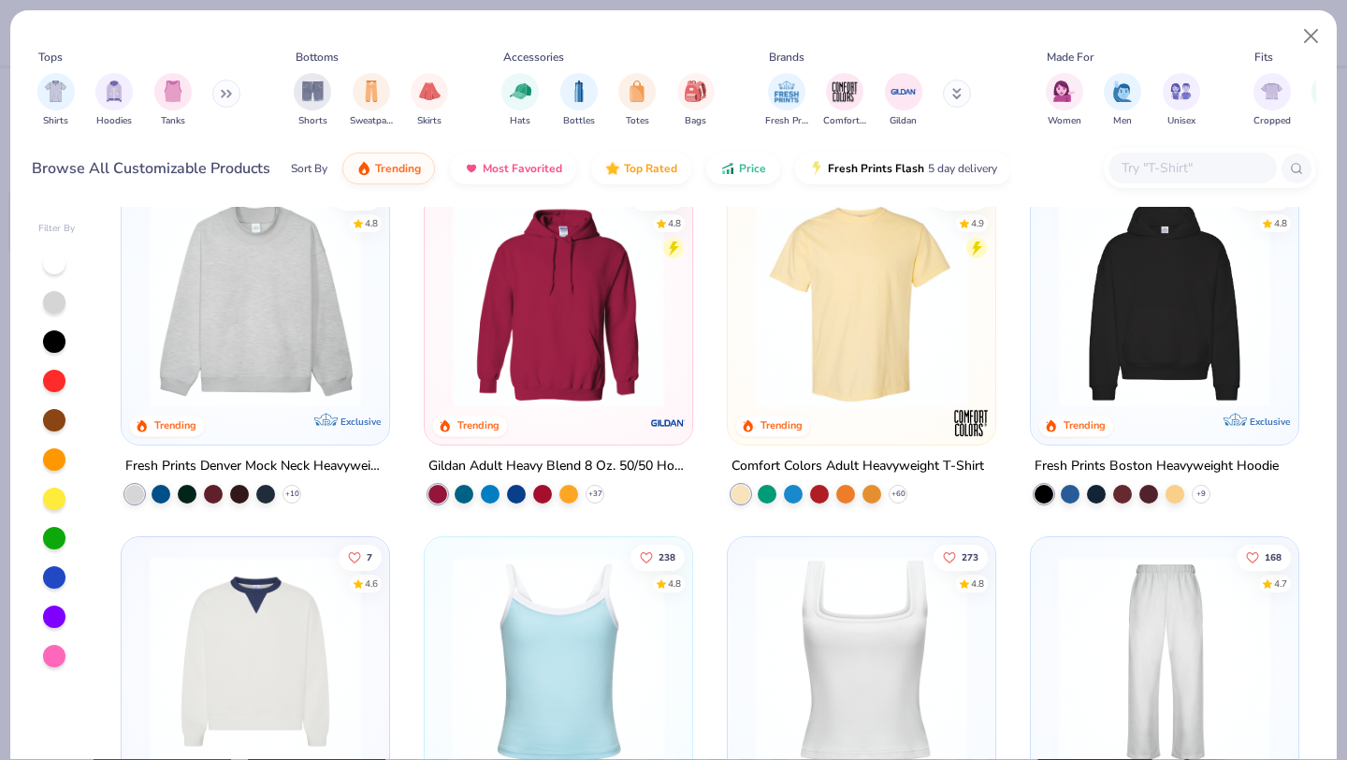
scroll to position [39, 0]
click at [912, 93] on img "filter for Gildan" at bounding box center [904, 90] width 28 height 28
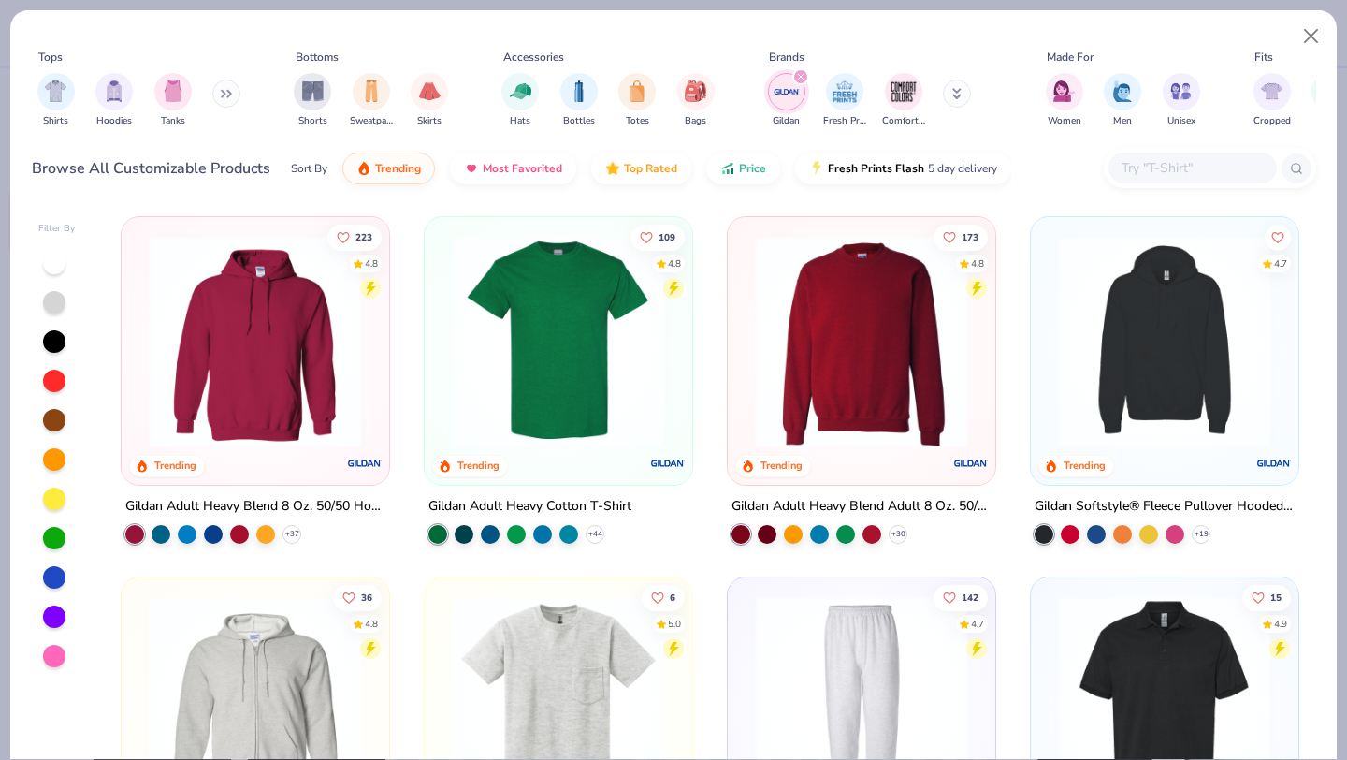
click at [859, 445] on div at bounding box center [861, 345] width 249 height 239
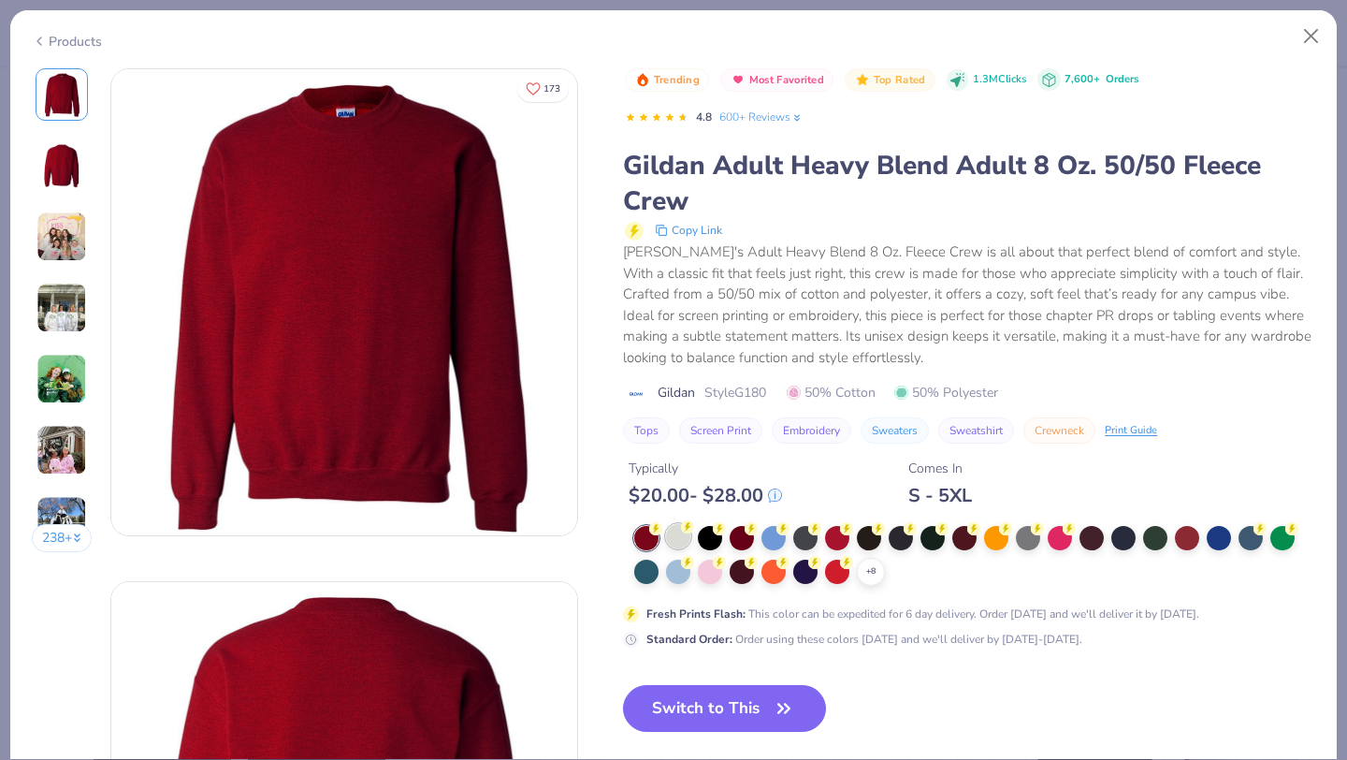
click at [684, 534] on div at bounding box center [678, 536] width 24 height 24
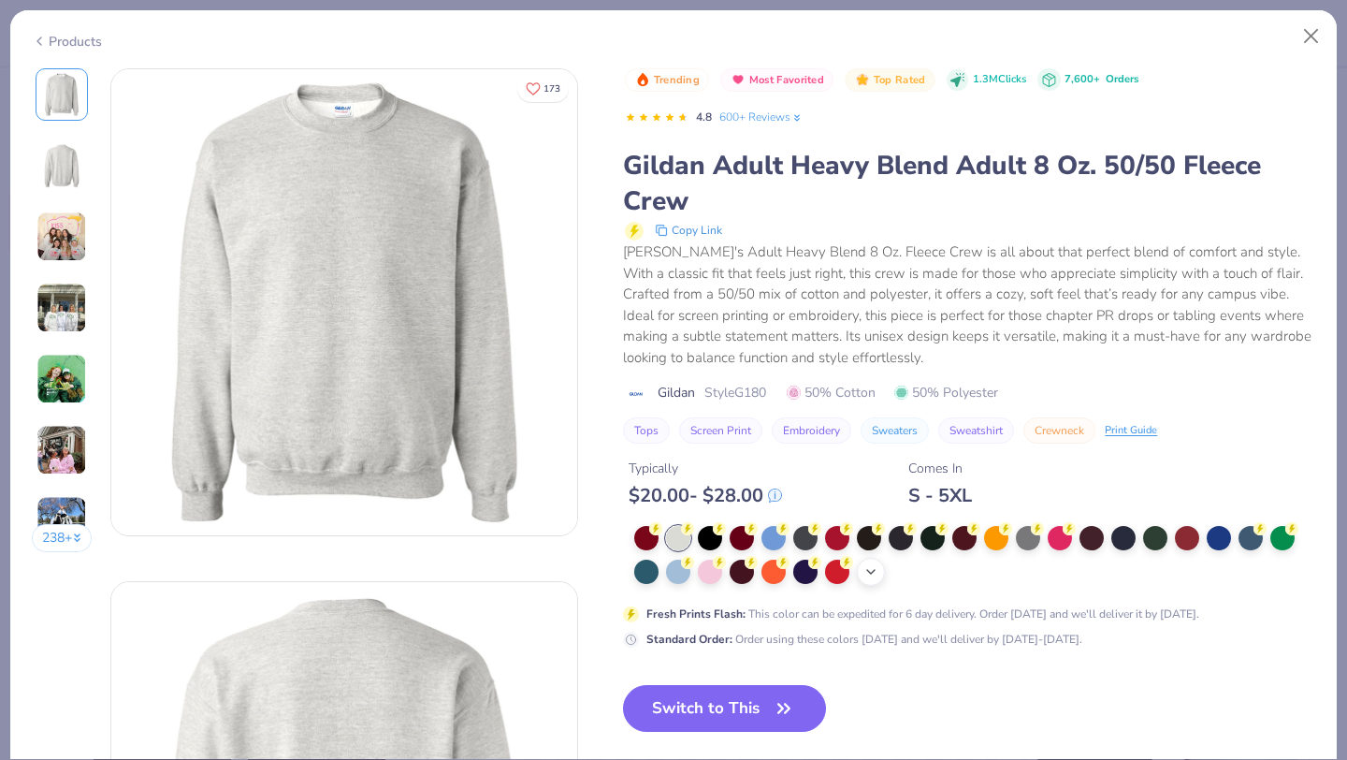
click at [863, 572] on icon at bounding box center [870, 571] width 15 height 15
click at [1068, 572] on div at bounding box center [1060, 570] width 24 height 24
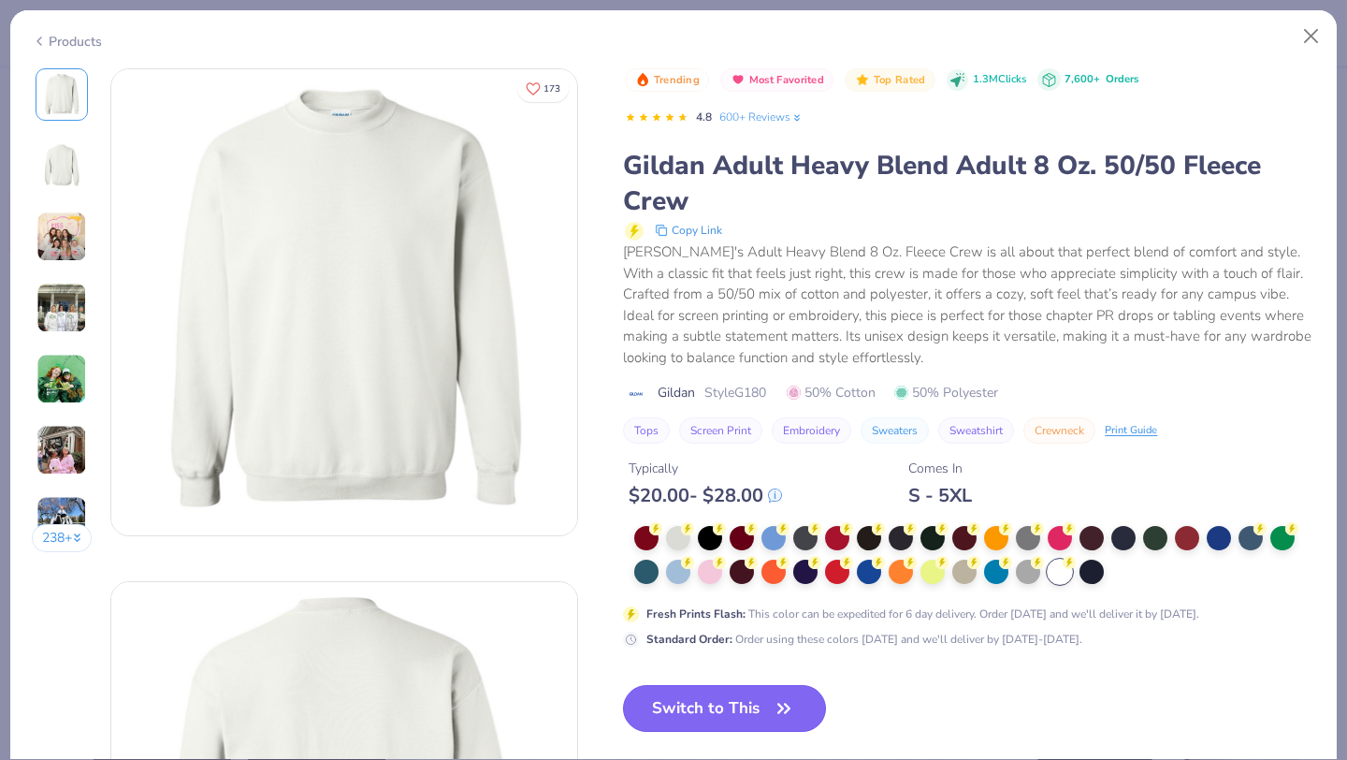
click at [678, 709] on button "Switch to This" at bounding box center [724, 708] width 203 height 47
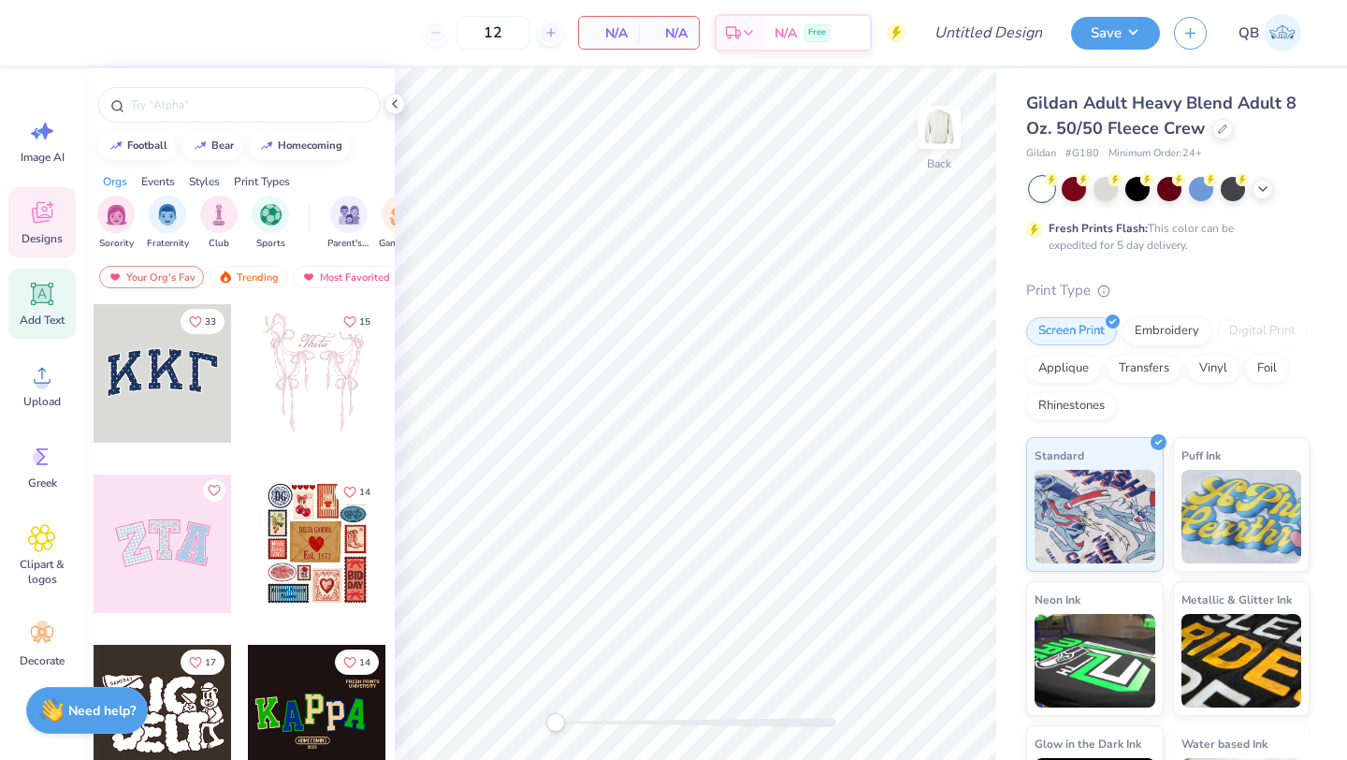
click at [35, 279] on div "Add Text" at bounding box center [41, 303] width 67 height 70
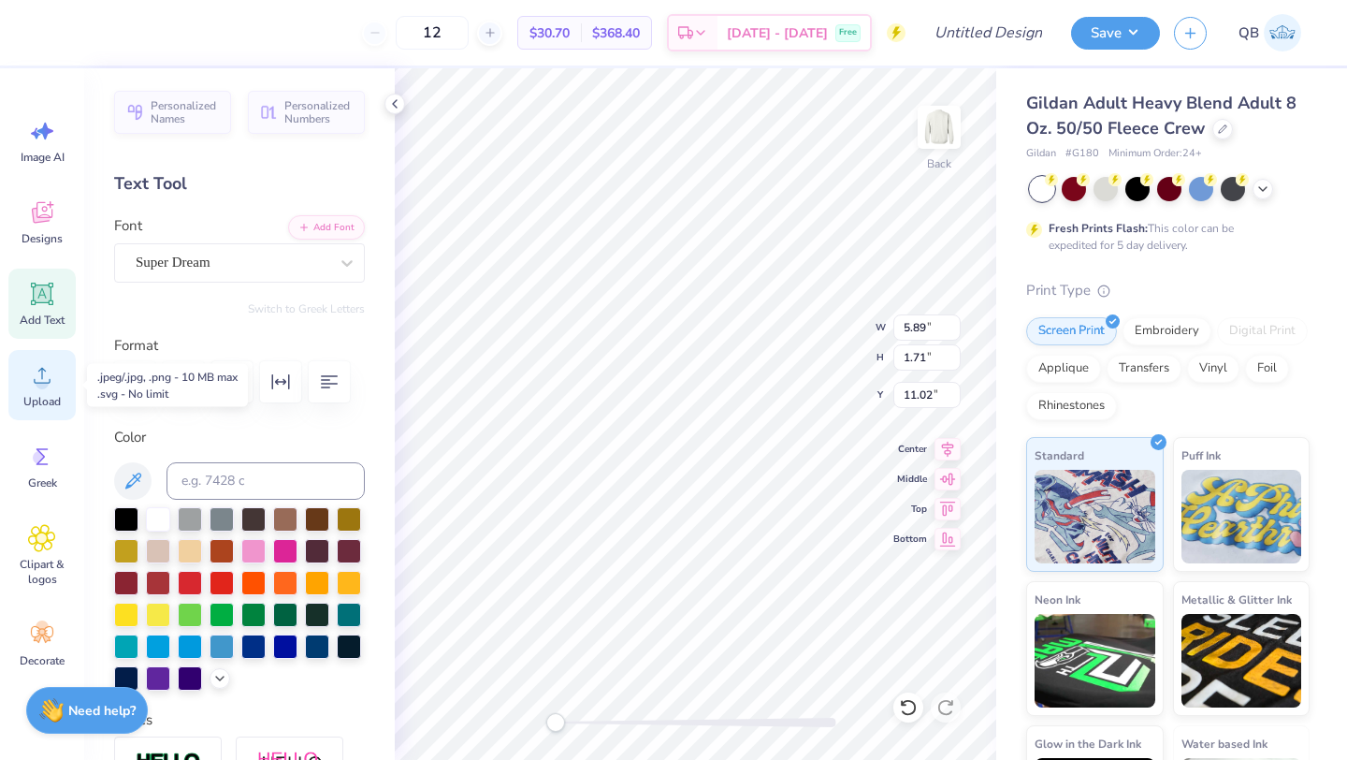
click at [43, 387] on circle at bounding box center [42, 382] width 13 height 13
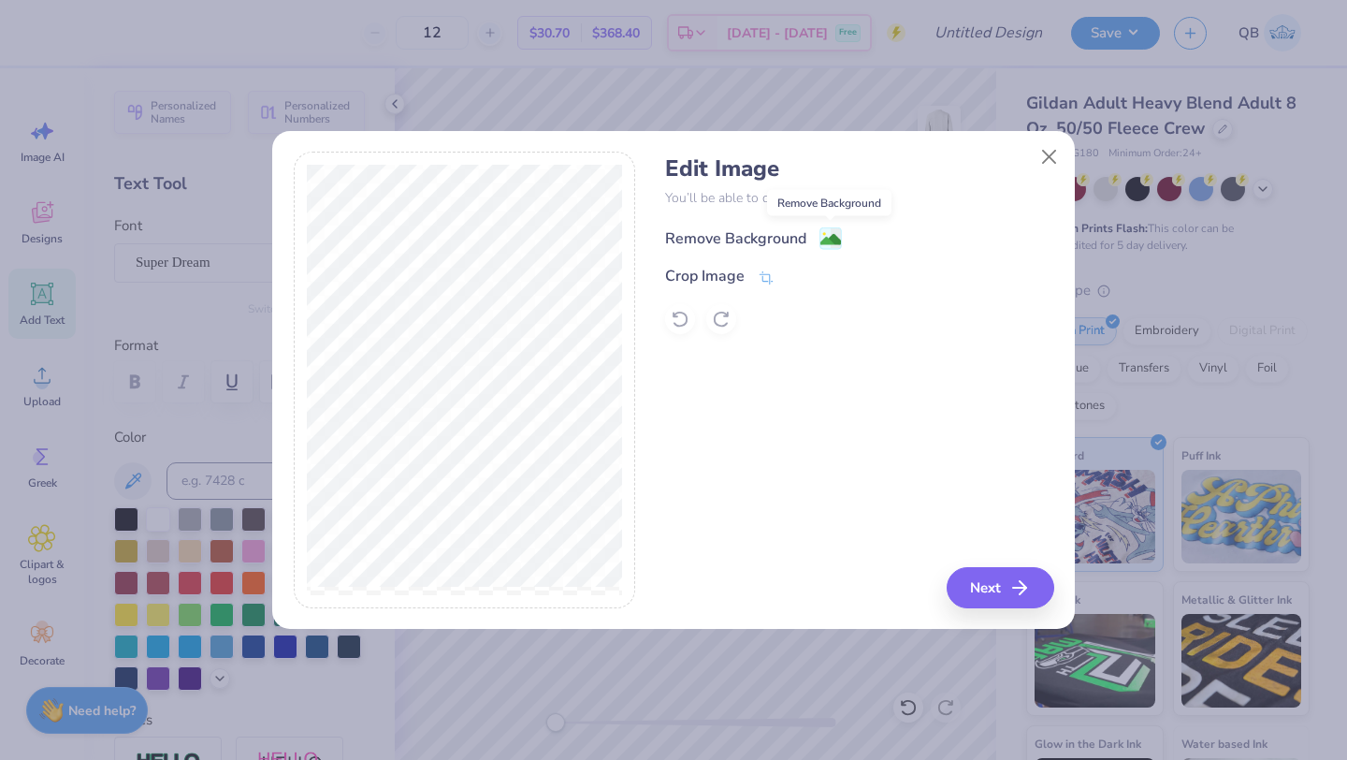
click at [834, 234] on image at bounding box center [830, 239] width 21 height 21
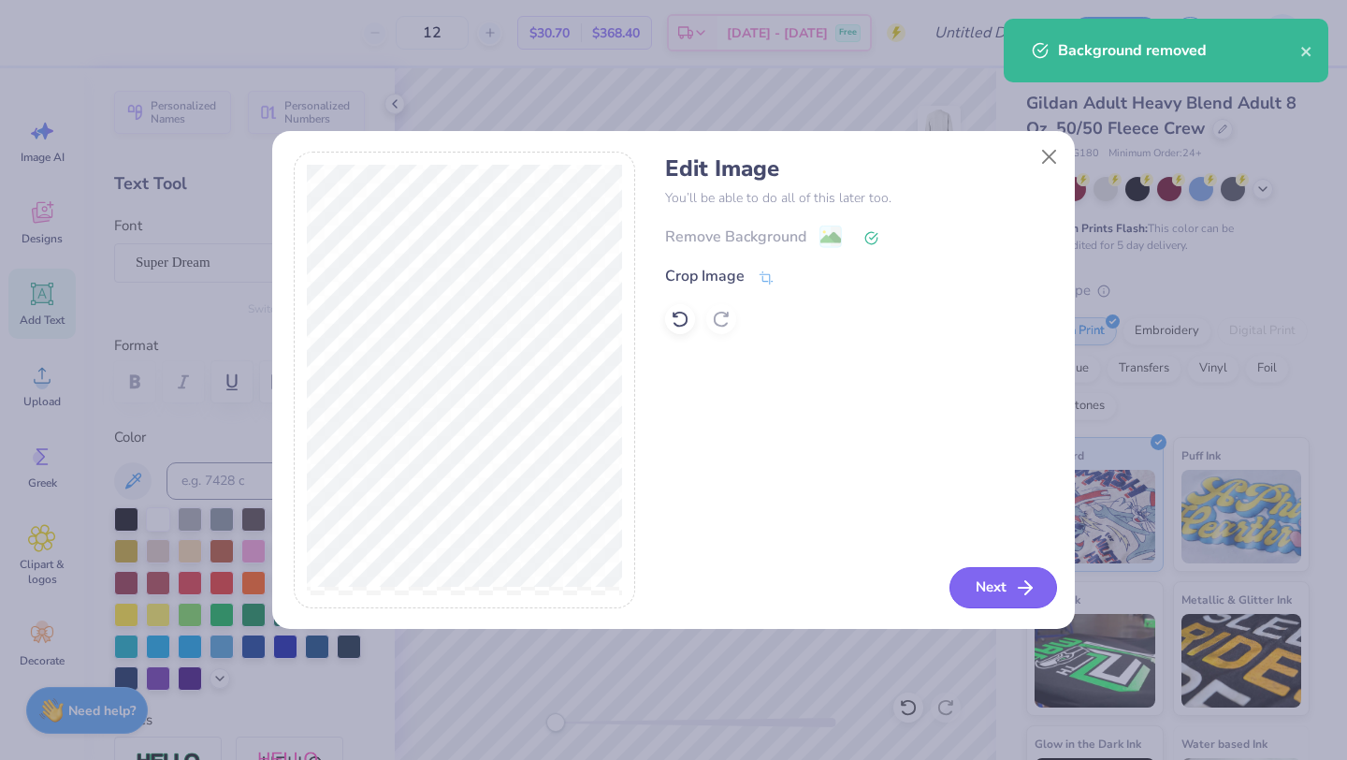
click at [1005, 590] on button "Next" at bounding box center [1004, 587] width 108 height 41
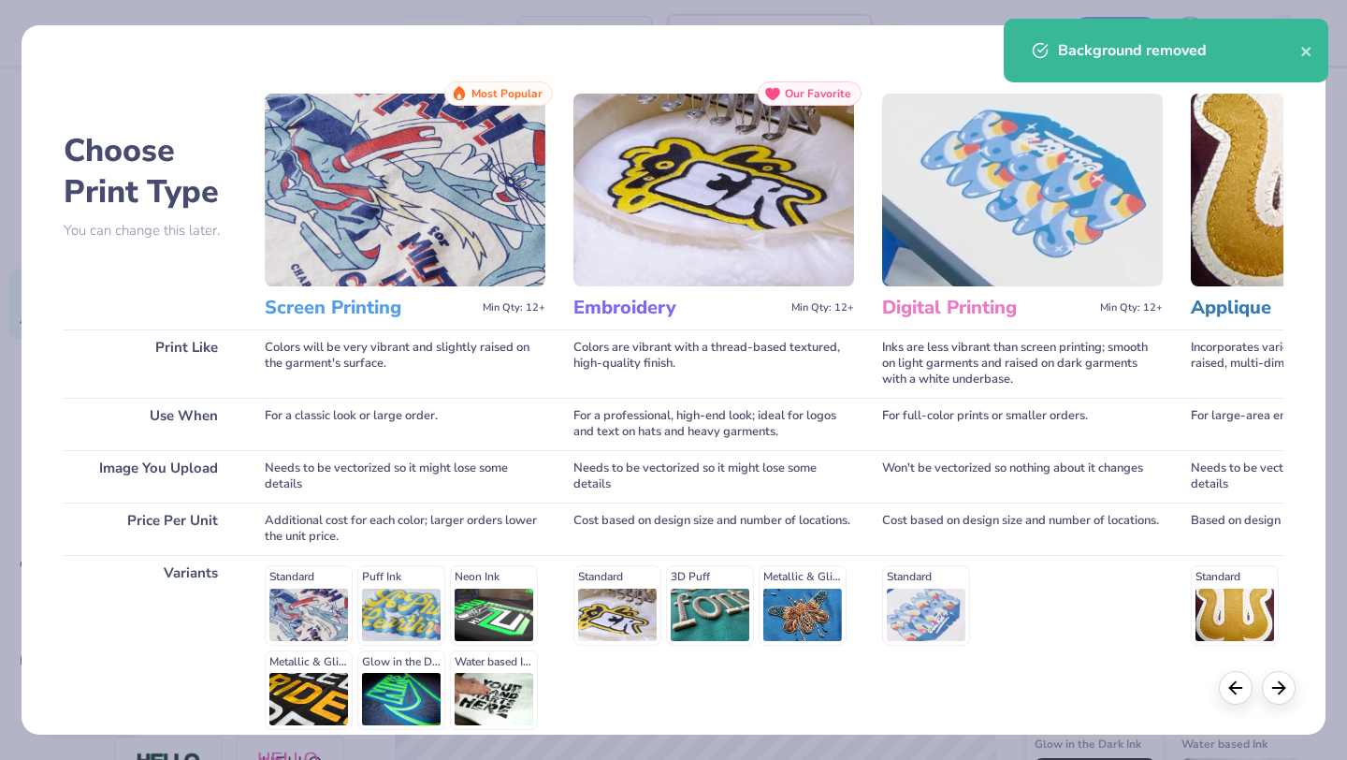
scroll to position [173, 0]
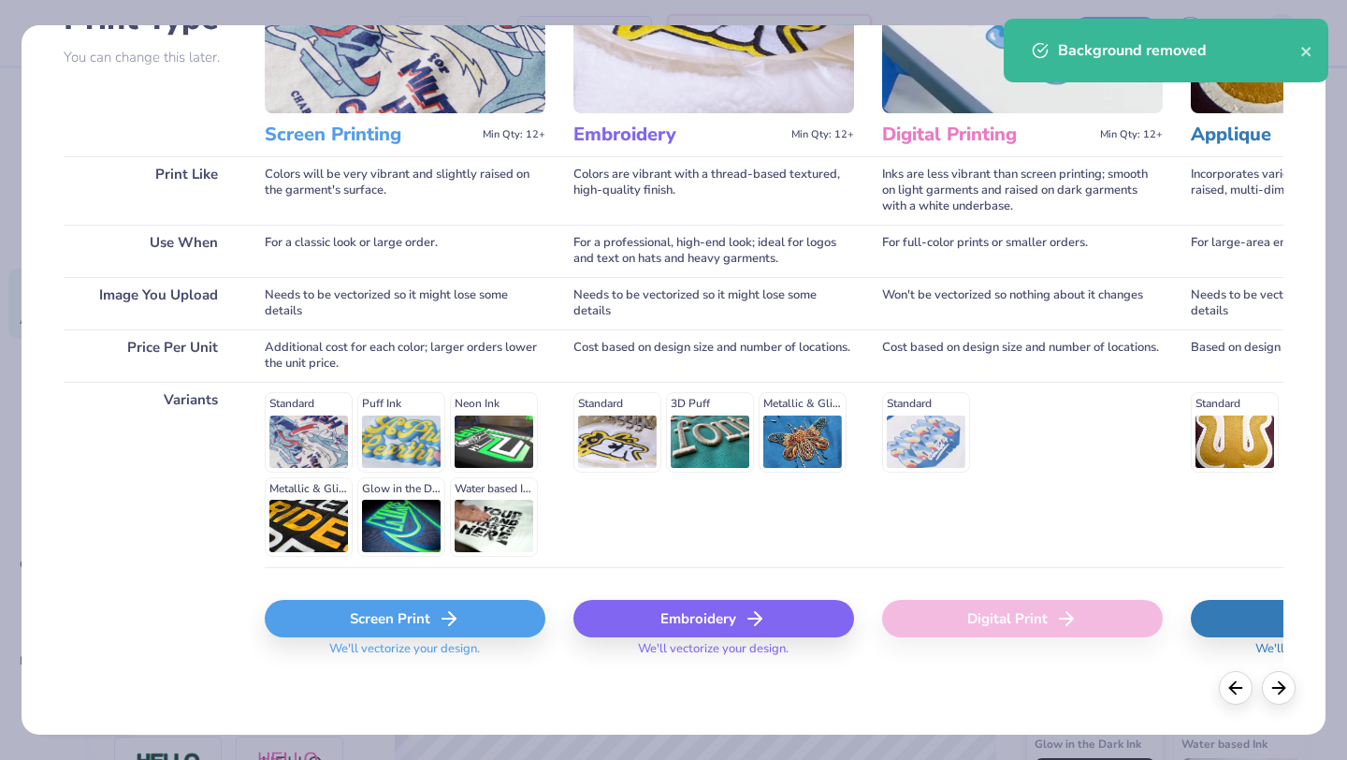
click at [395, 652] on span "We'll vectorize your design." at bounding box center [405, 654] width 166 height 27
click at [392, 625] on div "Screen Print" at bounding box center [405, 618] width 281 height 37
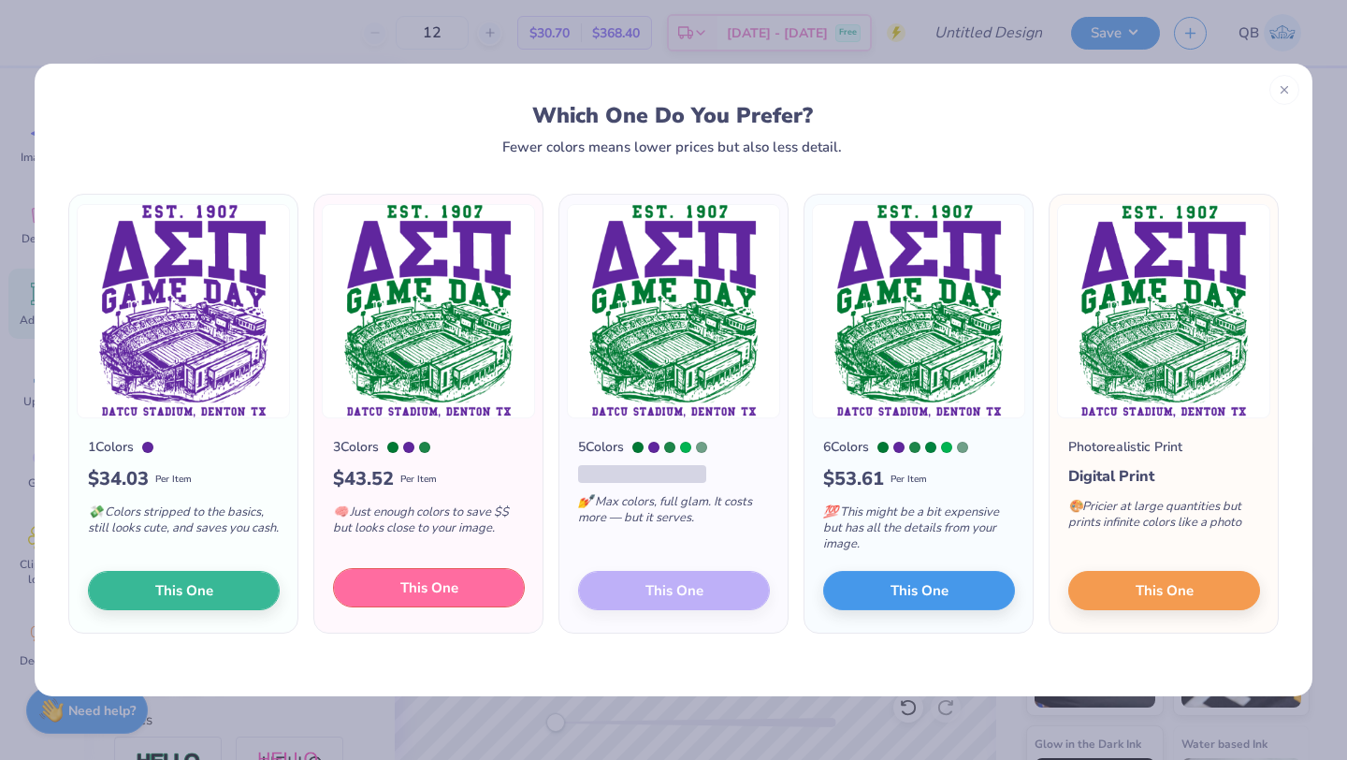
click at [426, 587] on span "This One" at bounding box center [429, 588] width 58 height 22
type input "14.31"
type input "18.00"
type input "2.88"
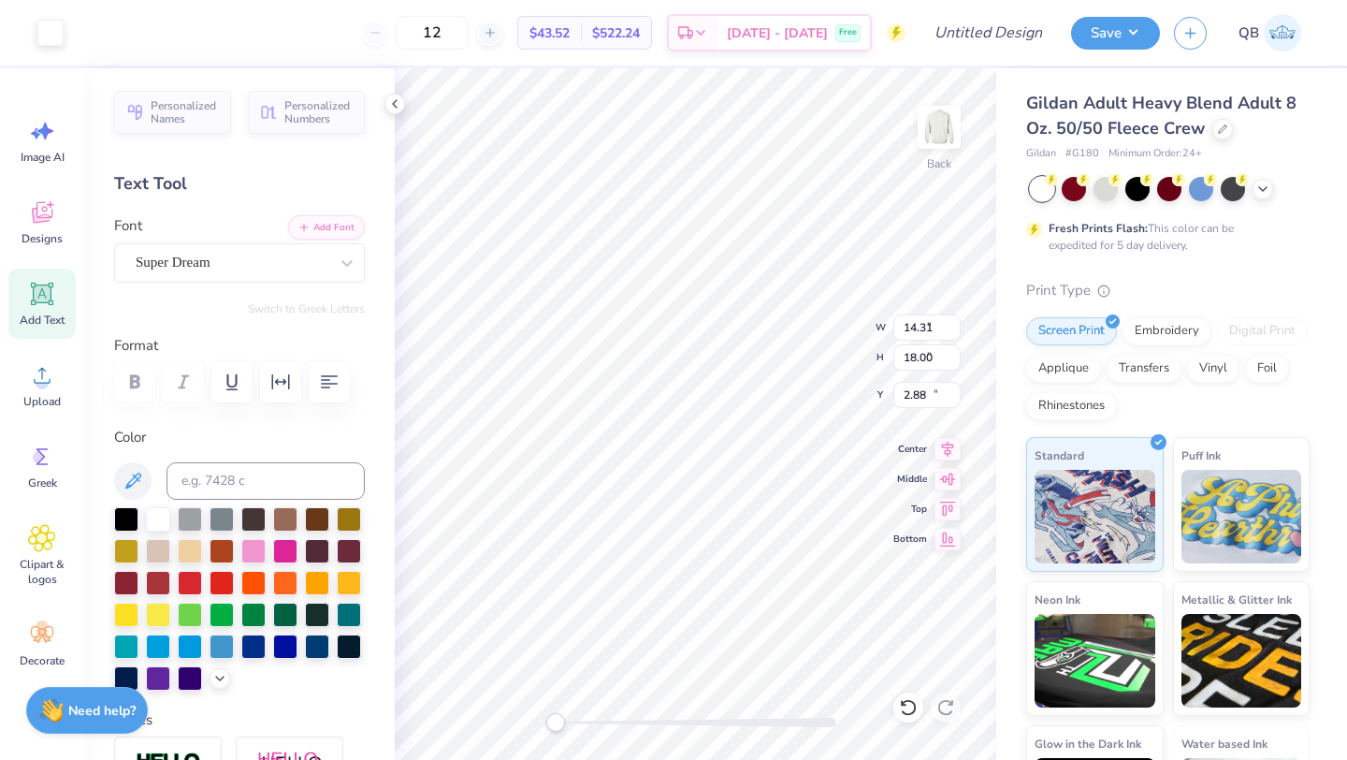
type input "5.89"
type input "1.71"
type input "11.02"
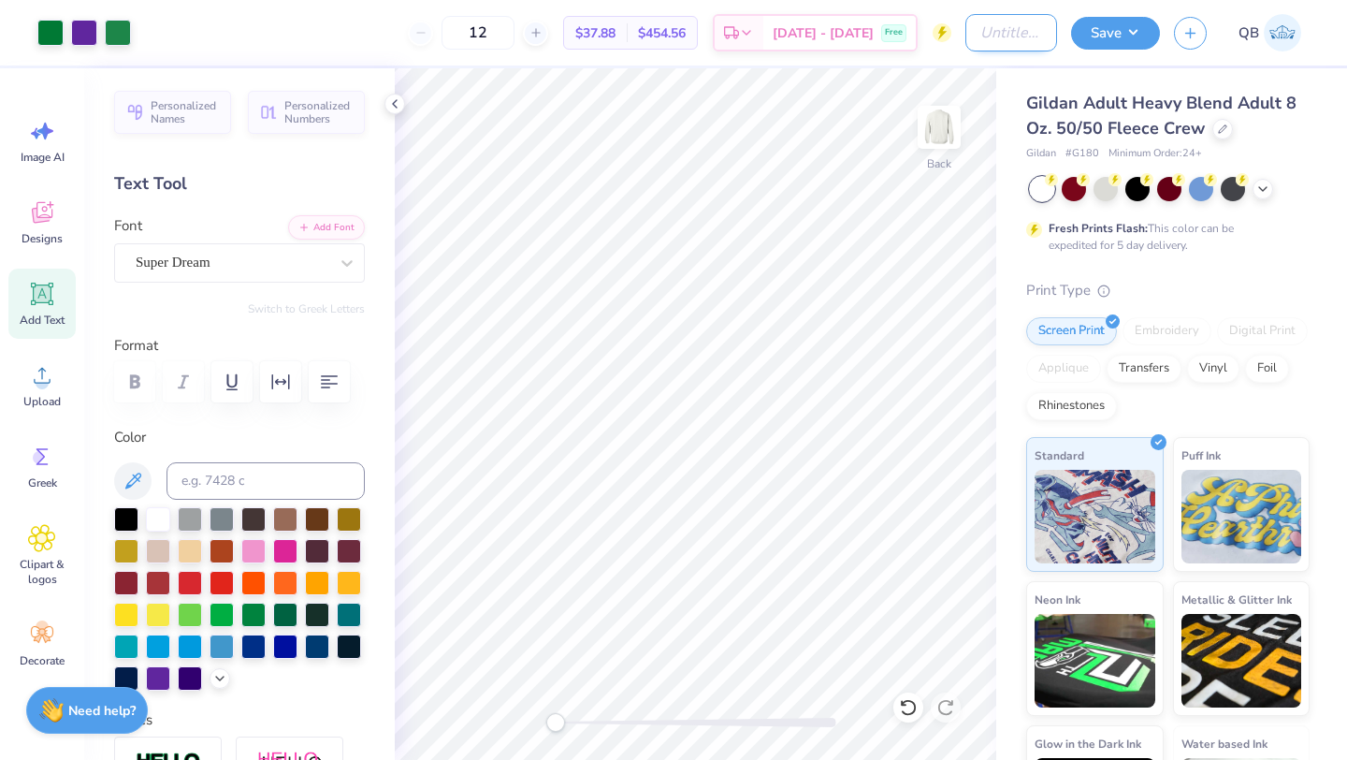
click at [1022, 35] on input "Design Title" at bounding box center [1011, 32] width 92 height 37
type input "dsp crewneck"
click at [1122, 33] on button "Save" at bounding box center [1115, 30] width 89 height 33
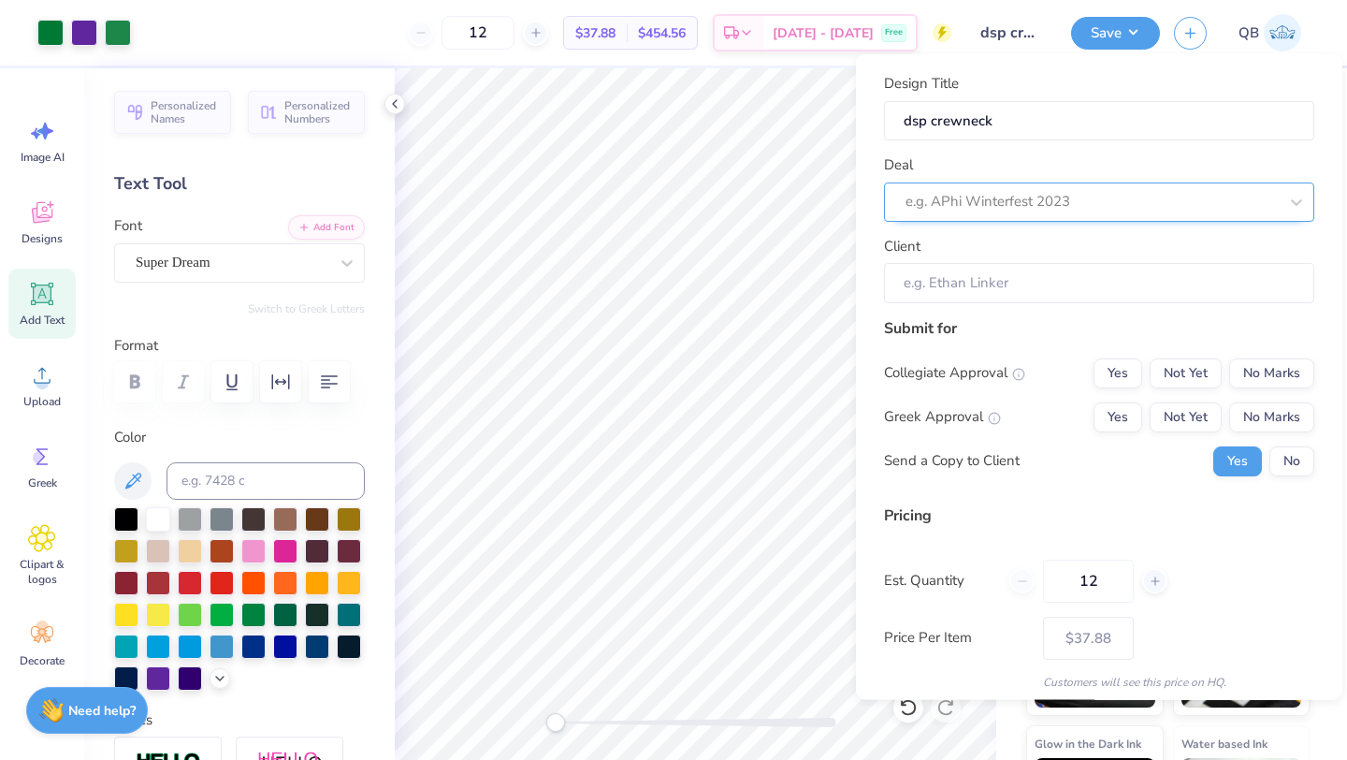
click at [1020, 193] on div at bounding box center [1092, 201] width 372 height 25
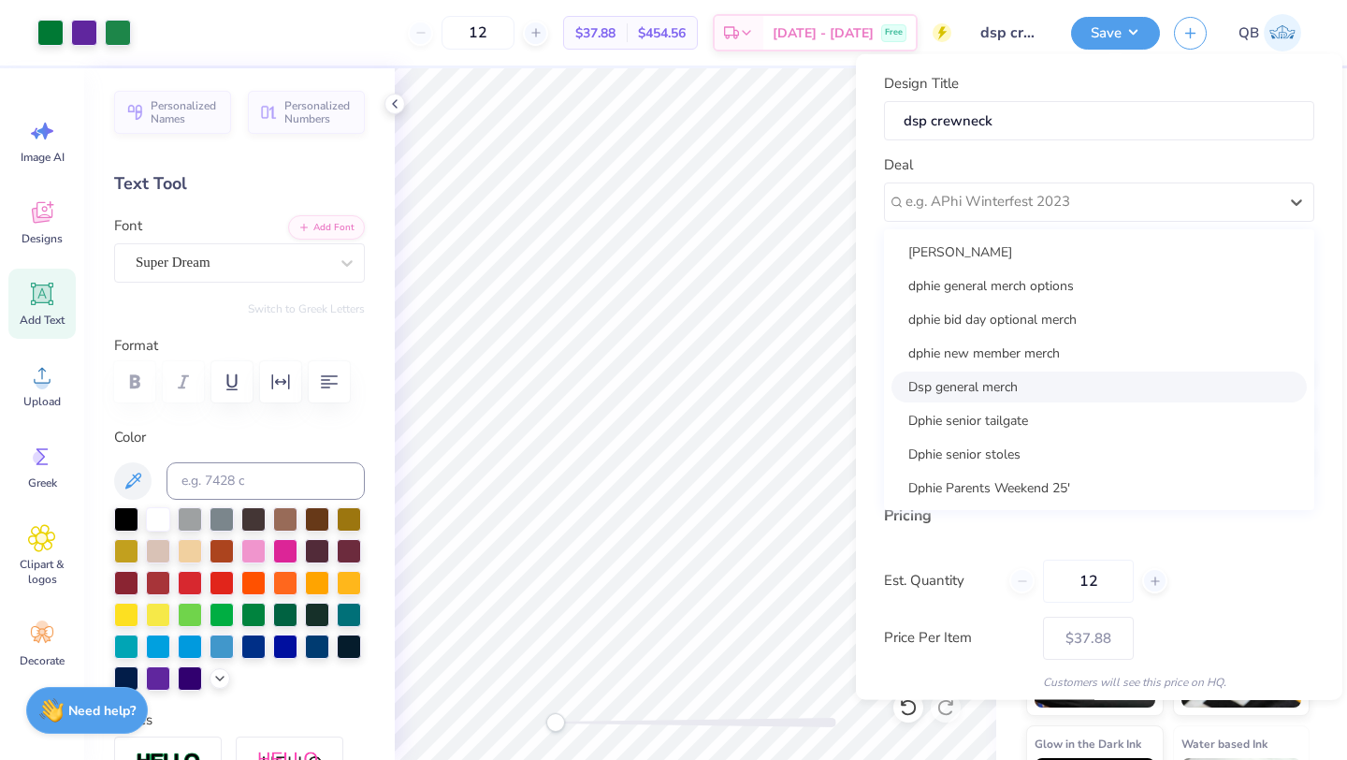
click at [999, 396] on div "Dsp general merch" at bounding box center [1099, 385] width 415 height 31
type input "Andrea Salinas"
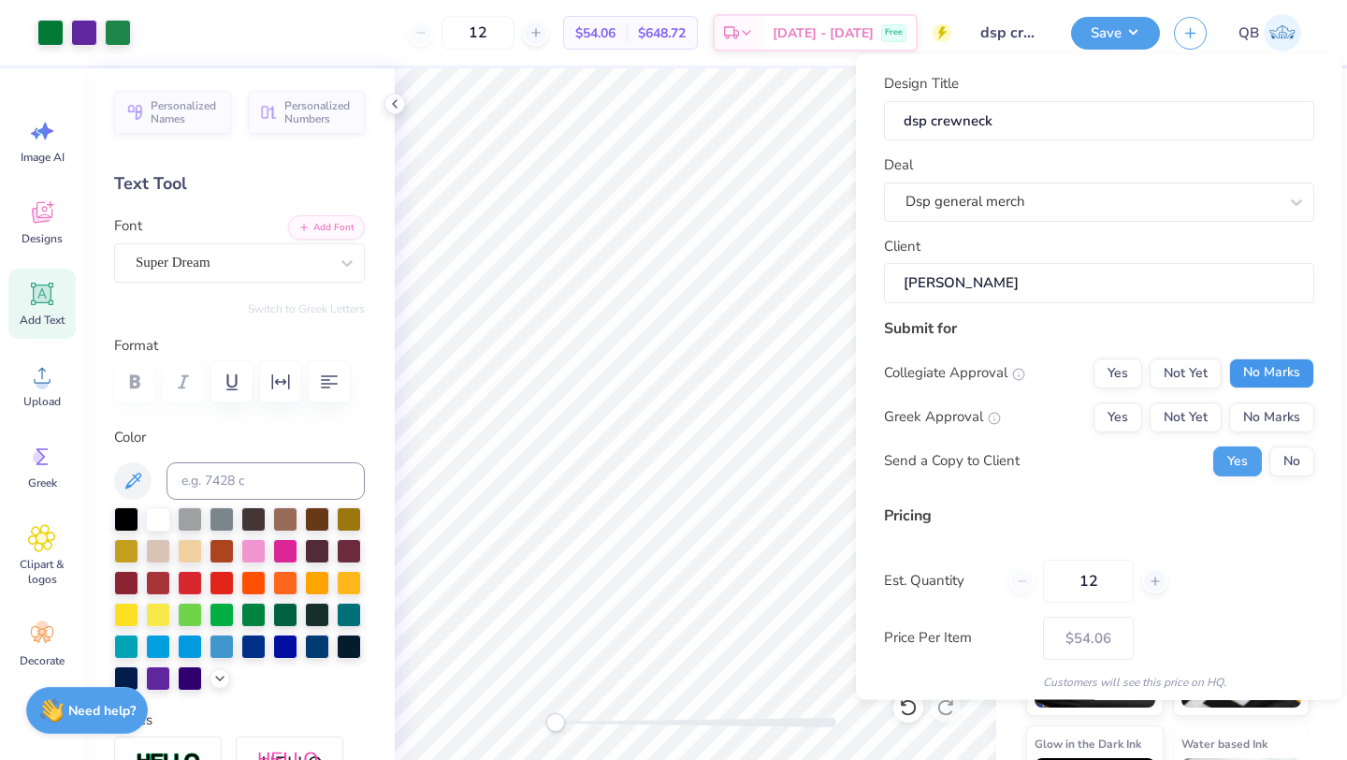
click at [1283, 377] on button "No Marks" at bounding box center [1271, 372] width 85 height 30
click at [1115, 417] on button "Yes" at bounding box center [1118, 416] width 49 height 30
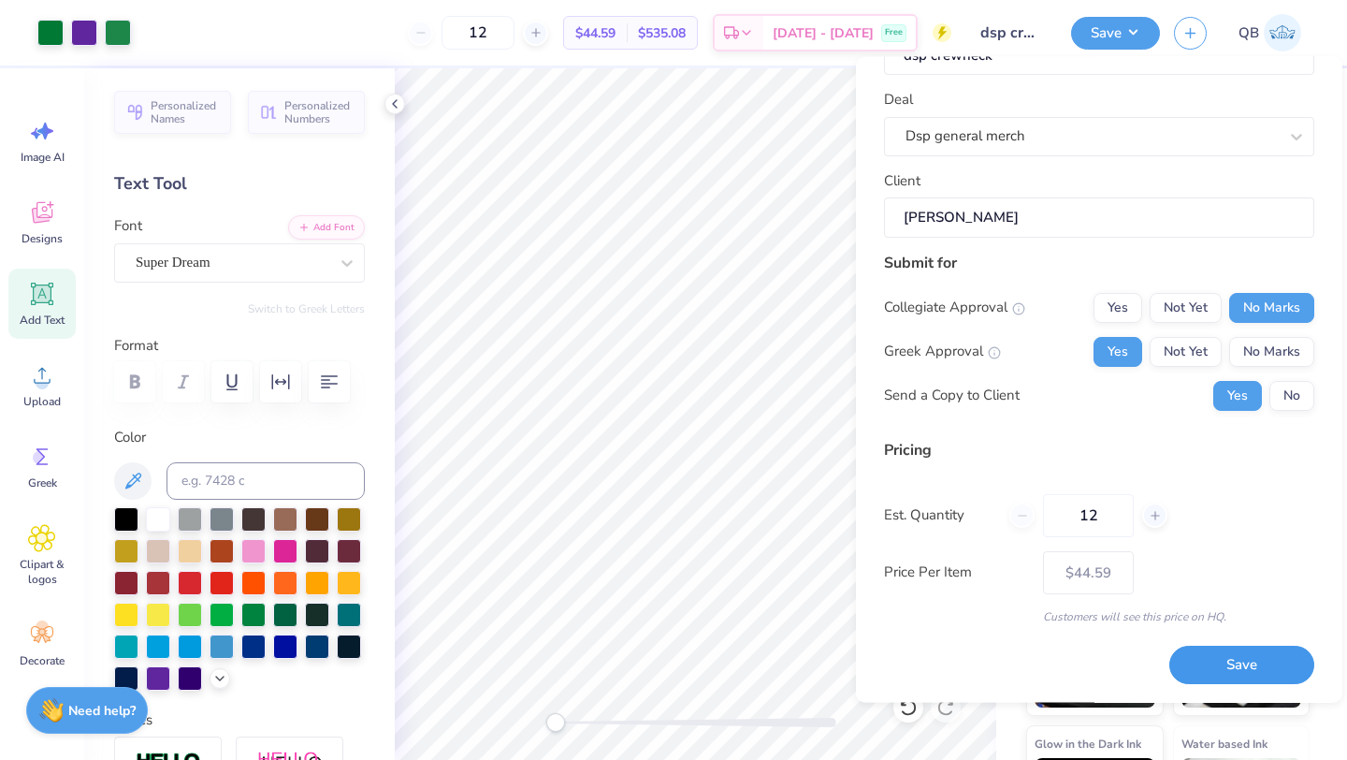
click at [1220, 648] on button "Save" at bounding box center [1241, 665] width 145 height 38
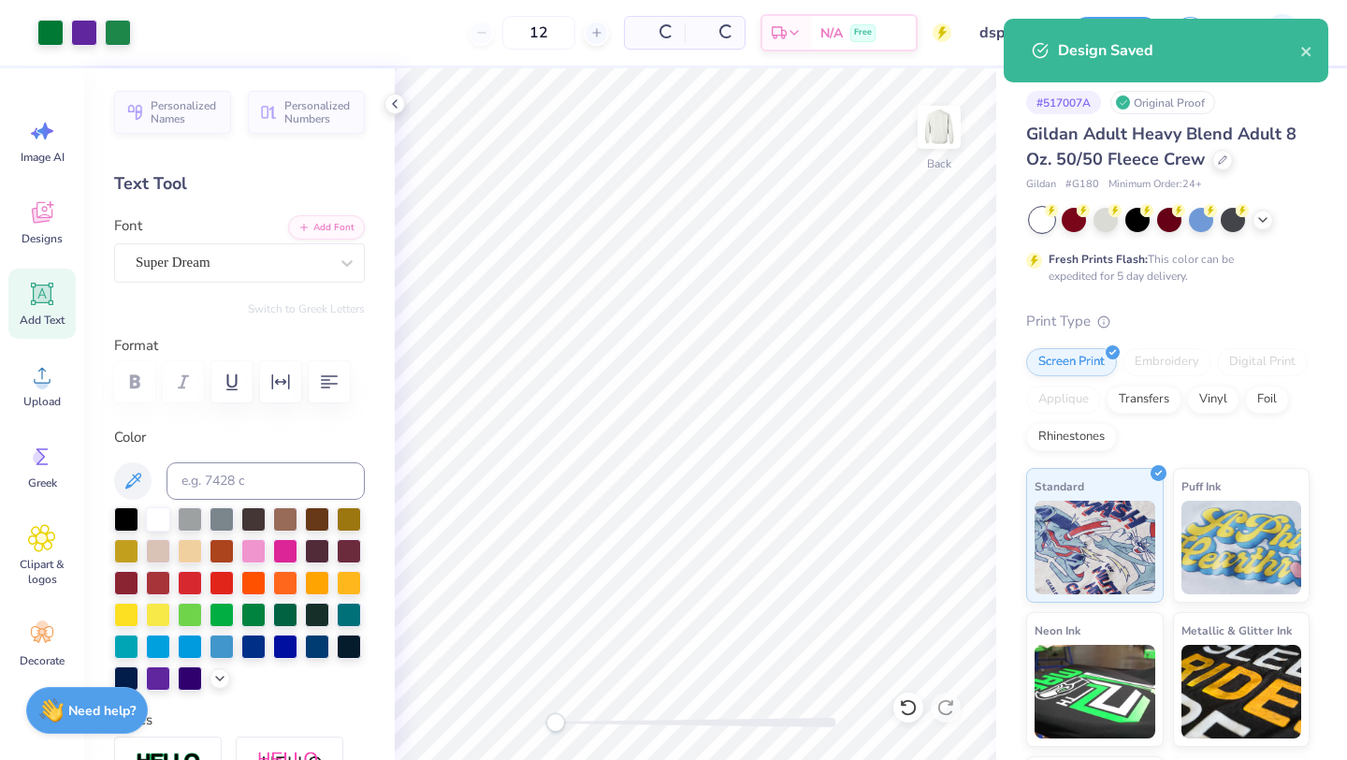
type input "$44.59"
click at [1220, 158] on icon at bounding box center [1222, 157] width 7 height 7
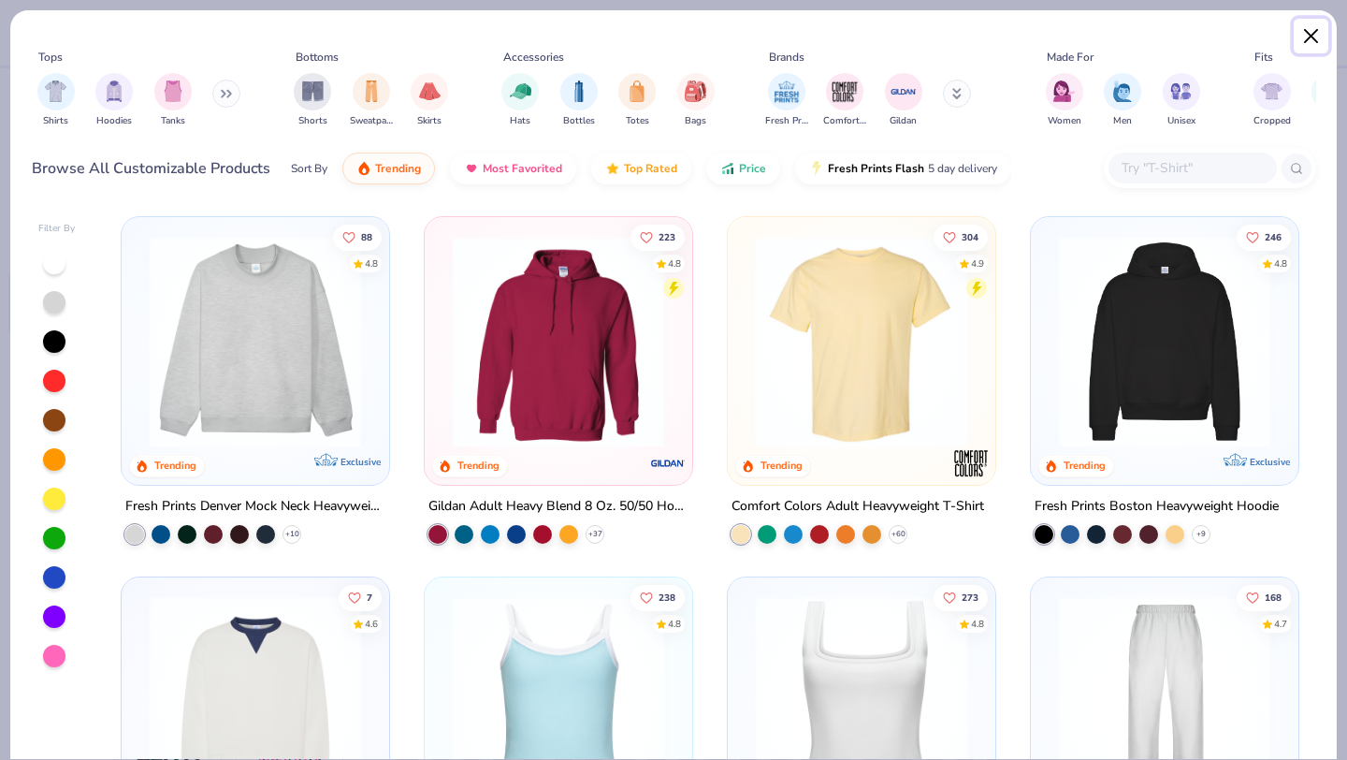
click at [1300, 40] on button "Close" at bounding box center [1312, 37] width 36 height 36
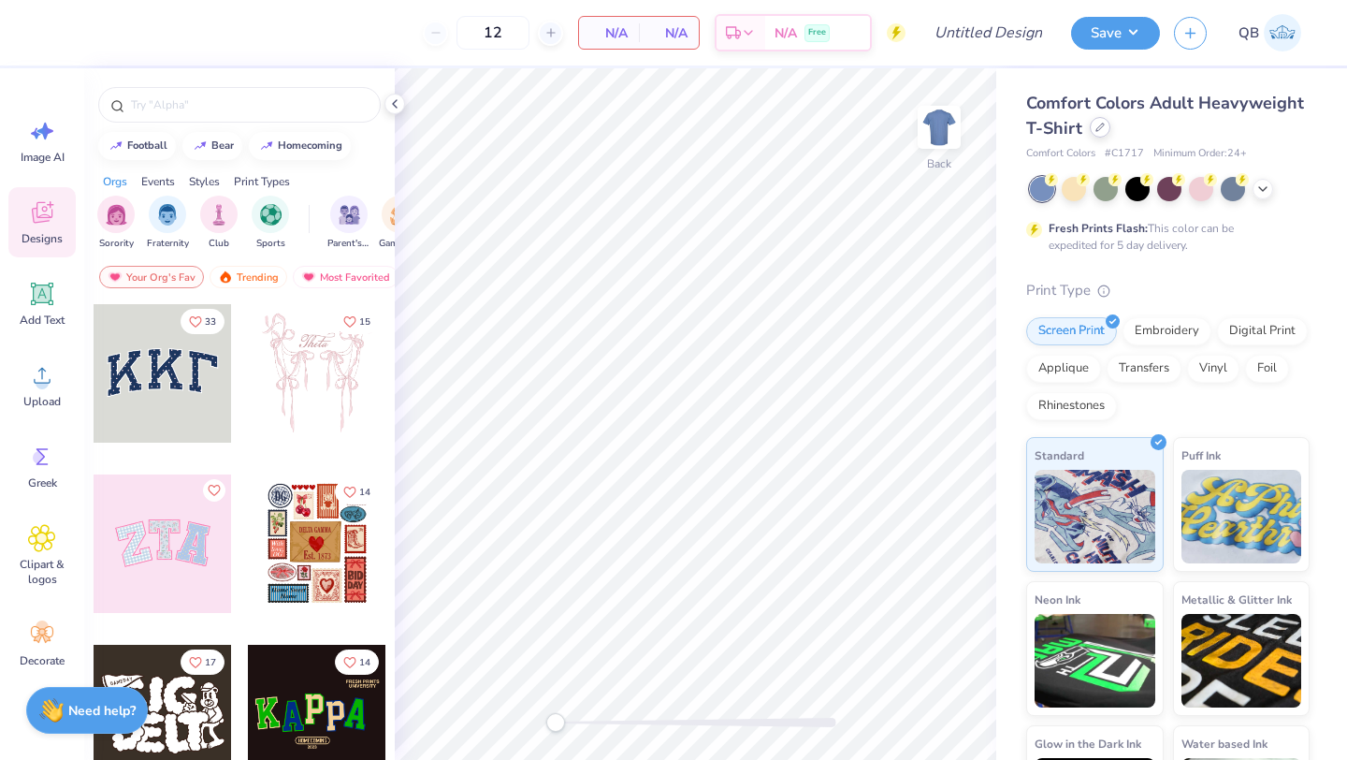
click at [1095, 127] on icon at bounding box center [1099, 127] width 9 height 9
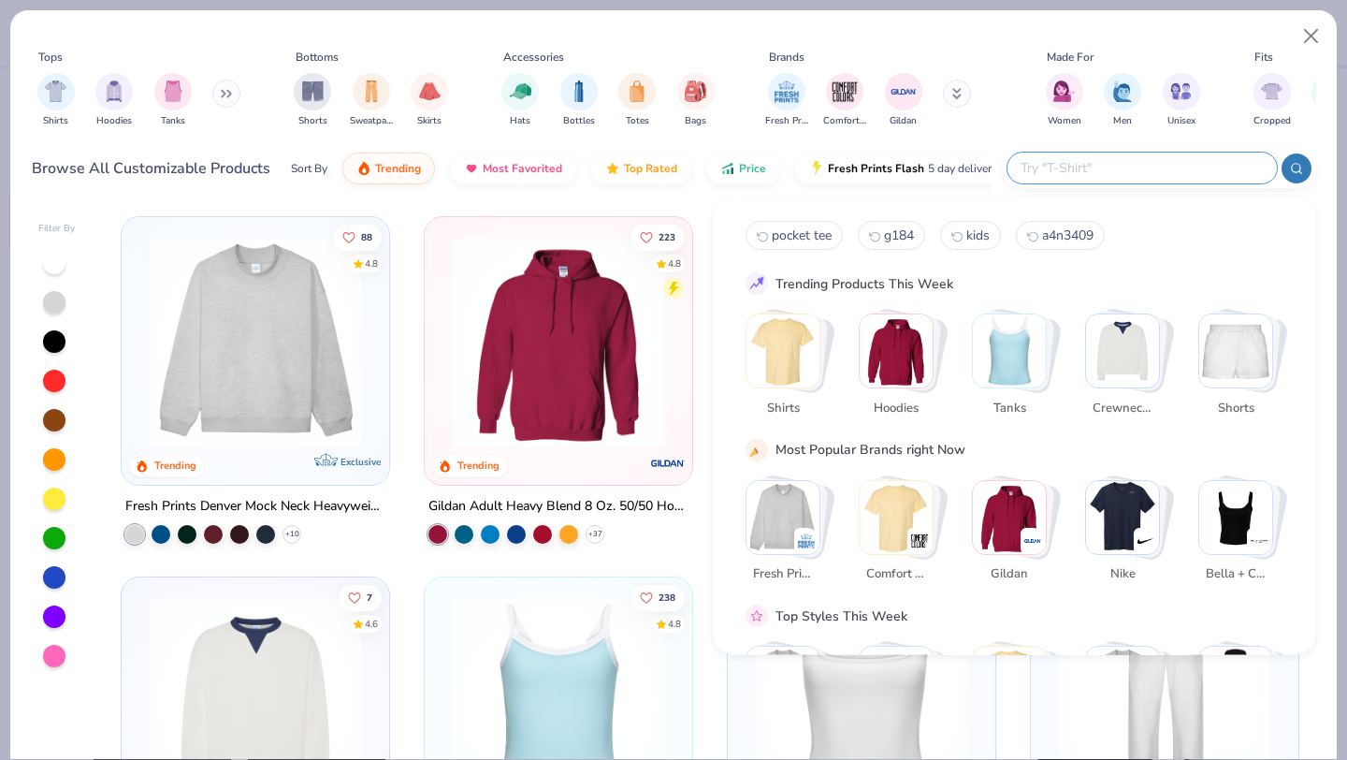
click at [1138, 169] on input "text" at bounding box center [1141, 168] width 245 height 22
type input "camo"
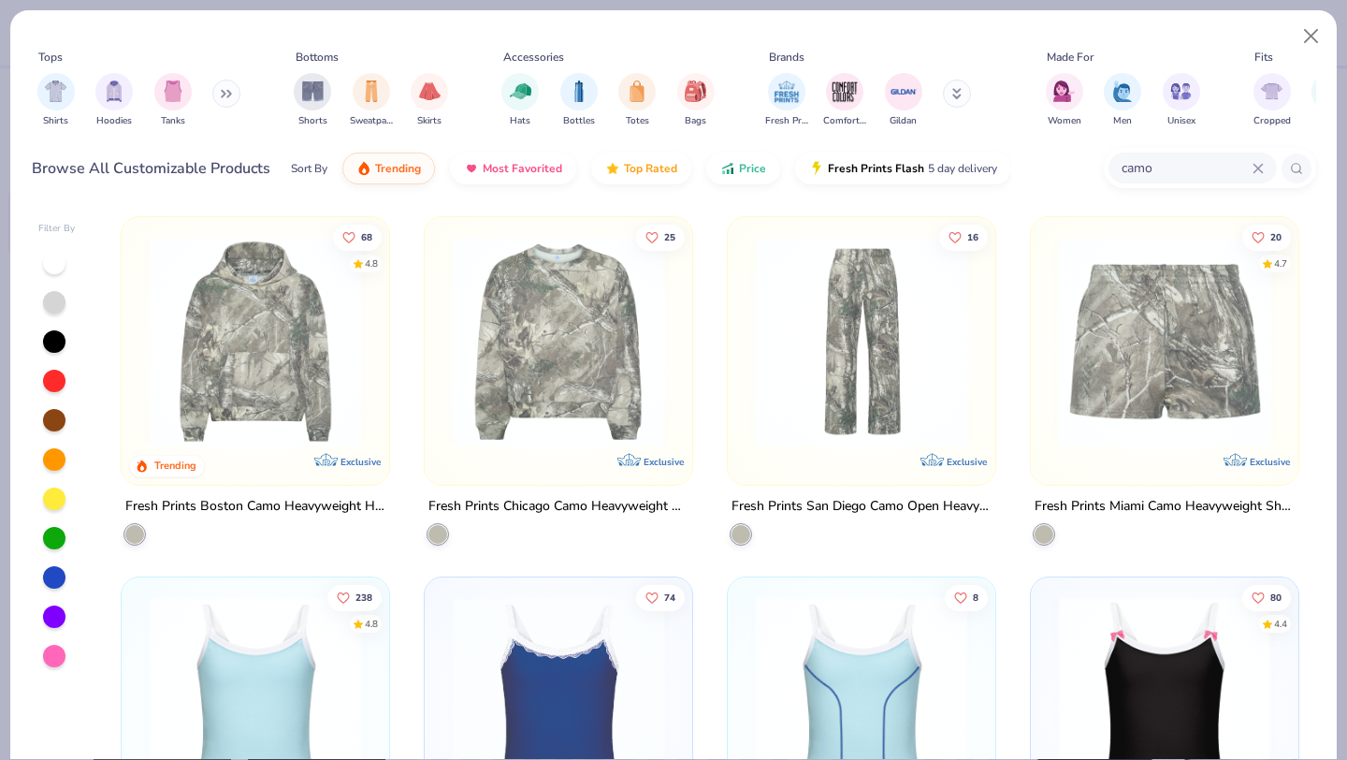
click at [602, 418] on img at bounding box center [558, 341] width 230 height 211
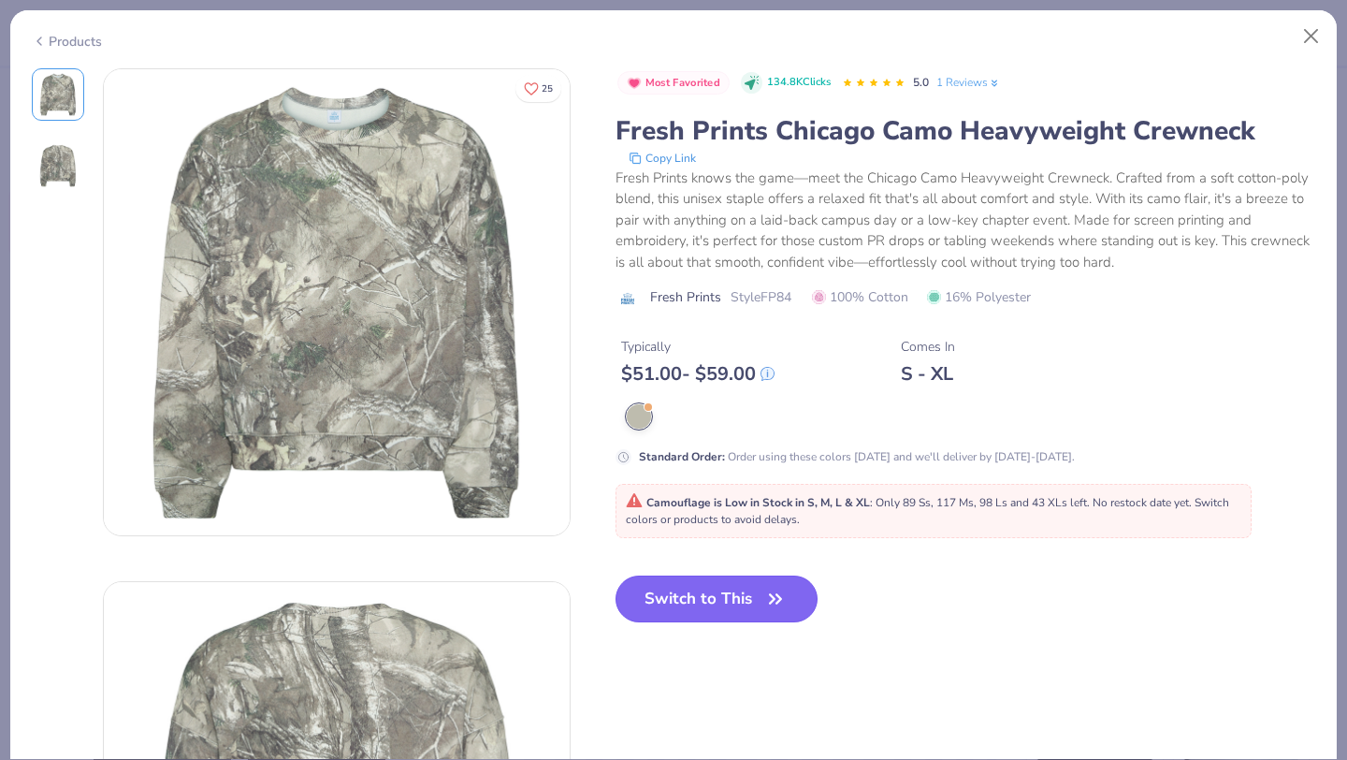
click at [698, 599] on button "Switch to This" at bounding box center [717, 598] width 203 height 47
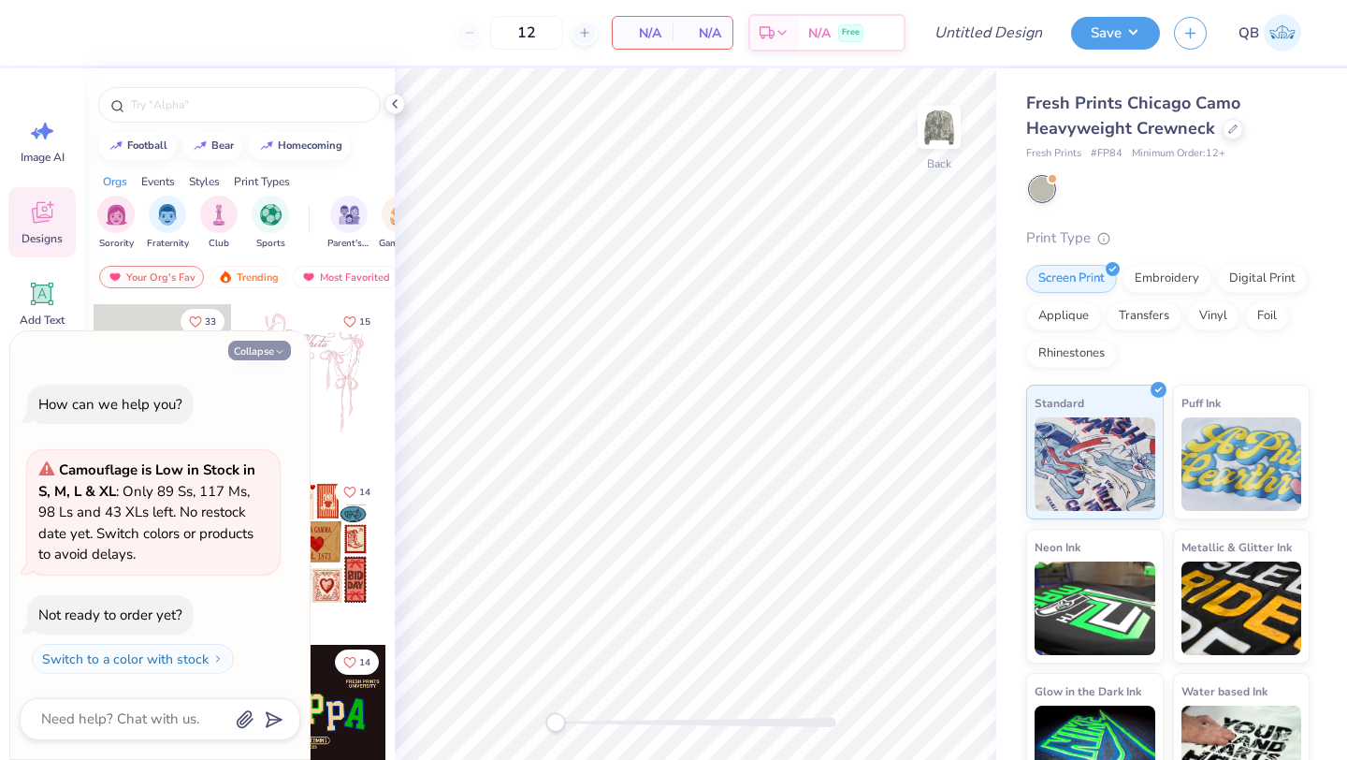
click at [275, 346] on icon "button" at bounding box center [279, 351] width 11 height 11
type textarea "x"
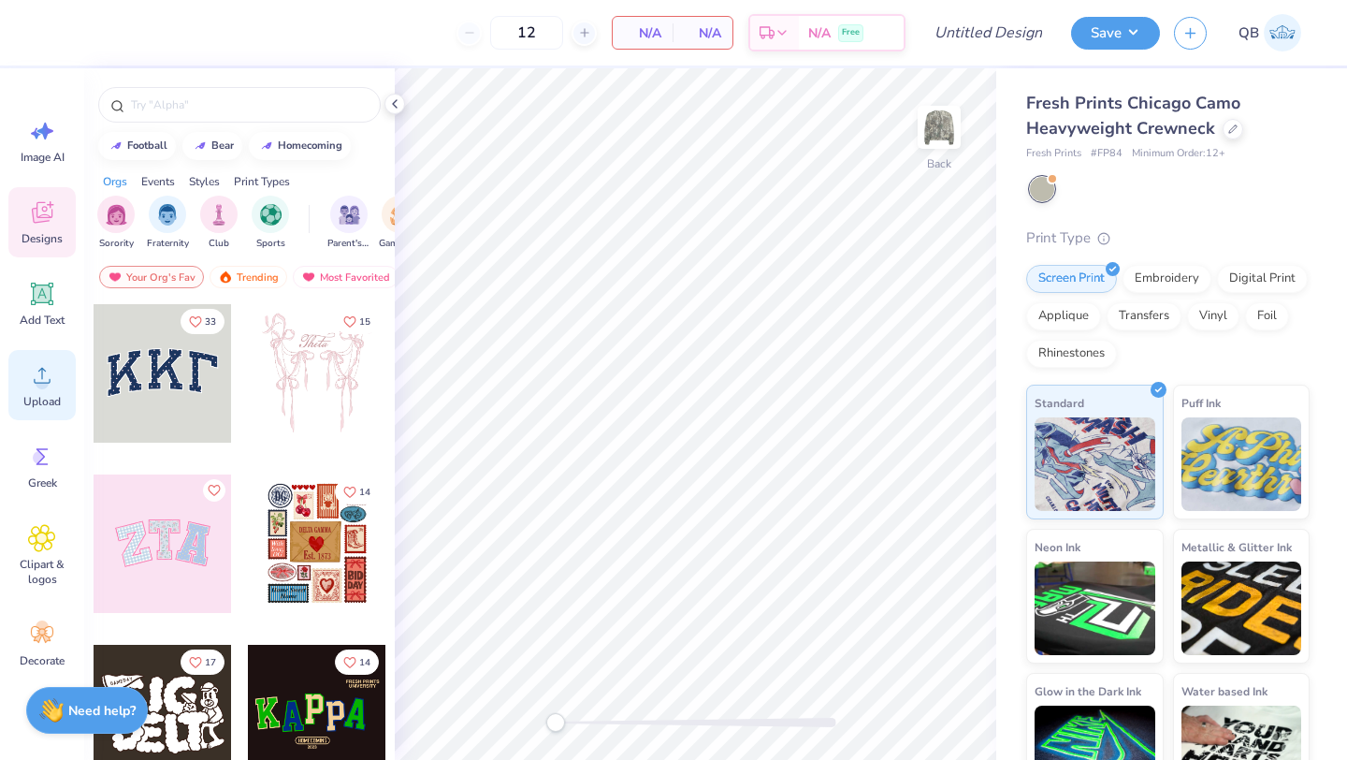
click at [32, 406] on span "Upload" at bounding box center [41, 401] width 37 height 15
click at [33, 295] on icon at bounding box center [42, 294] width 22 height 22
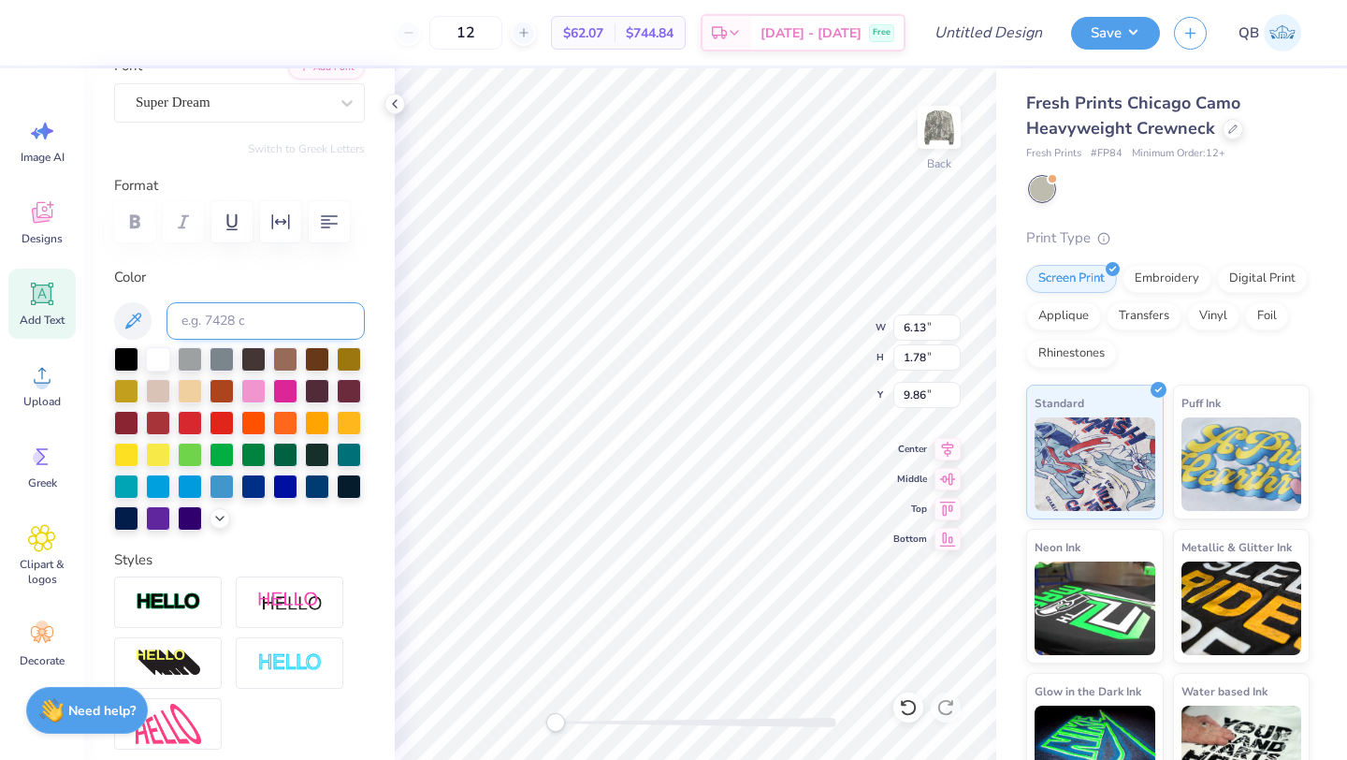
scroll to position [401, 0]
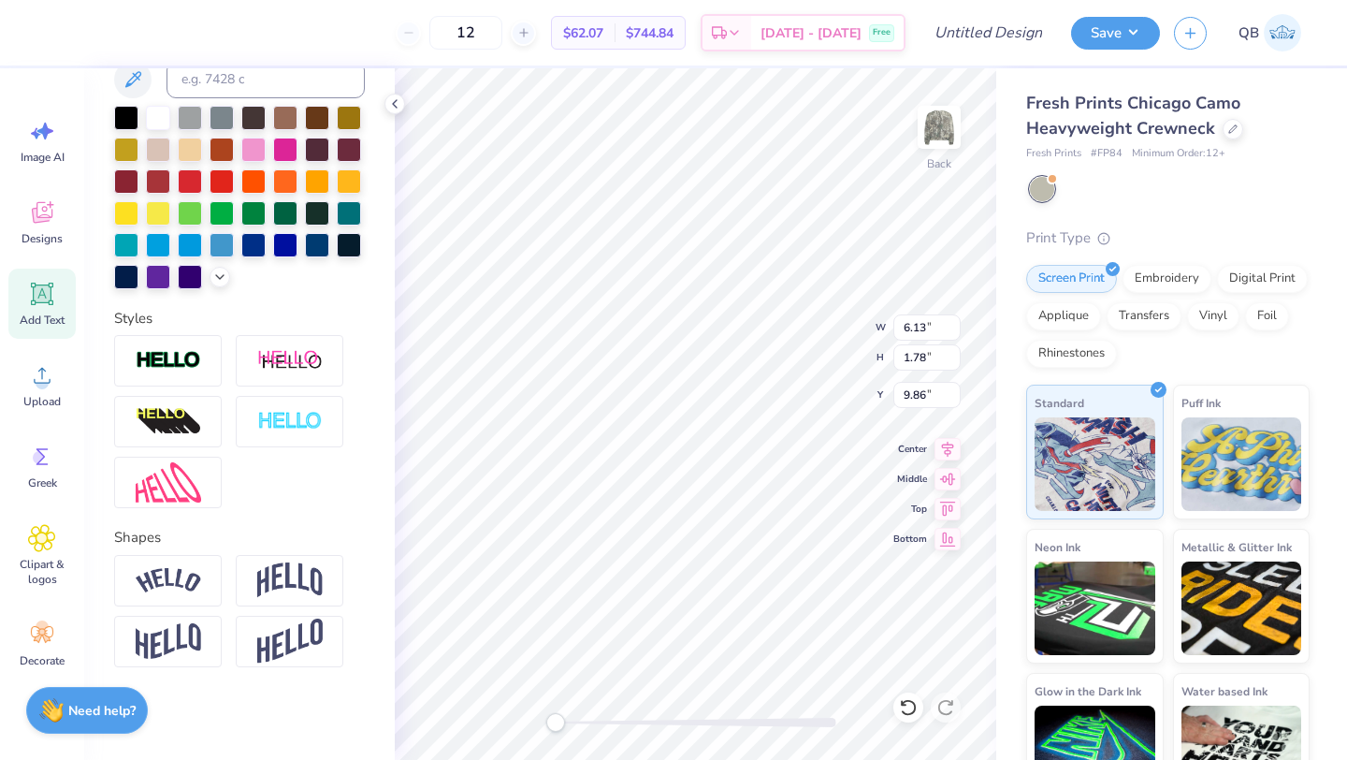
type textarea "Delta Sigma Pi"
click at [201, 553] on div "Shapes" at bounding box center [239, 597] width 251 height 140
click at [191, 574] on img at bounding box center [168, 580] width 65 height 25
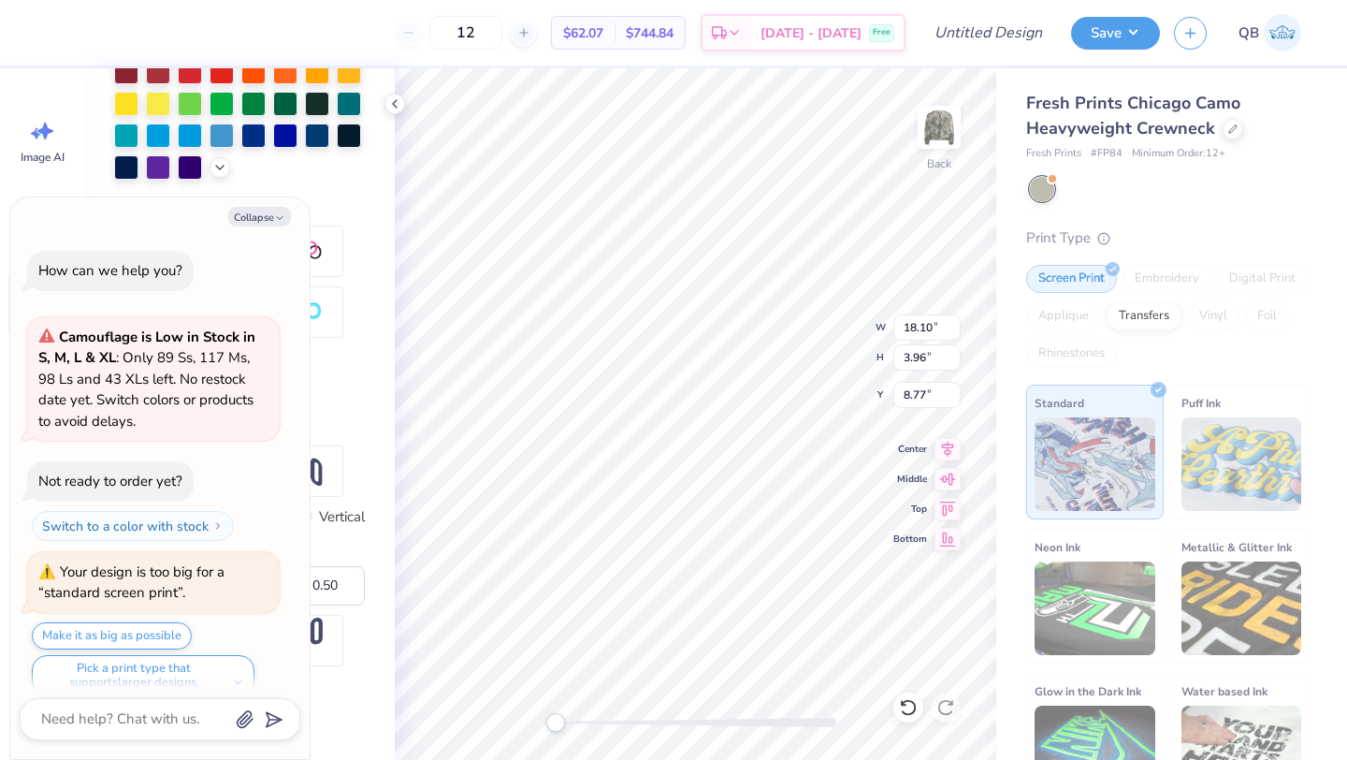
scroll to position [22, 0]
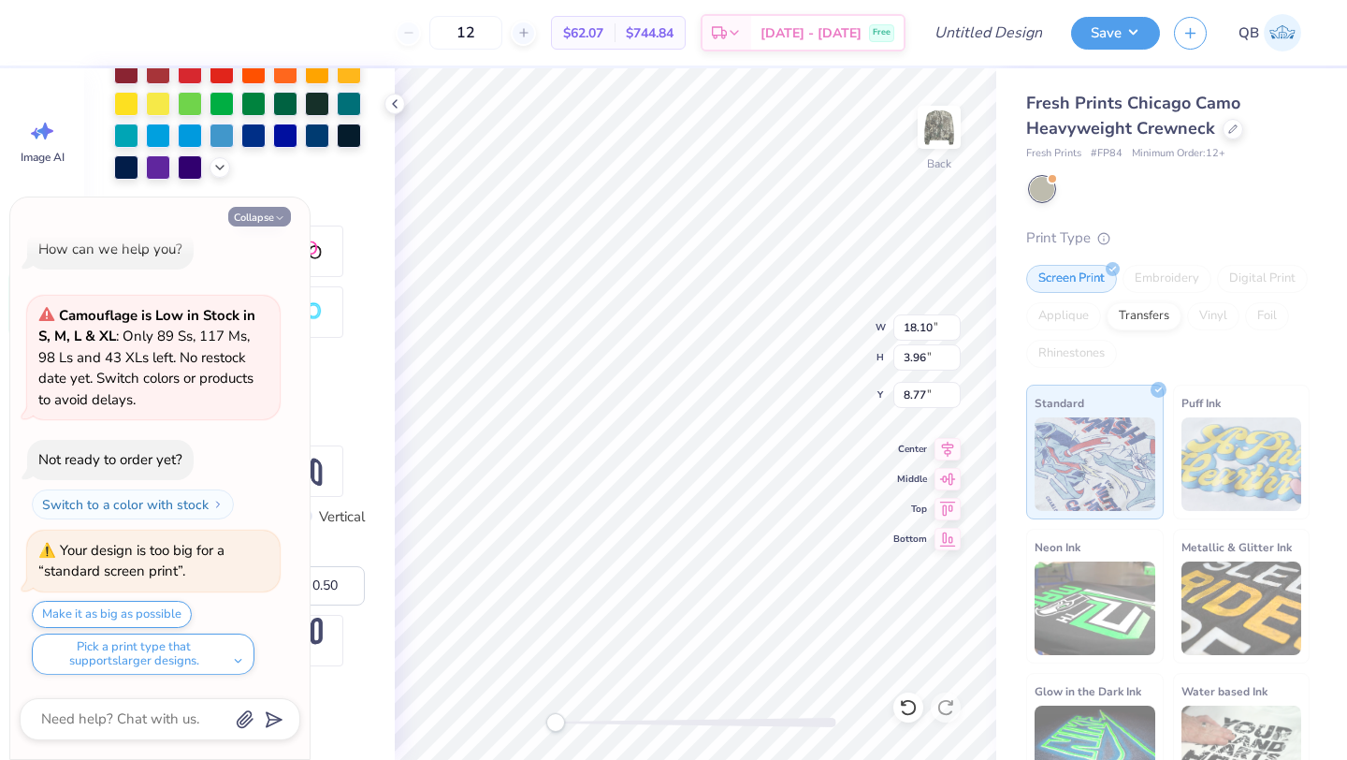
click at [274, 211] on button "Collapse" at bounding box center [259, 217] width 63 height 20
type textarea "x"
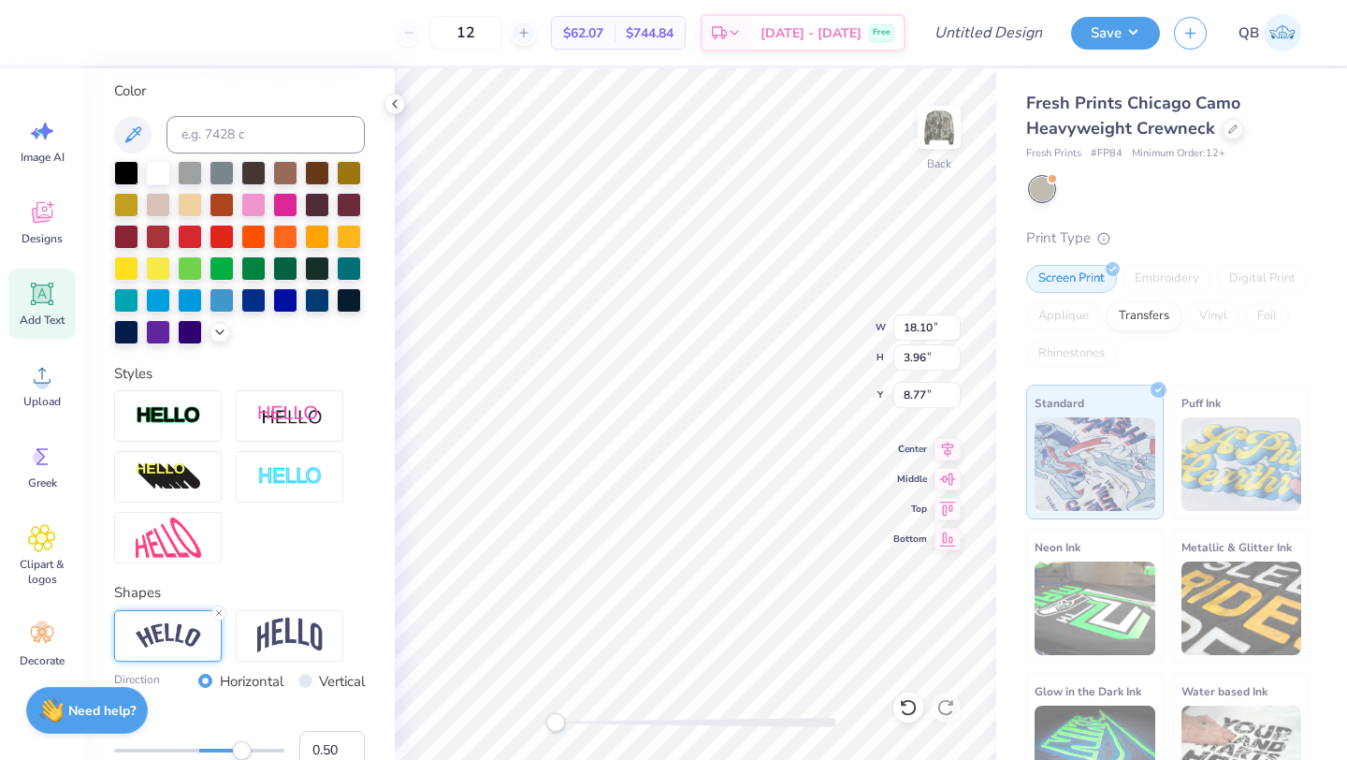
scroll to position [0, 0]
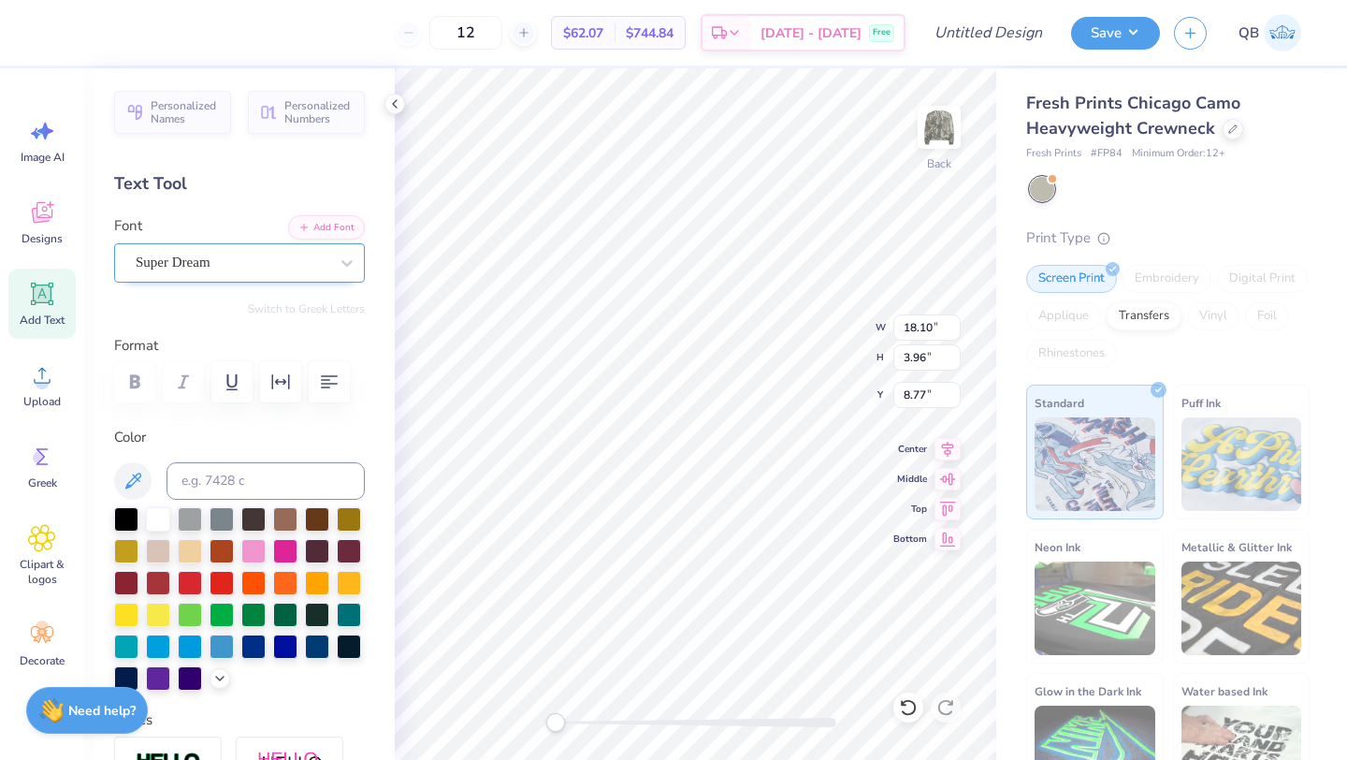
click at [191, 262] on div "Super Dream" at bounding box center [232, 262] width 196 height 29
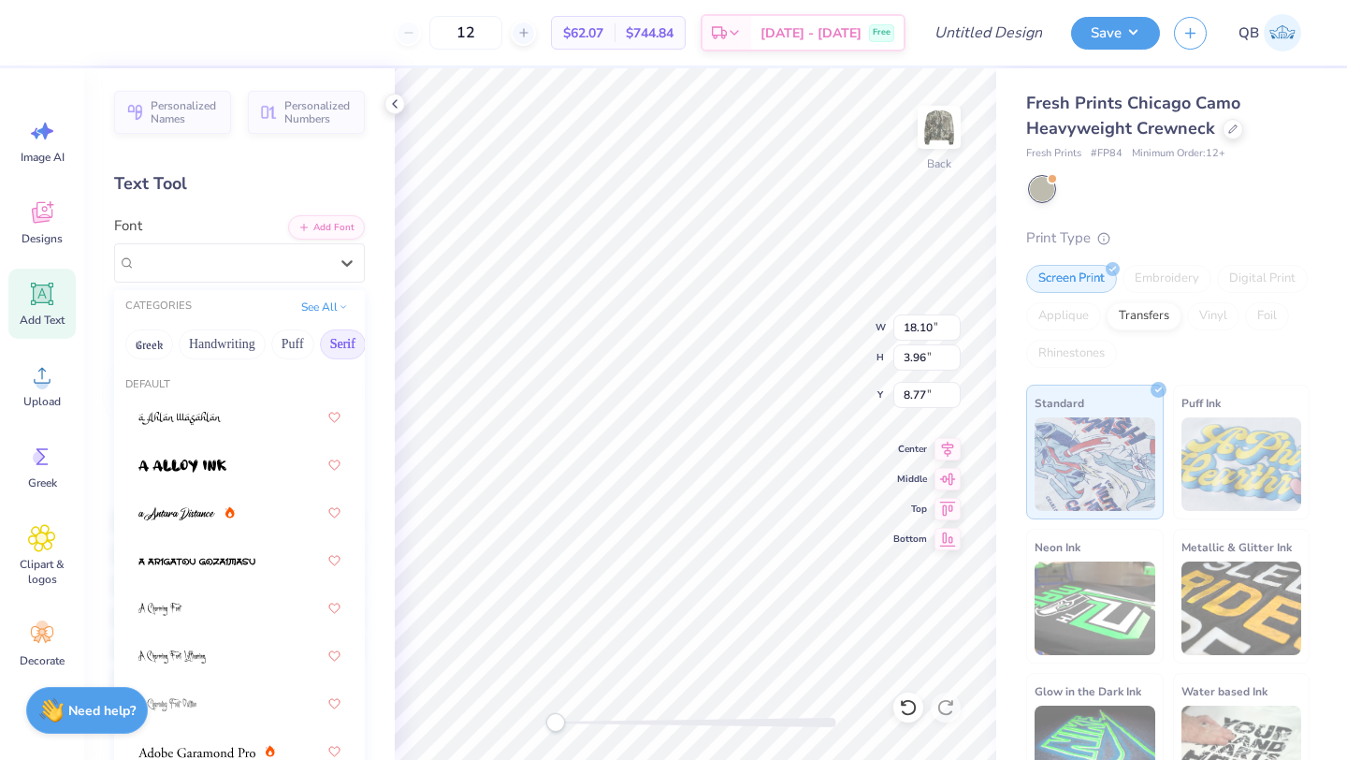
click at [339, 342] on button "Serif" at bounding box center [343, 344] width 46 height 30
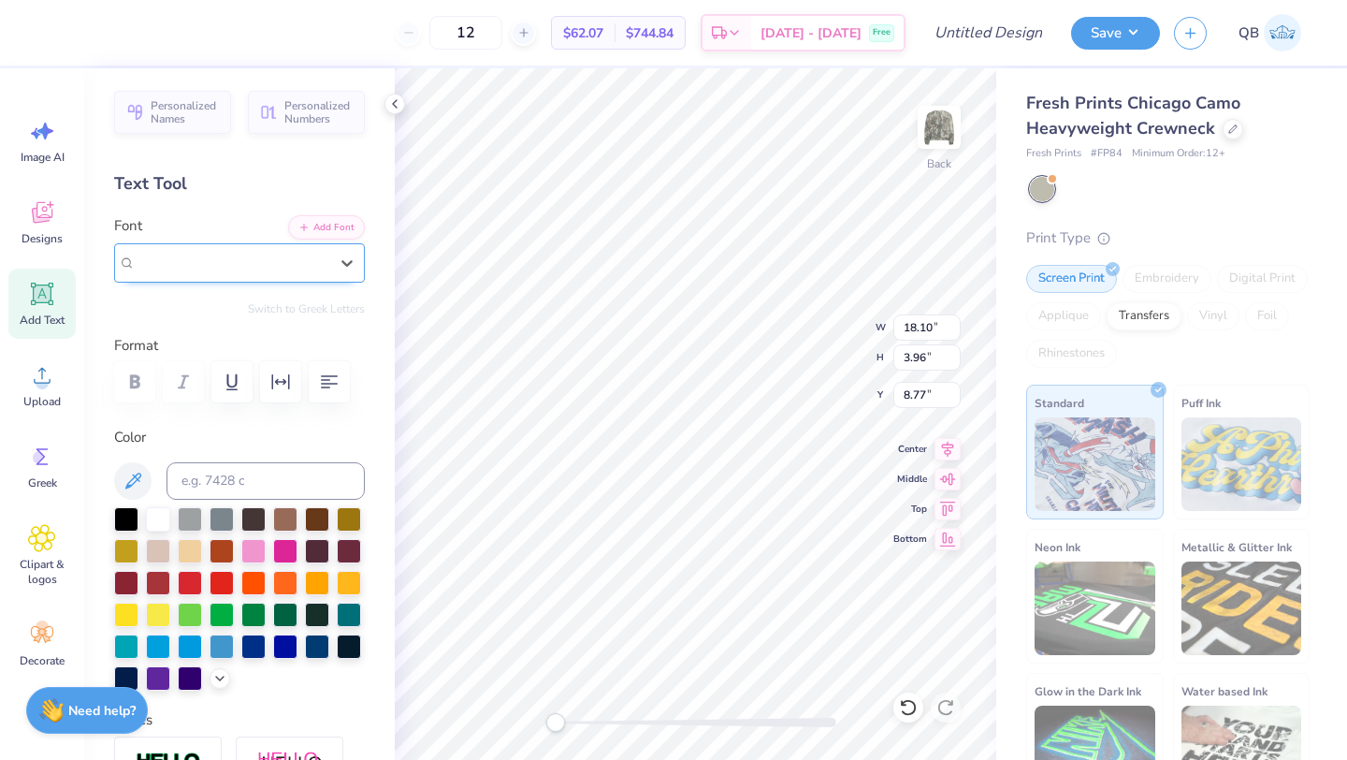
click at [241, 280] on div "Super Dream" at bounding box center [239, 262] width 251 height 39
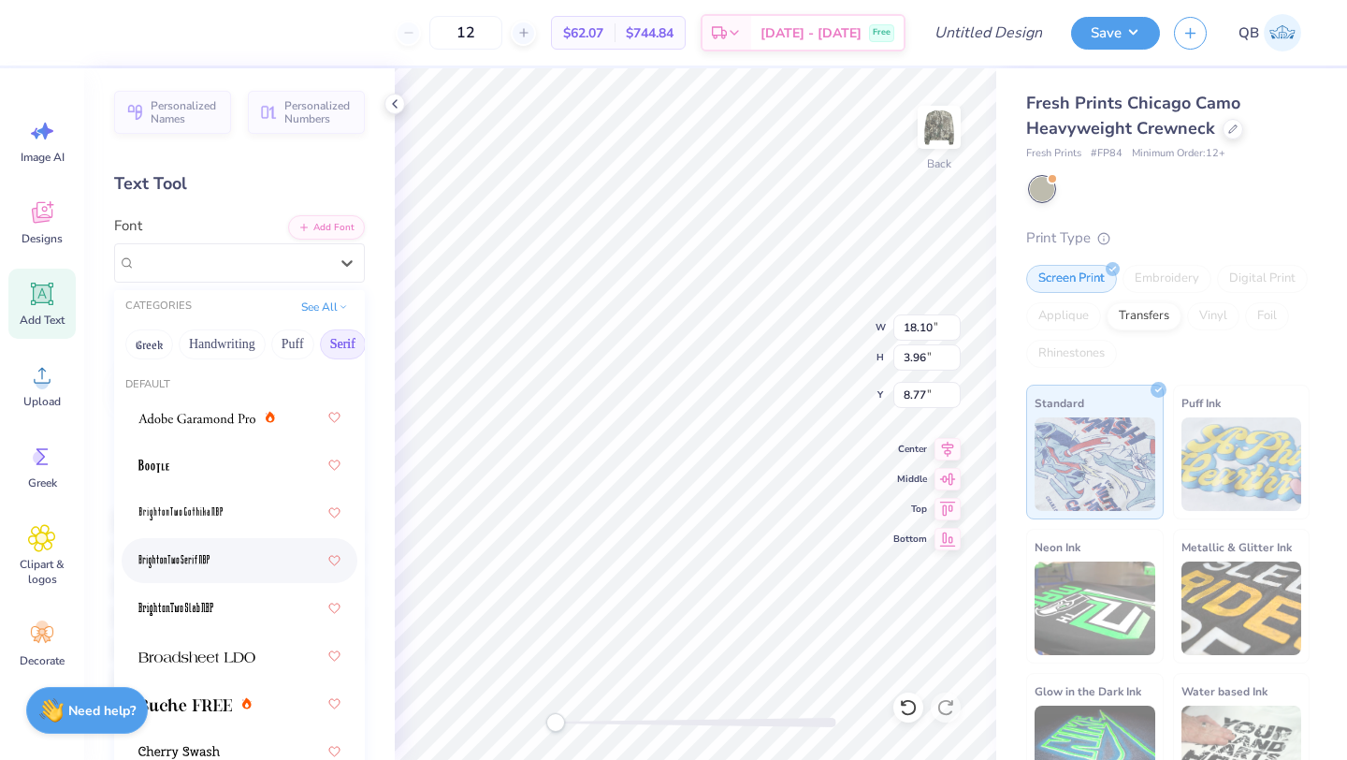
scroll to position [10, 0]
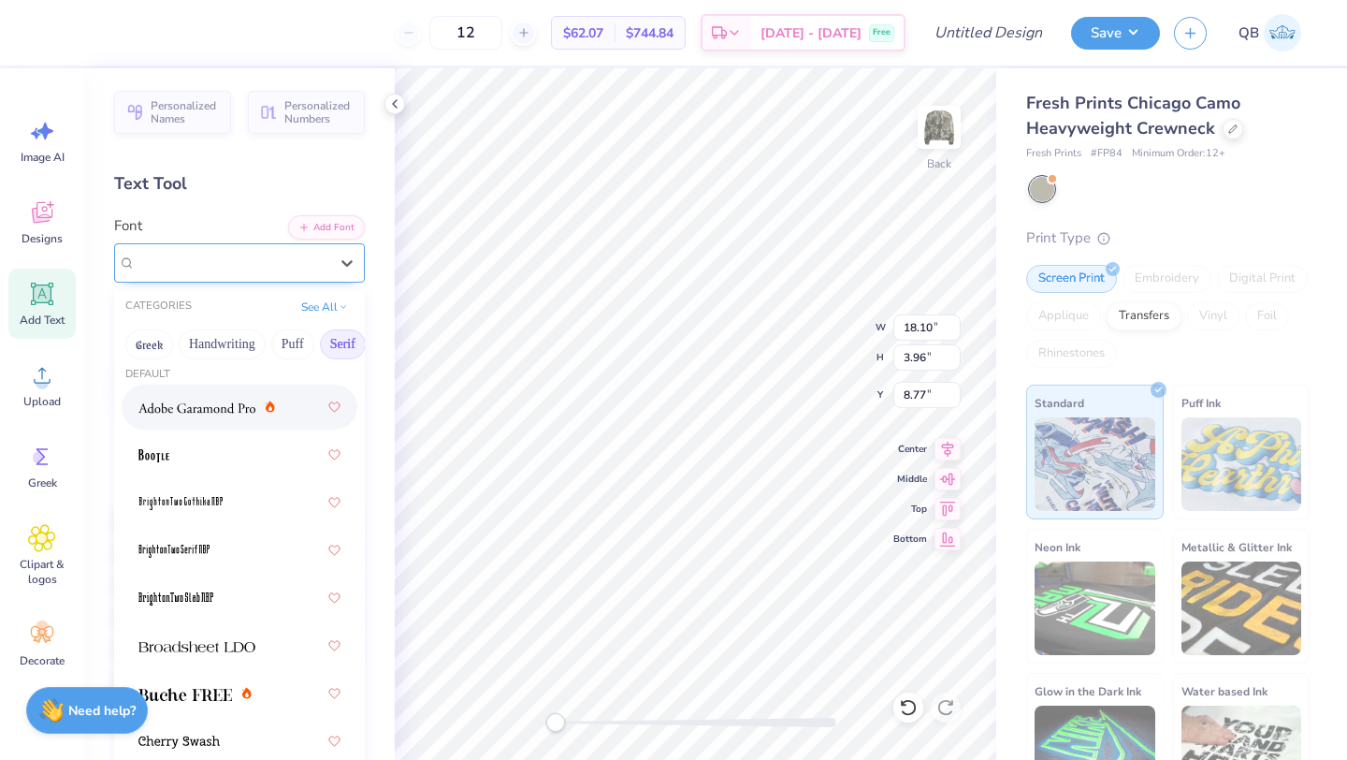
click at [225, 271] on div "Super Dream" at bounding box center [232, 263] width 193 height 22
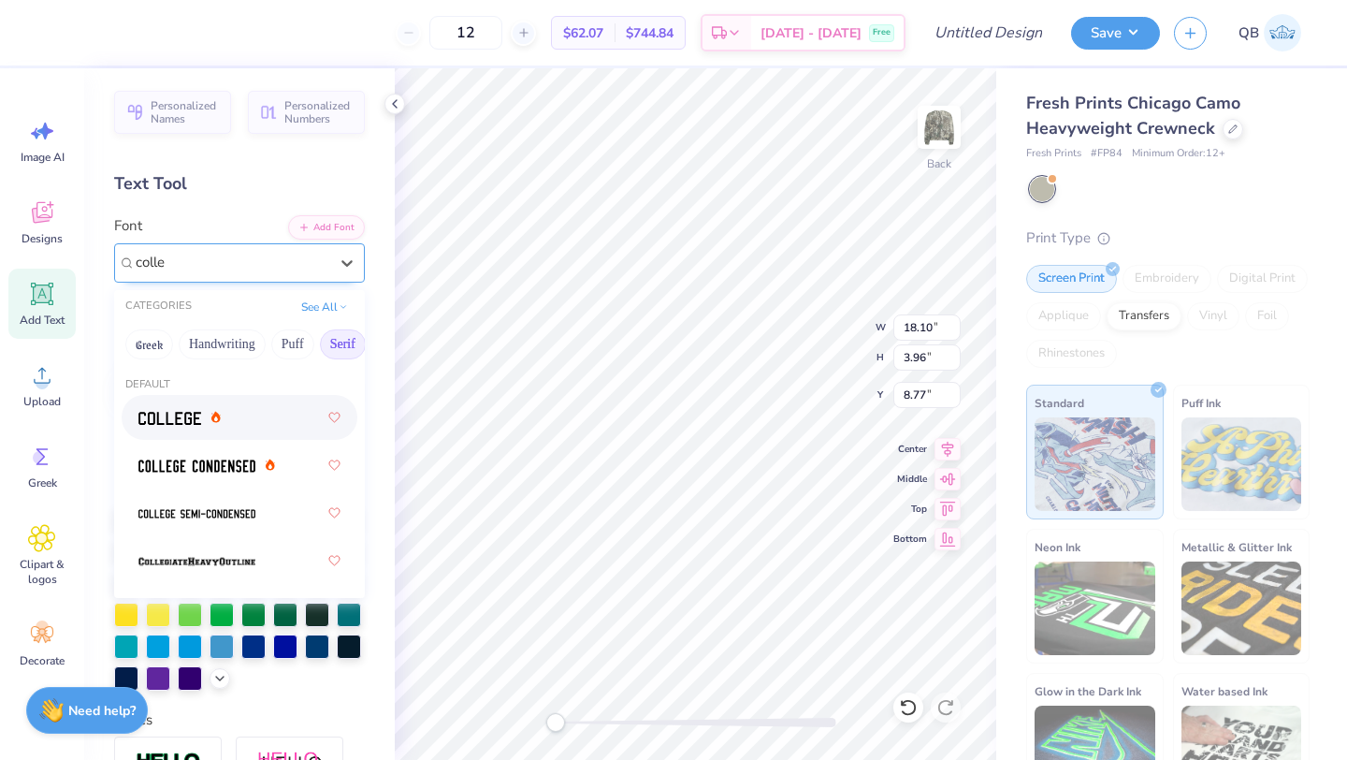
click at [211, 409] on div at bounding box center [179, 418] width 82 height 20
type input "colle"
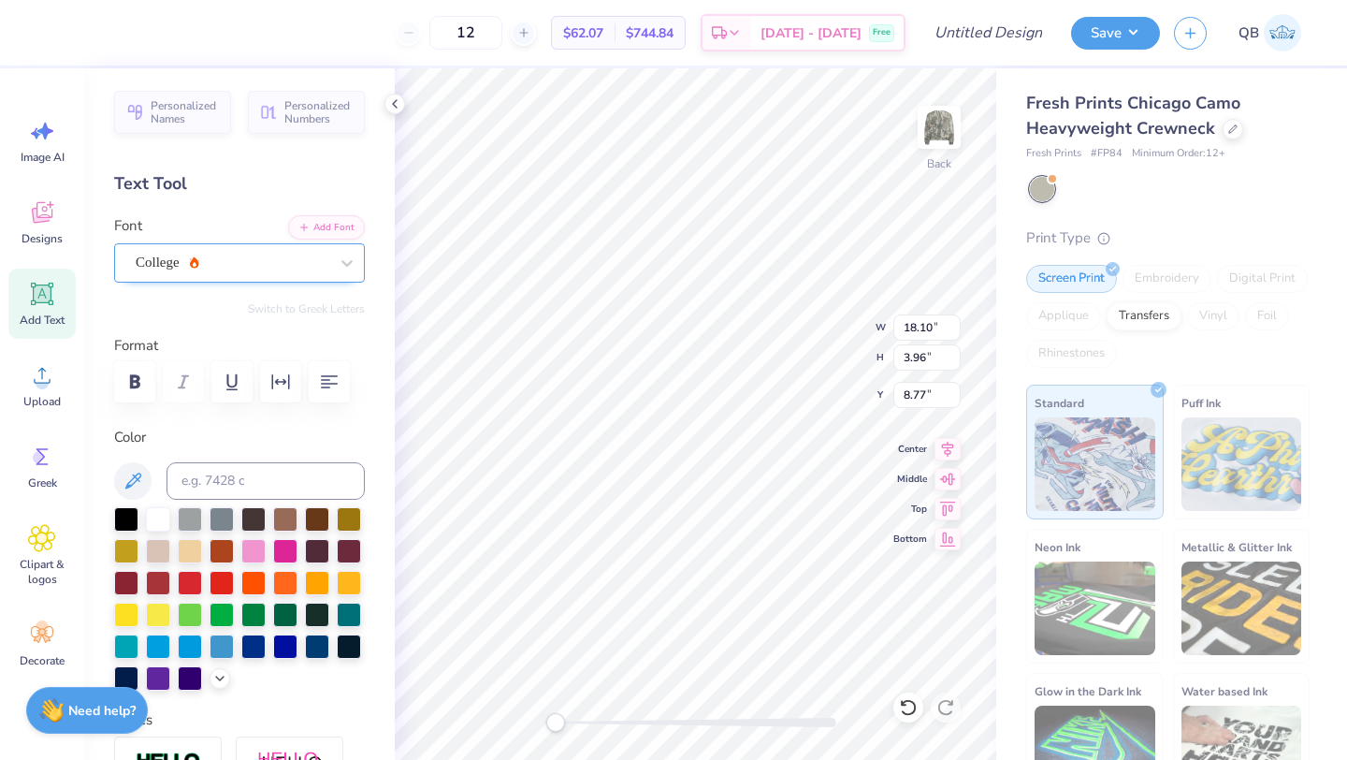
click at [239, 251] on div at bounding box center [232, 262] width 193 height 25
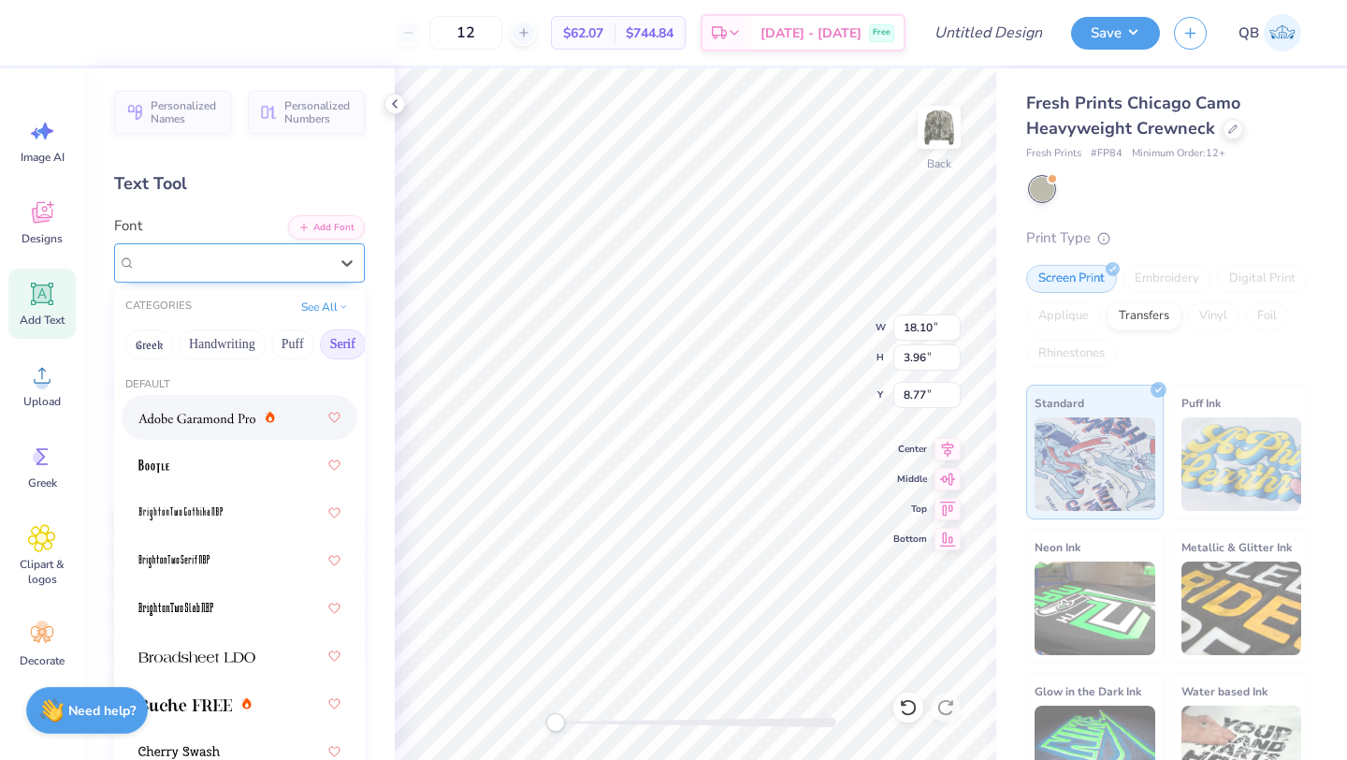
click at [196, 265] on icon at bounding box center [194, 261] width 9 height 11
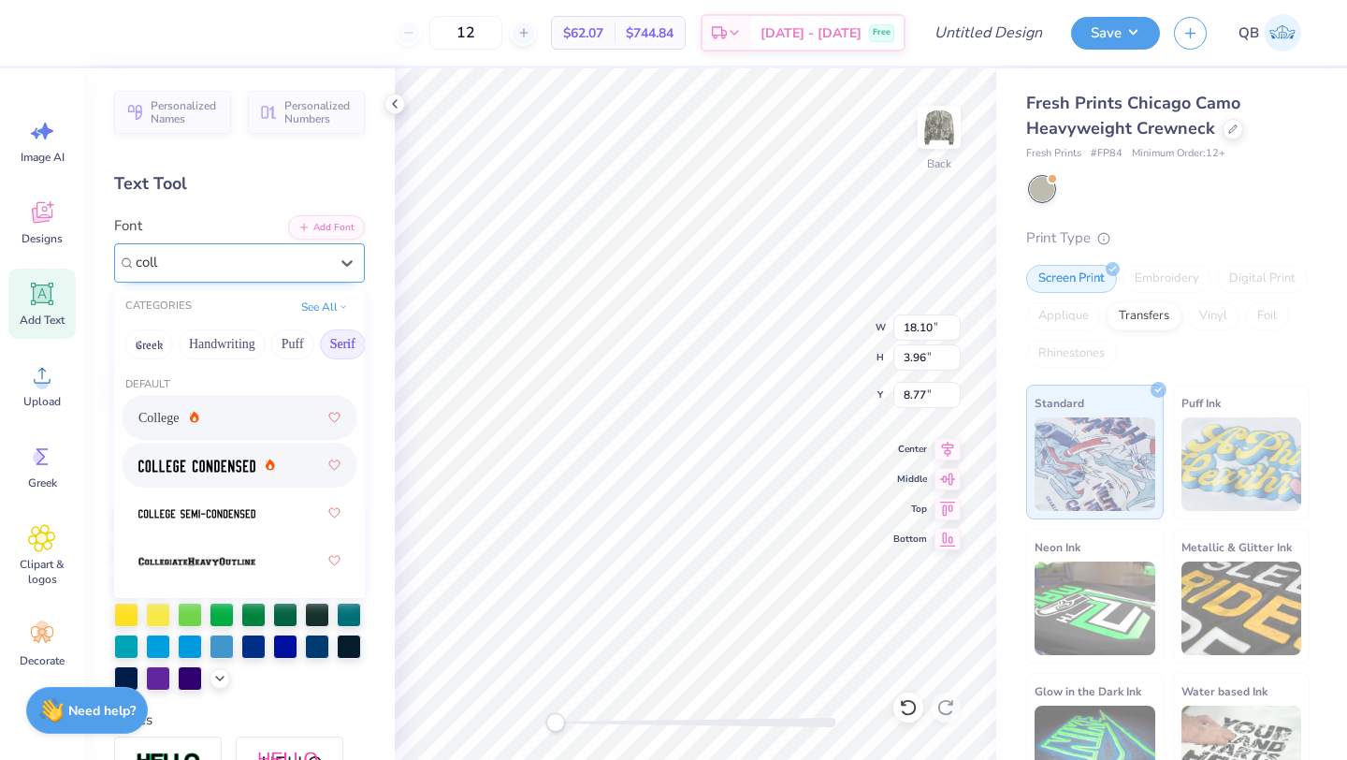
click at [220, 458] on span at bounding box center [196, 466] width 117 height 20
type input "coll"
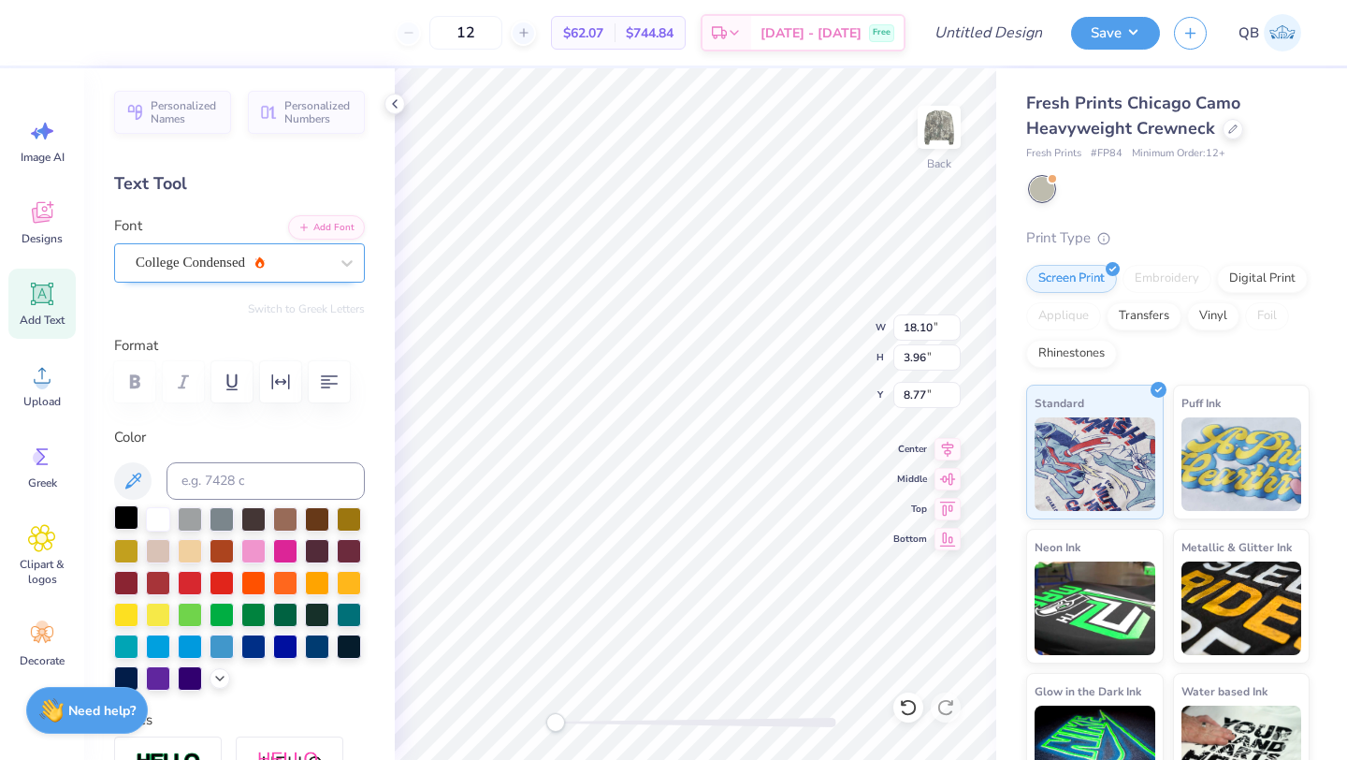
click at [131, 506] on div at bounding box center [126, 517] width 24 height 24
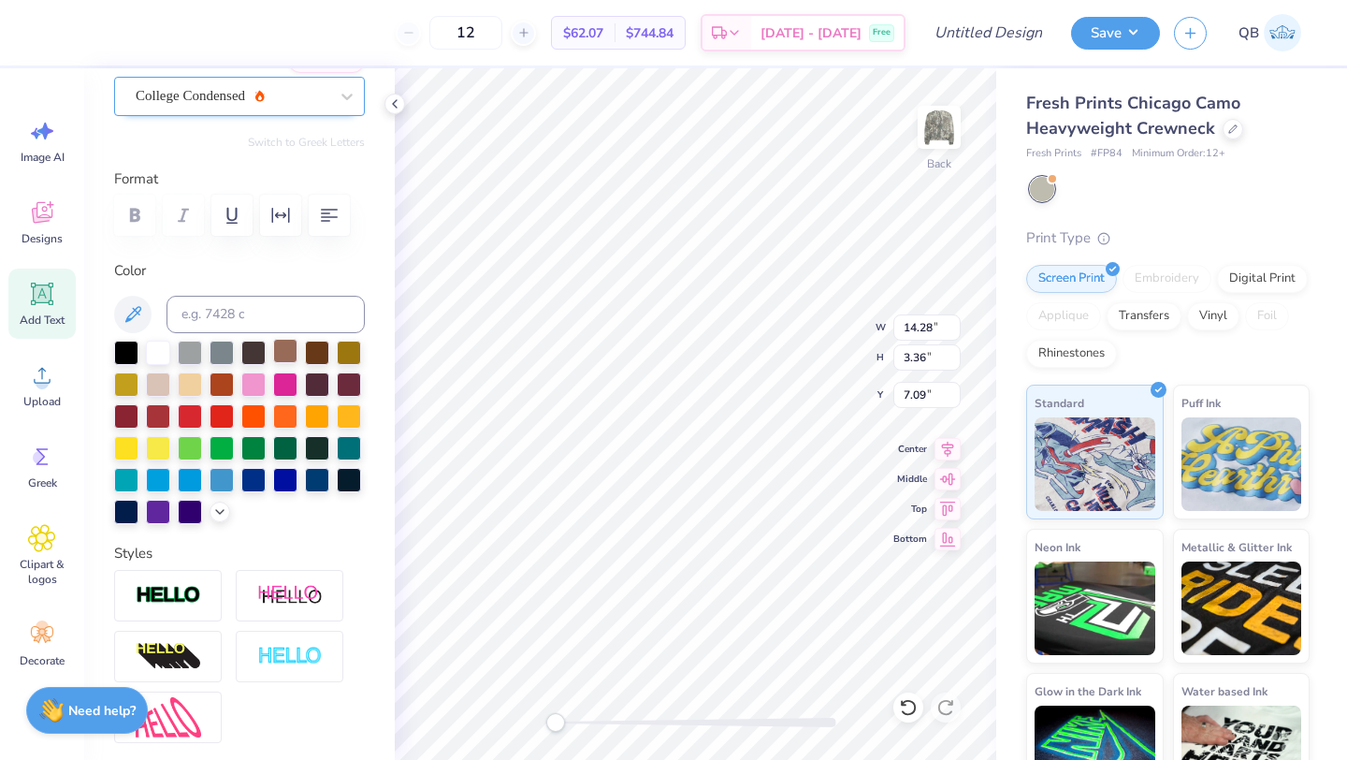
scroll to position [486, 0]
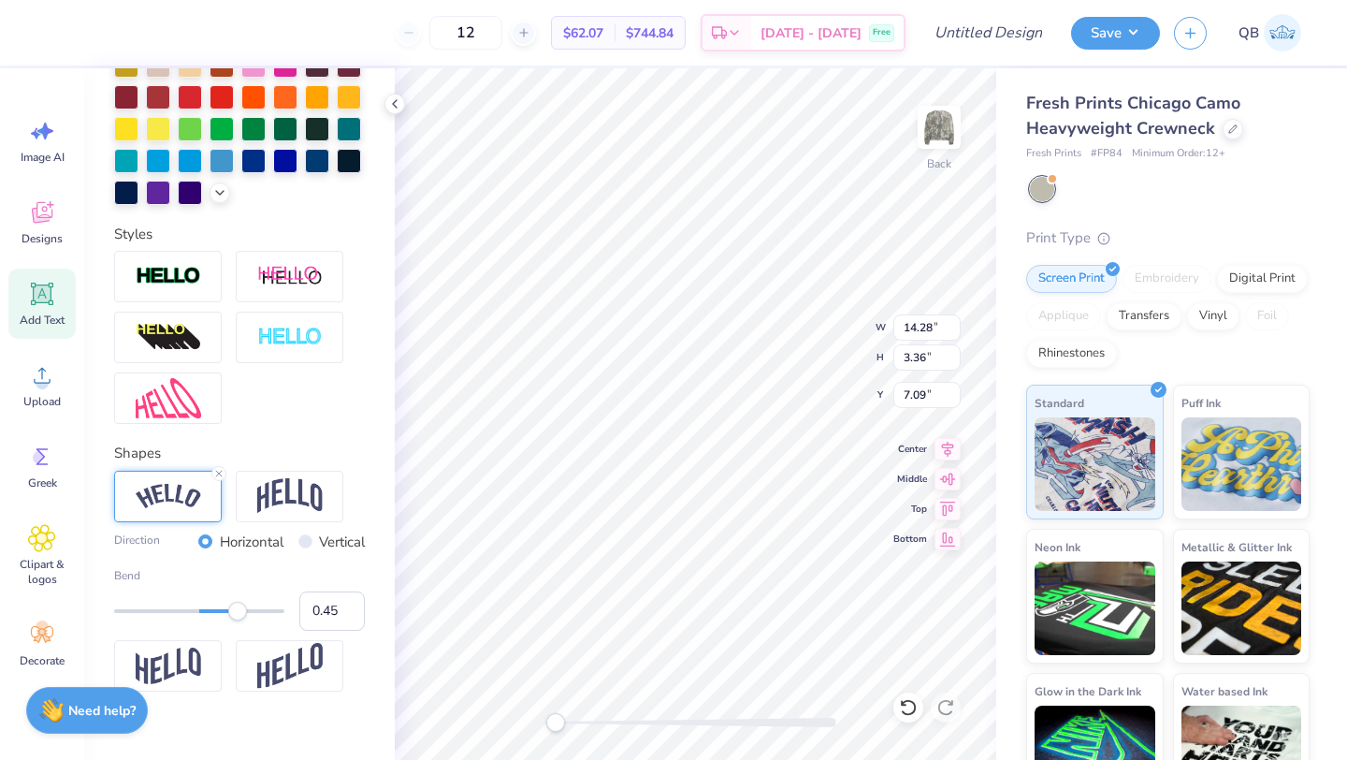
type input "0.44"
click at [237, 614] on div "Accessibility label" at bounding box center [237, 611] width 19 height 19
type input "0.44"
click at [237, 613] on div "Accessibility label" at bounding box center [236, 611] width 19 height 19
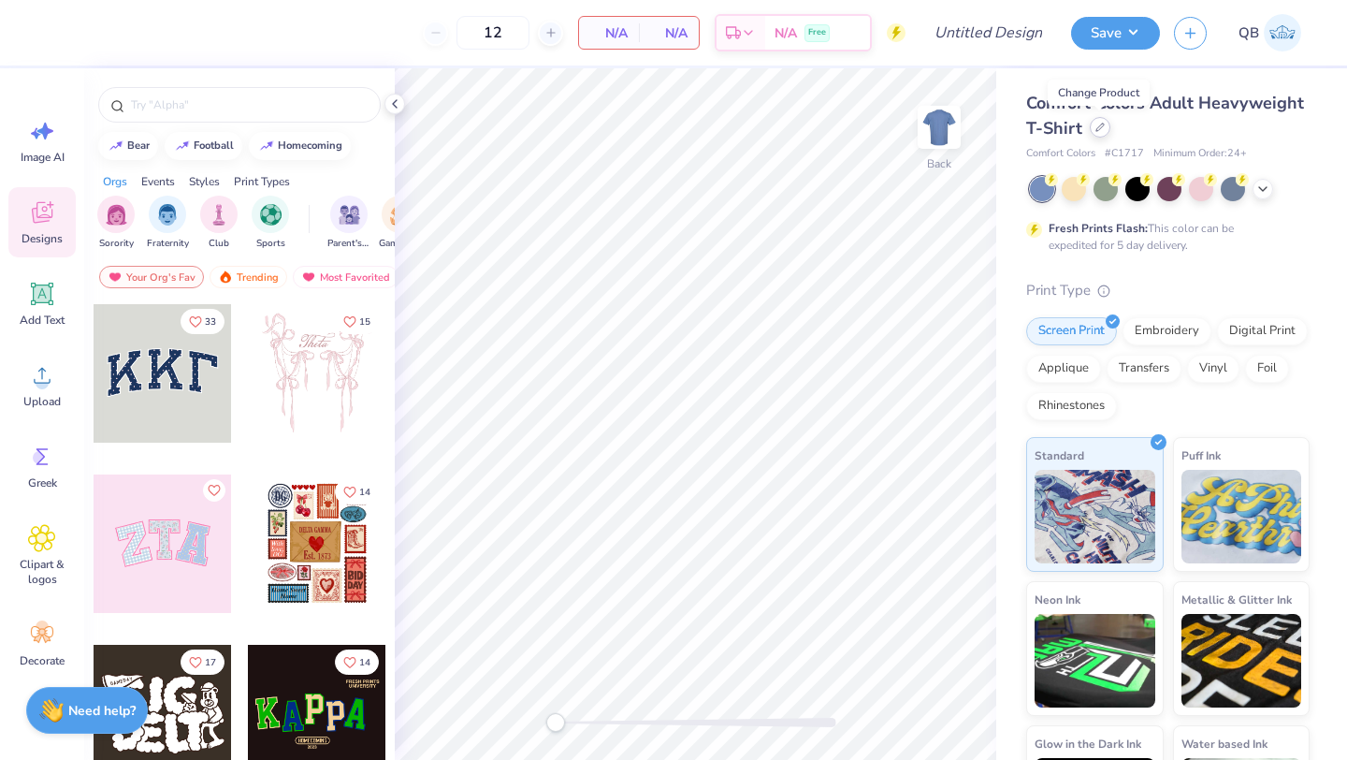
click at [1093, 131] on div at bounding box center [1100, 127] width 21 height 21
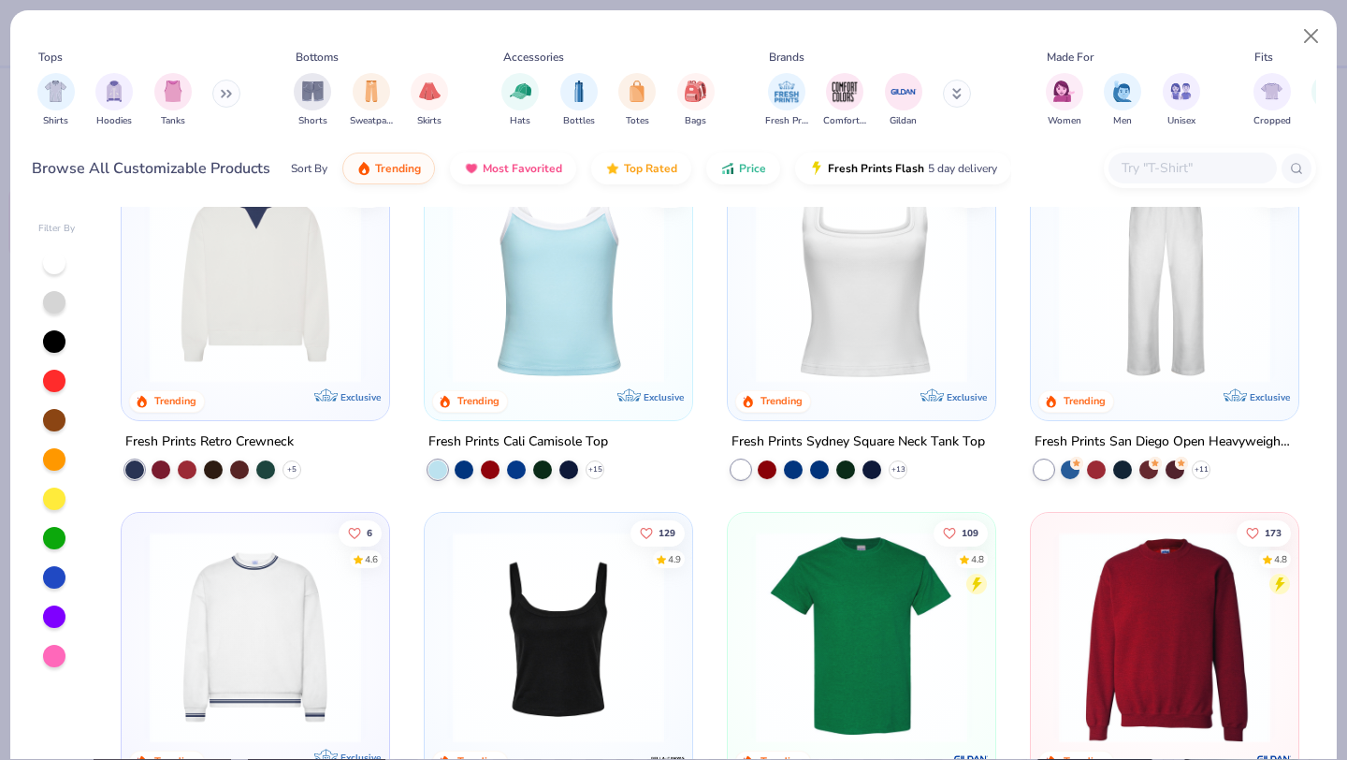
scroll to position [333, 0]
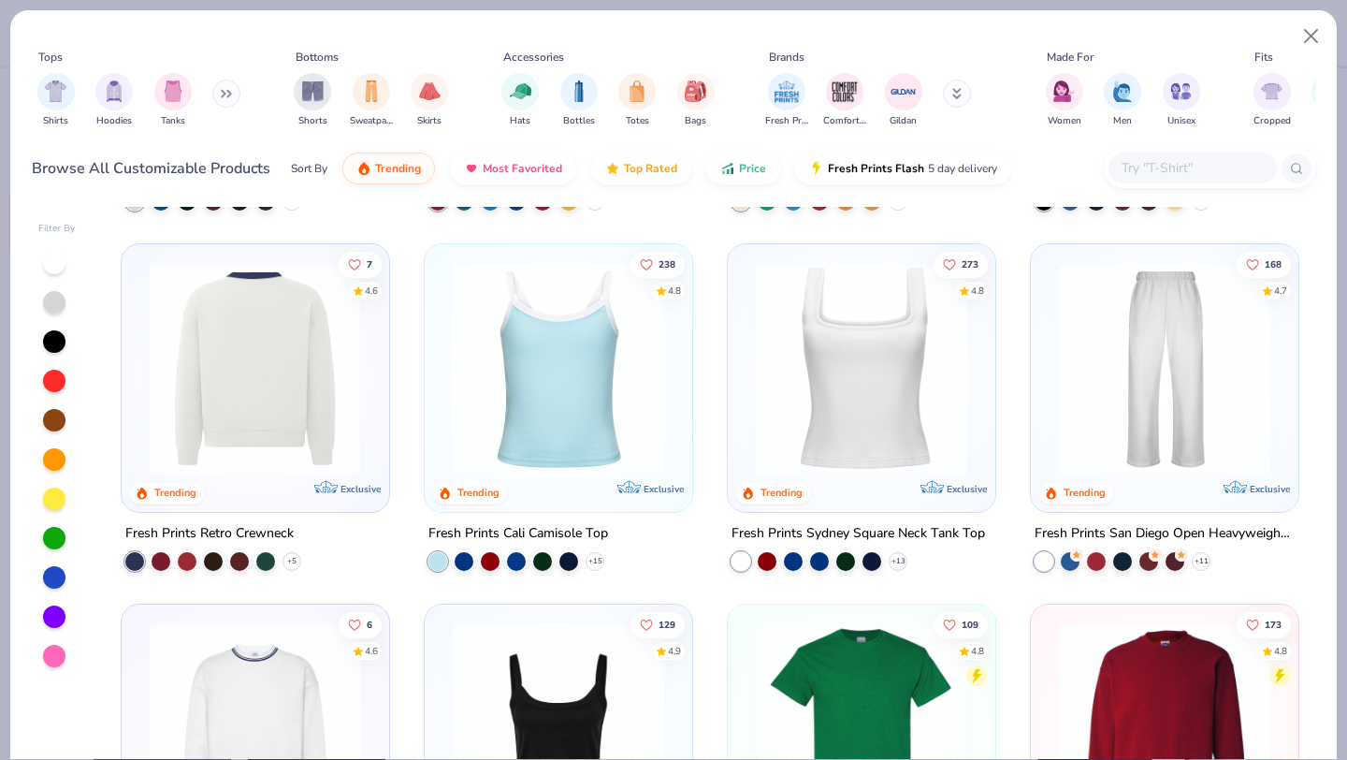
click at [141, 461] on img at bounding box center [26, 368] width 230 height 211
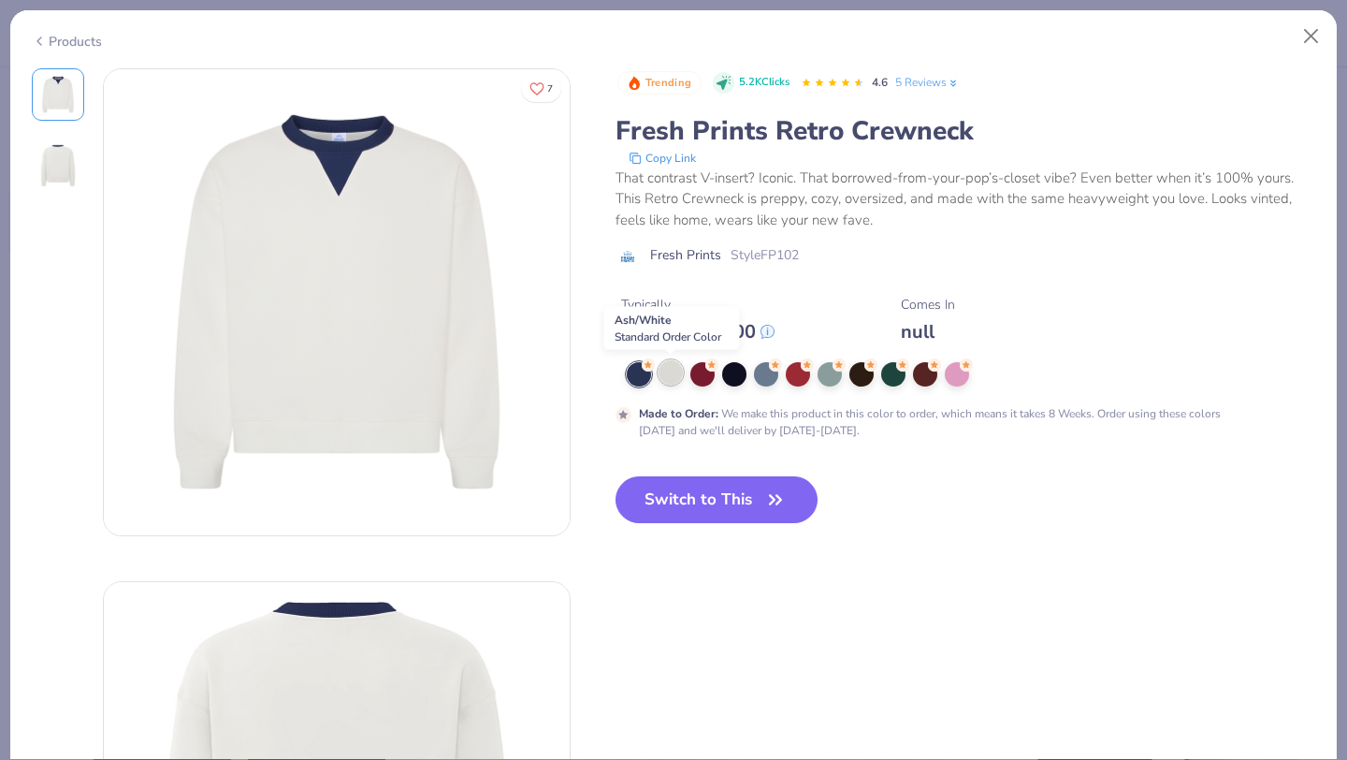
click at [670, 376] on div at bounding box center [671, 372] width 24 height 24
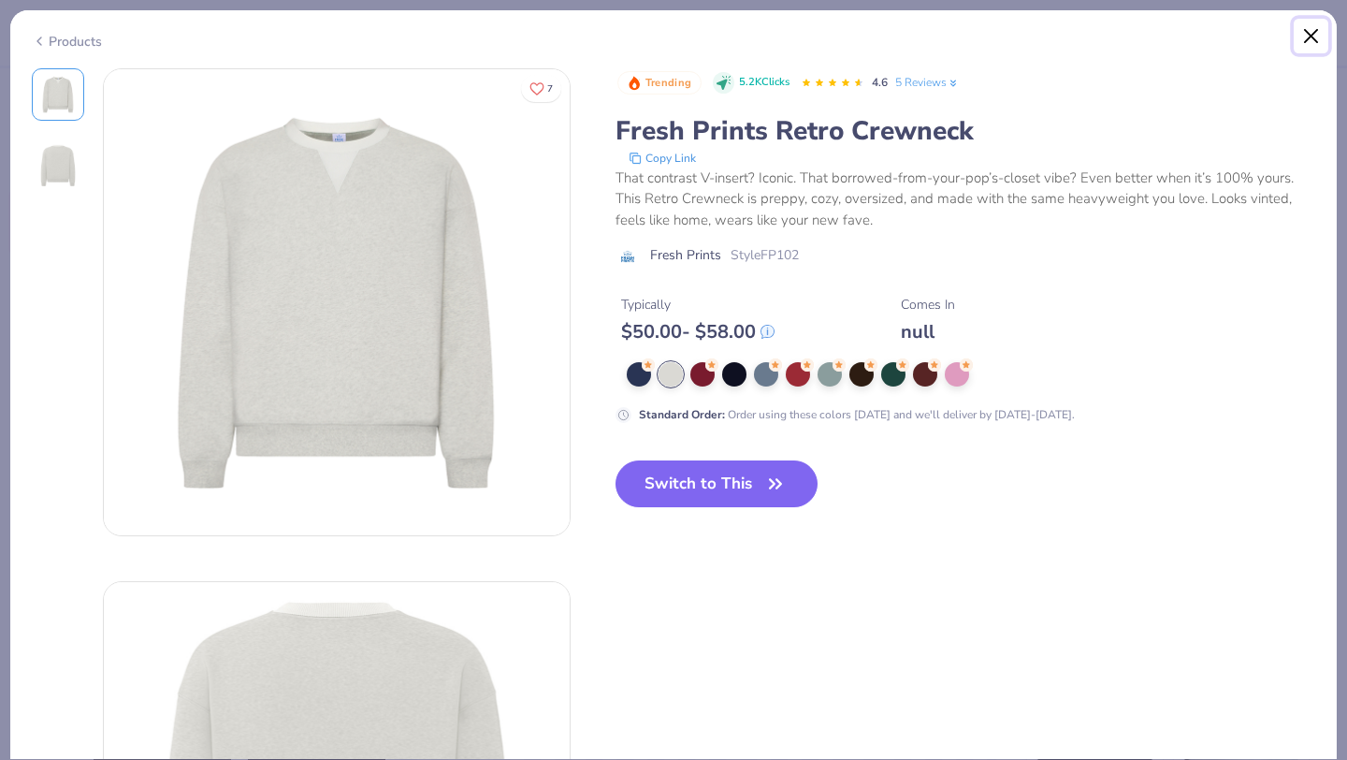
click at [1310, 30] on button "Close" at bounding box center [1312, 37] width 36 height 36
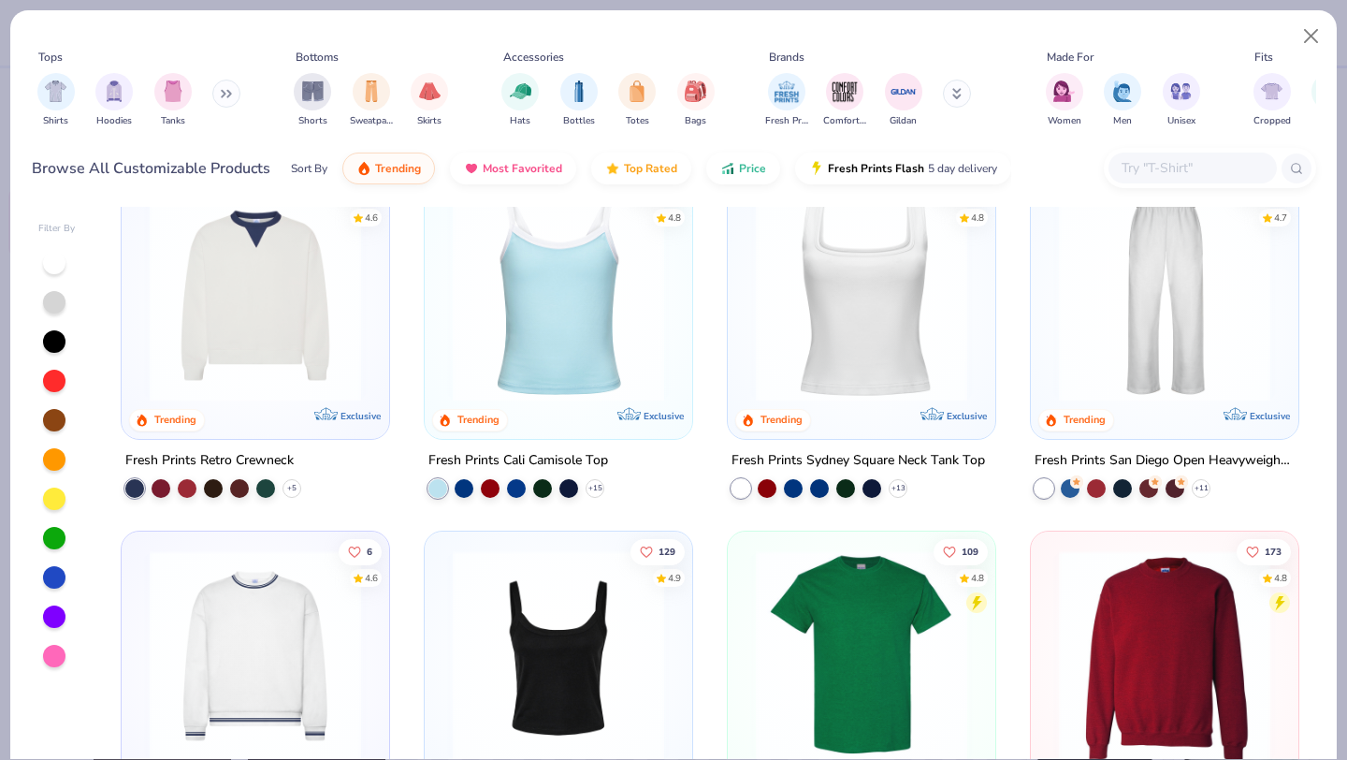
scroll to position [486, 0]
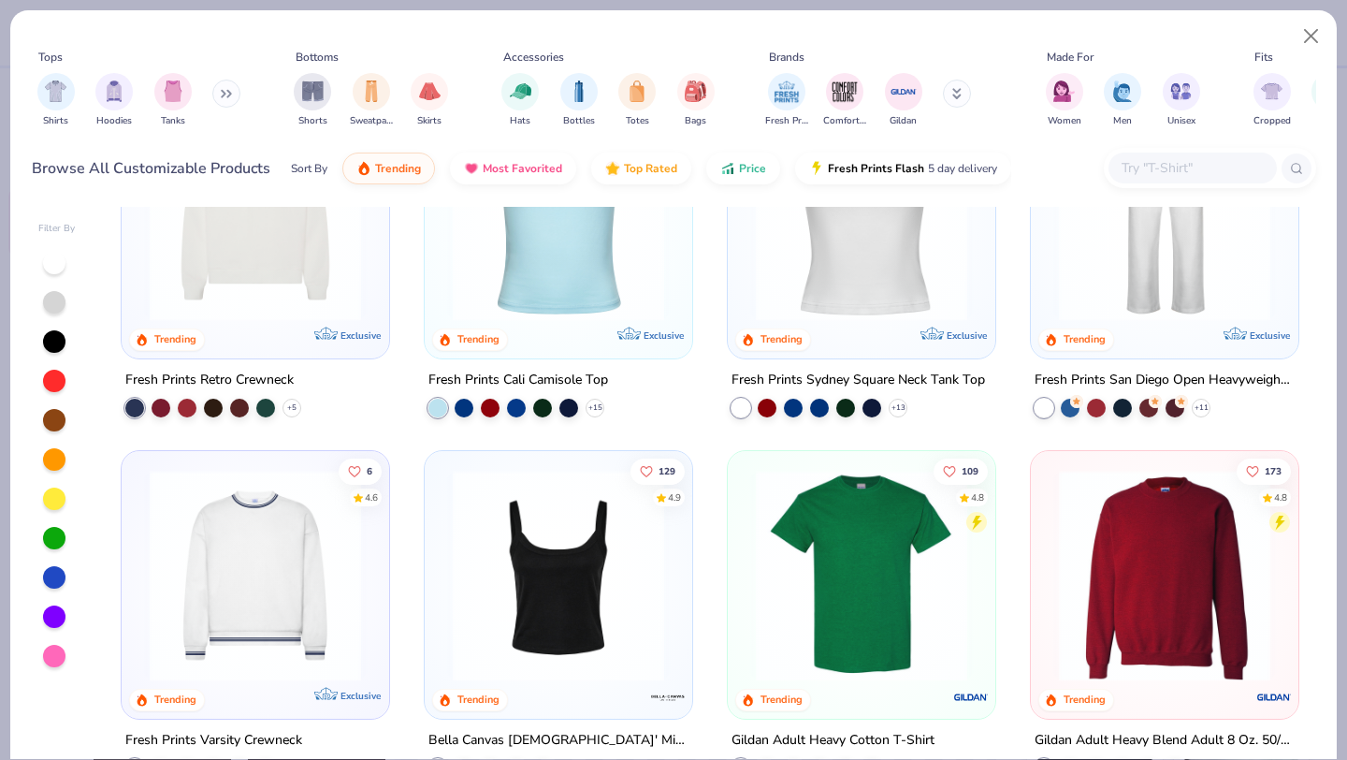
click at [214, 576] on img at bounding box center [255, 574] width 230 height 211
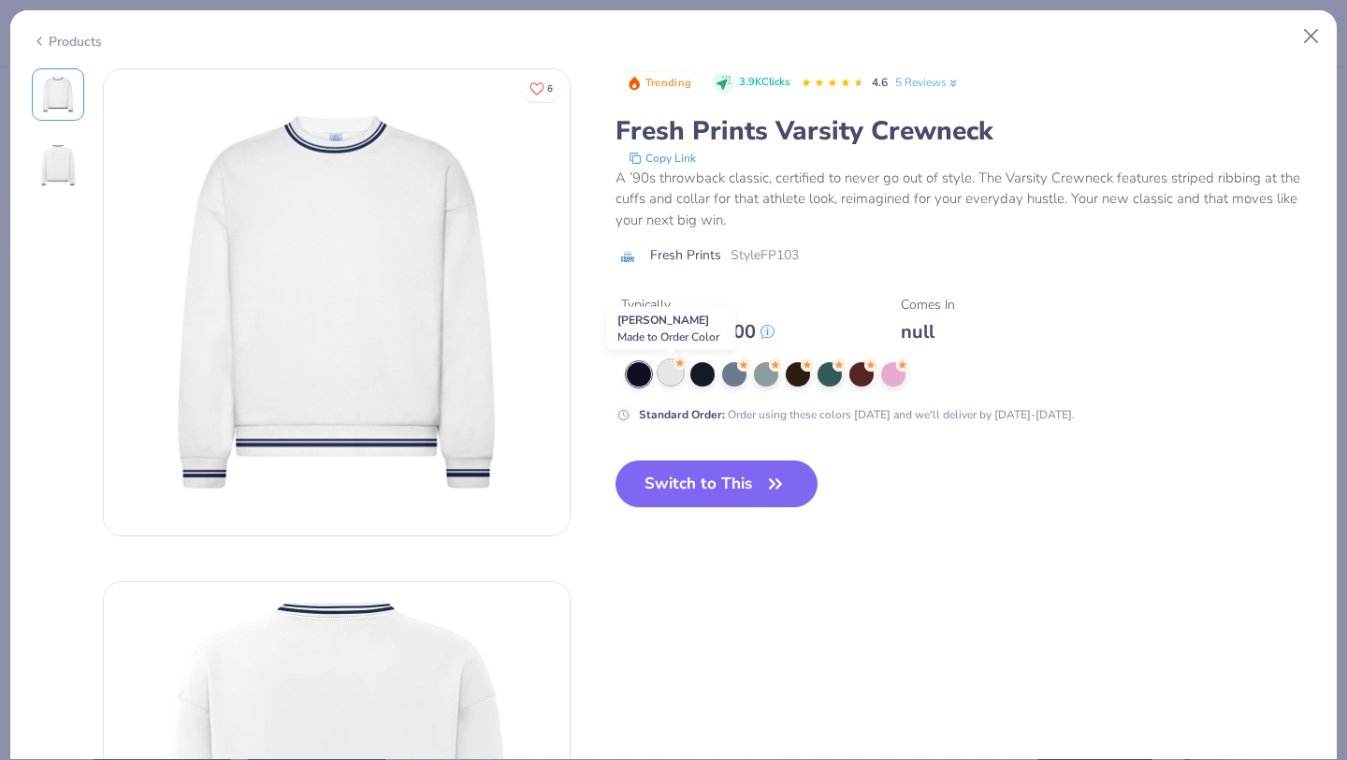
click at [662, 375] on div at bounding box center [671, 372] width 24 height 24
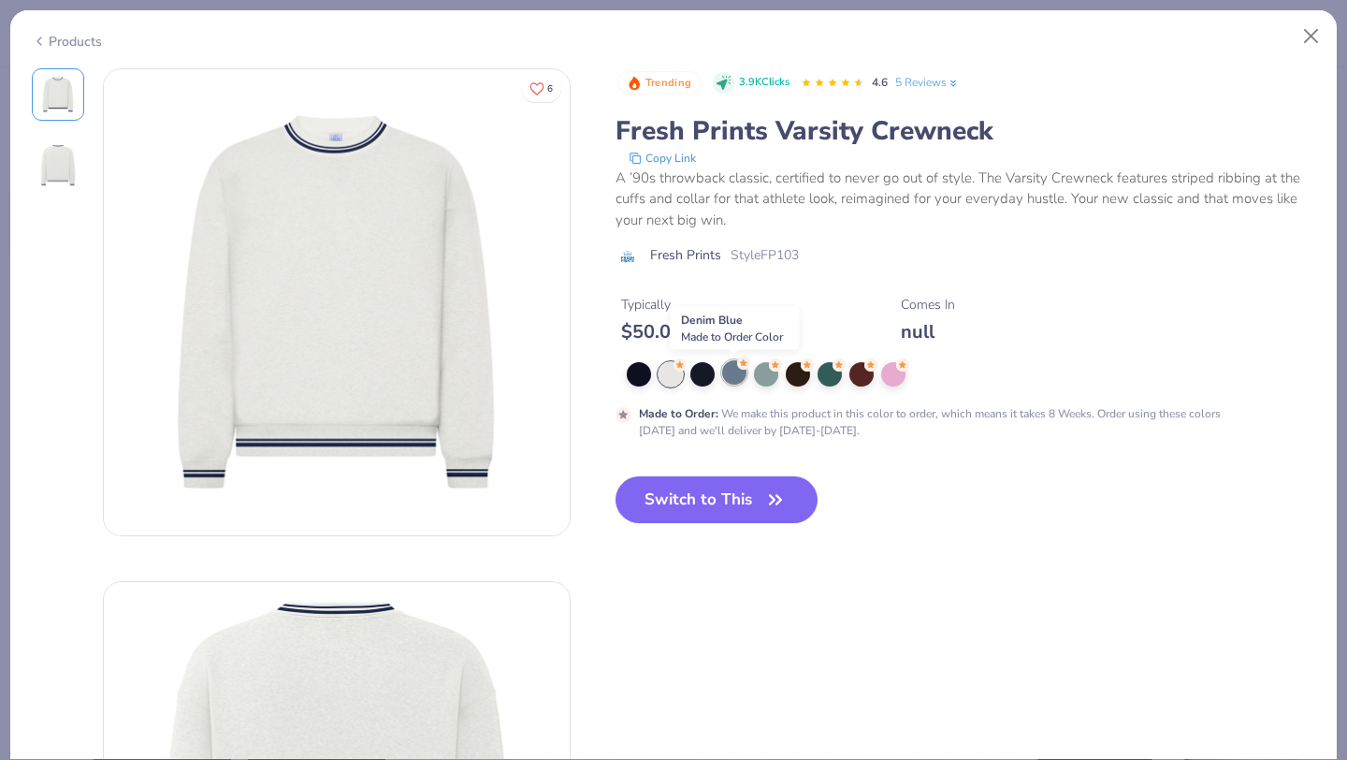
click at [739, 378] on div at bounding box center [734, 372] width 24 height 24
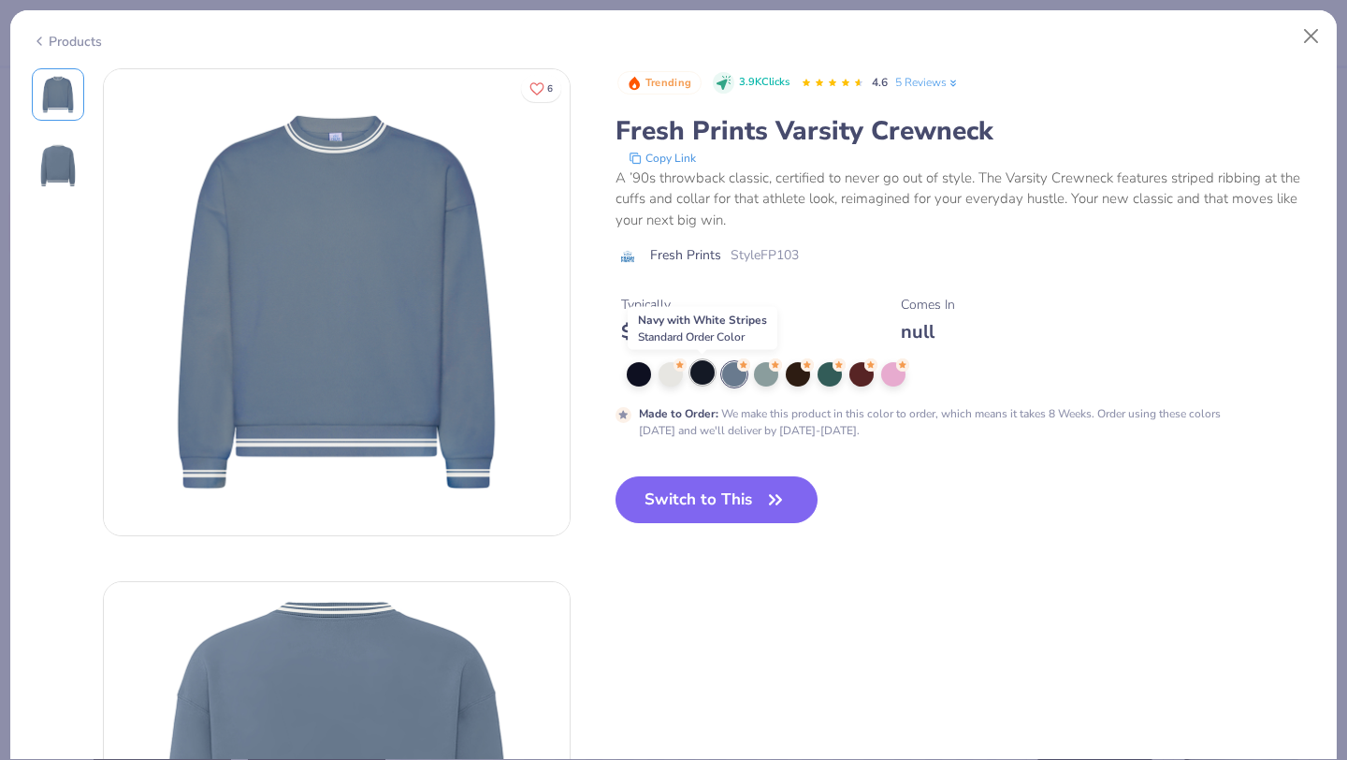
click at [702, 373] on div at bounding box center [702, 372] width 24 height 24
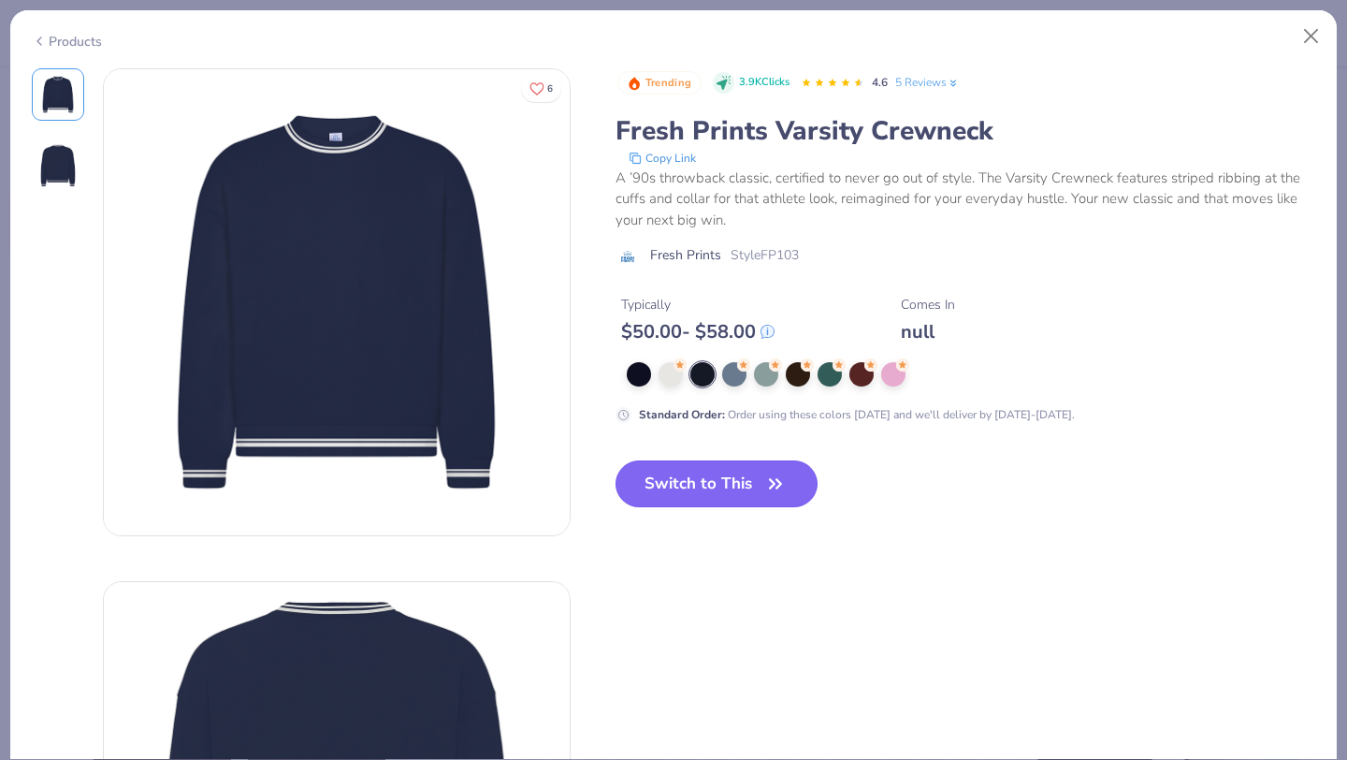
click at [716, 483] on button "Switch to This" at bounding box center [717, 483] width 203 height 47
type input "50"
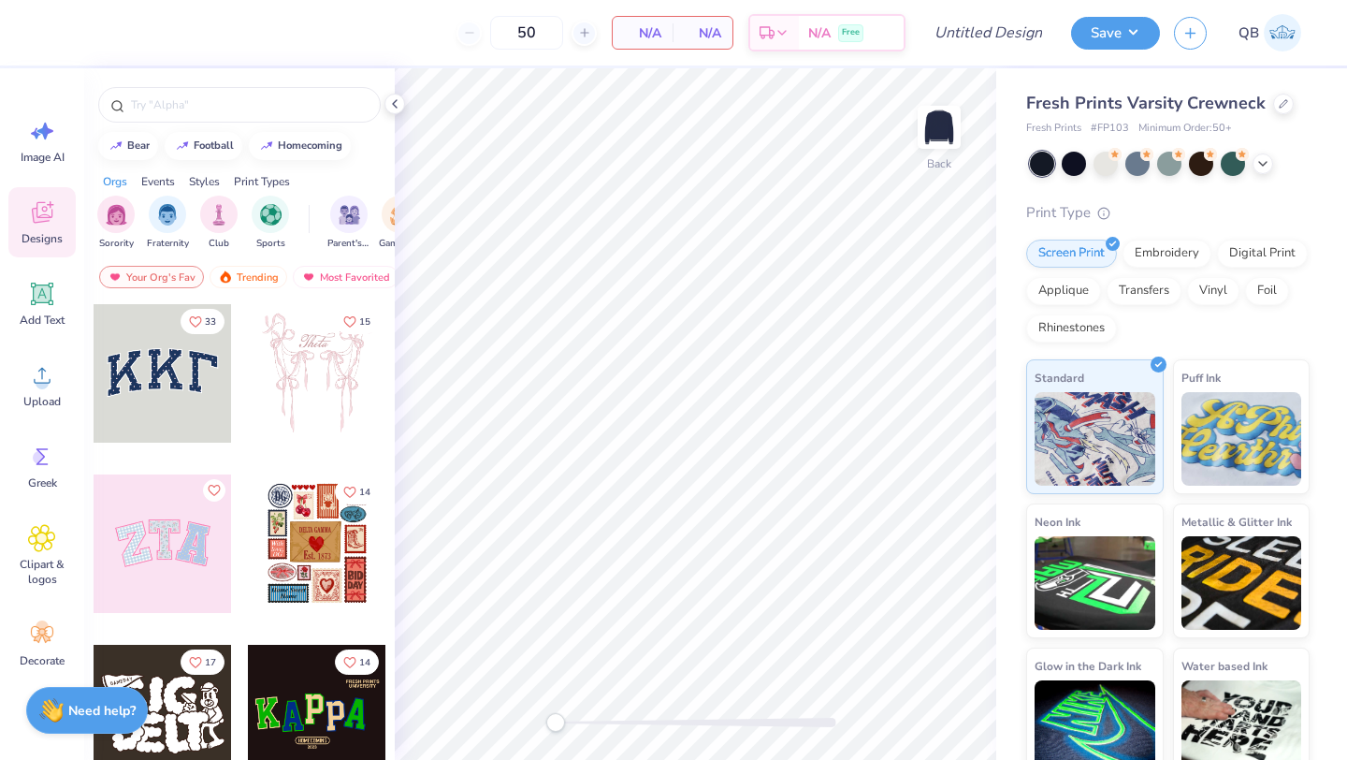
click at [186, 371] on div at bounding box center [163, 373] width 138 height 138
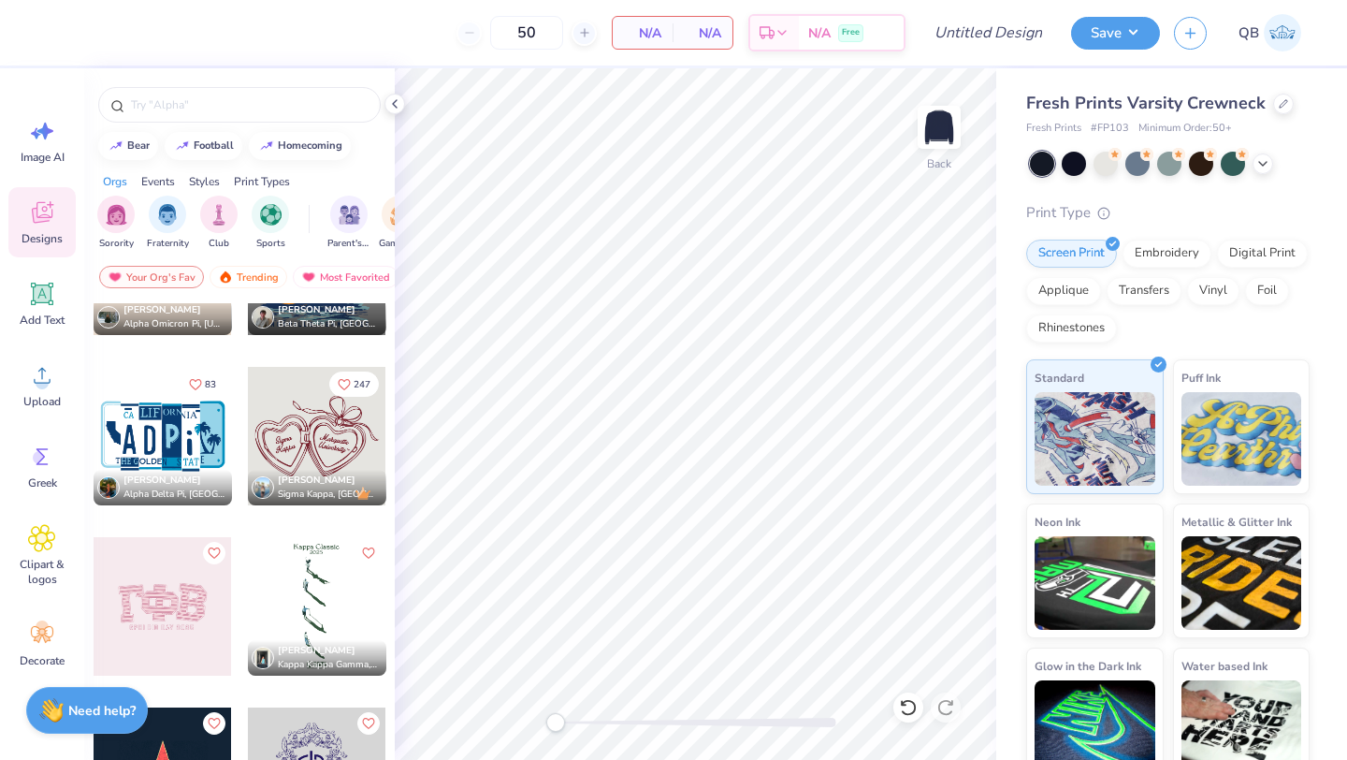
scroll to position [5827, 0]
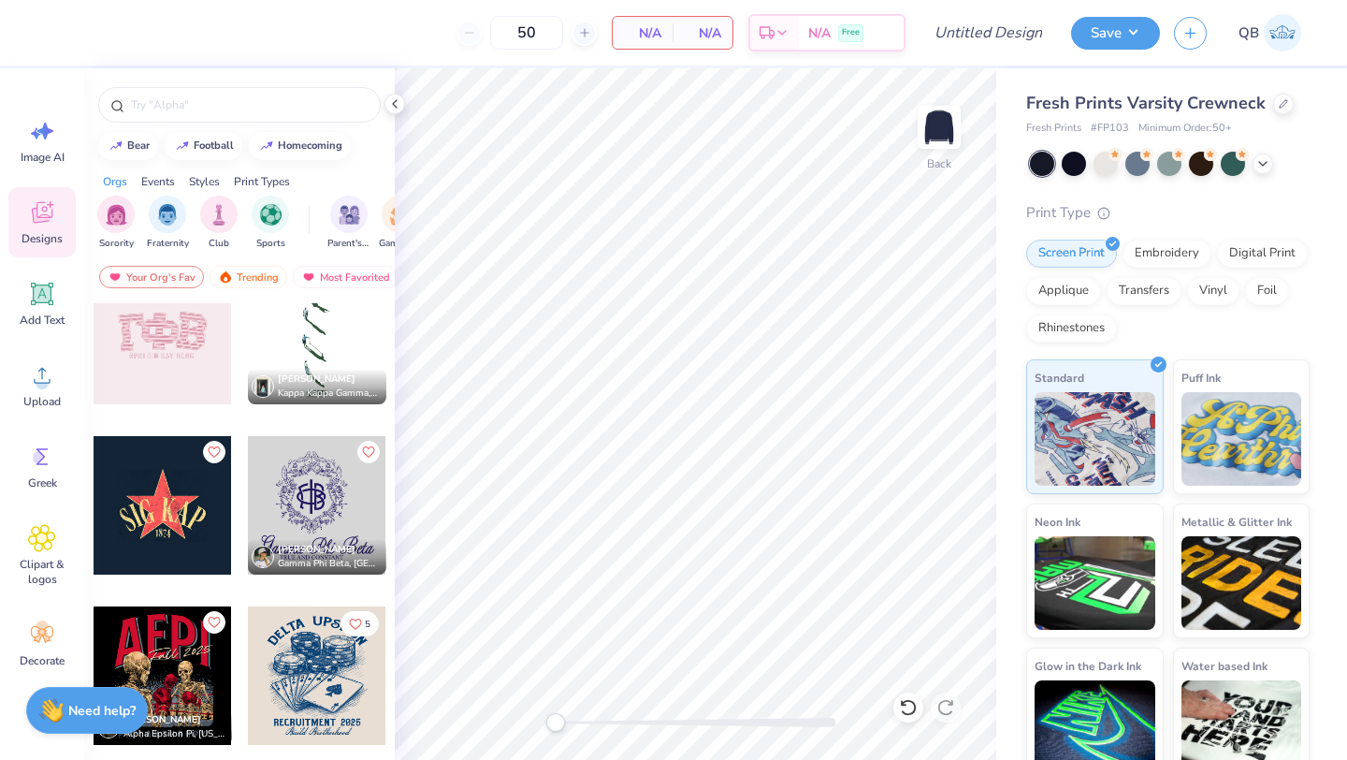
click at [148, 330] on div at bounding box center [163, 335] width 138 height 138
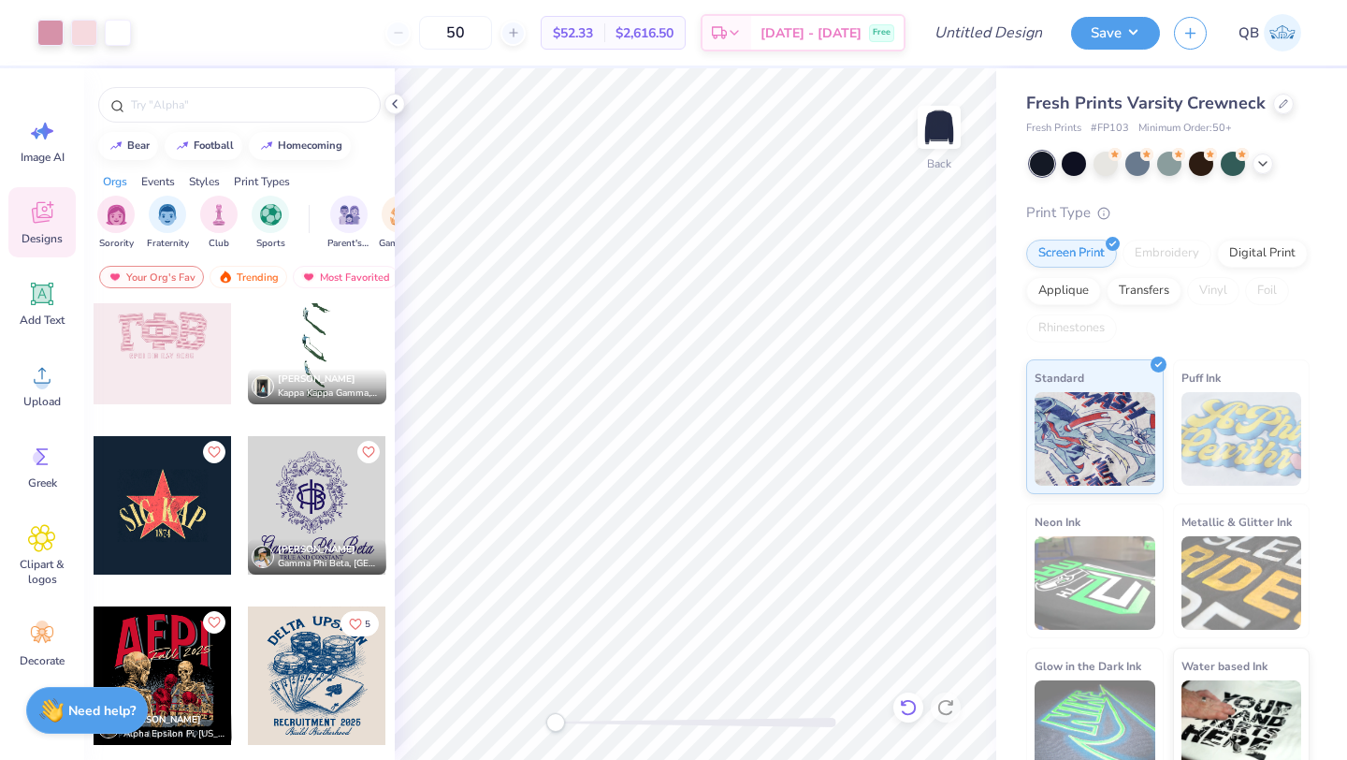
click at [905, 702] on icon at bounding box center [908, 707] width 16 height 17
click at [911, 705] on icon at bounding box center [908, 707] width 19 height 19
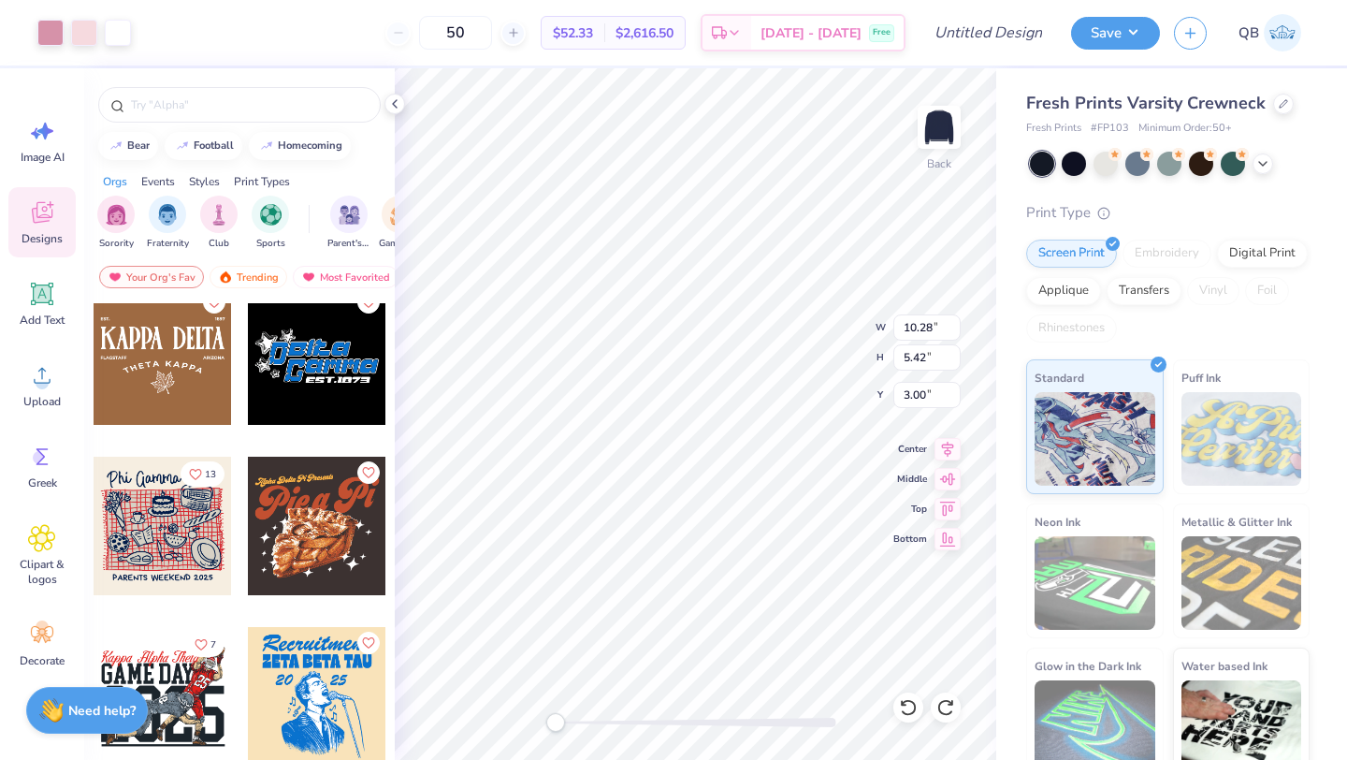
scroll to position [14515, 0]
